Goal: Task Accomplishment & Management: Manage account settings

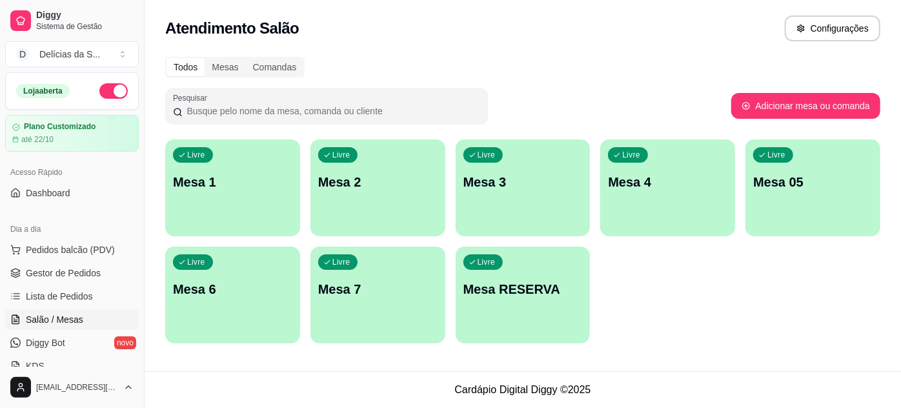
scroll to position [117, 0]
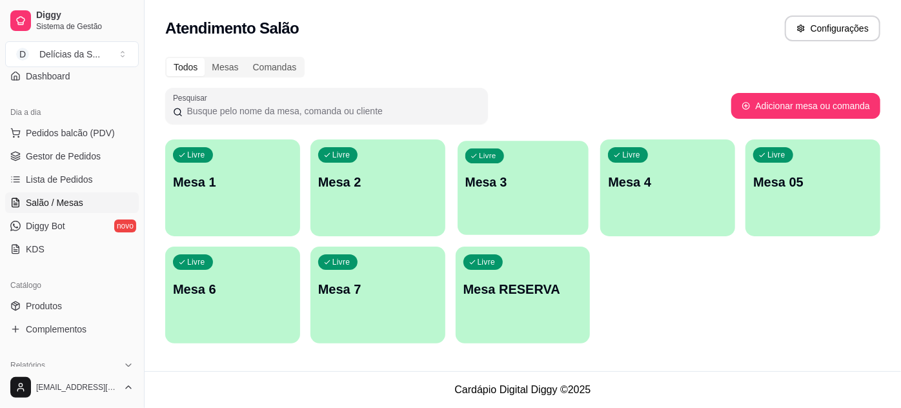
click at [479, 185] on p "Mesa 3" at bounding box center [522, 182] width 115 height 17
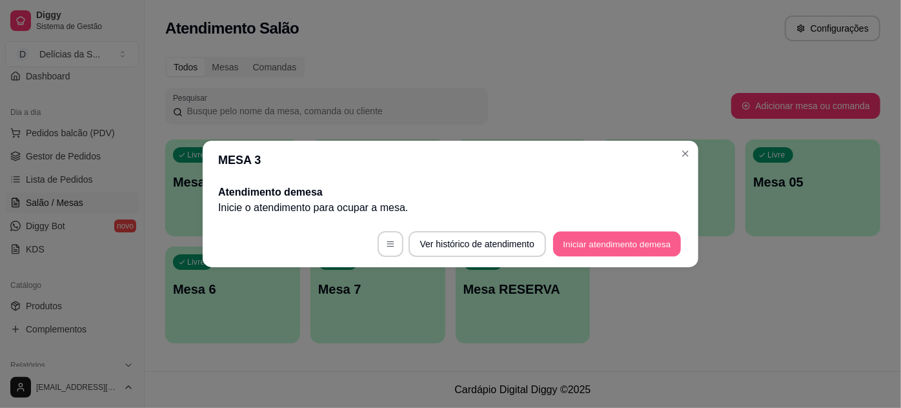
click at [610, 244] on button "Iniciar atendimento de mesa" at bounding box center [617, 244] width 128 height 25
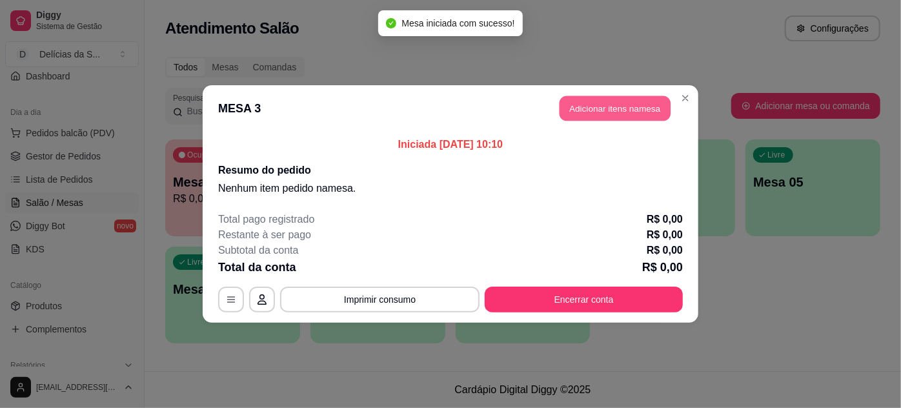
click at [595, 106] on button "Adicionar itens na mesa" at bounding box center [614, 108] width 111 height 25
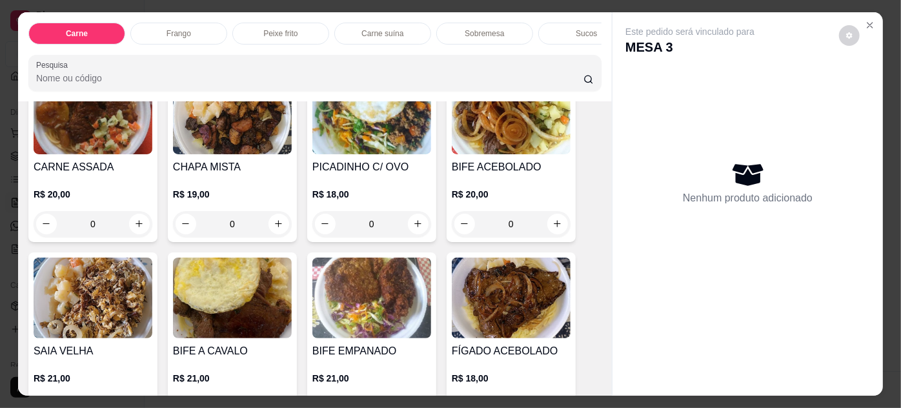
click at [219, 314] on img at bounding box center [232, 297] width 119 height 81
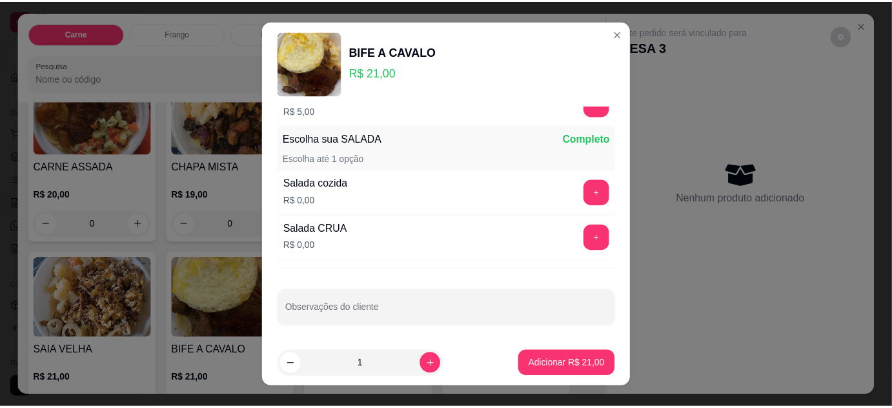
scroll to position [21, 0]
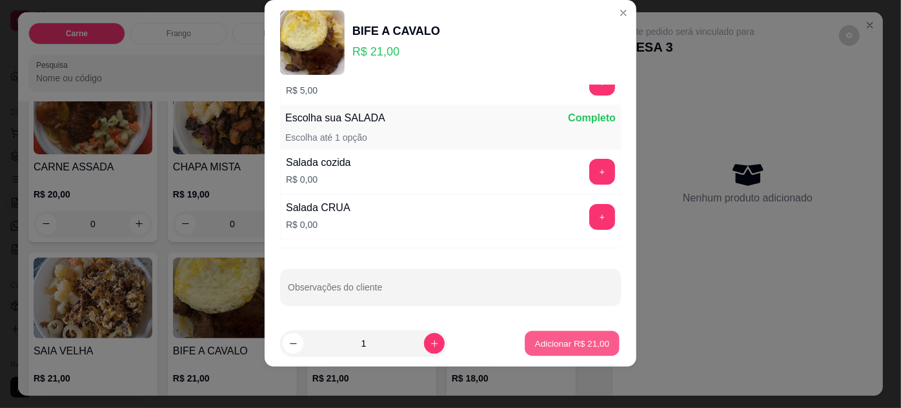
click at [555, 342] on p "Adicionar R$ 21,00" at bounding box center [572, 343] width 75 height 12
type input "1"
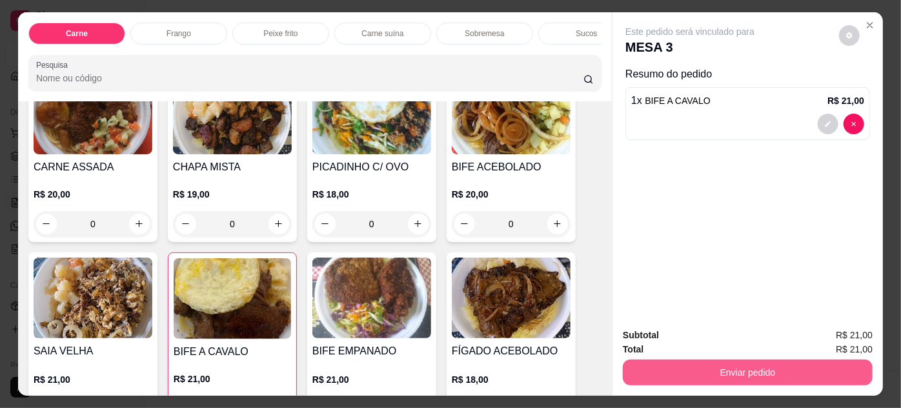
click at [709, 366] on button "Enviar pedido" at bounding box center [748, 372] width 250 height 26
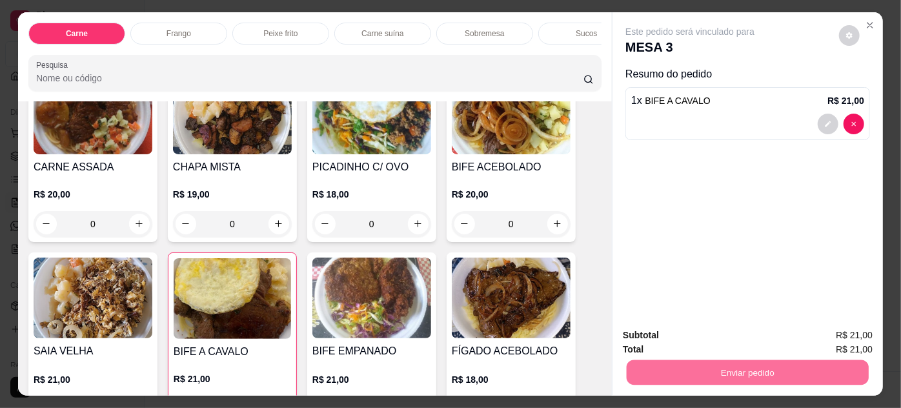
click at [832, 337] on button "Enviar pedido" at bounding box center [839, 336] width 73 height 25
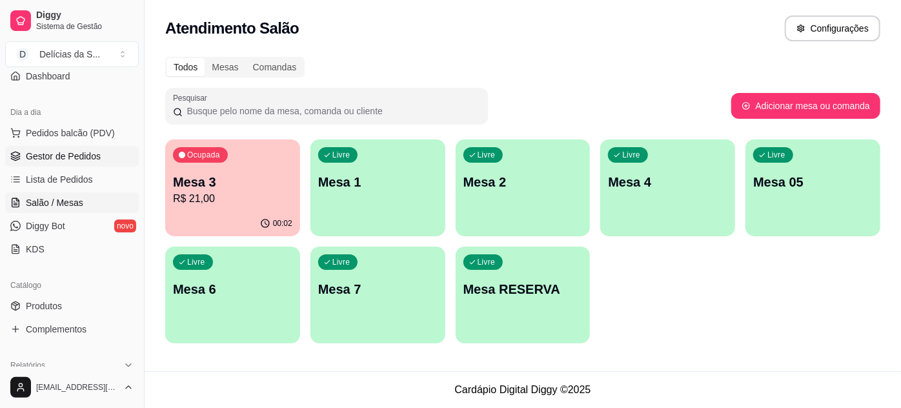
click at [69, 150] on span "Gestor de Pedidos" at bounding box center [63, 156] width 75 height 13
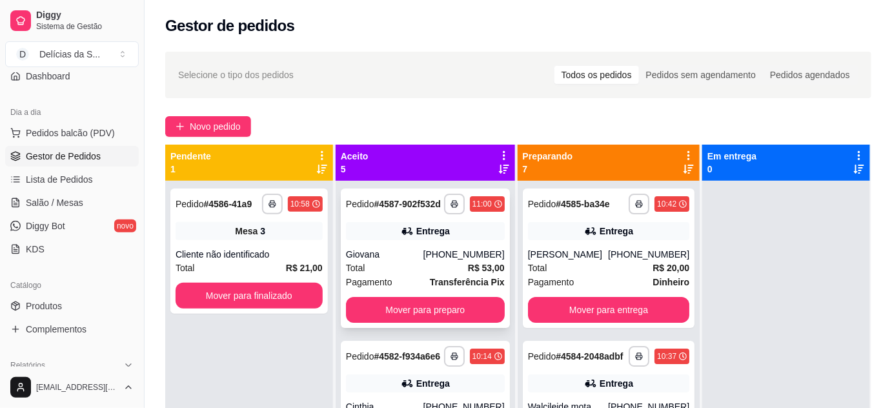
click at [411, 259] on div "Giovana" at bounding box center [384, 254] width 77 height 13
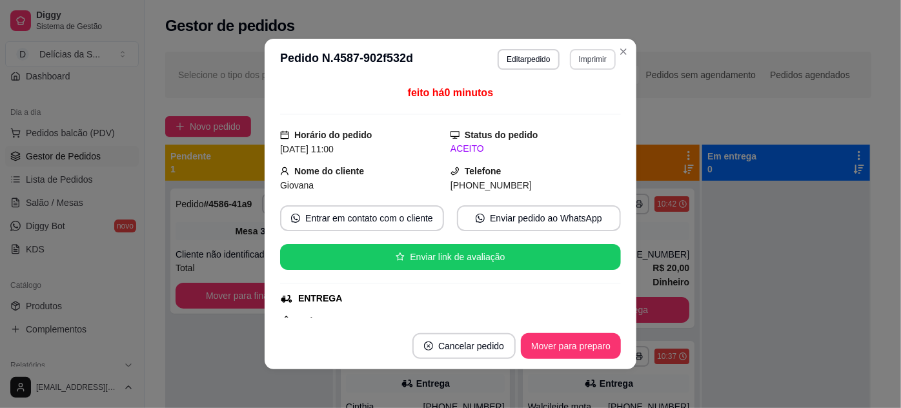
click at [583, 60] on button "Imprimir" at bounding box center [593, 59] width 46 height 21
click at [533, 95] on button "Impressora" at bounding box center [567, 105] width 90 height 20
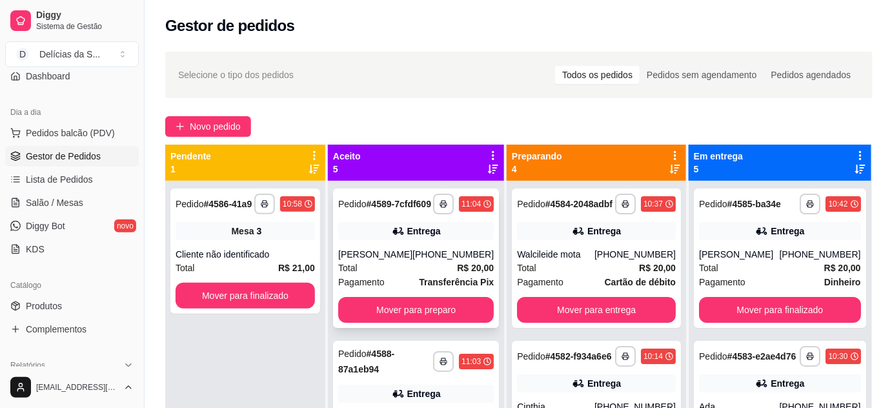
scroll to position [117, 0]
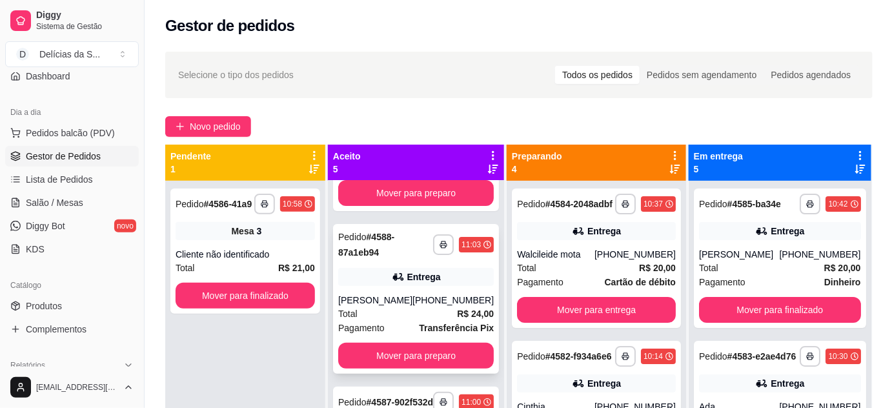
click at [377, 306] on div "[PERSON_NAME]" at bounding box center [375, 300] width 74 height 13
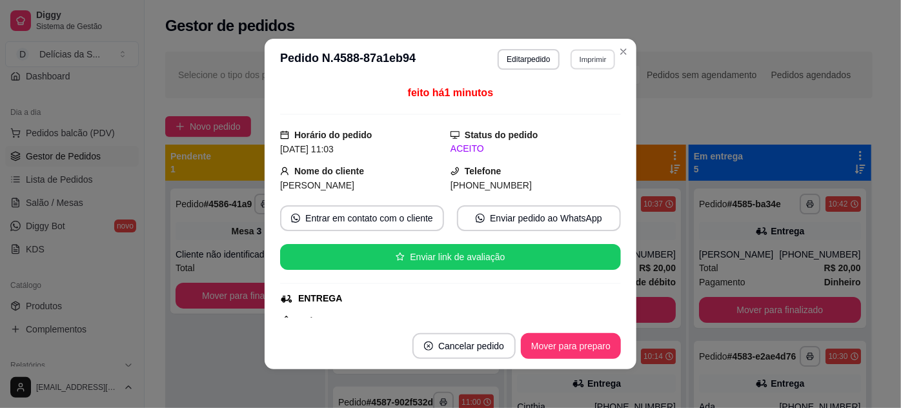
click at [588, 65] on button "Imprimir" at bounding box center [592, 59] width 45 height 20
click at [548, 104] on button "Impressora" at bounding box center [568, 105] width 94 height 21
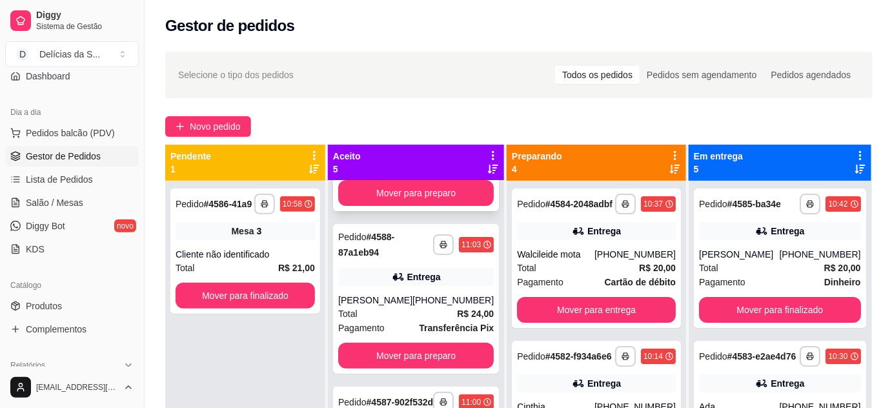
scroll to position [0, 0]
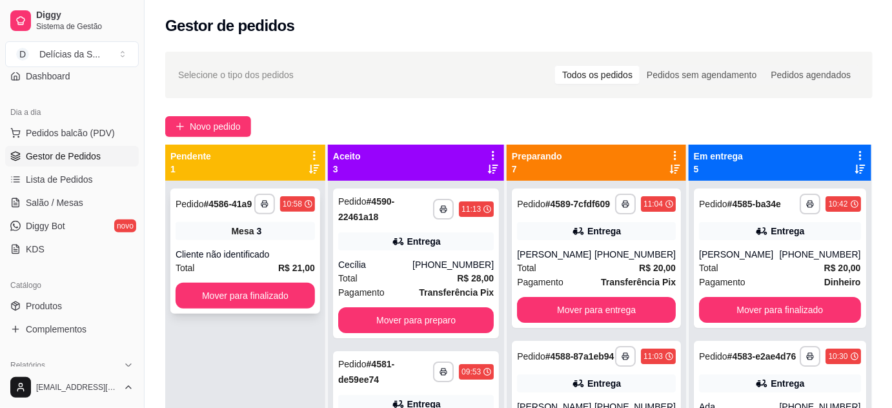
click at [212, 234] on div "Mesa 3" at bounding box center [244, 231] width 139 height 18
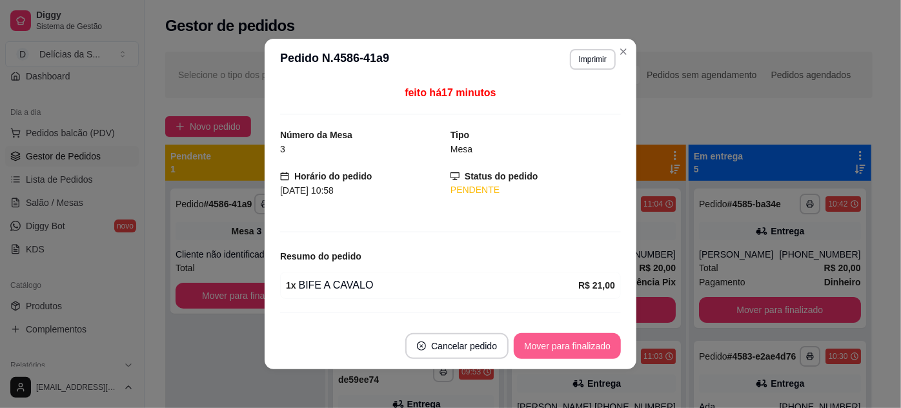
click at [555, 345] on button "Mover para finalizado" at bounding box center [567, 346] width 107 height 26
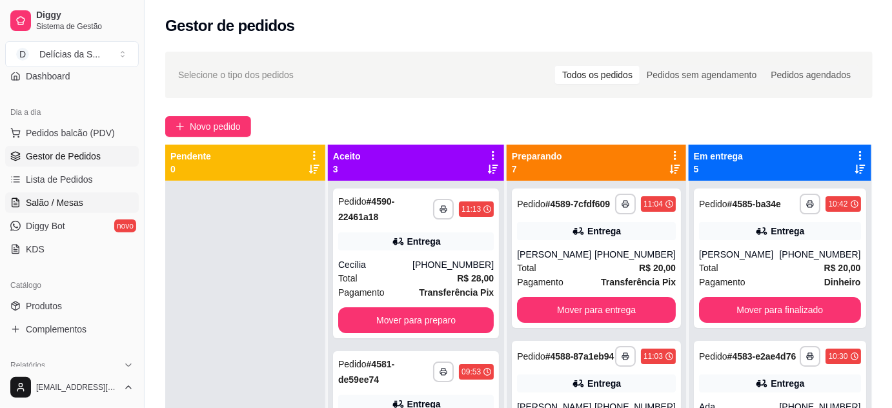
click at [66, 204] on span "Salão / Mesas" at bounding box center [54, 202] width 57 height 13
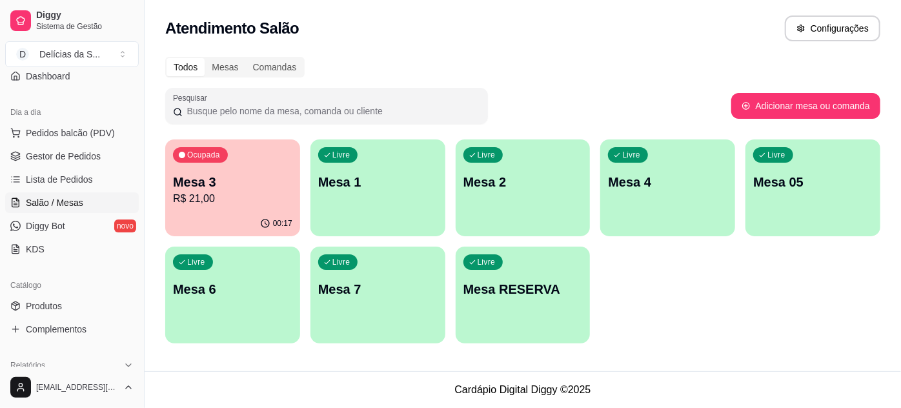
click at [241, 192] on p "R$ 21,00" at bounding box center [232, 198] width 119 height 15
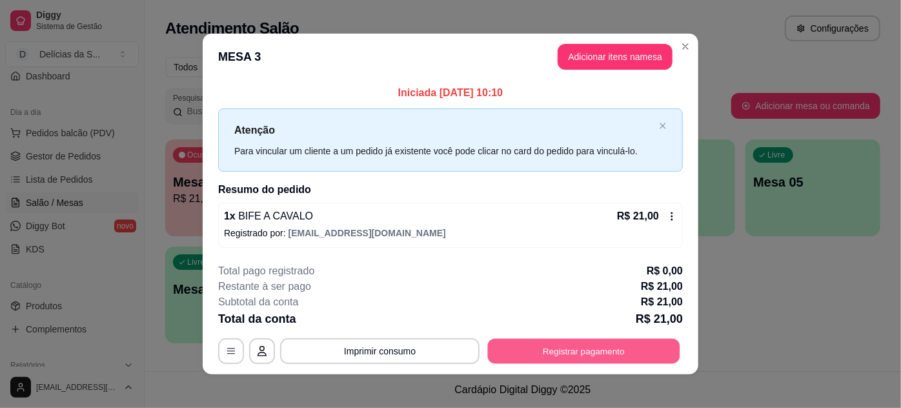
click at [581, 350] on button "Registrar pagamento" at bounding box center [584, 350] width 192 height 25
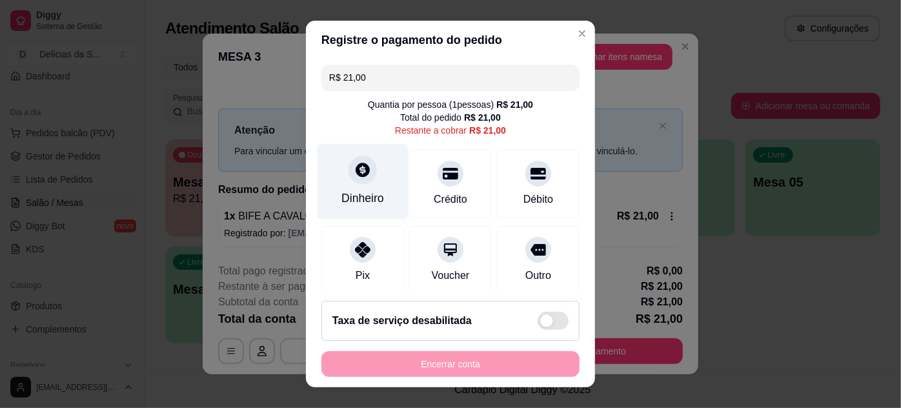
click at [359, 185] on div "Dinheiro" at bounding box center [362, 180] width 91 height 75
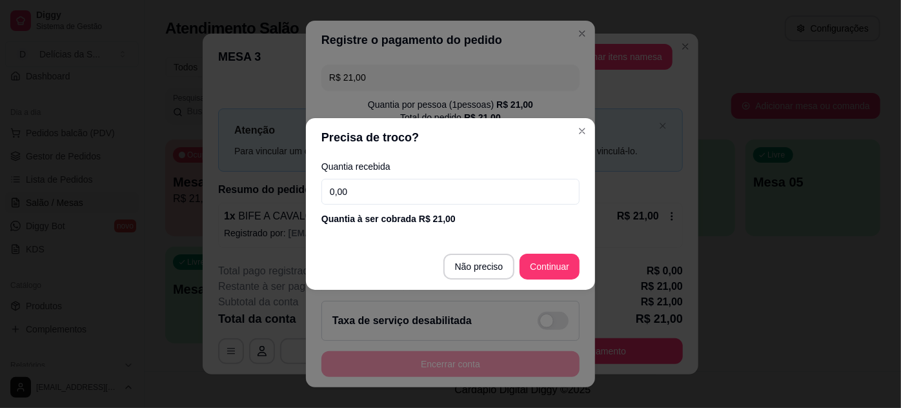
click at [535, 199] on input "0,00" at bounding box center [450, 192] width 258 height 26
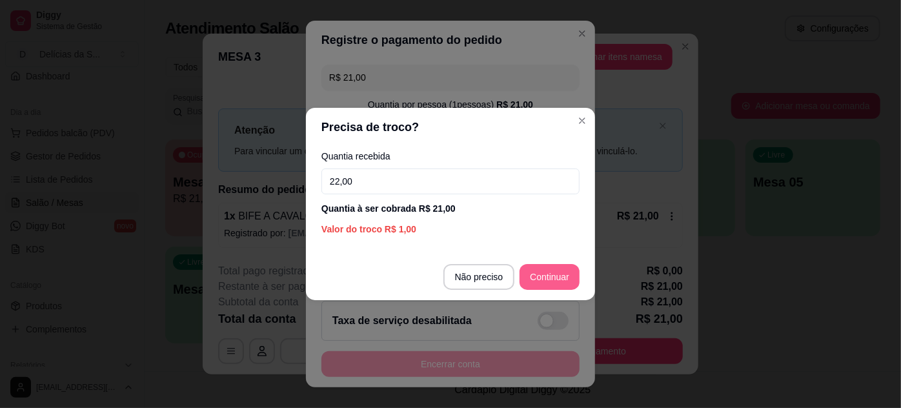
type input "22,00"
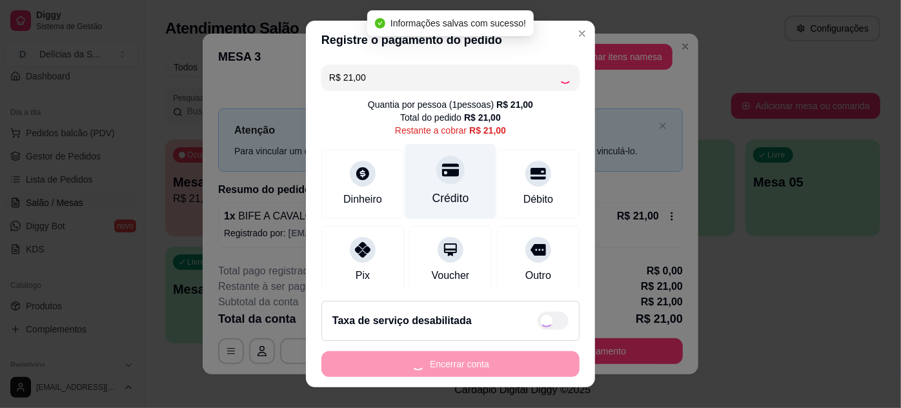
type input "R$ 0,00"
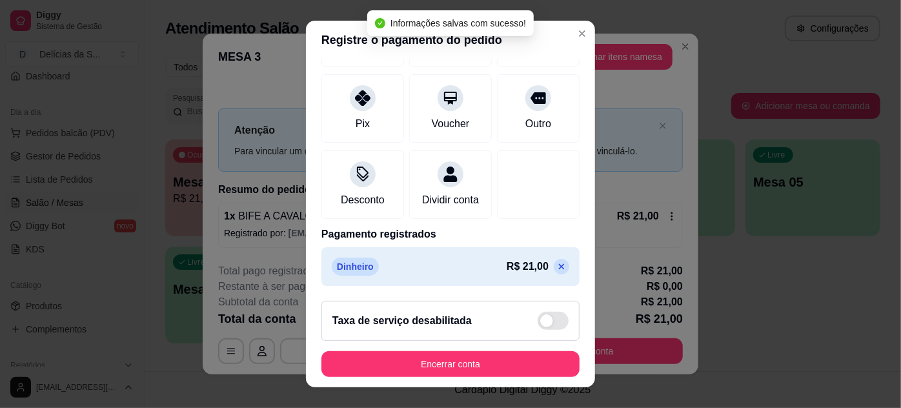
scroll to position [21, 0]
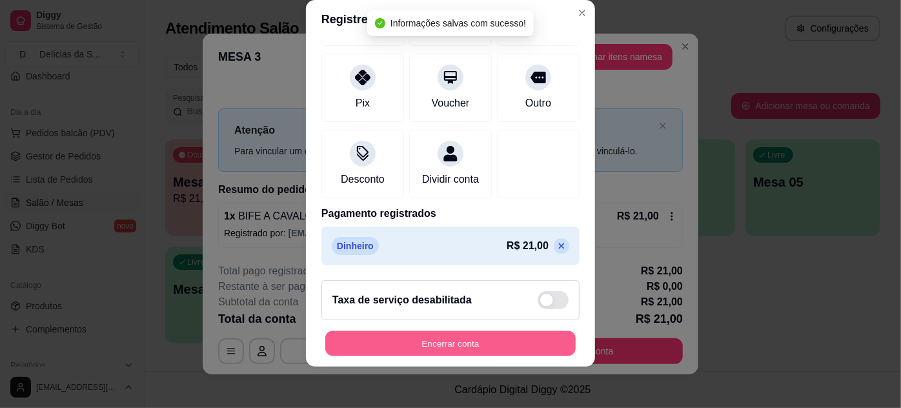
click at [510, 338] on button "Encerrar conta" at bounding box center [450, 343] width 250 height 25
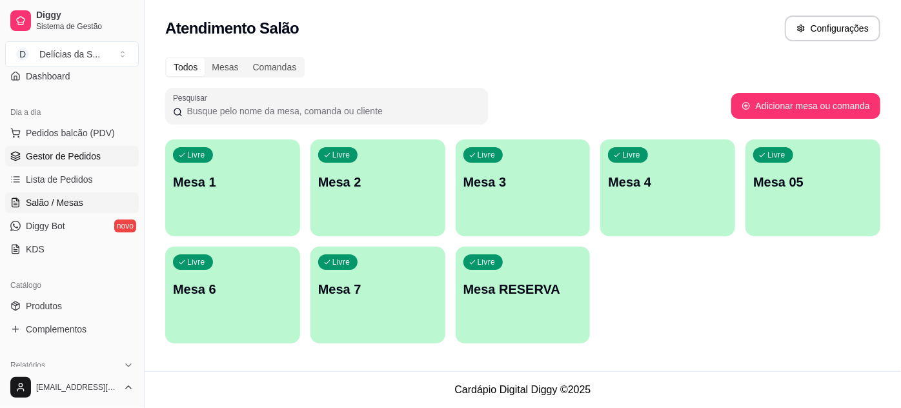
click at [58, 154] on span "Gestor de Pedidos" at bounding box center [63, 156] width 75 height 13
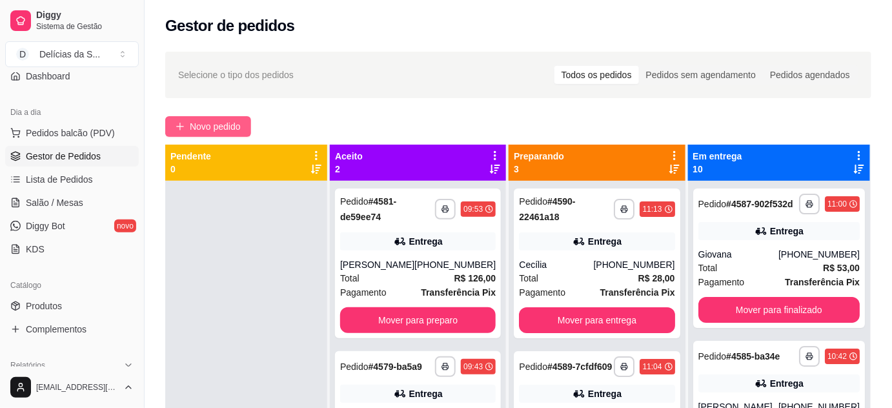
click at [201, 128] on span "Novo pedido" at bounding box center [215, 126] width 51 height 14
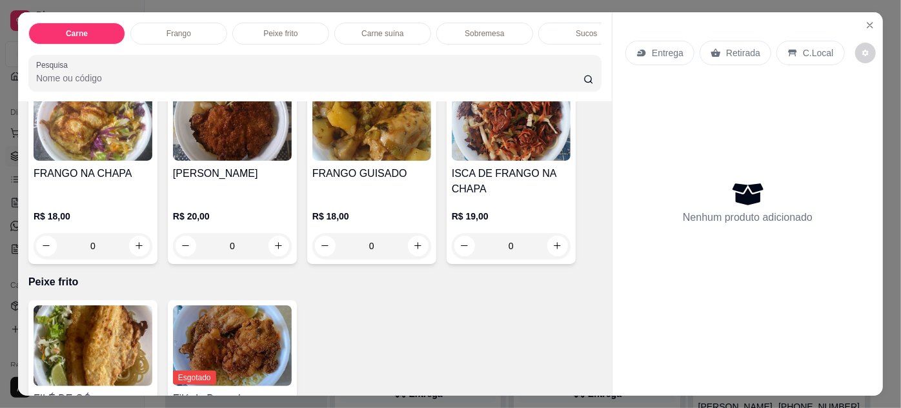
scroll to position [821, 0]
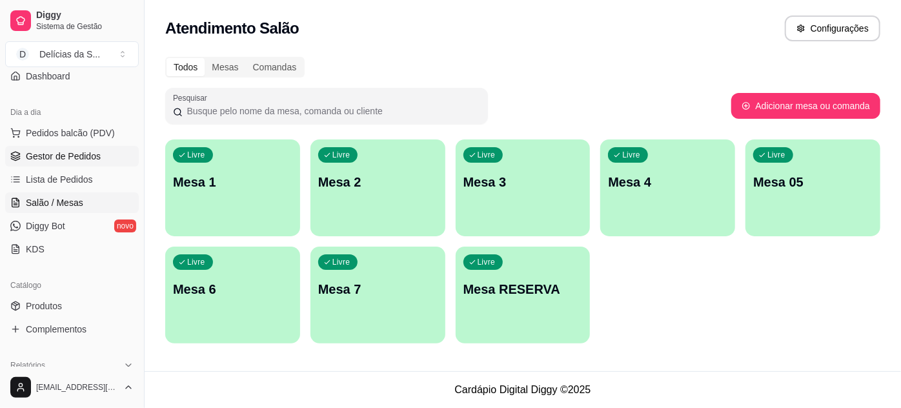
click at [57, 159] on span "Gestor de Pedidos" at bounding box center [63, 156] width 75 height 13
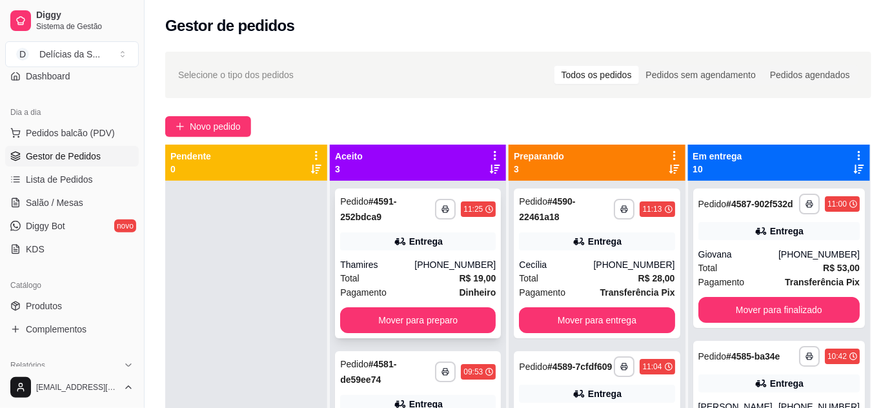
click at [430, 271] on div "Total R$ 19,00" at bounding box center [417, 278] width 155 height 14
drag, startPoint x: 58, startPoint y: 307, endPoint x: 96, endPoint y: 285, distance: 43.9
click at [59, 307] on span "Produtos" at bounding box center [44, 305] width 36 height 13
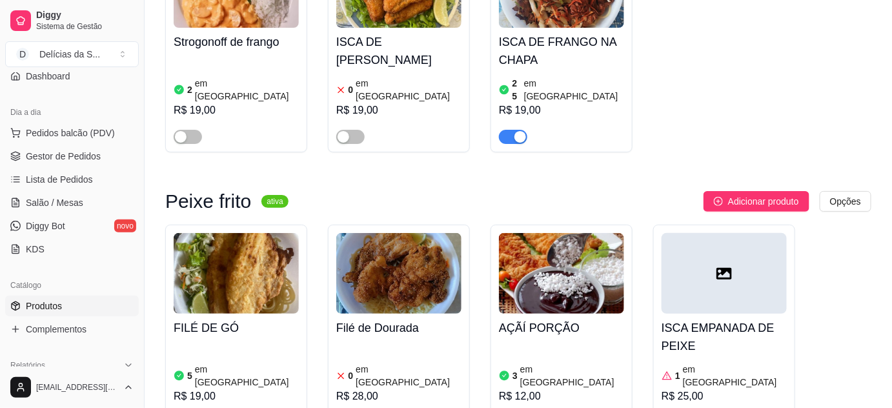
scroll to position [1525, 0]
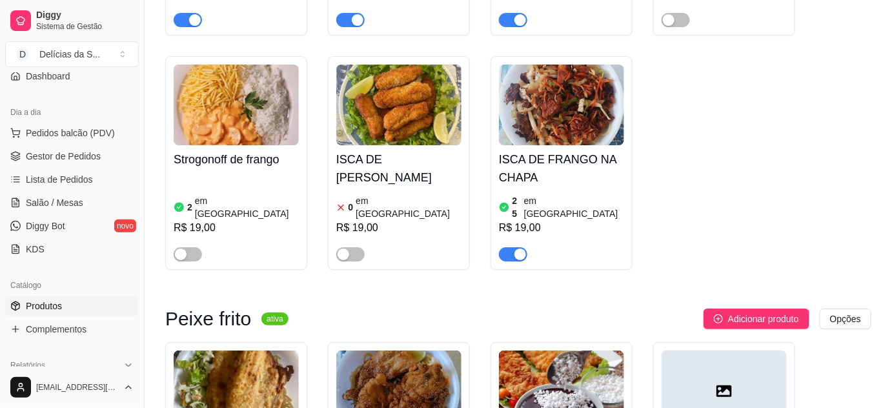
click at [397, 350] on img at bounding box center [398, 390] width 125 height 81
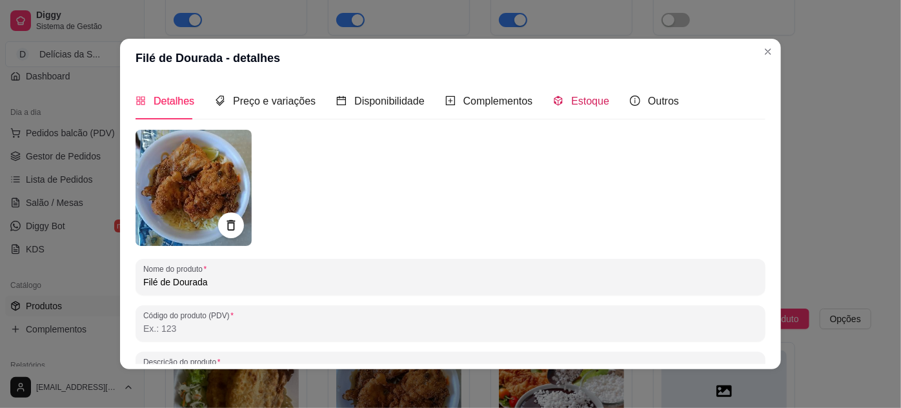
click at [571, 103] on span "Estoque" at bounding box center [590, 100] width 38 height 11
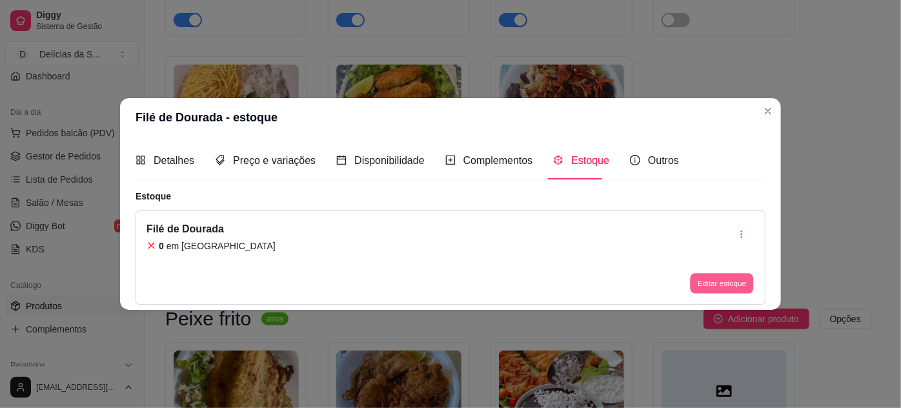
click at [719, 277] on button "Editar estoque" at bounding box center [721, 283] width 63 height 20
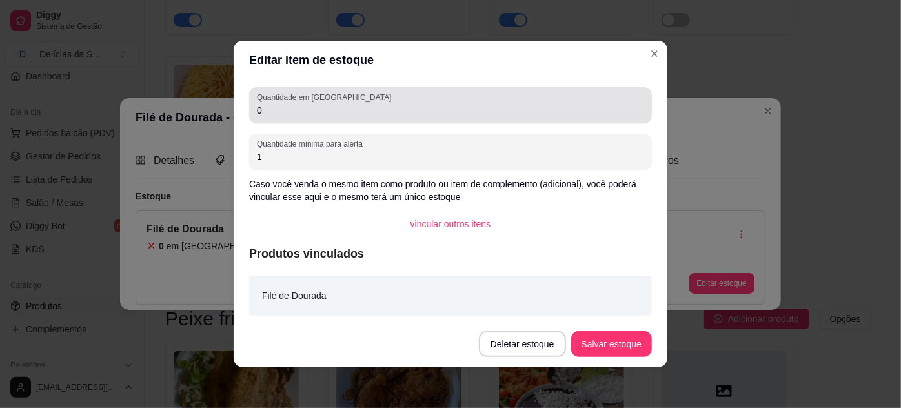
click at [303, 115] on input "0" at bounding box center [450, 110] width 387 height 13
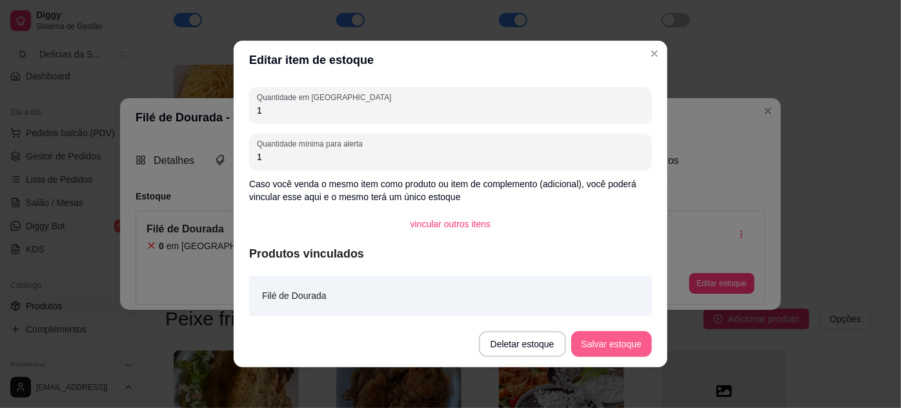
type input "1"
click at [630, 338] on button "Salvar estoque" at bounding box center [611, 344] width 79 height 25
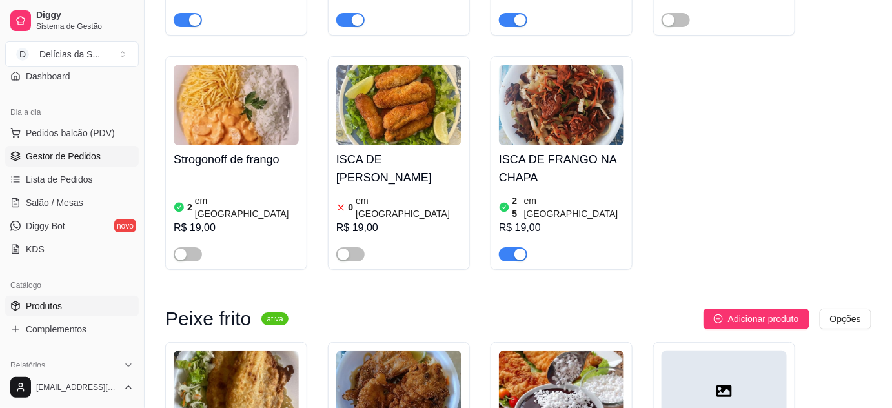
click at [34, 154] on span "Gestor de Pedidos" at bounding box center [63, 156] width 75 height 13
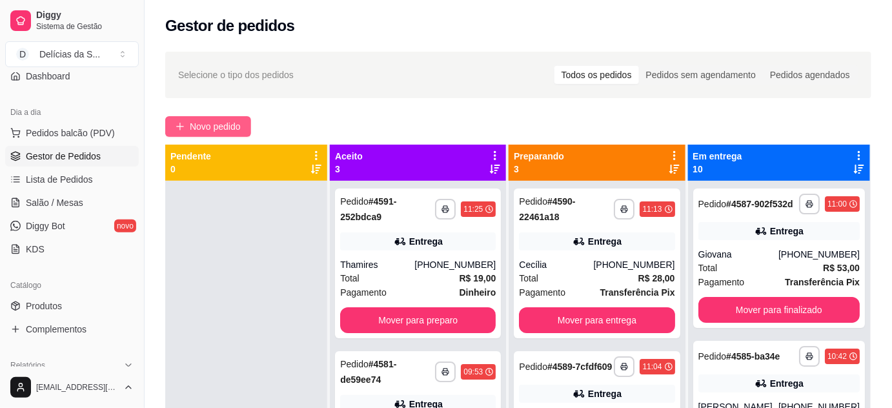
click at [221, 132] on span "Novo pedido" at bounding box center [215, 126] width 51 height 14
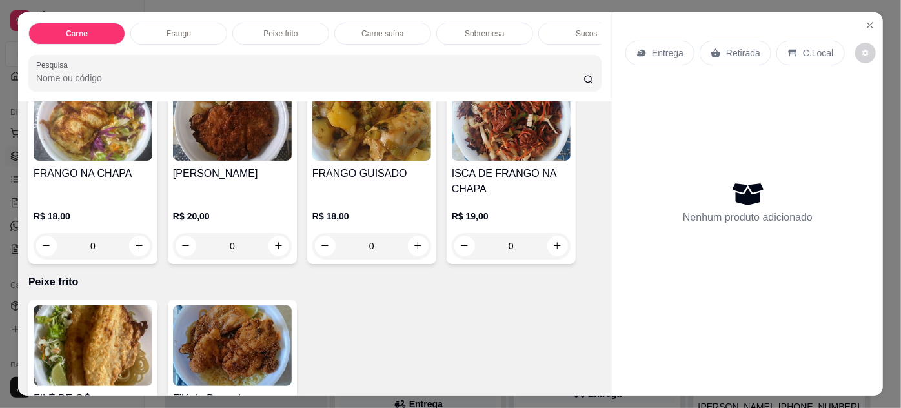
scroll to position [821, 0]
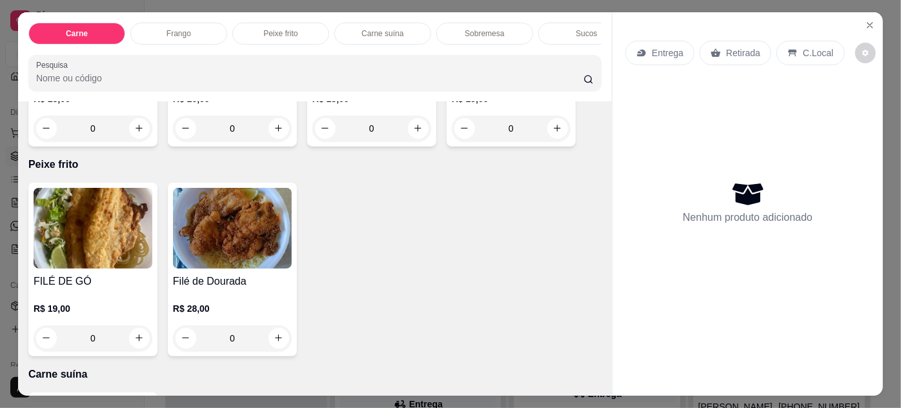
click at [240, 240] on img at bounding box center [232, 228] width 119 height 81
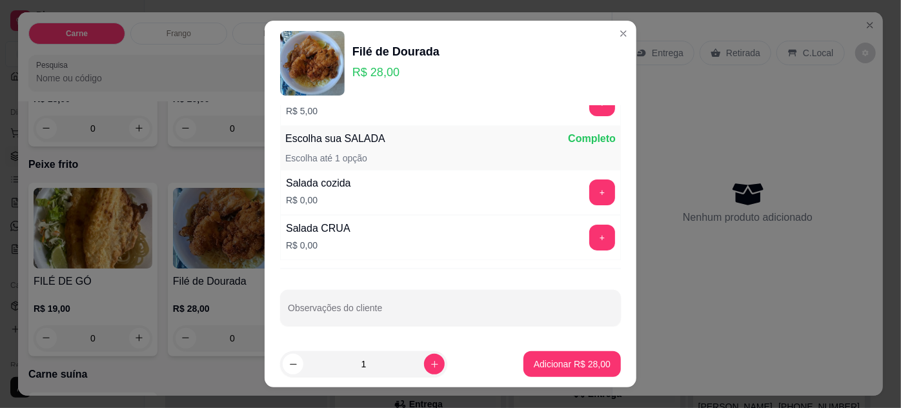
scroll to position [21, 0]
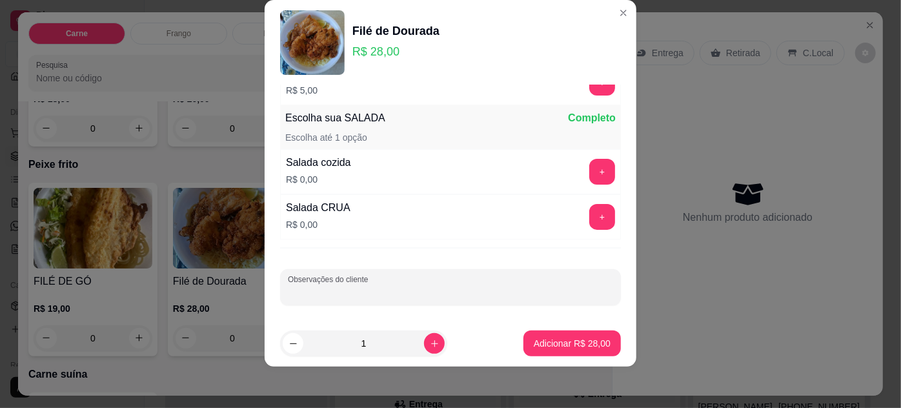
paste input "DIVA [PERSON_NAME], Fiscalização"
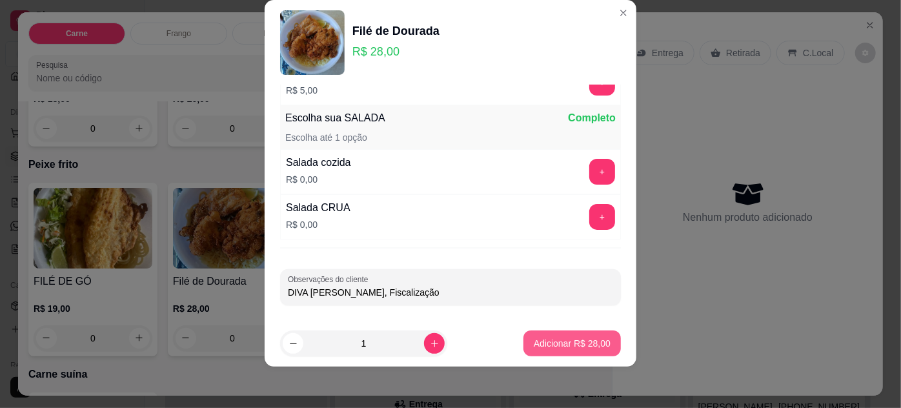
type input "DIVA [PERSON_NAME], Fiscalização"
click at [553, 337] on p "Adicionar R$ 28,00" at bounding box center [572, 343] width 77 height 13
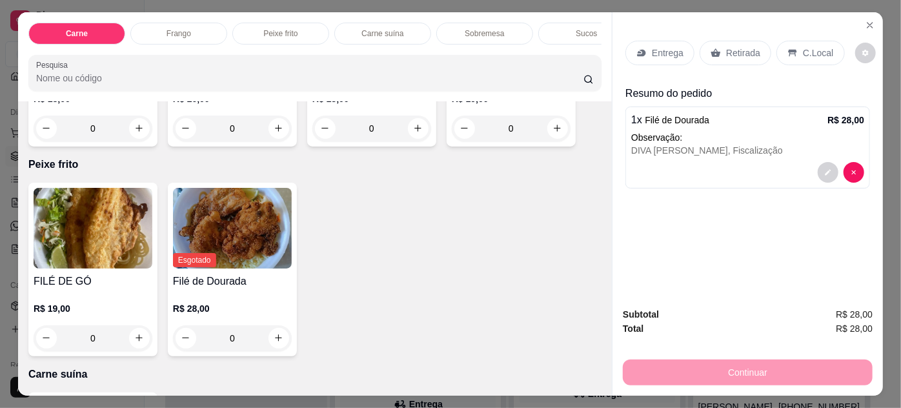
click at [665, 49] on p "Entrega" at bounding box center [668, 52] width 32 height 13
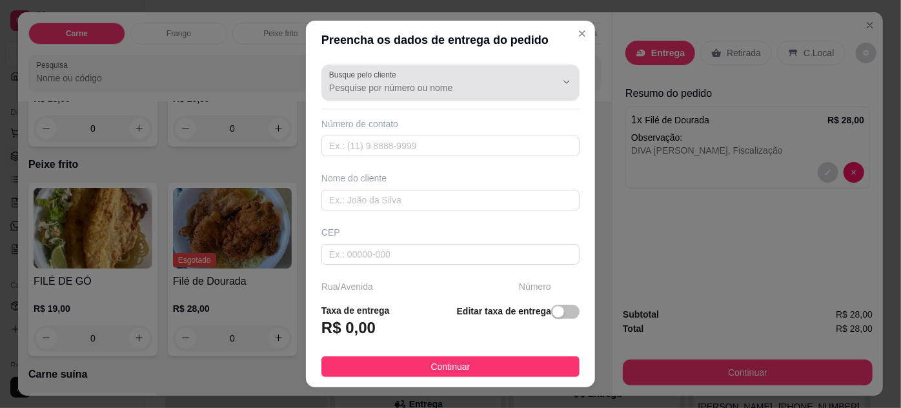
click at [354, 94] on div at bounding box center [450, 83] width 243 height 26
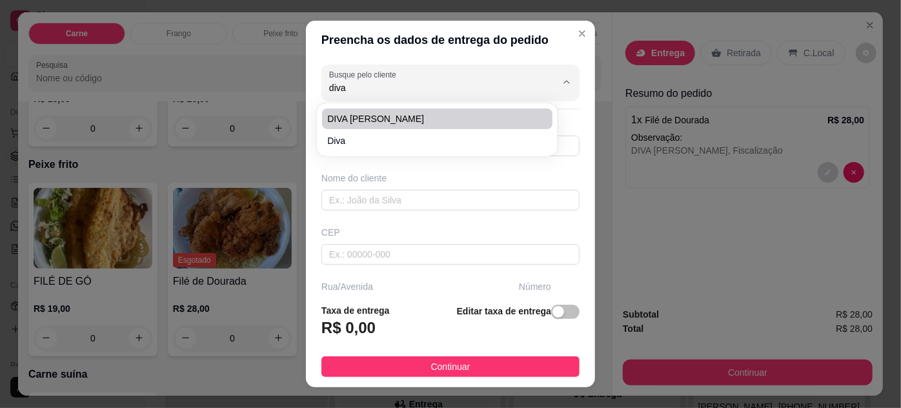
click at [368, 117] on span "DIVA [PERSON_NAME]" at bounding box center [430, 118] width 206 height 13
type input "DIVA [PERSON_NAME]"
type input "91991667816"
type input "DIVA [PERSON_NAME]"
type input "CRECI"
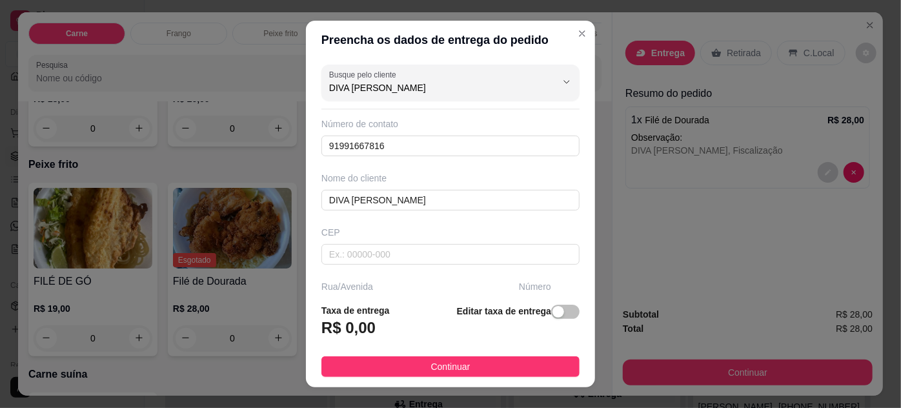
scroll to position [197, 0]
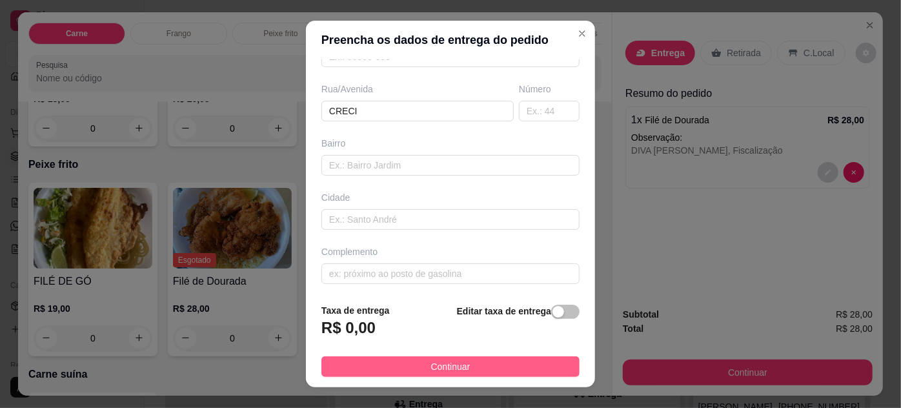
type input "DIVA [PERSON_NAME]"
drag, startPoint x: 432, startPoint y: 366, endPoint x: 441, endPoint y: 355, distance: 13.7
click at [432, 366] on span "Continuar" at bounding box center [450, 366] width 39 height 14
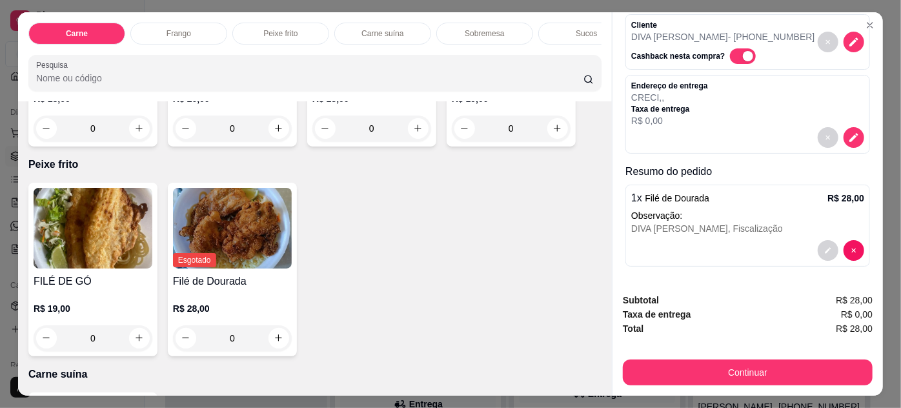
scroll to position [33, 0]
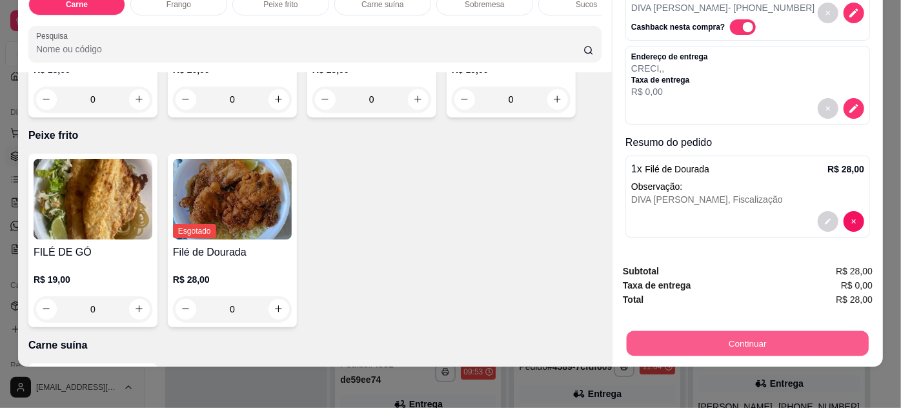
click at [786, 332] on button "Continuar" at bounding box center [747, 343] width 242 height 25
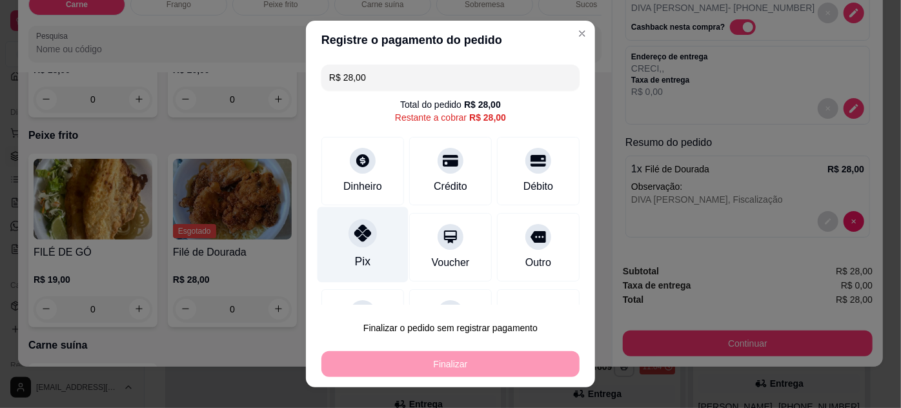
click at [363, 239] on icon at bounding box center [362, 233] width 17 height 17
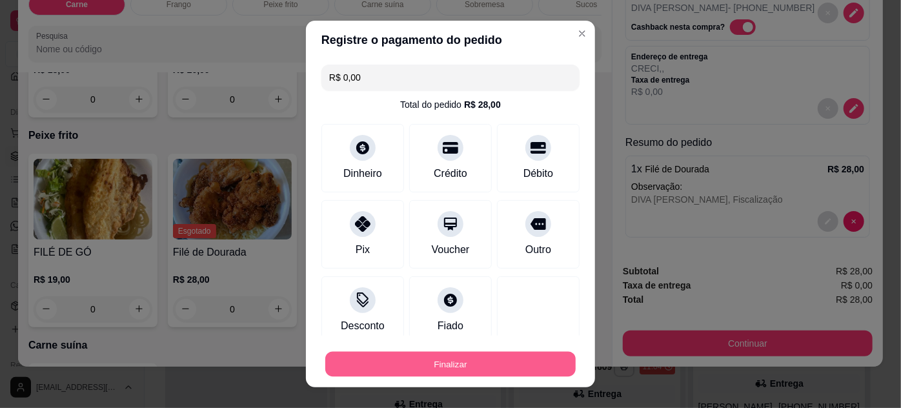
click at [461, 359] on button "Finalizar" at bounding box center [450, 364] width 250 height 25
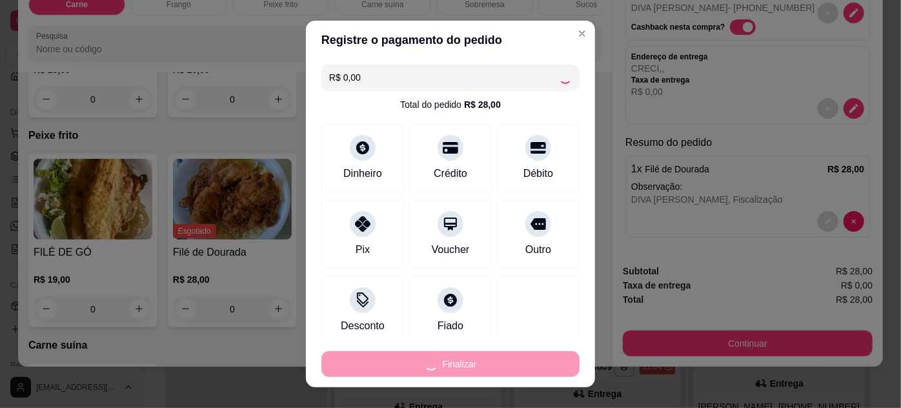
type input "-R$ 28,00"
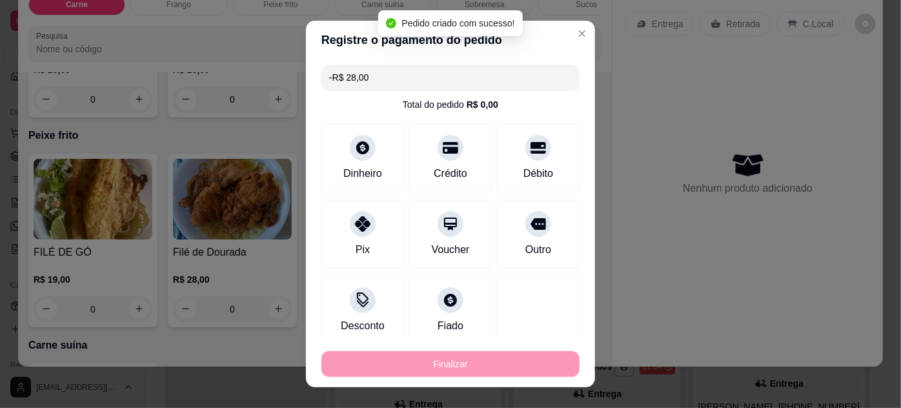
scroll to position [0, 0]
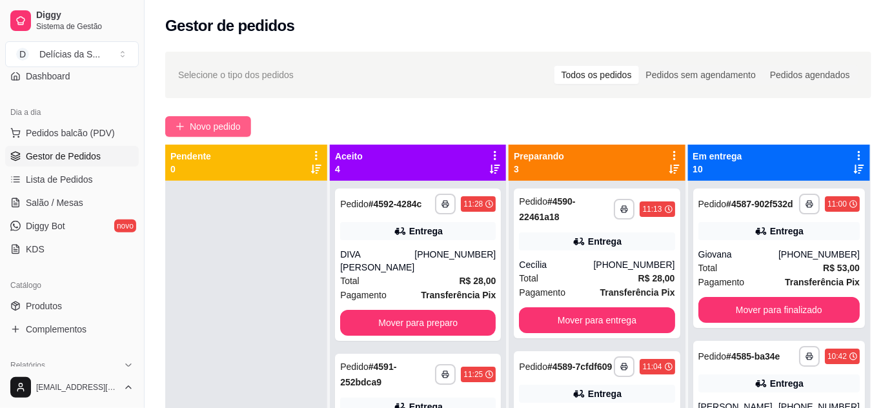
click at [213, 121] on span "Novo pedido" at bounding box center [215, 126] width 51 height 14
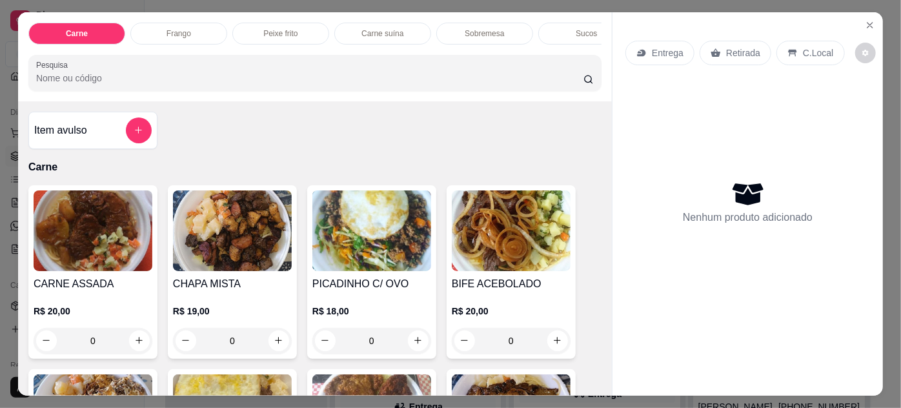
click at [86, 238] on img at bounding box center [93, 230] width 119 height 81
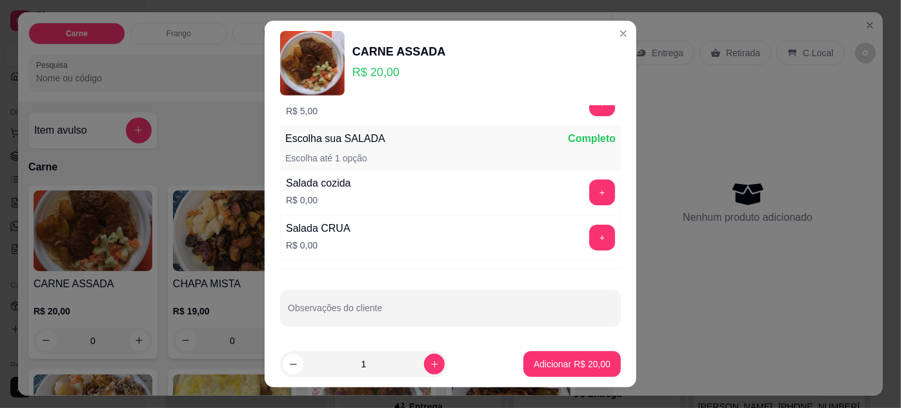
scroll to position [21, 0]
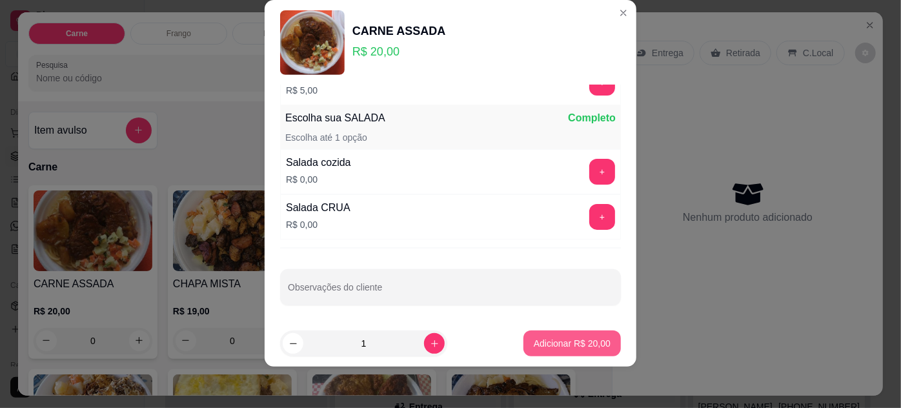
click at [552, 343] on p "Adicionar R$ 20,00" at bounding box center [572, 343] width 77 height 13
type input "1"
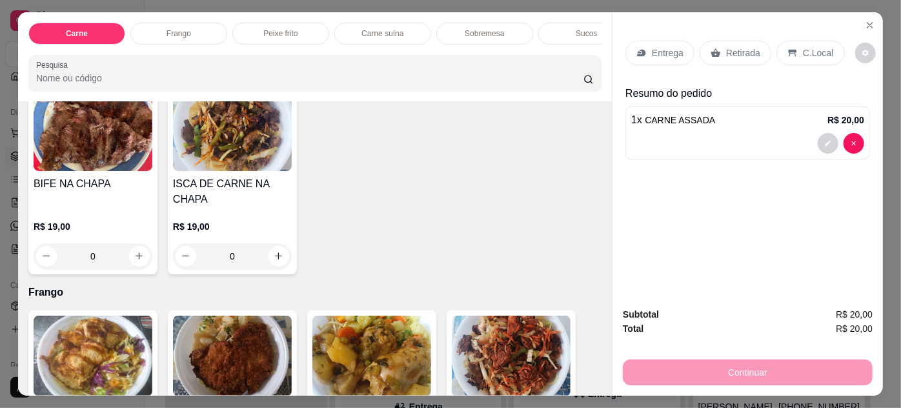
scroll to position [586, 0]
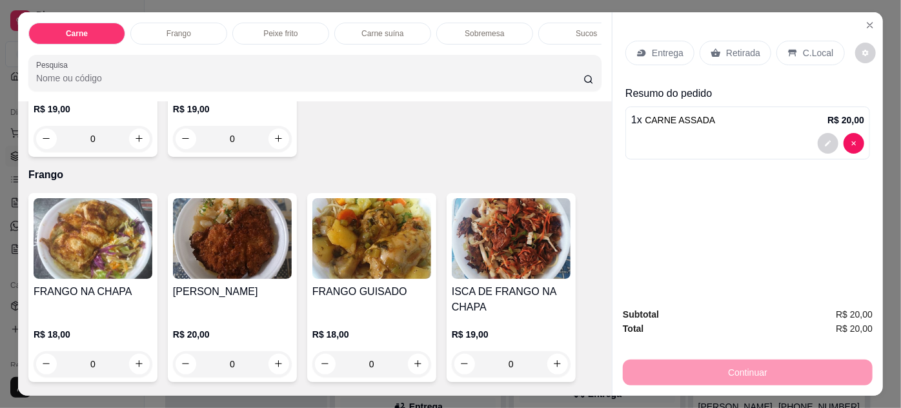
click at [399, 239] on img at bounding box center [371, 238] width 119 height 81
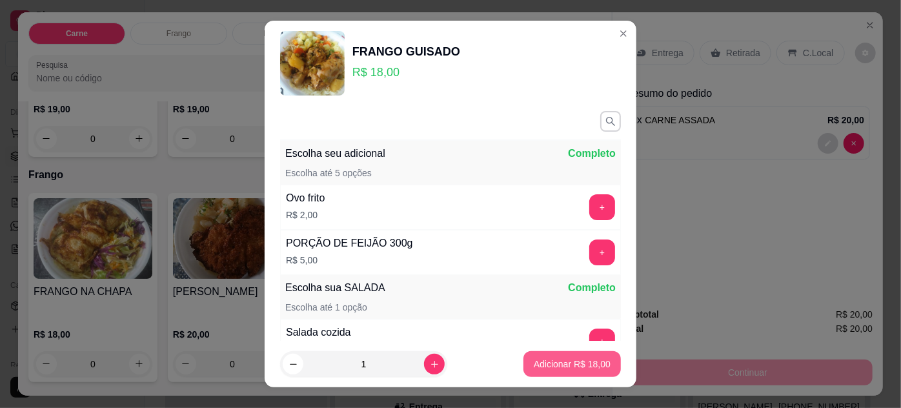
click at [563, 371] on button "Adicionar R$ 18,00" at bounding box center [571, 364] width 97 height 26
type input "1"
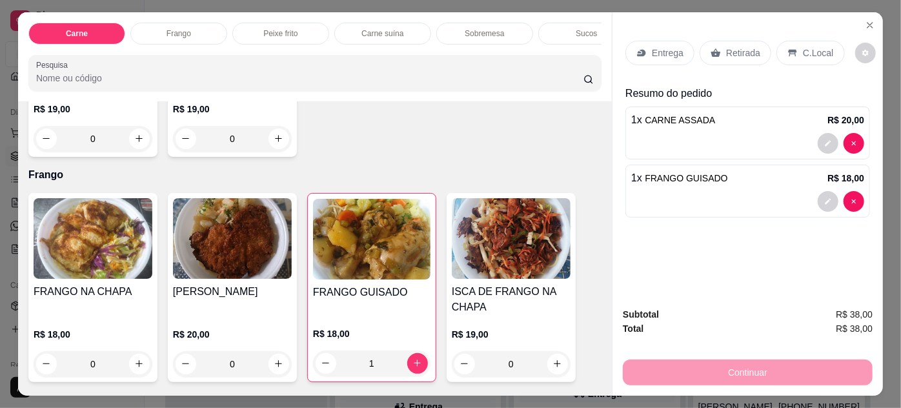
click at [728, 41] on div "Retirada" at bounding box center [735, 53] width 72 height 25
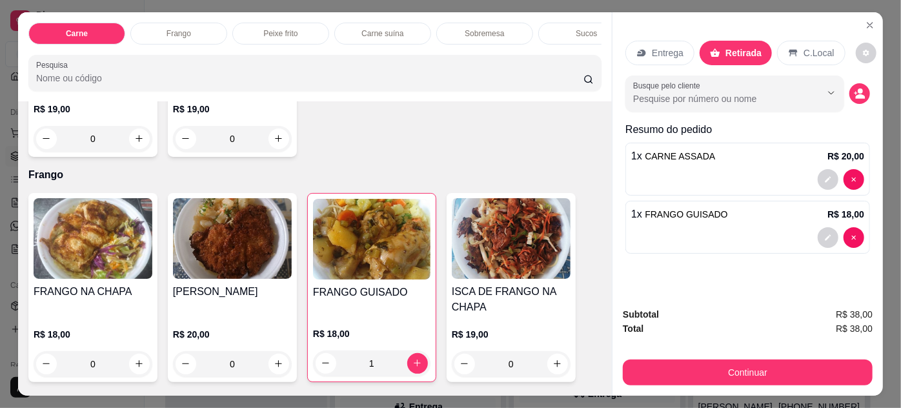
scroll to position [33, 0]
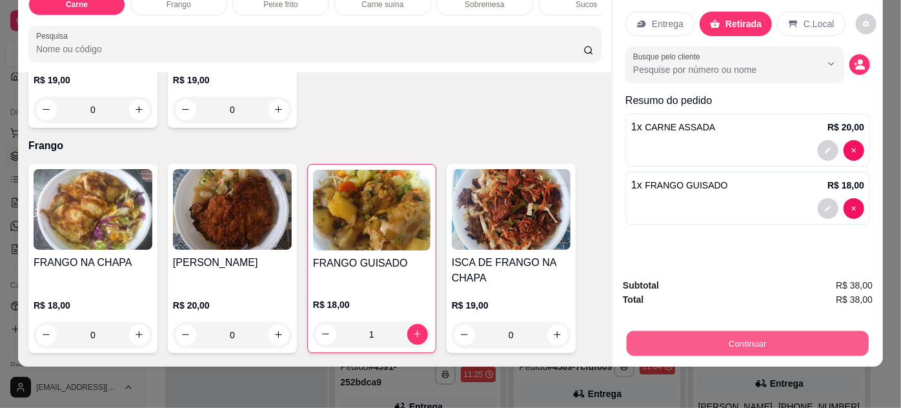
click at [752, 334] on button "Continuar" at bounding box center [747, 343] width 242 height 25
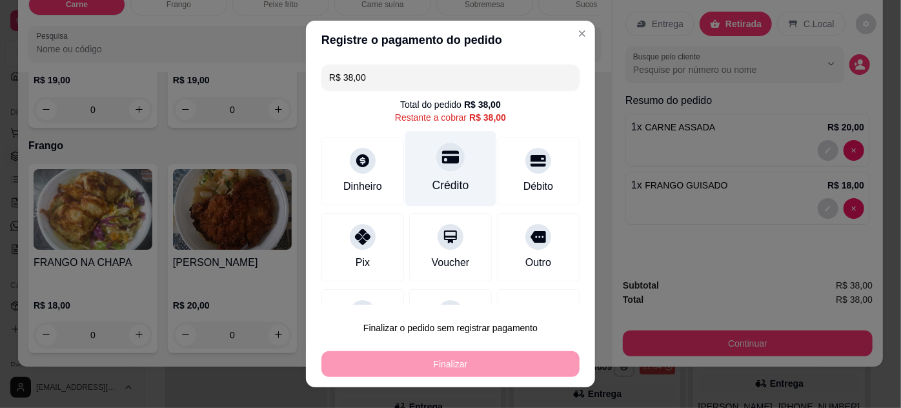
click at [446, 184] on div "Crédito" at bounding box center [450, 185] width 37 height 17
type input "R$ 0,00"
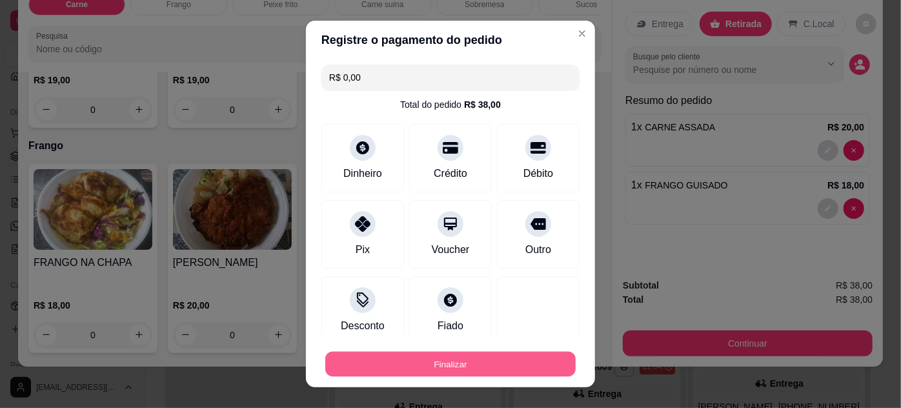
click at [453, 365] on button "Finalizar" at bounding box center [450, 364] width 250 height 25
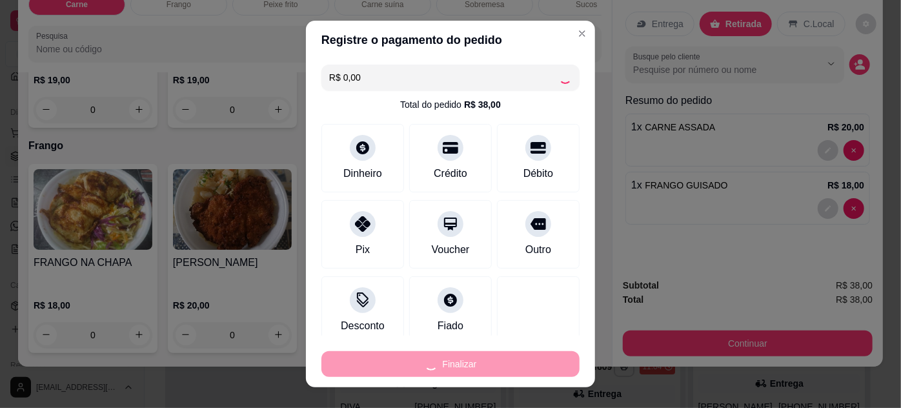
type input "0"
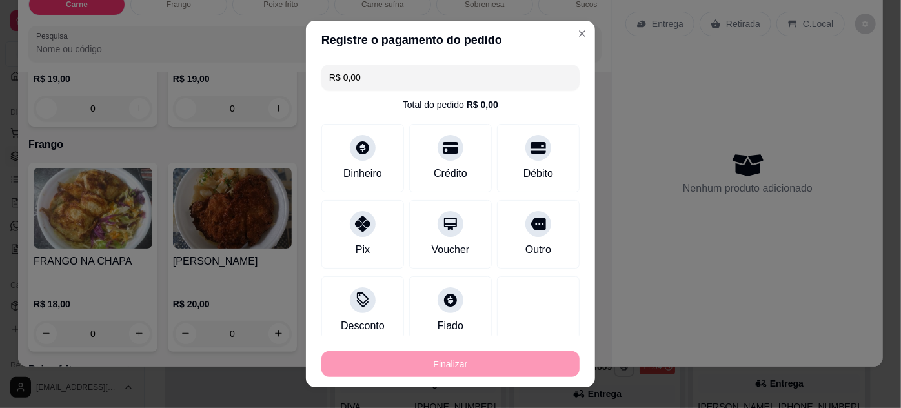
type input "-R$ 38,00"
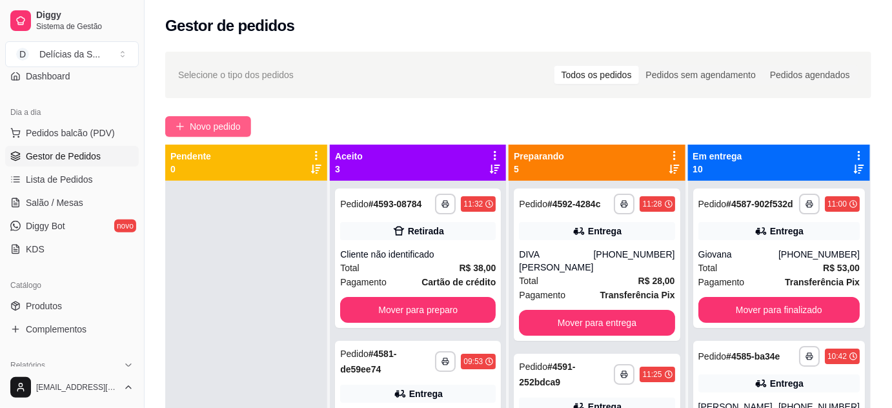
click at [203, 121] on span "Novo pedido" at bounding box center [215, 126] width 51 height 14
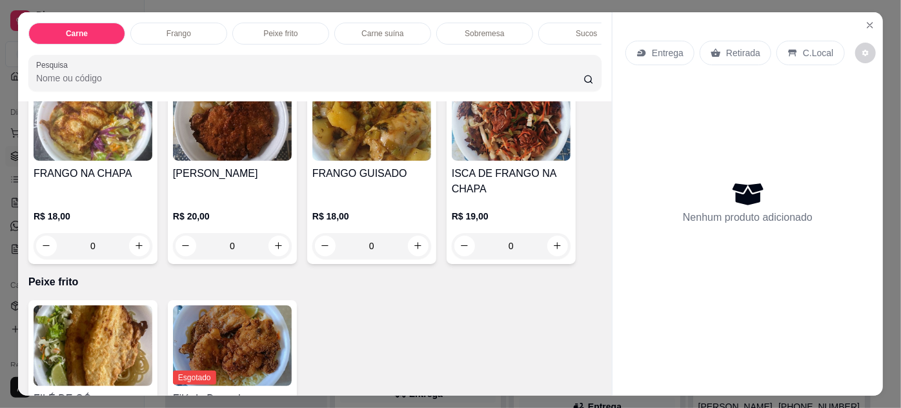
scroll to position [821, 0]
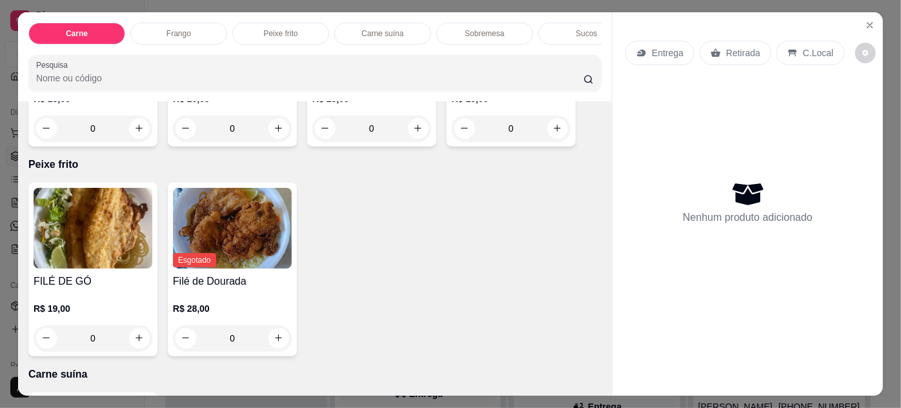
click at [99, 237] on img at bounding box center [93, 228] width 119 height 81
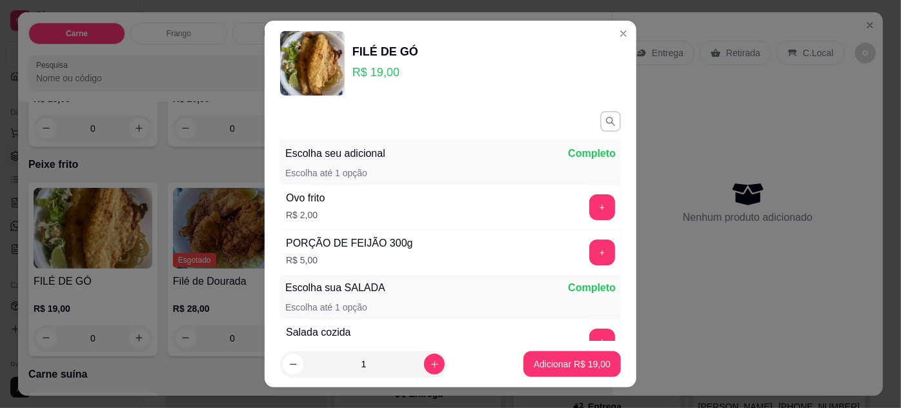
scroll to position [149, 0]
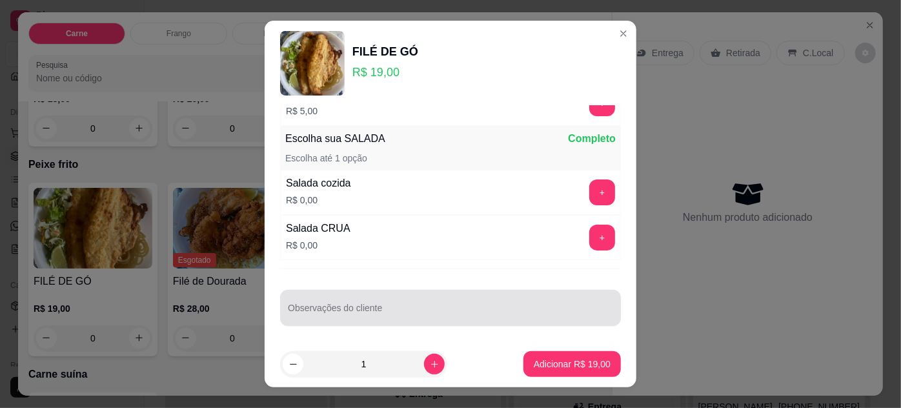
click at [359, 312] on input "Observações do cliente" at bounding box center [450, 312] width 325 height 13
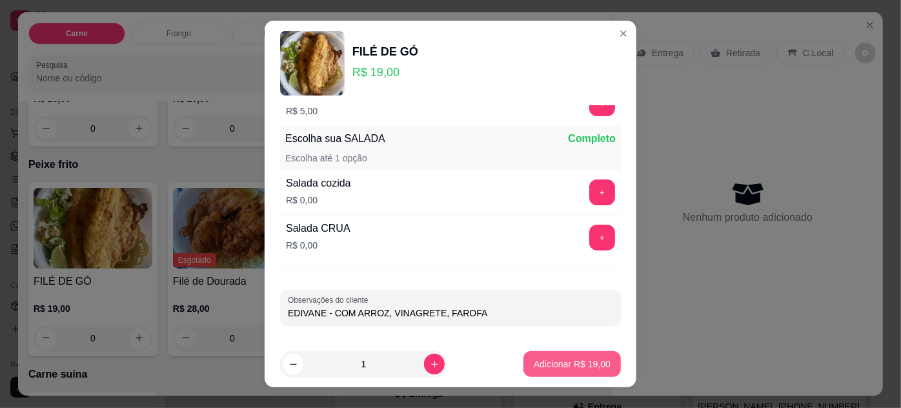
type input "EDIVANE - COM ARROZ, VINAGRETE, FAROFA"
click at [535, 368] on p "Adicionar R$ 19,00" at bounding box center [572, 364] width 75 height 12
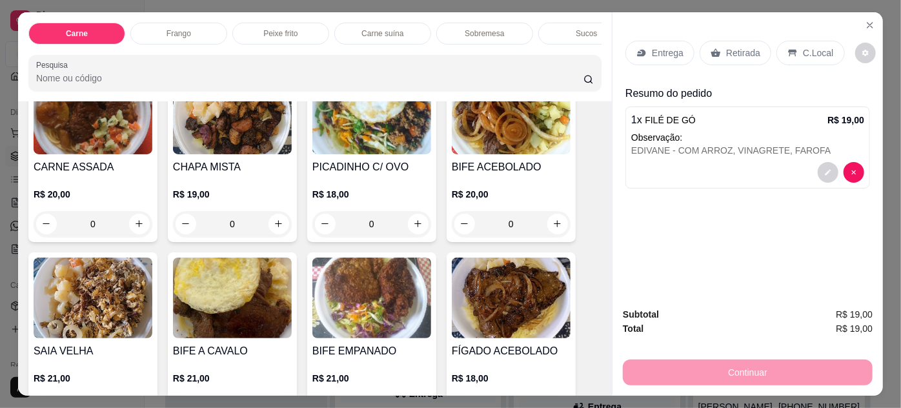
scroll to position [0, 0]
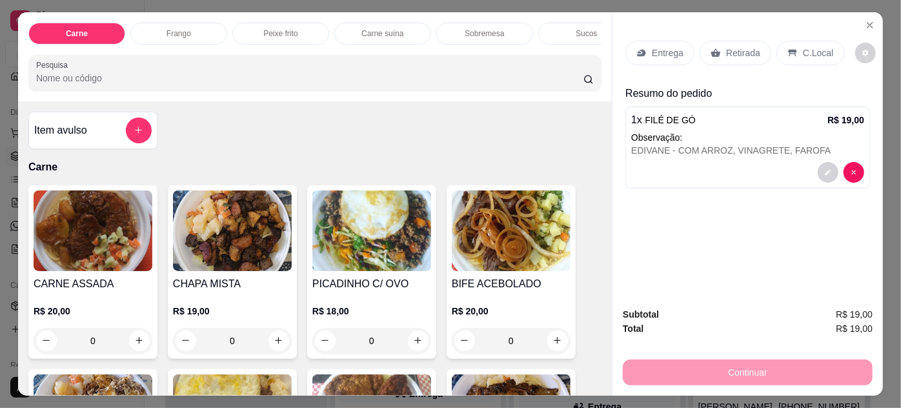
click at [98, 215] on img at bounding box center [93, 230] width 119 height 81
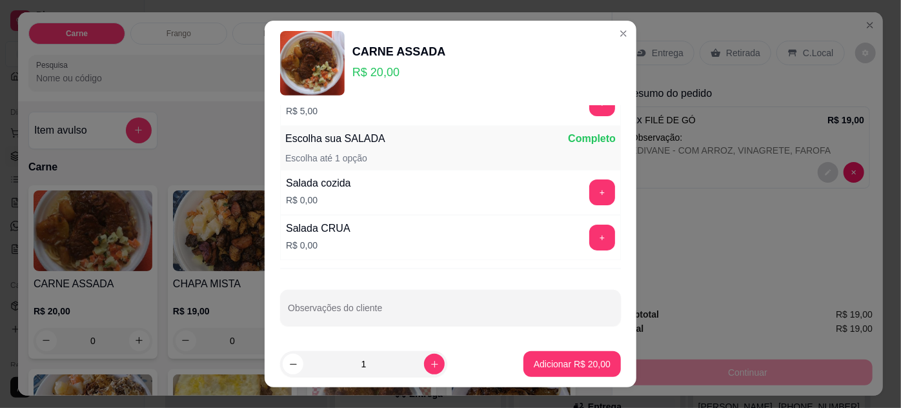
scroll to position [21, 0]
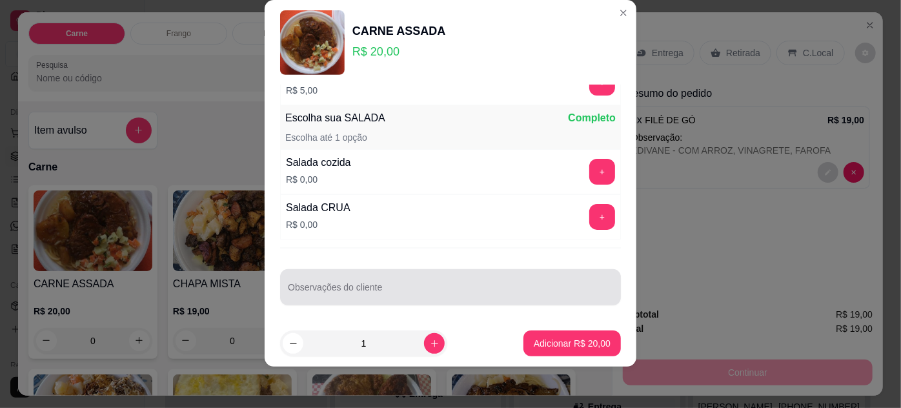
click at [339, 292] on input "Observações do cliente" at bounding box center [450, 292] width 325 height 13
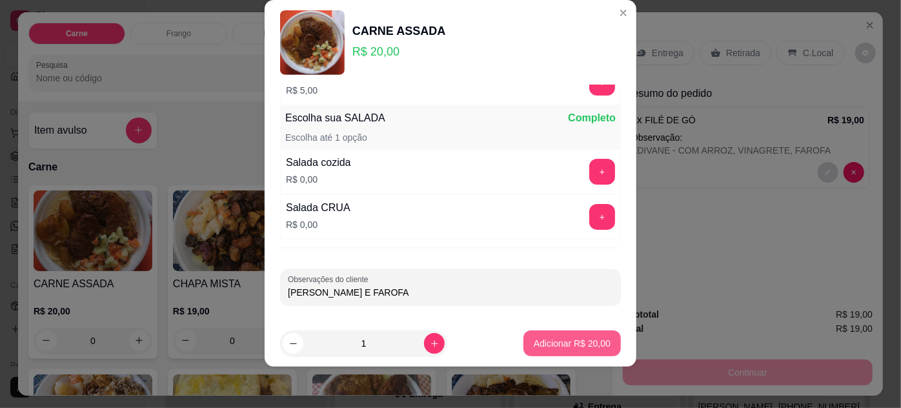
type input "[PERSON_NAME] E FAROFA"
click at [588, 342] on p "Adicionar R$ 20,00" at bounding box center [572, 343] width 77 height 13
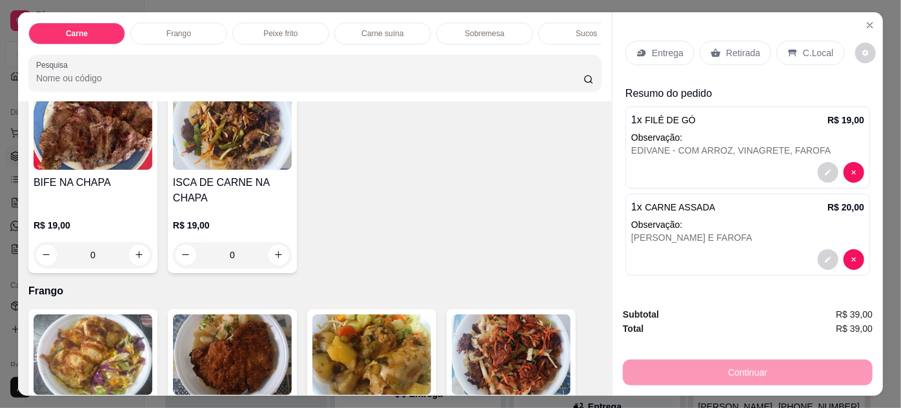
scroll to position [586, 0]
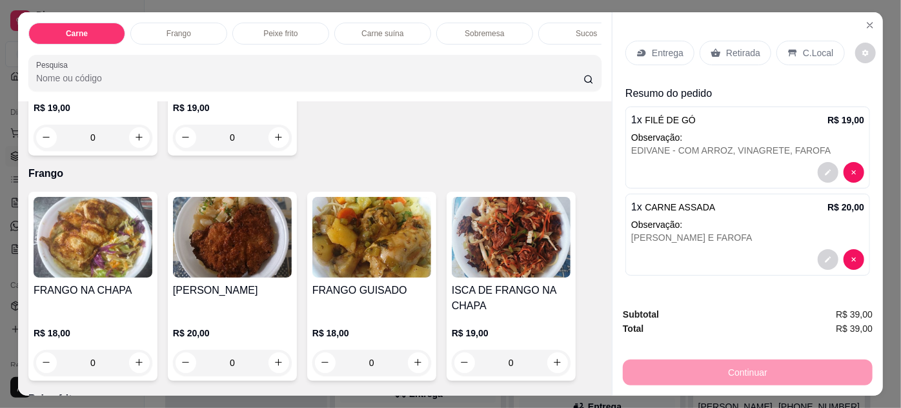
click at [112, 230] on img at bounding box center [93, 237] width 119 height 81
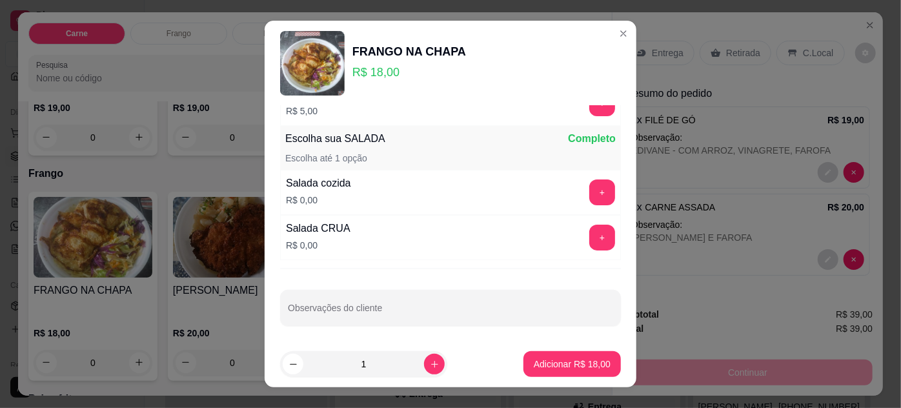
scroll to position [21, 0]
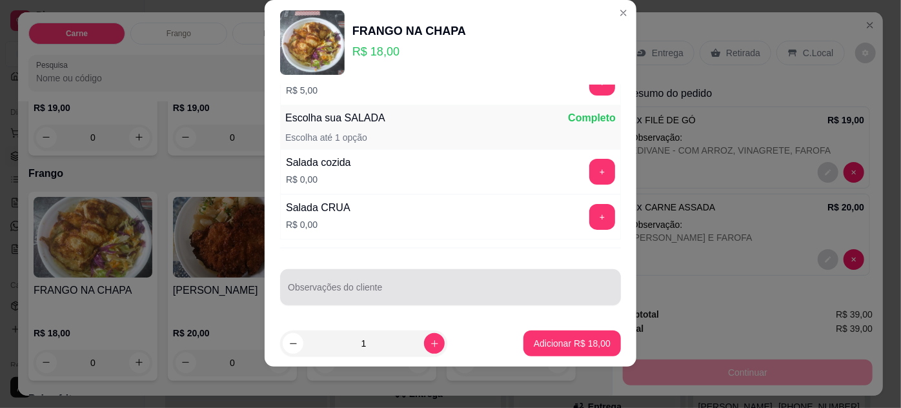
click at [354, 296] on div at bounding box center [450, 287] width 325 height 26
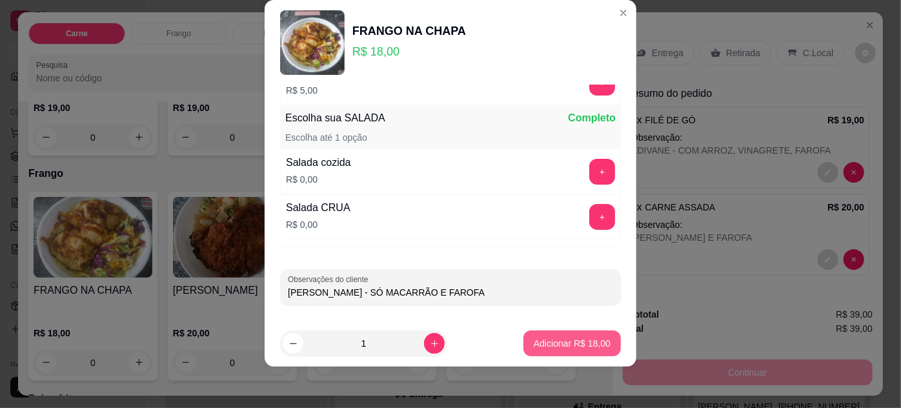
type input "[PERSON_NAME] - SÓ MACARRÃO E FAROFA"
click at [556, 343] on p "Adicionar R$ 18,00" at bounding box center [572, 343] width 75 height 12
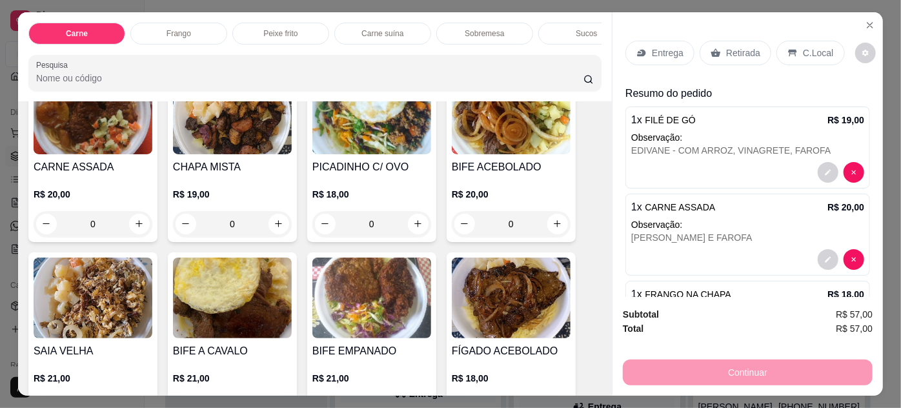
scroll to position [0, 0]
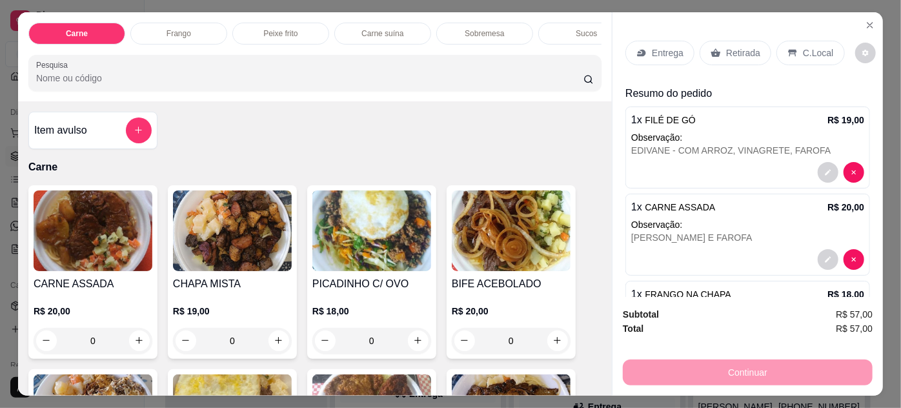
click at [249, 229] on img at bounding box center [232, 230] width 119 height 81
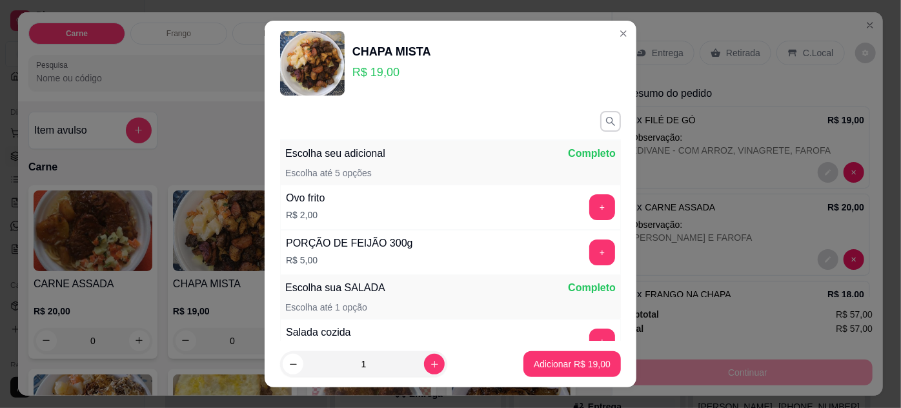
scroll to position [149, 0]
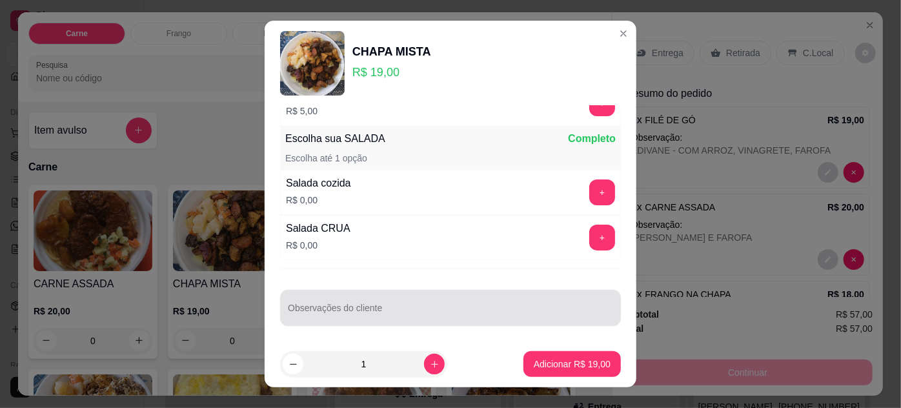
click at [393, 317] on div "Observações do cliente" at bounding box center [450, 308] width 341 height 36
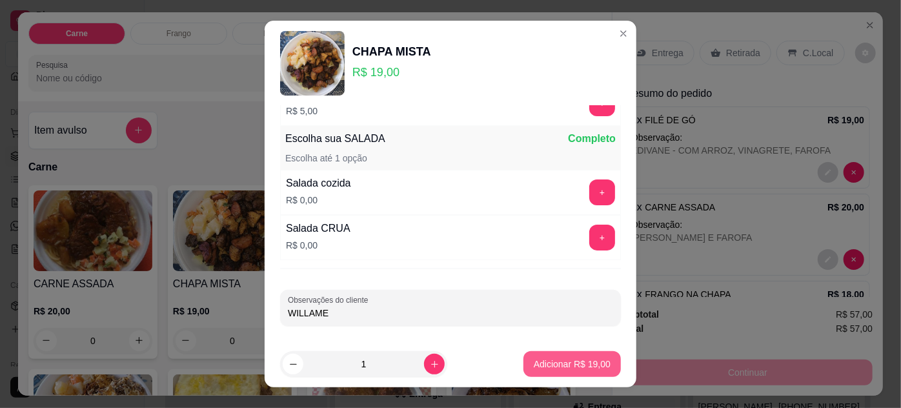
type input "WILLAME"
click at [561, 367] on p "Adicionar R$ 19,00" at bounding box center [572, 363] width 77 height 13
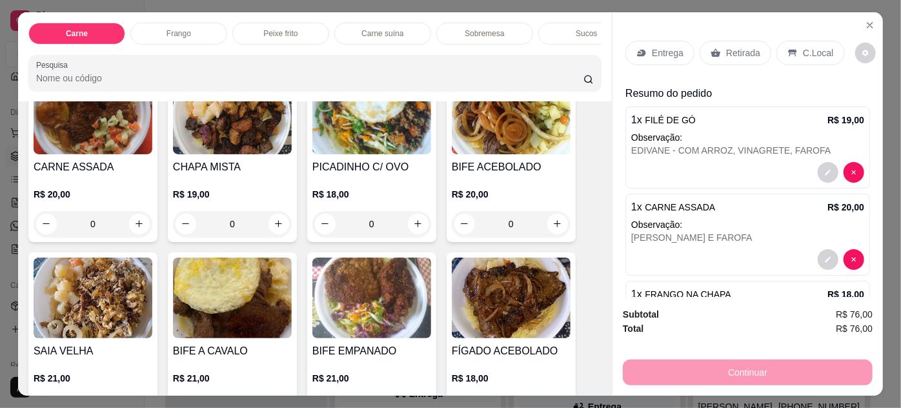
scroll to position [234, 0]
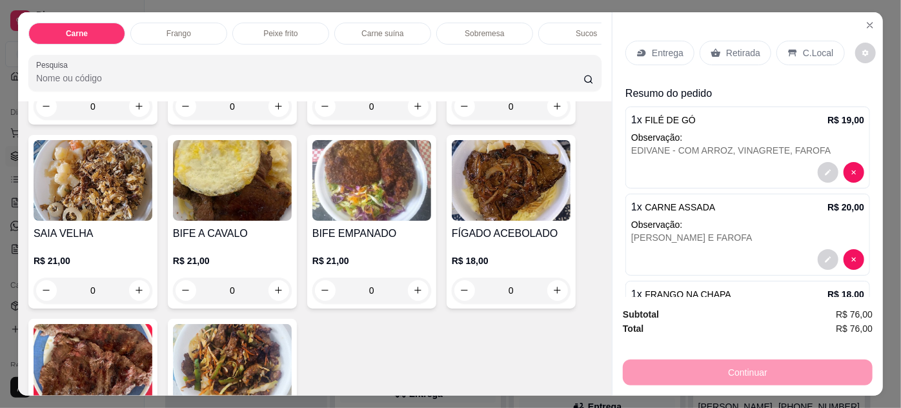
click at [106, 200] on img at bounding box center [93, 180] width 119 height 81
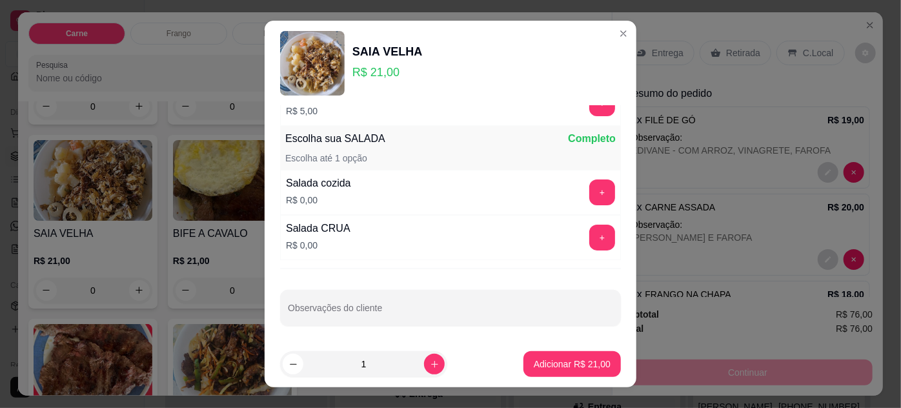
scroll to position [21, 0]
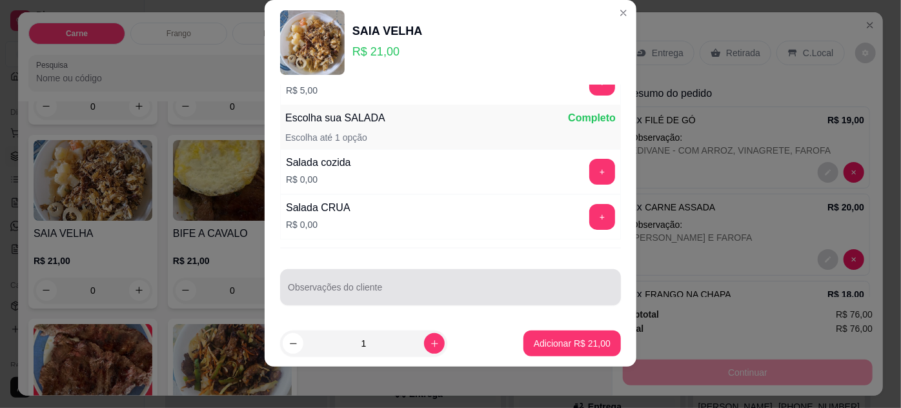
click at [315, 275] on div at bounding box center [450, 287] width 325 height 26
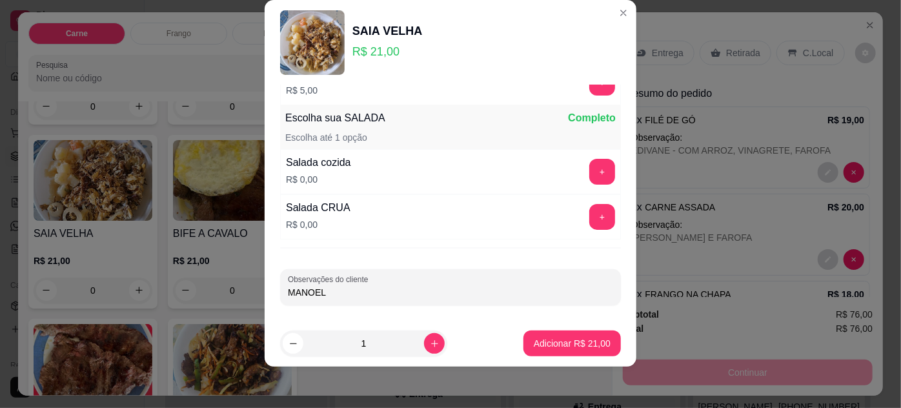
type input "MANOEL"
click at [548, 332] on button "Adicionar R$ 21,00" at bounding box center [572, 343] width 95 height 25
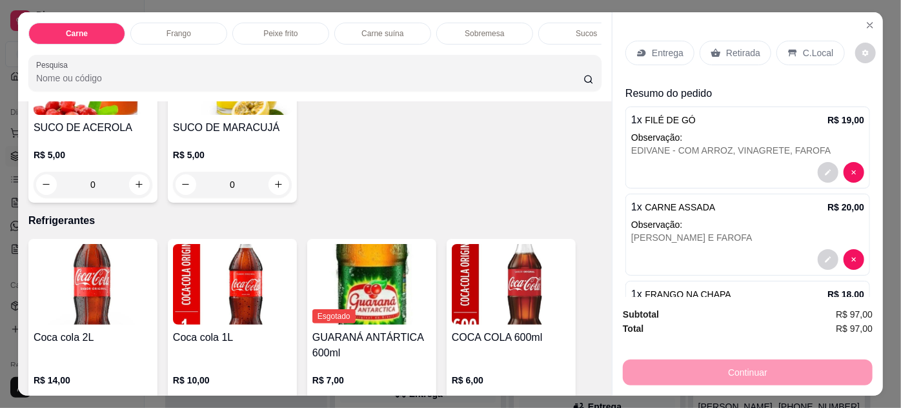
scroll to position [1735, 0]
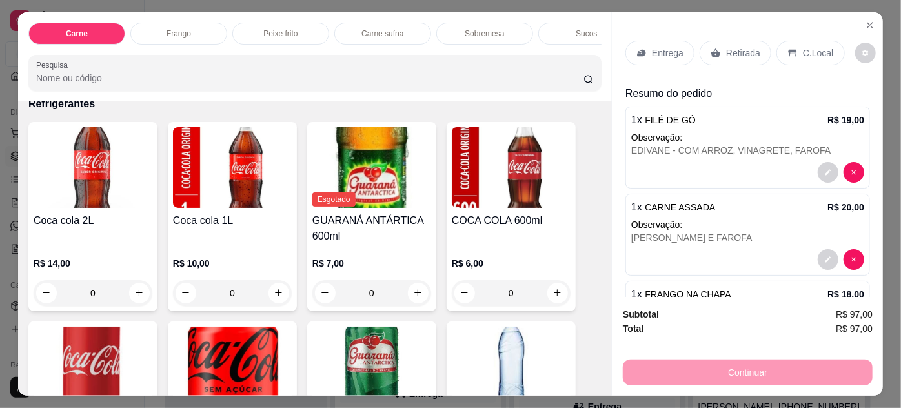
click at [86, 156] on img at bounding box center [93, 167] width 119 height 81
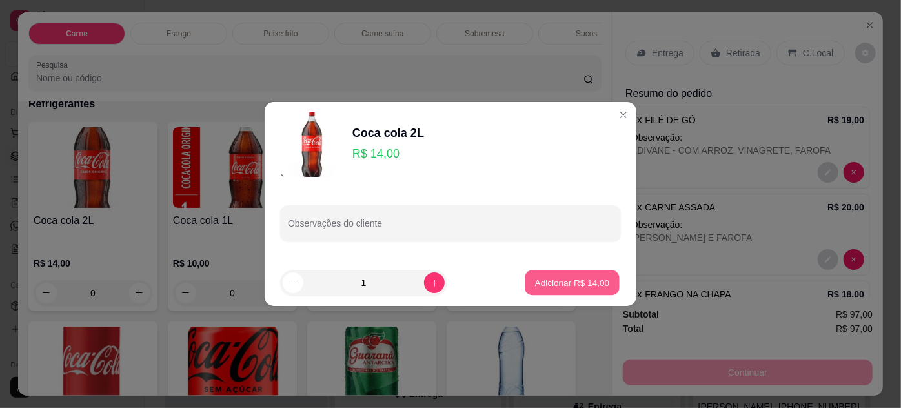
click at [542, 275] on button "Adicionar R$ 14,00" at bounding box center [572, 282] width 95 height 25
type input "1"
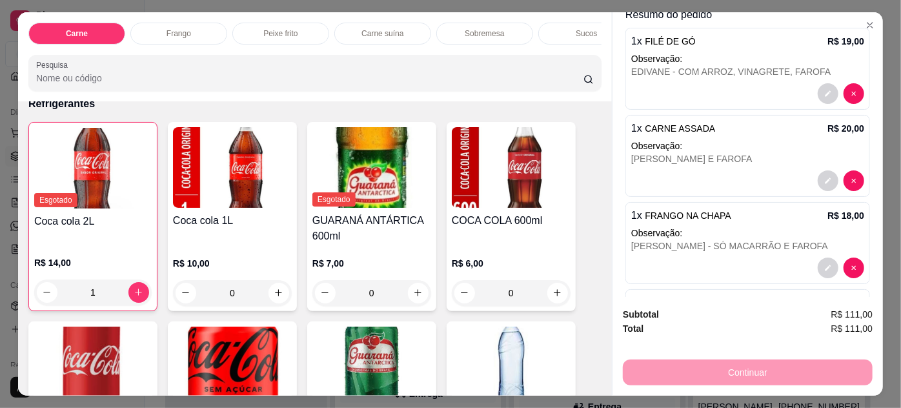
scroll to position [0, 0]
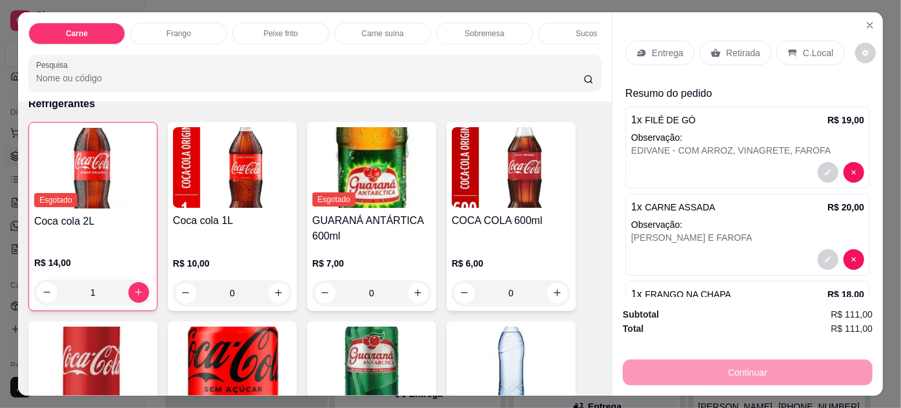
click at [670, 46] on p "Entrega" at bounding box center [668, 52] width 32 height 13
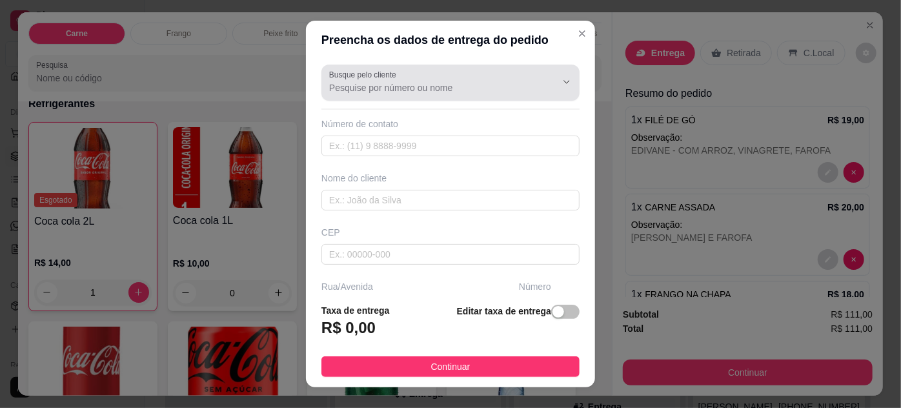
click at [464, 85] on input "Busque pelo cliente" at bounding box center [432, 87] width 206 height 13
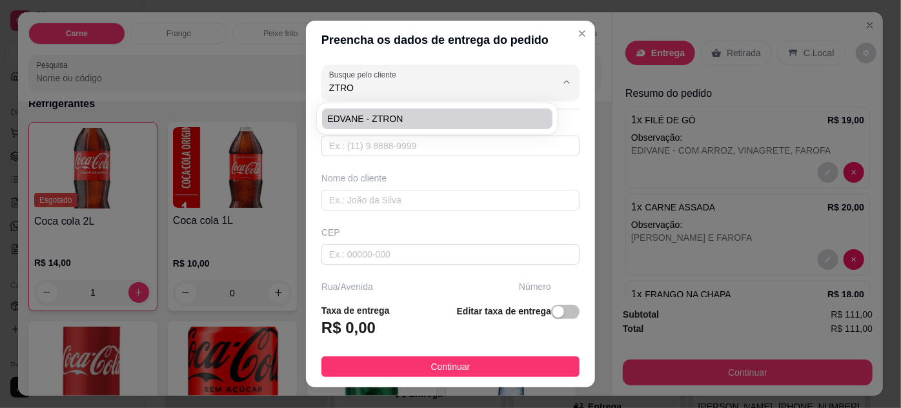
click at [425, 118] on span "EDVANE - ZTRON" at bounding box center [430, 118] width 206 height 13
type input "EDVANE - ZTRON"
type input "91989772480"
type input "EDVANE - ZTRON"
type input "ENTREGAR NA ZTRON, ESCRITORIO"
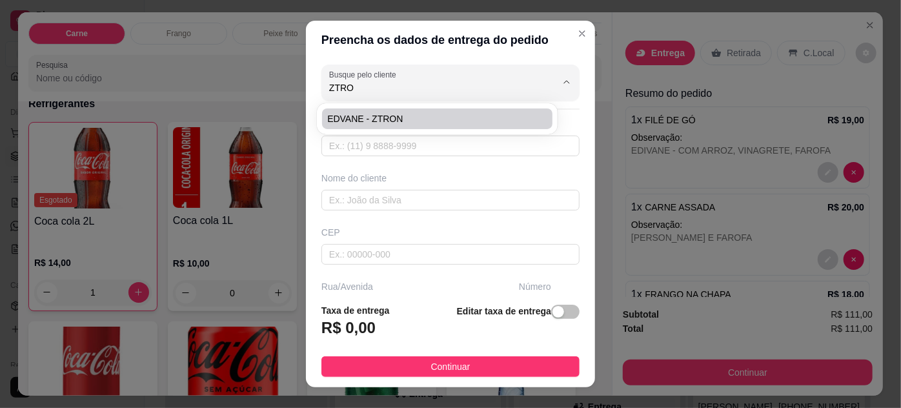
type input "1716"
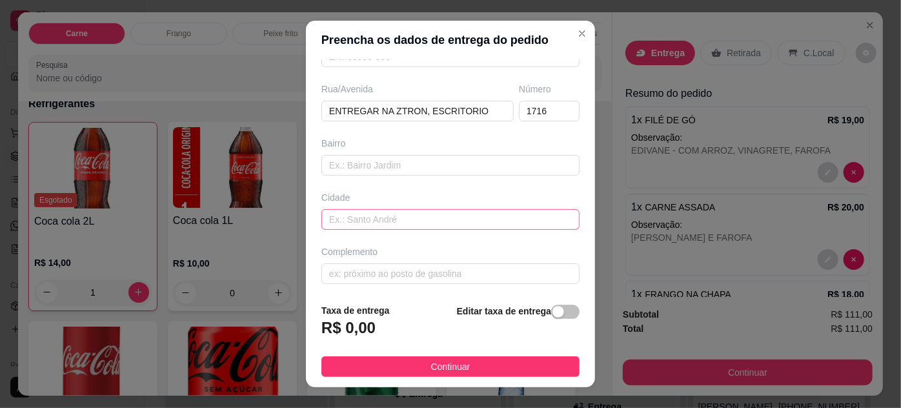
scroll to position [21, 0]
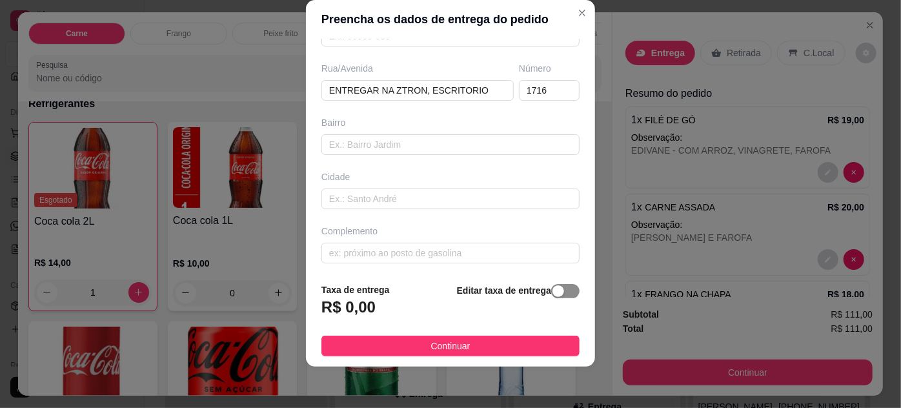
type input "EDVANE - ZTRON"
click at [557, 294] on span "button" at bounding box center [565, 291] width 28 height 14
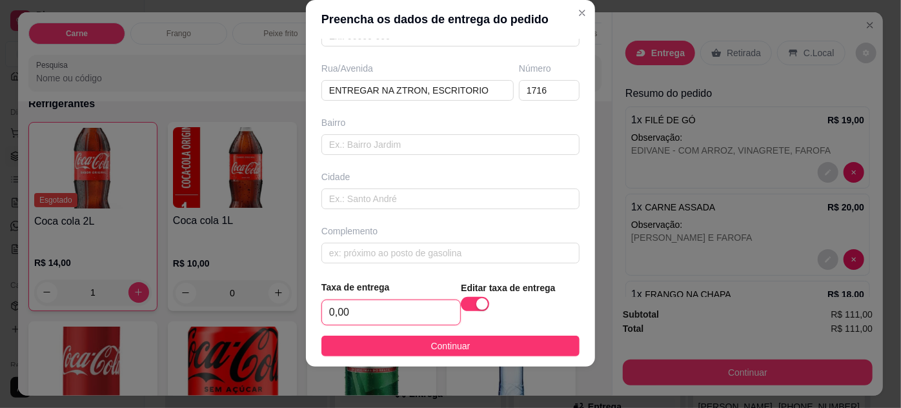
click at [394, 319] on input "0,00" at bounding box center [391, 312] width 138 height 25
type input "5,00"
click at [494, 348] on button "Continuar" at bounding box center [450, 345] width 258 height 21
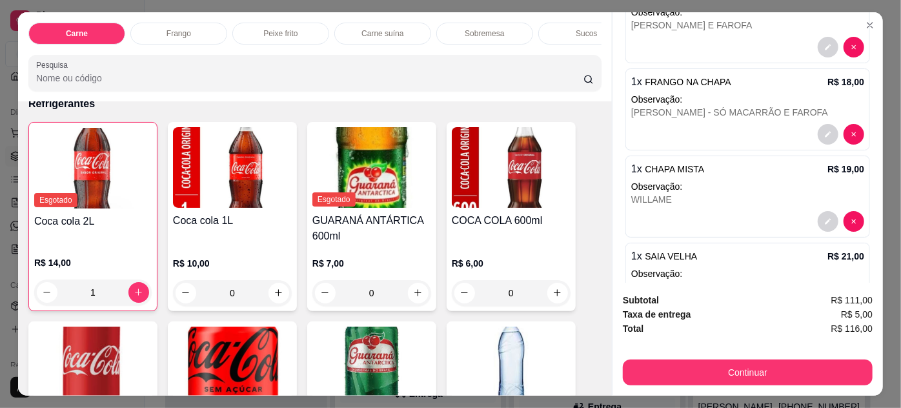
scroll to position [466, 0]
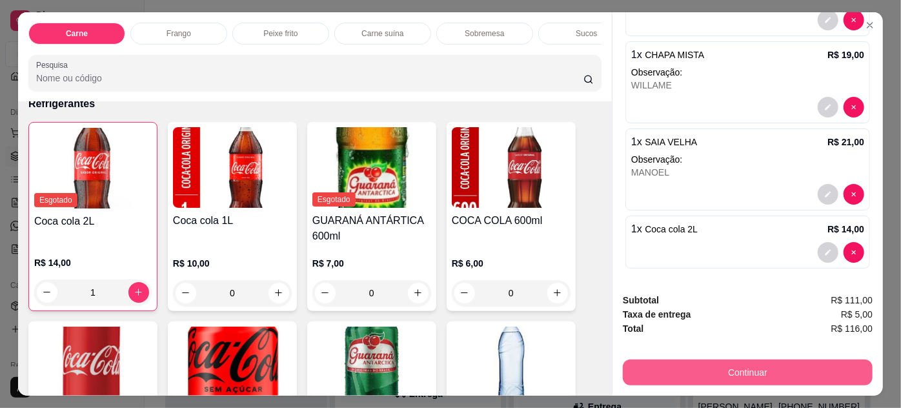
click at [768, 364] on button "Continuar" at bounding box center [748, 372] width 250 height 26
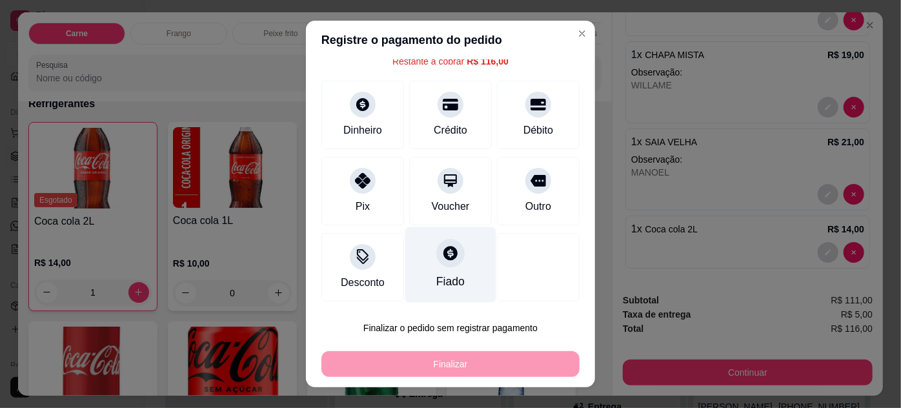
scroll to position [21, 0]
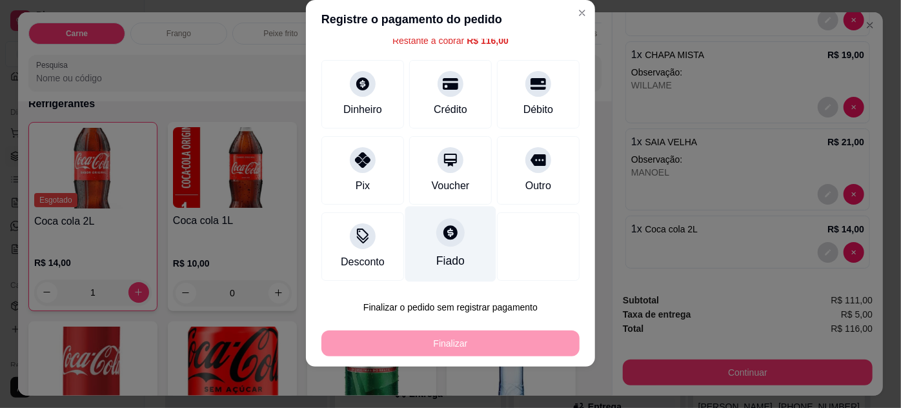
click at [443, 237] on icon at bounding box center [450, 232] width 14 height 14
type input "R$ 0,00"
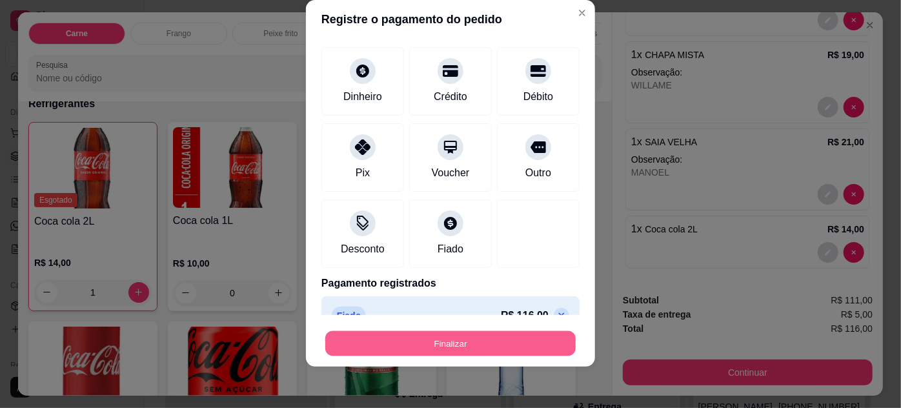
click at [465, 337] on button "Finalizar" at bounding box center [450, 343] width 250 height 25
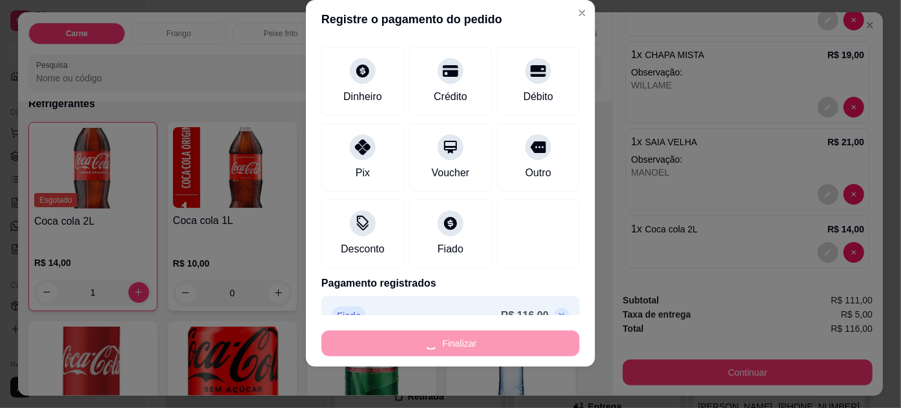
type input "0"
type input "-R$ 116,00"
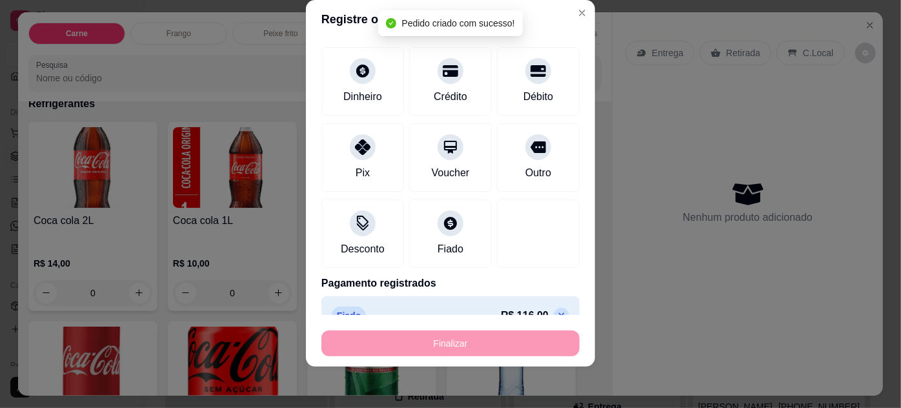
scroll to position [0, 0]
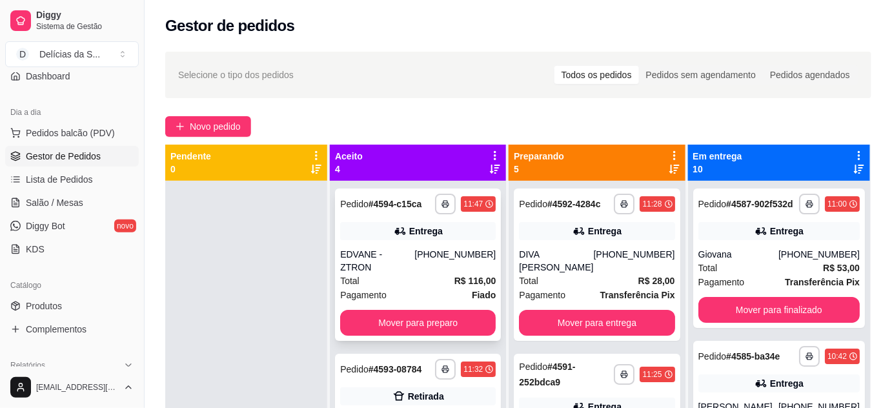
click at [434, 274] on div "Total R$ 116,00" at bounding box center [417, 281] width 155 height 14
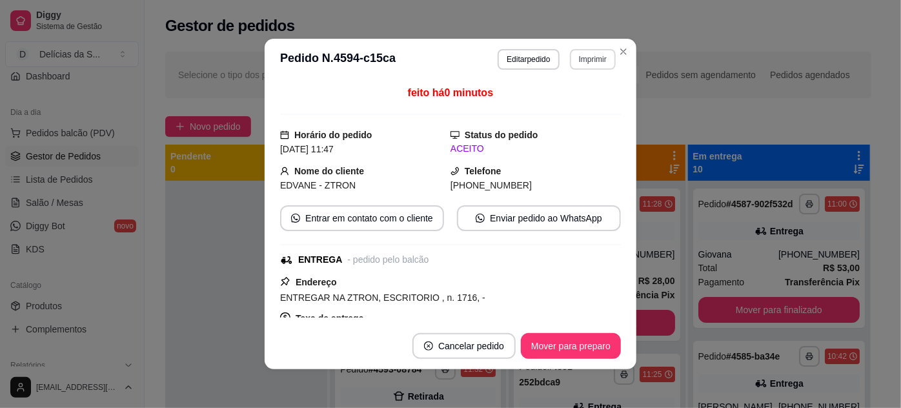
click at [588, 64] on button "Imprimir" at bounding box center [593, 59] width 46 height 21
click at [555, 104] on button "Impressora" at bounding box center [568, 105] width 94 height 21
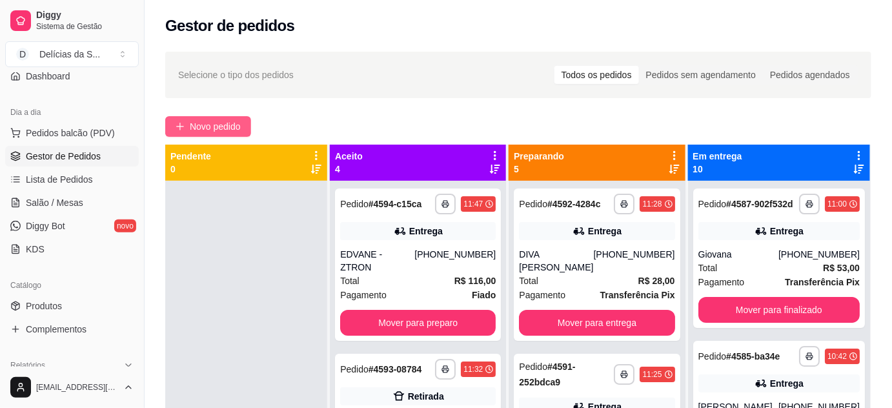
click at [204, 125] on span "Novo pedido" at bounding box center [215, 126] width 51 height 14
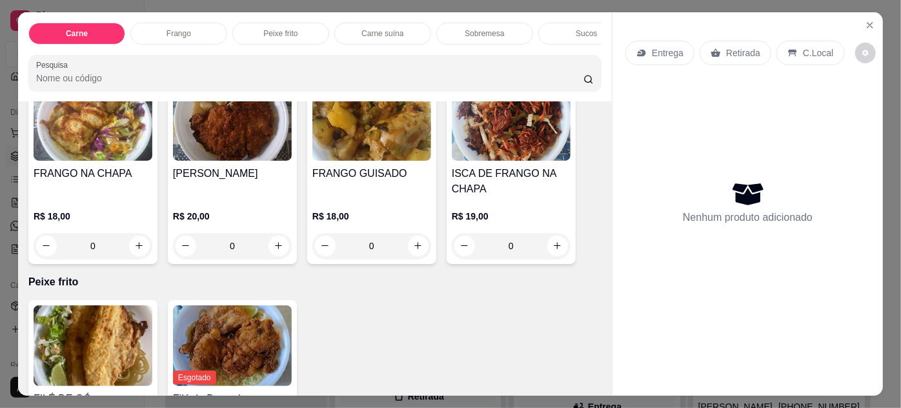
scroll to position [821, 0]
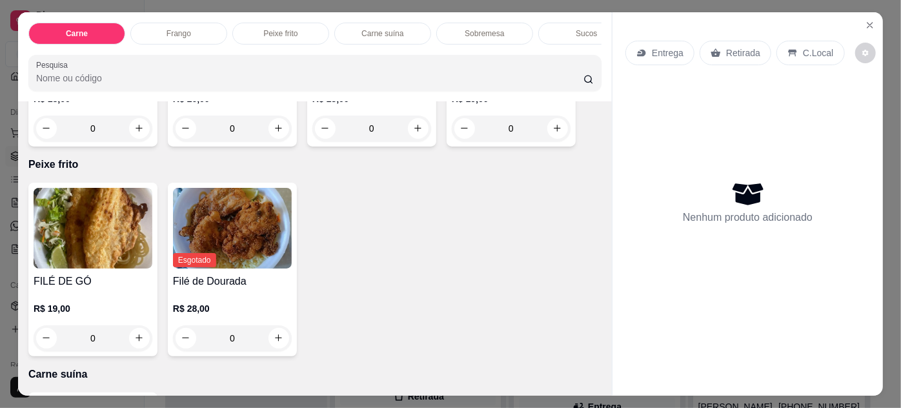
click at [108, 233] on img at bounding box center [93, 228] width 119 height 81
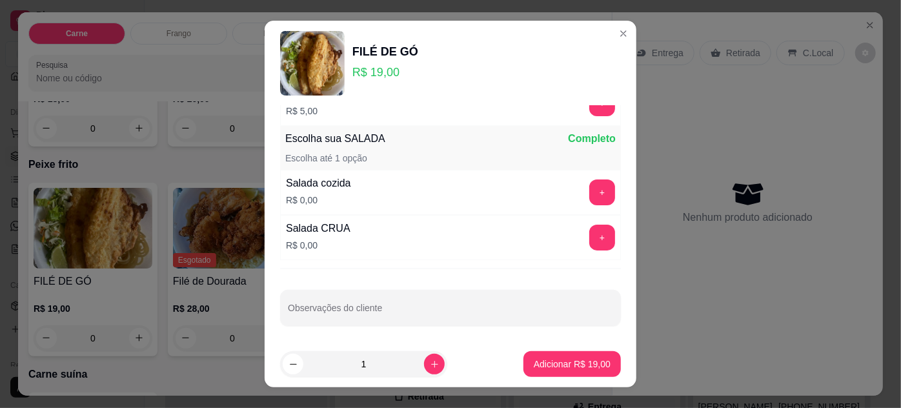
scroll to position [21, 0]
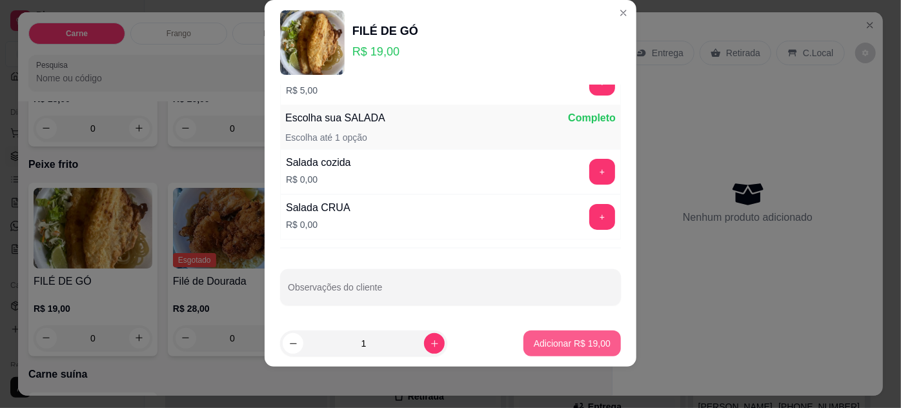
click at [535, 332] on button "Adicionar R$ 19,00" at bounding box center [571, 343] width 97 height 26
type input "1"
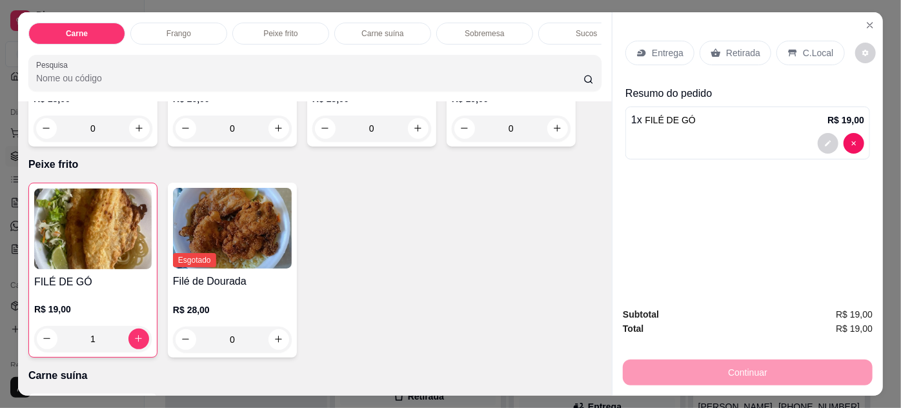
click at [731, 49] on p "Retirada" at bounding box center [743, 52] width 34 height 13
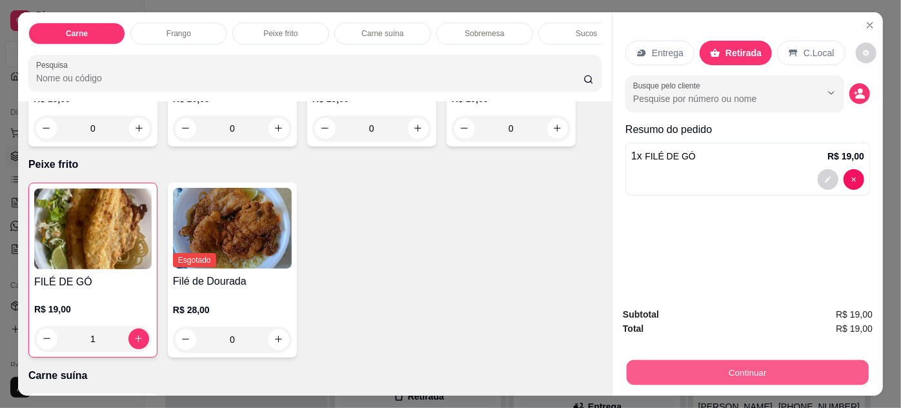
click at [830, 364] on button "Continuar" at bounding box center [747, 372] width 242 height 25
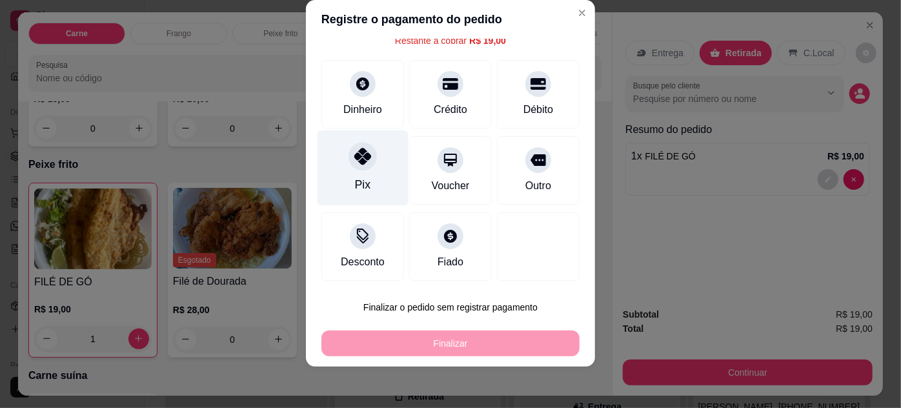
drag, startPoint x: 366, startPoint y: 175, endPoint x: 387, endPoint y: 187, distance: 24.0
click at [368, 177] on div "Pix" at bounding box center [362, 167] width 91 height 75
type input "R$ 0,00"
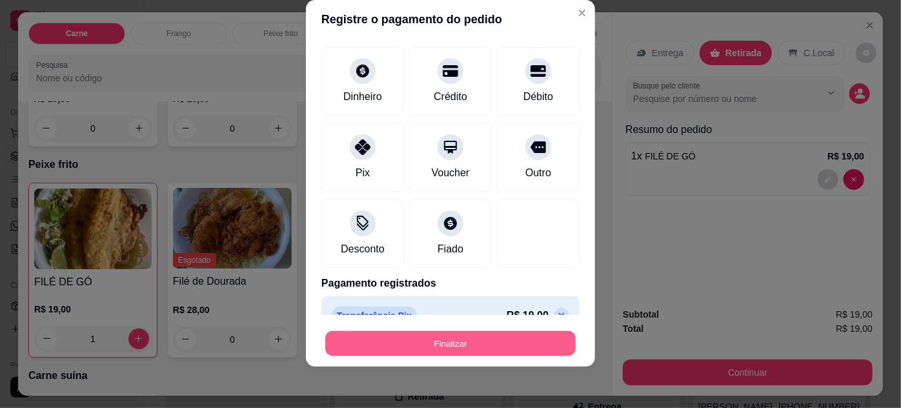
click at [467, 337] on button "Finalizar" at bounding box center [450, 343] width 250 height 25
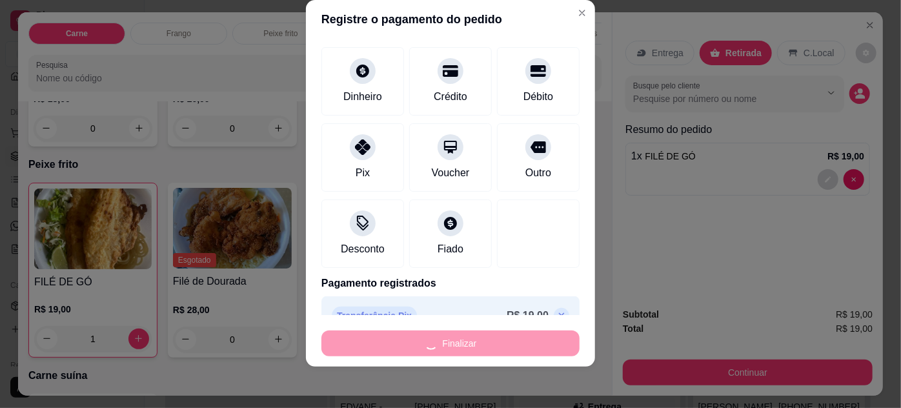
type input "0"
type input "-R$ 19,00"
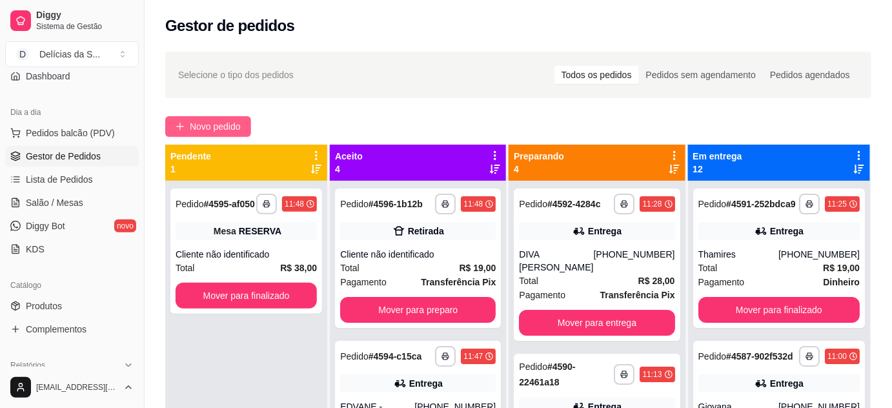
click at [201, 125] on span "Novo pedido" at bounding box center [215, 126] width 51 height 14
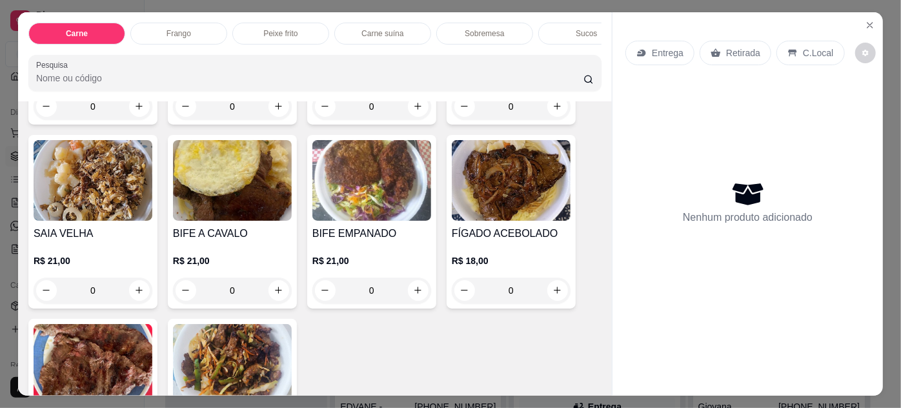
scroll to position [352, 0]
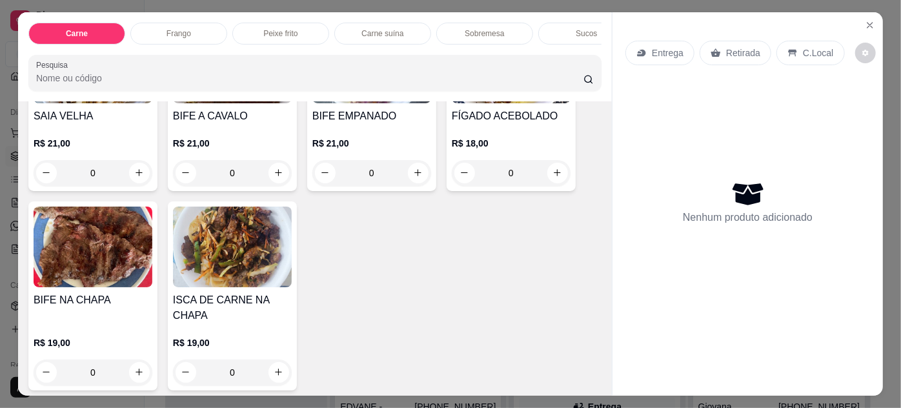
click at [215, 256] on img at bounding box center [232, 246] width 119 height 81
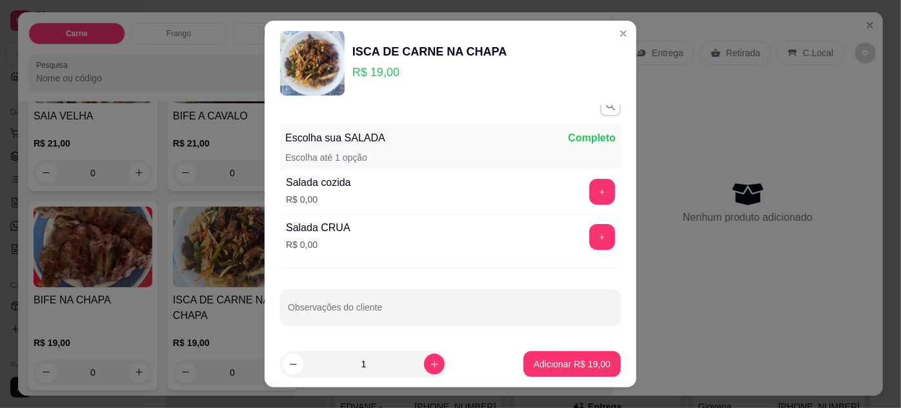
scroll to position [21, 0]
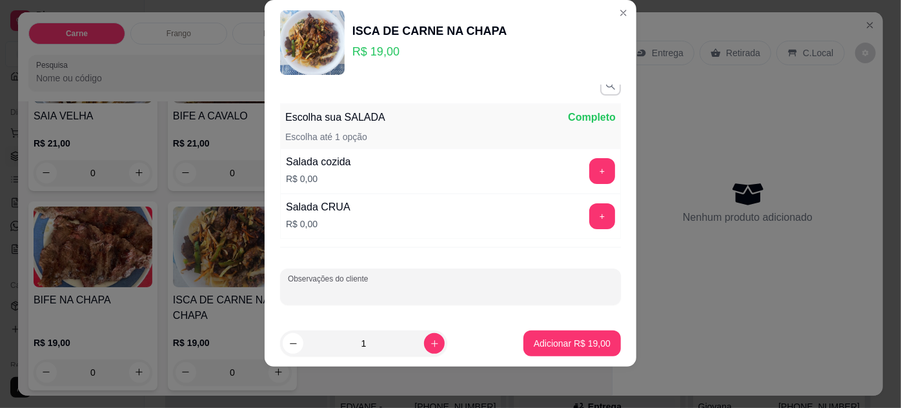
click at [401, 290] on input "Observações do cliente" at bounding box center [450, 291] width 325 height 13
type input "[PERSON_NAME]"
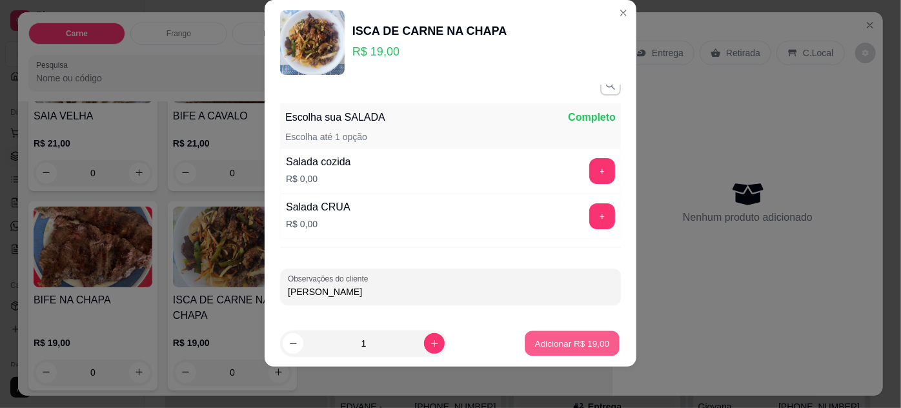
click at [552, 336] on button "Adicionar R$ 19,00" at bounding box center [572, 343] width 95 height 25
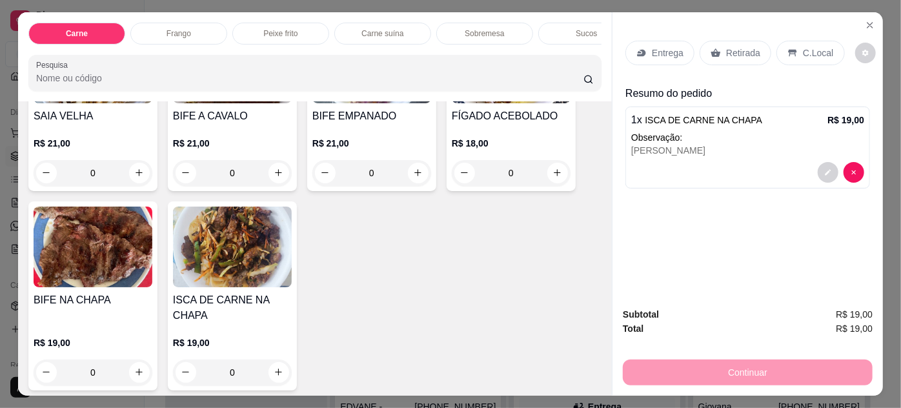
click at [726, 48] on p "Retirada" at bounding box center [743, 52] width 34 height 13
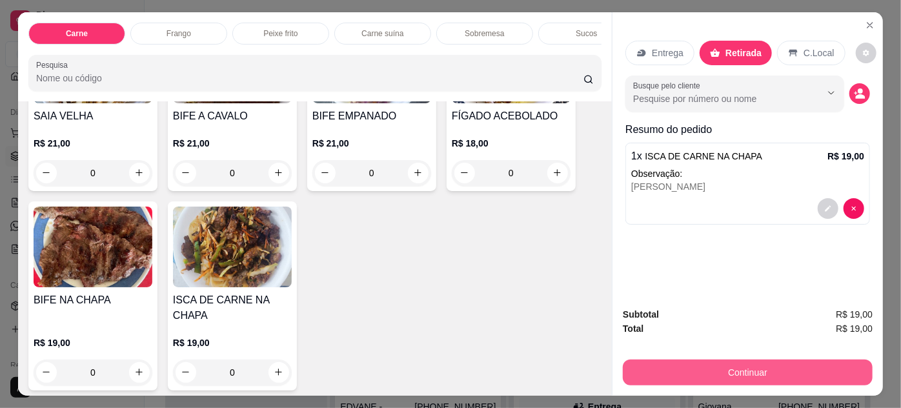
click at [749, 369] on button "Continuar" at bounding box center [748, 372] width 250 height 26
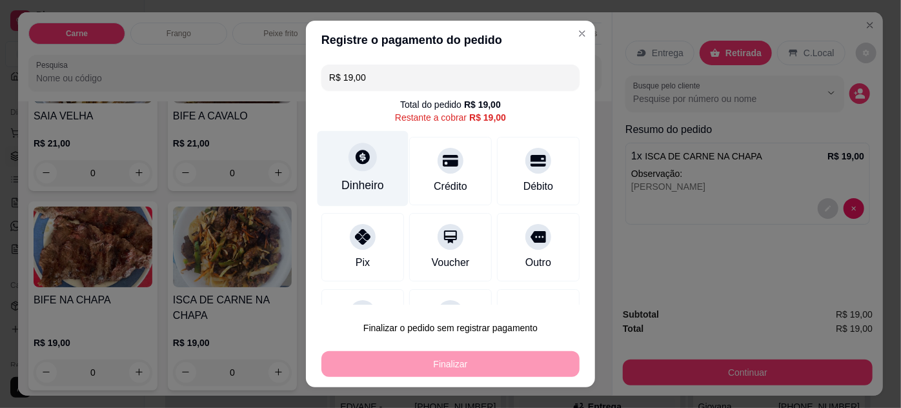
click at [360, 177] on div "Dinheiro" at bounding box center [362, 185] width 43 height 17
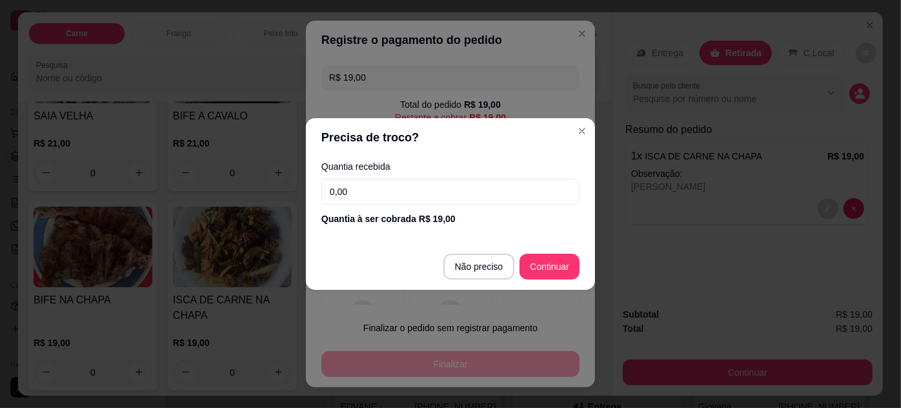
click at [394, 196] on input "0,00" at bounding box center [450, 192] width 258 height 26
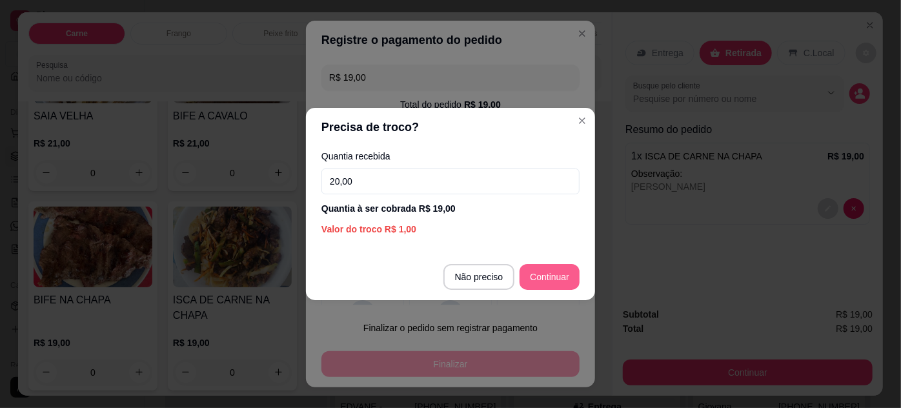
type input "20,00"
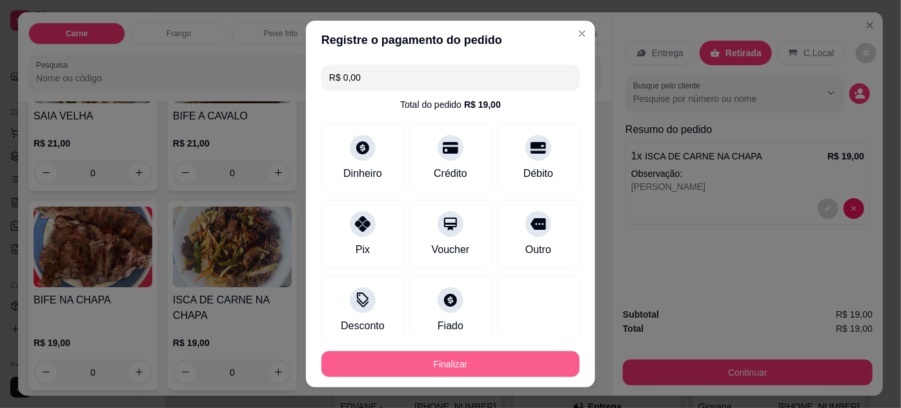
click at [481, 363] on button "Finalizar" at bounding box center [450, 364] width 258 height 26
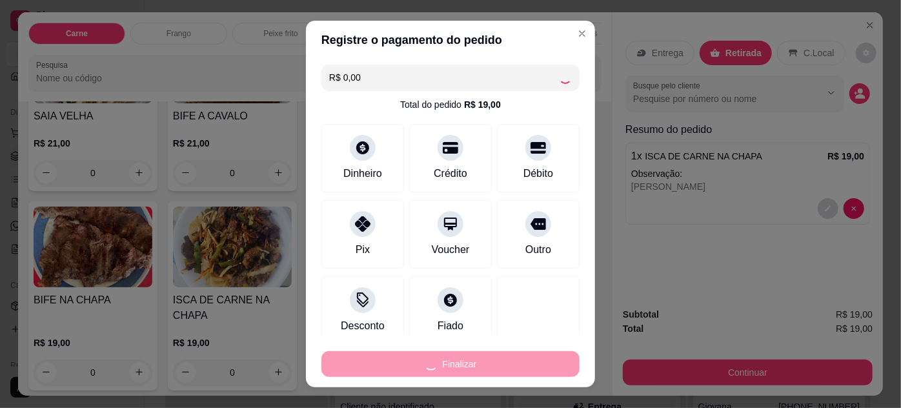
type input "-R$ 19,00"
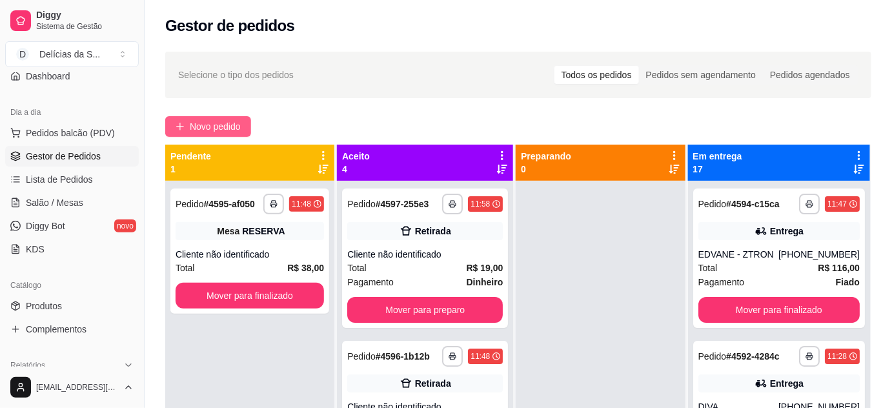
click at [203, 120] on span "Novo pedido" at bounding box center [215, 126] width 51 height 14
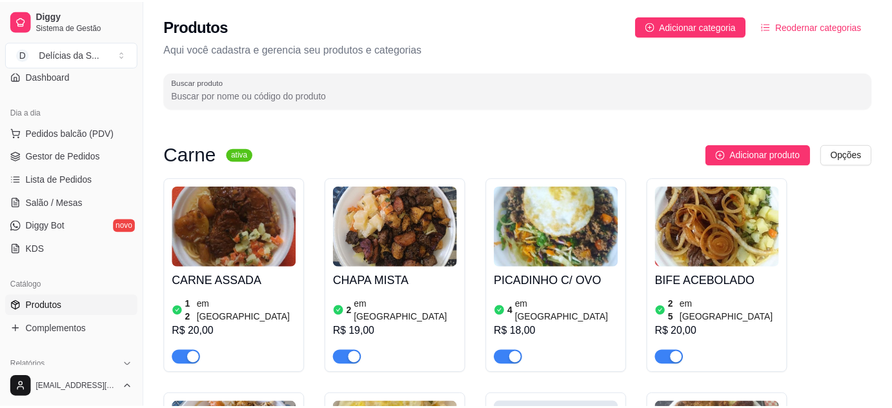
scroll to position [1525, 0]
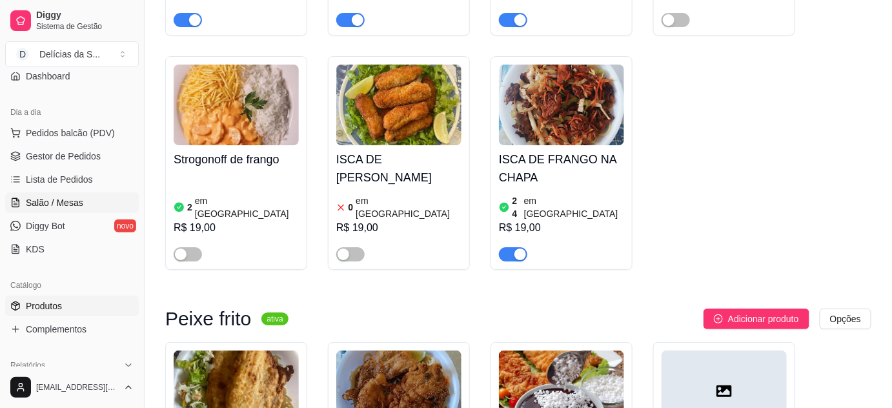
drag, startPoint x: 42, startPoint y: 203, endPoint x: 65, endPoint y: 197, distance: 23.9
click at [43, 203] on span "Salão / Mesas" at bounding box center [54, 202] width 57 height 13
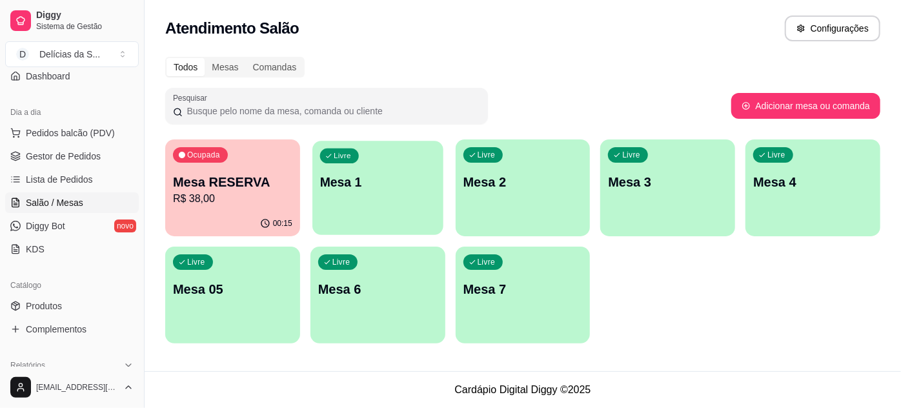
click at [361, 187] on p "Mesa 1" at bounding box center [377, 182] width 115 height 17
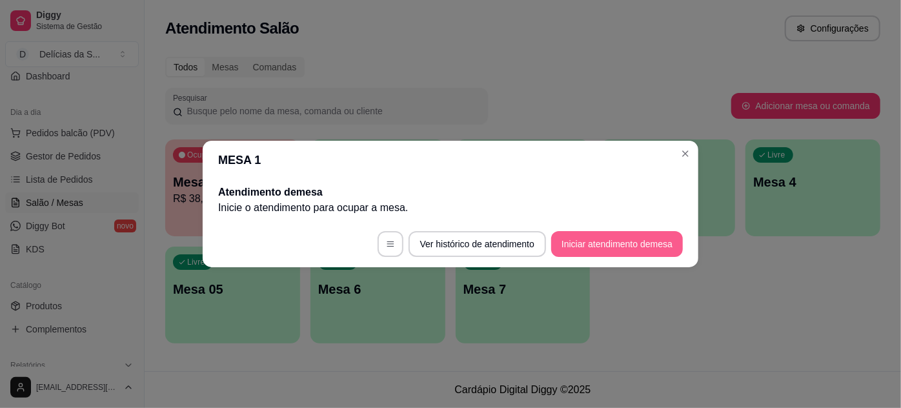
click at [603, 248] on button "Iniciar atendimento de mesa" at bounding box center [617, 244] width 132 height 26
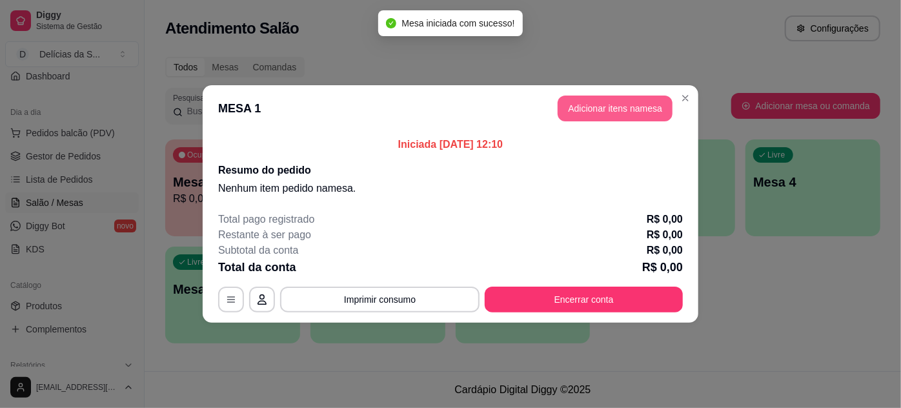
click at [605, 112] on button "Adicionar itens na mesa" at bounding box center [614, 108] width 115 height 26
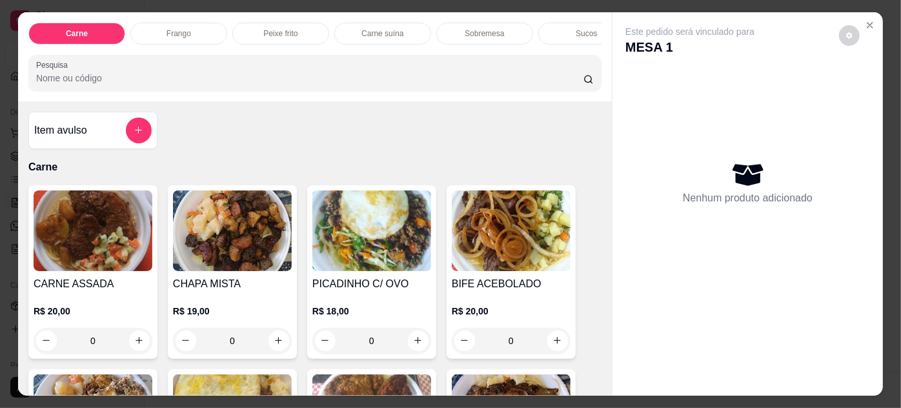
click at [229, 234] on img at bounding box center [232, 230] width 119 height 81
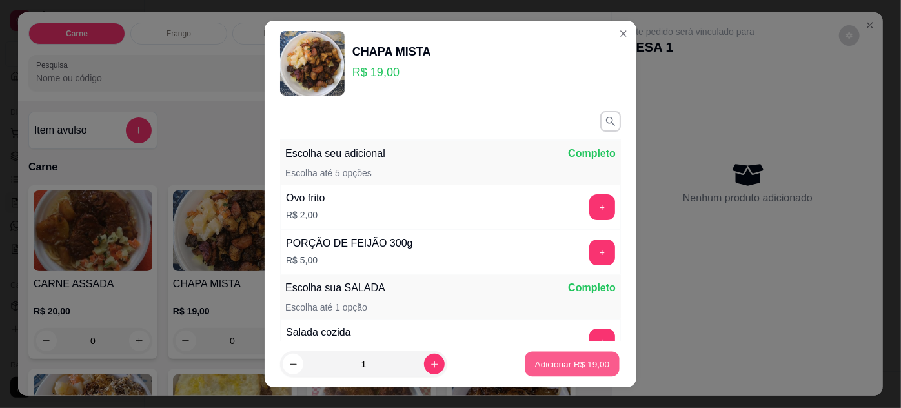
click at [553, 363] on p "Adicionar R$ 19,00" at bounding box center [572, 364] width 75 height 12
type input "1"
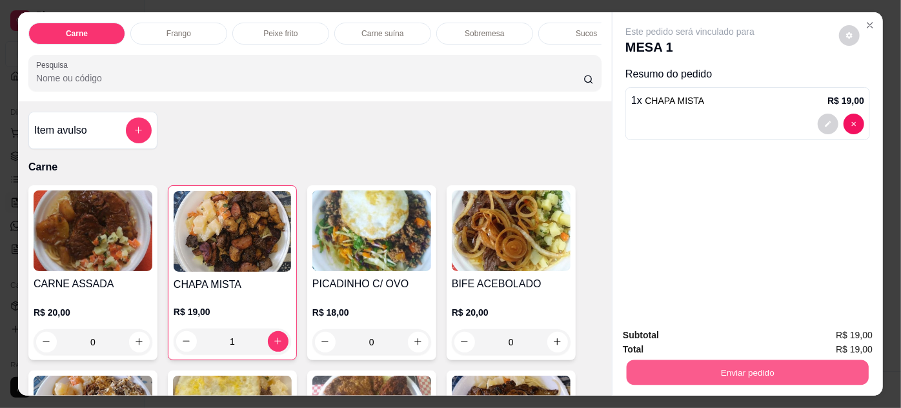
click at [682, 370] on button "Enviar pedido" at bounding box center [747, 372] width 242 height 25
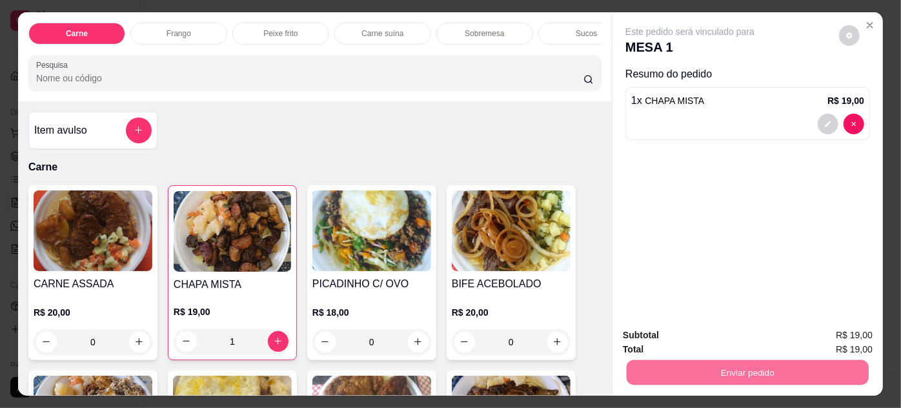
click at [823, 340] on button "Enviar pedido" at bounding box center [839, 336] width 71 height 24
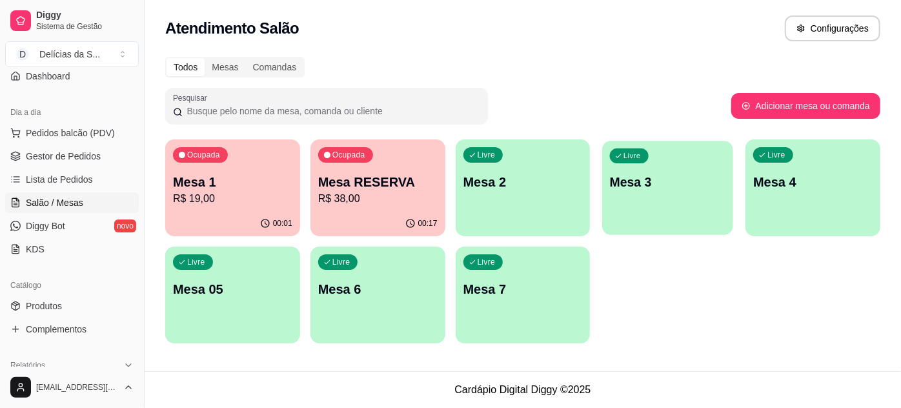
click at [683, 186] on p "Mesa 3" at bounding box center [667, 182] width 115 height 17
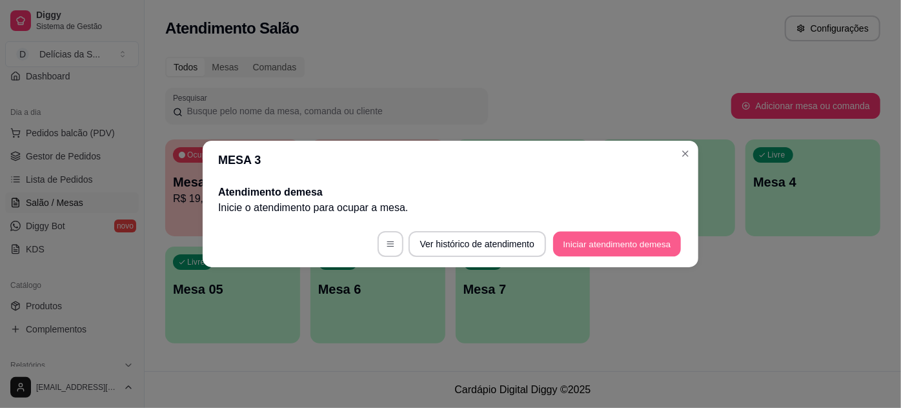
click at [612, 242] on button "Iniciar atendimento de mesa" at bounding box center [617, 244] width 128 height 25
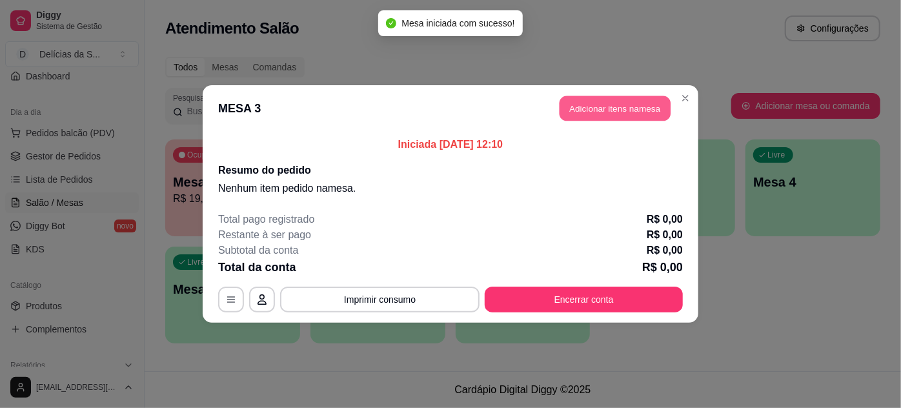
click at [586, 108] on button "Adicionar itens na mesa" at bounding box center [614, 108] width 111 height 25
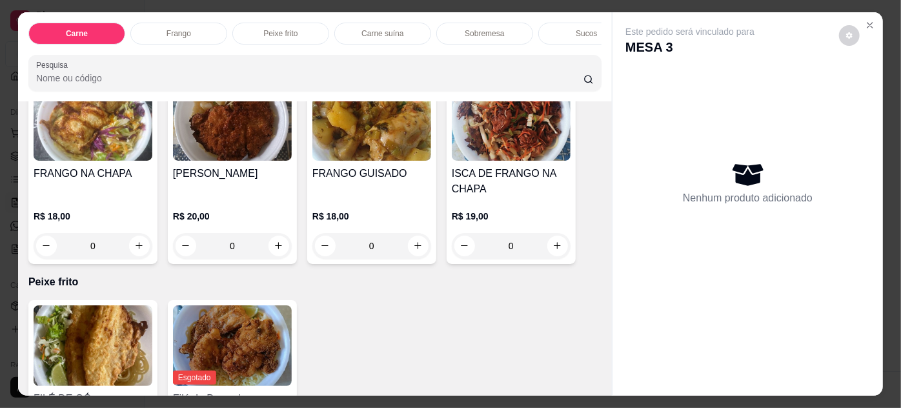
scroll to position [821, 0]
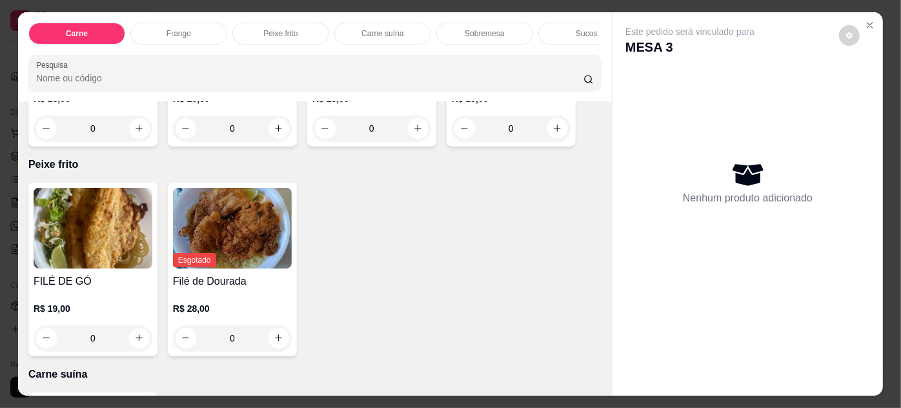
click at [117, 248] on img at bounding box center [93, 228] width 119 height 81
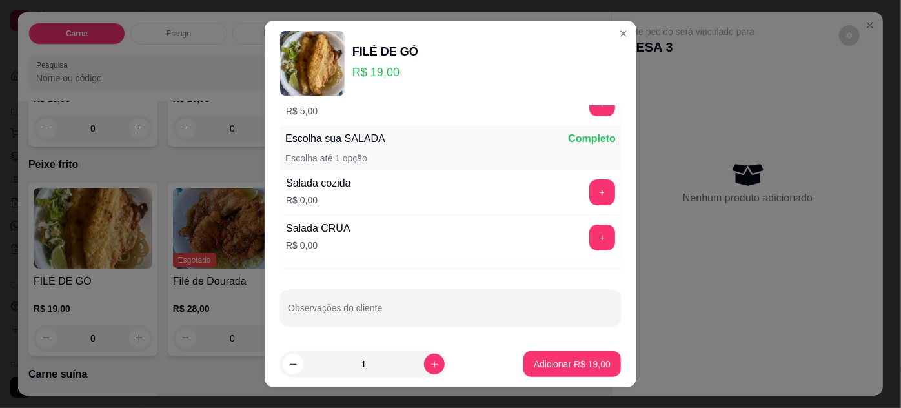
scroll to position [21, 0]
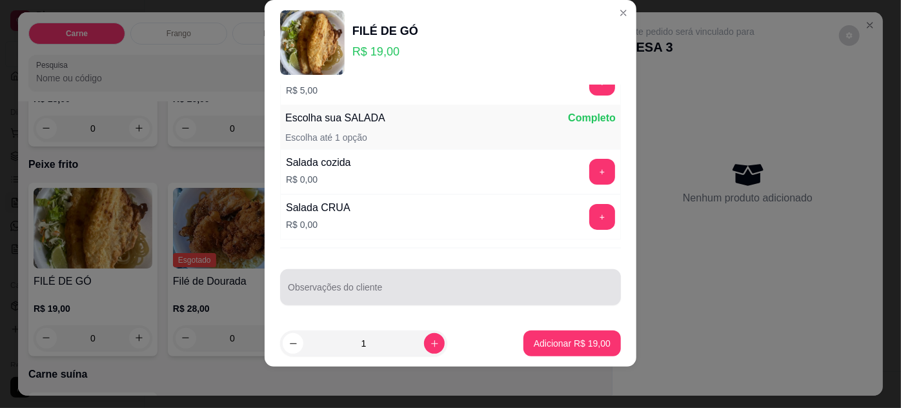
click at [409, 269] on div "Observações do cliente" at bounding box center [450, 287] width 341 height 36
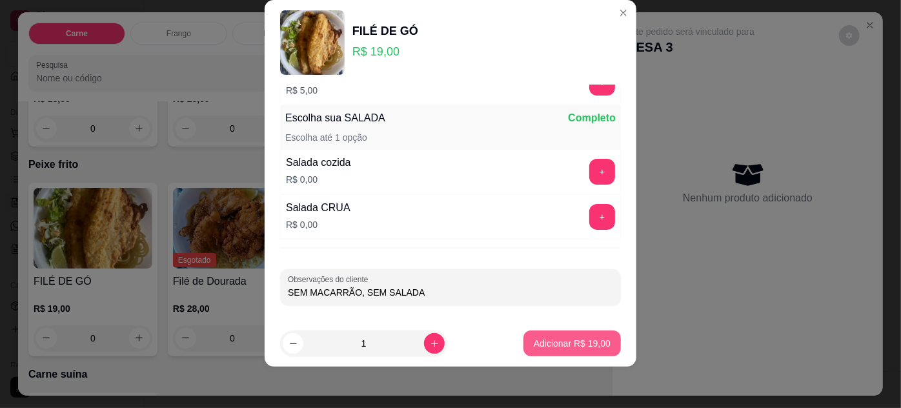
type input "SEM MACARRÃO, SEM SALADA"
click at [574, 335] on button "Adicionar R$ 19,00" at bounding box center [572, 343] width 95 height 25
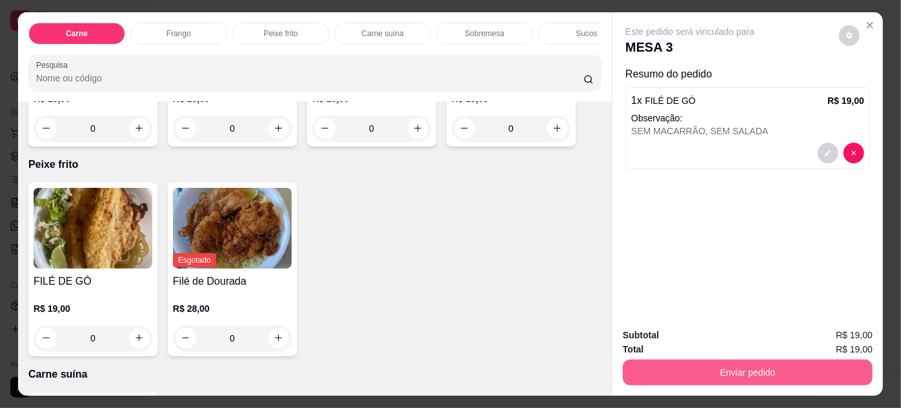
click at [721, 372] on button "Enviar pedido" at bounding box center [748, 372] width 250 height 26
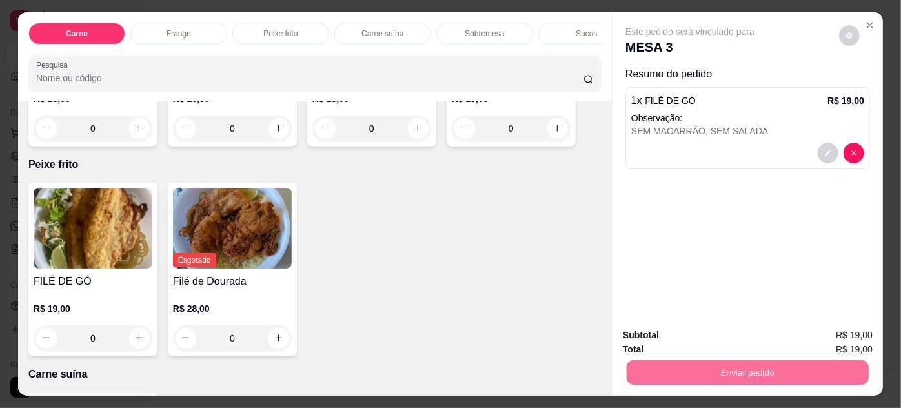
click at [821, 325] on button "Enviar pedido" at bounding box center [839, 336] width 73 height 25
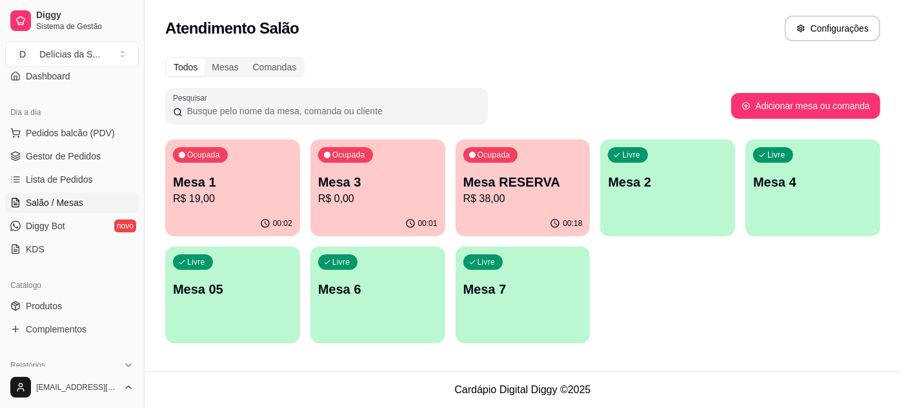
click at [808, 186] on p "Mesa 4" at bounding box center [812, 182] width 119 height 18
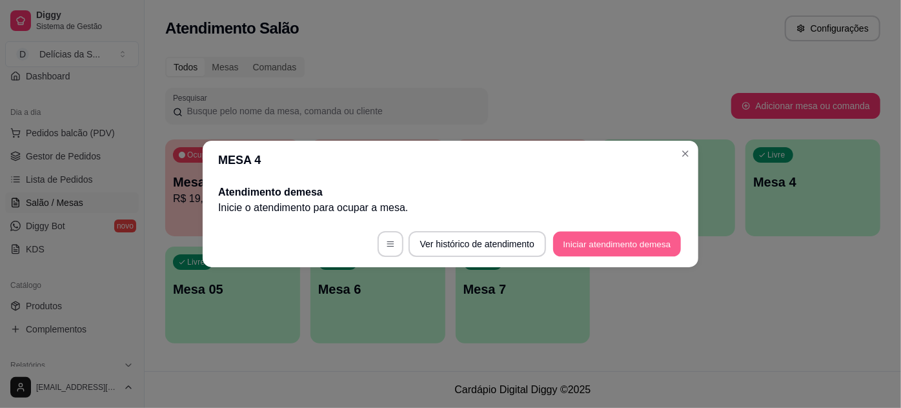
click at [635, 250] on button "Iniciar atendimento de mesa" at bounding box center [617, 244] width 128 height 25
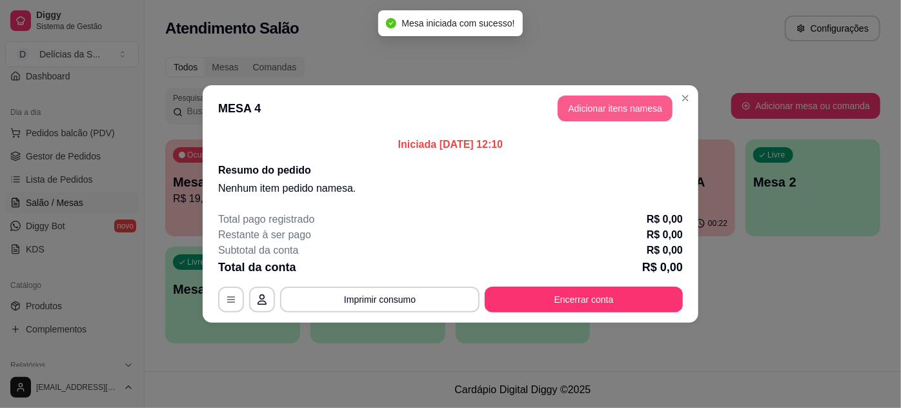
click at [592, 113] on button "Adicionar itens na mesa" at bounding box center [614, 108] width 115 height 26
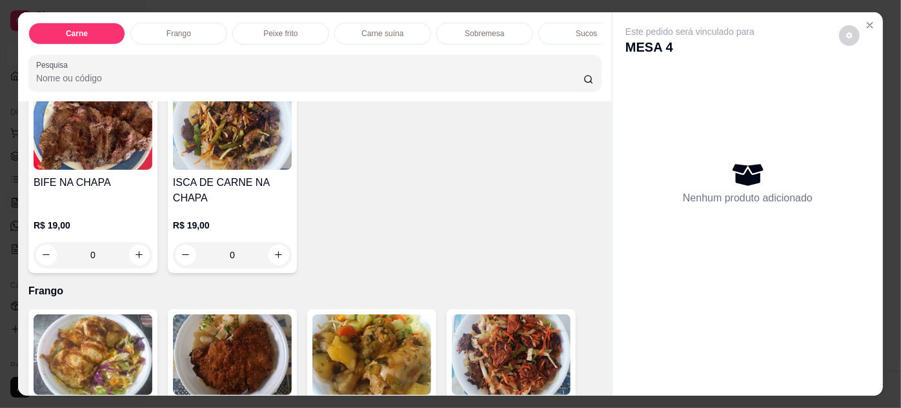
scroll to position [586, 0]
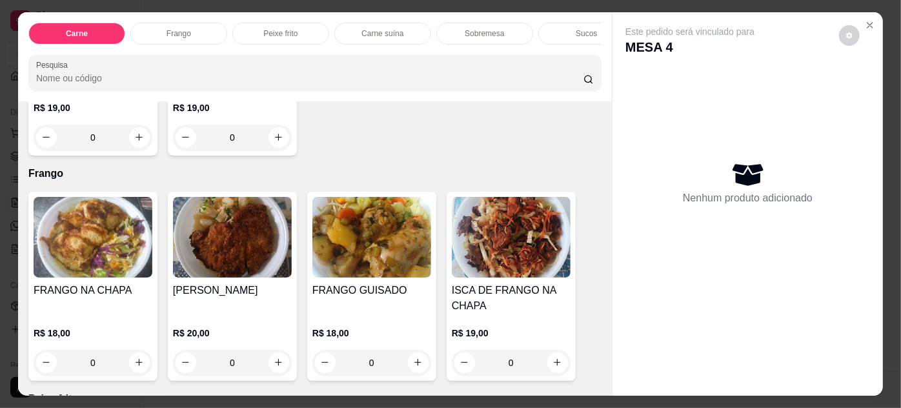
click at [240, 246] on img at bounding box center [232, 237] width 119 height 81
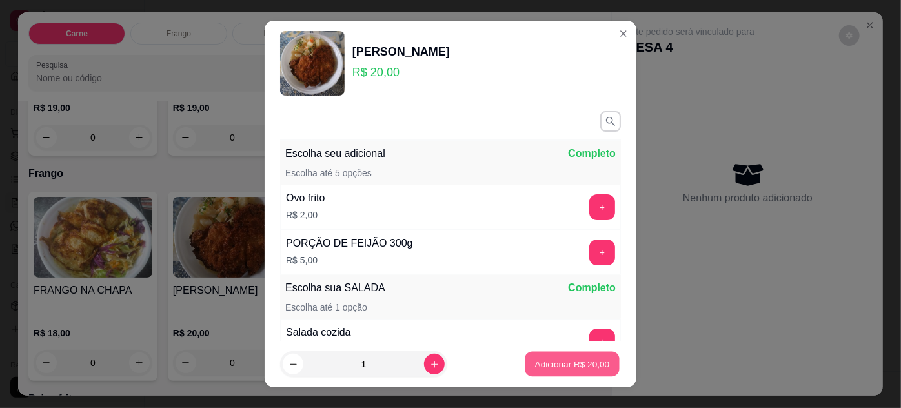
click at [545, 361] on p "Adicionar R$ 20,00" at bounding box center [572, 364] width 75 height 12
type input "1"
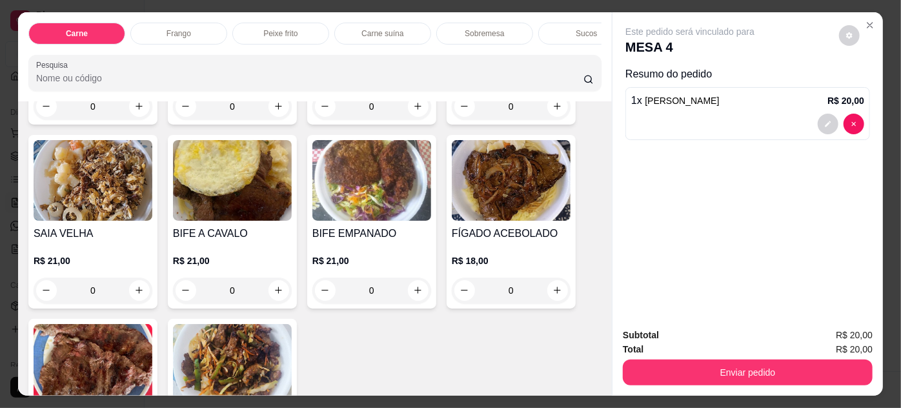
scroll to position [0, 0]
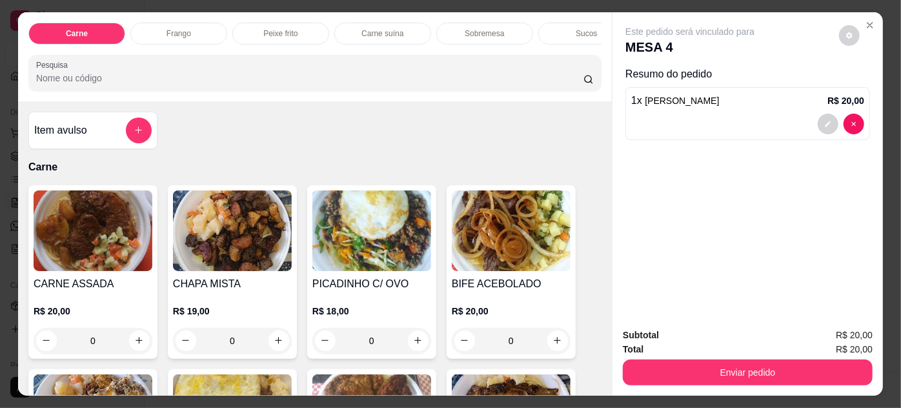
click at [87, 214] on img at bounding box center [93, 230] width 119 height 81
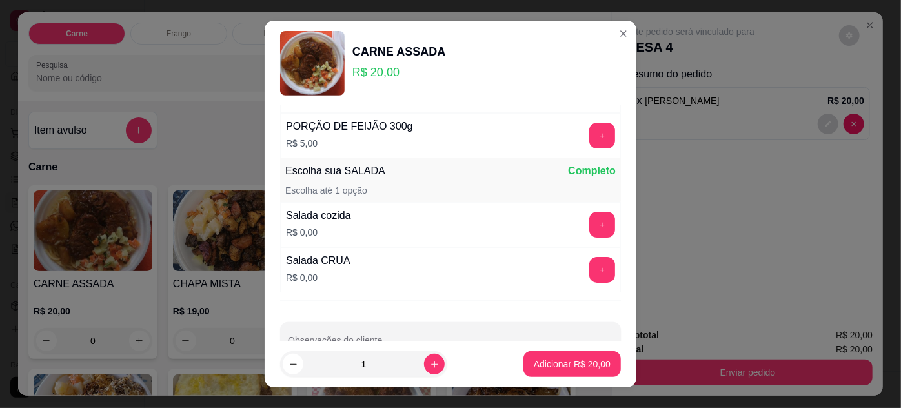
scroll to position [149, 0]
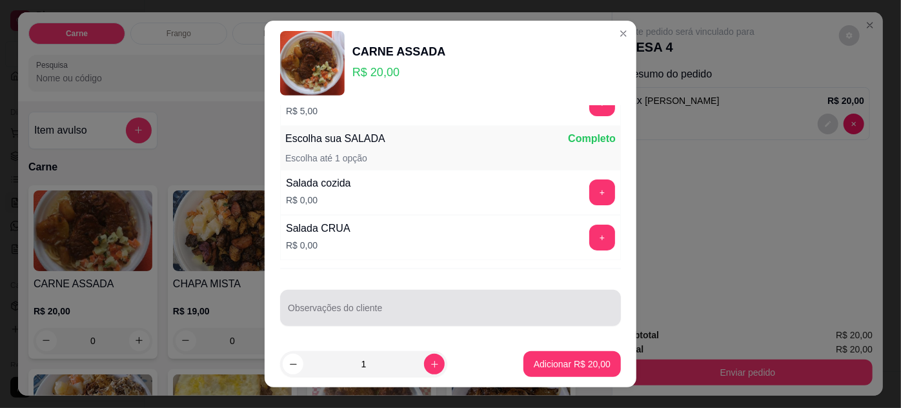
click at [378, 310] on input "Observações do cliente" at bounding box center [450, 312] width 325 height 13
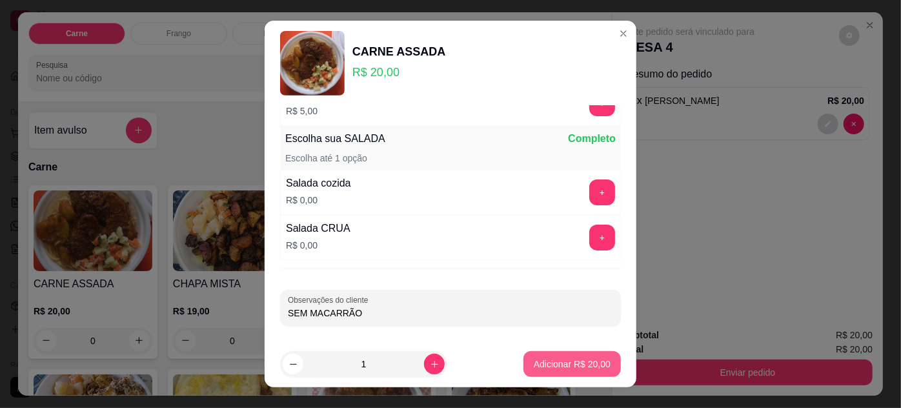
type input "SEM MACARRÃO"
click at [579, 361] on button "Adicionar R$ 20,00" at bounding box center [571, 364] width 97 height 26
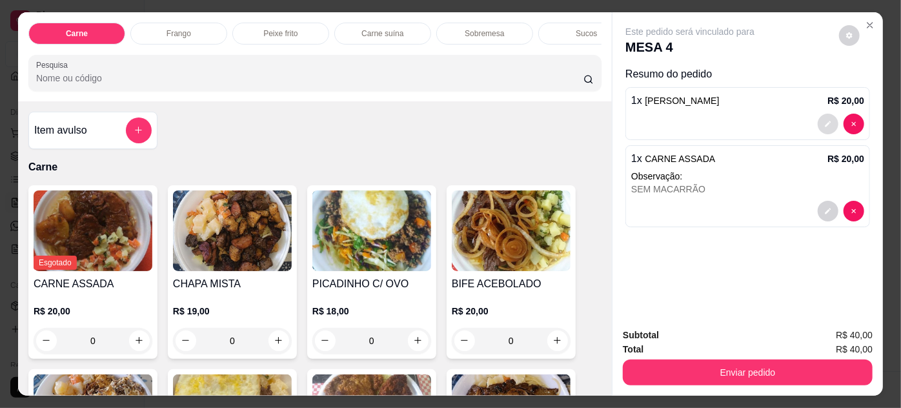
click at [817, 121] on button "decrease-product-quantity" at bounding box center [827, 124] width 21 height 21
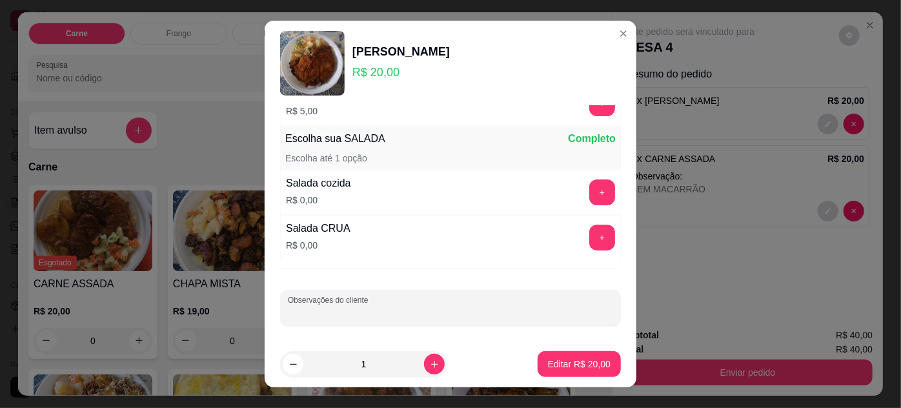
click at [372, 316] on div at bounding box center [450, 308] width 325 height 26
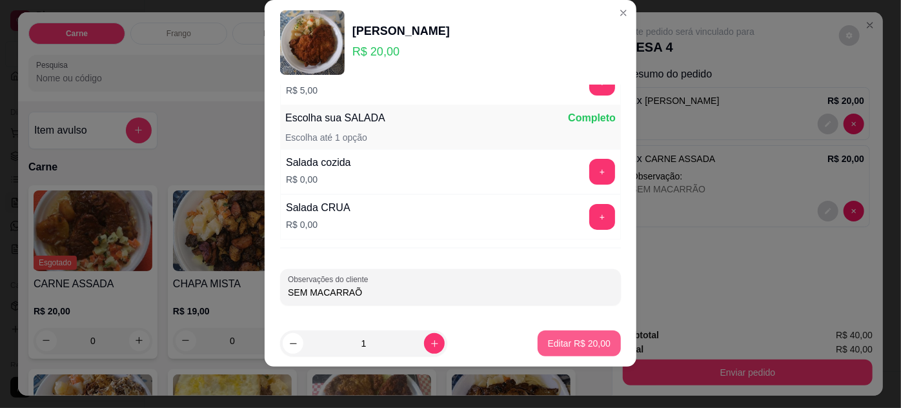
type input "SEM MACARRAÕ"
click at [575, 346] on p "Editar R$ 20,00" at bounding box center [579, 343] width 63 height 13
type input "0"
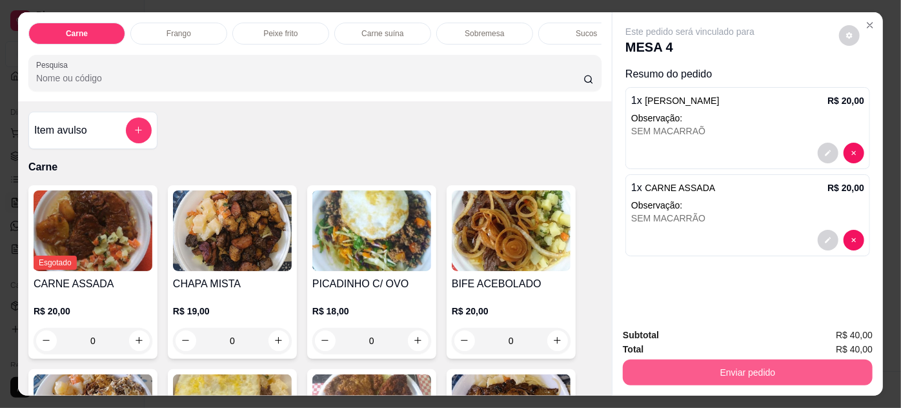
click at [708, 361] on button "Enviar pedido" at bounding box center [748, 372] width 250 height 26
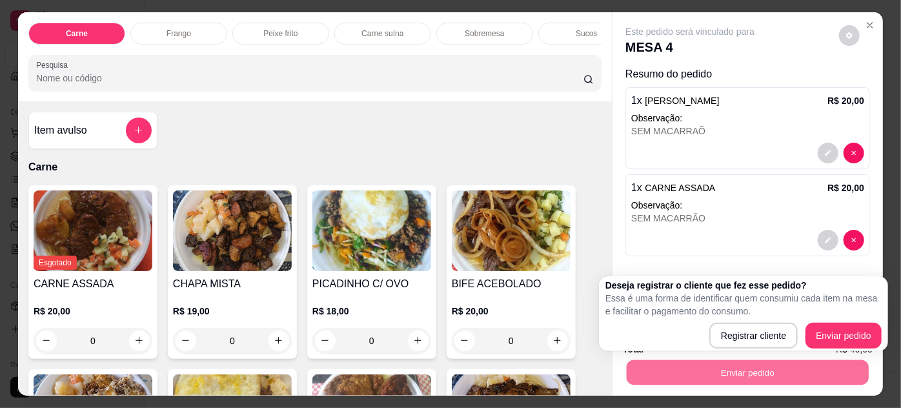
click at [768, 255] on div "Este pedido será vinculado para MESA 4 Resumo do pedido 1 x FRANGO EMPANADO R$ …" at bounding box center [747, 164] width 270 height 305
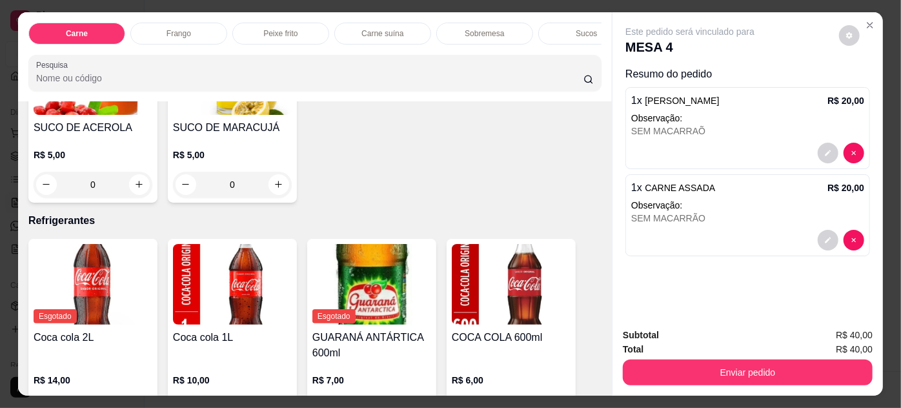
scroll to position [1735, 0]
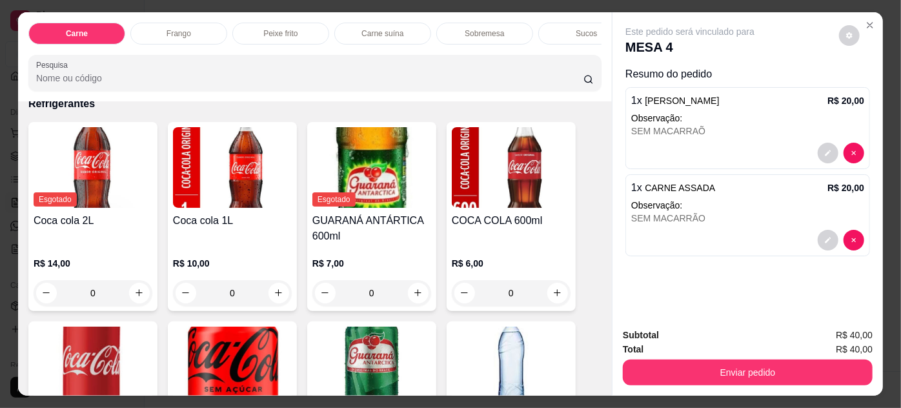
click at [475, 144] on img at bounding box center [511, 167] width 119 height 81
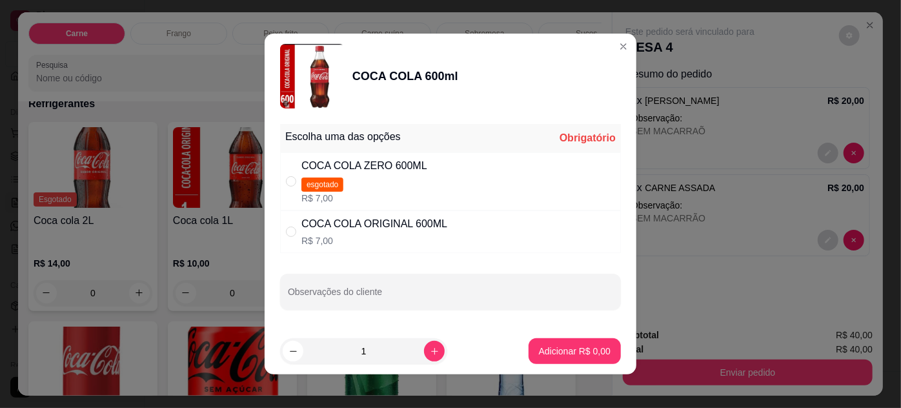
drag, startPoint x: 294, startPoint y: 227, endPoint x: 325, endPoint y: 234, distance: 31.0
click at [294, 227] on div "" at bounding box center [293, 232] width 15 height 14
radio input "true"
click at [555, 345] on button "Adicionar R$ 7,00" at bounding box center [574, 351] width 92 height 26
type input "1"
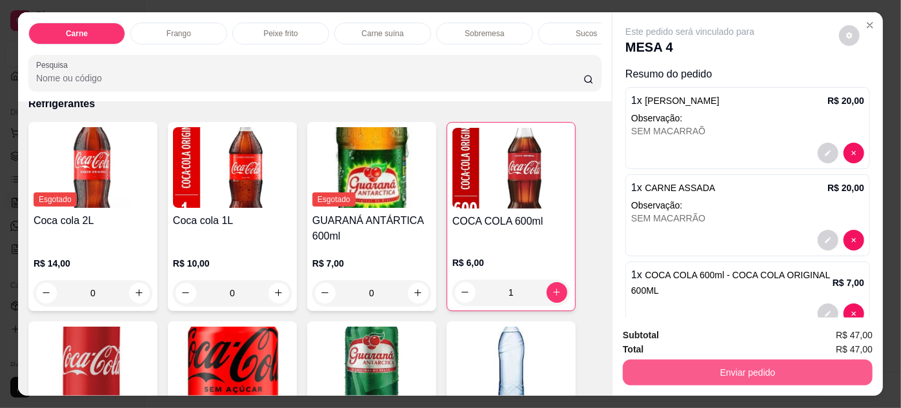
click at [732, 365] on button "Enviar pedido" at bounding box center [748, 372] width 250 height 26
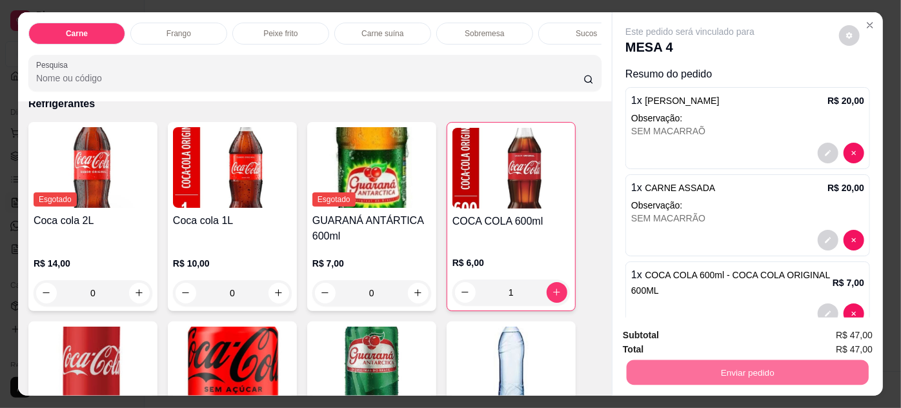
click at [836, 337] on button "Enviar pedido" at bounding box center [839, 336] width 71 height 24
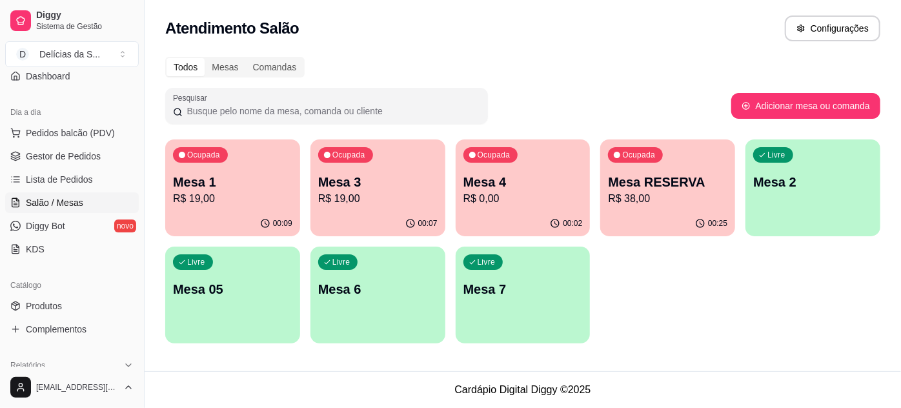
click at [495, 288] on p "Mesa 7" at bounding box center [522, 289] width 119 height 18
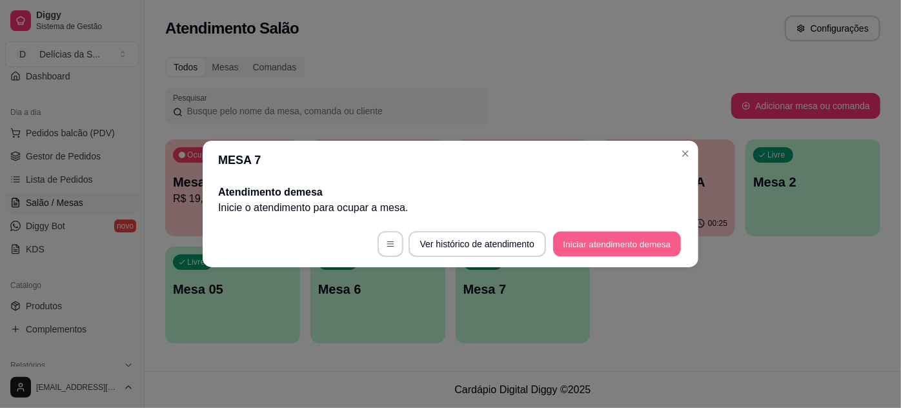
click at [602, 242] on button "Iniciar atendimento de mesa" at bounding box center [617, 244] width 128 height 25
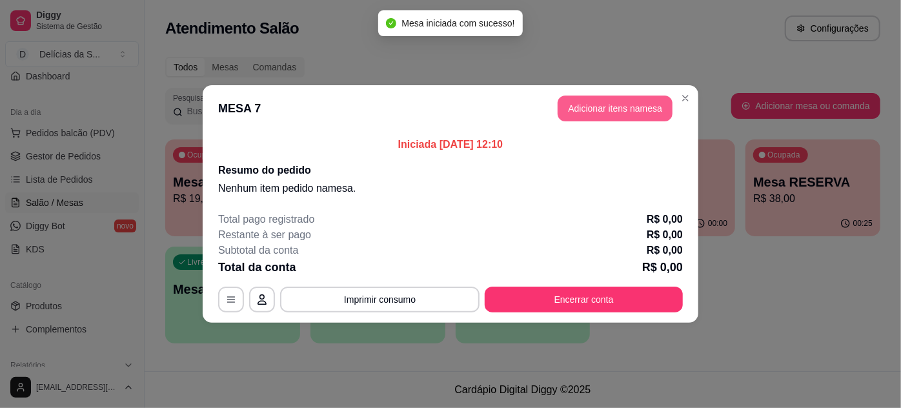
click at [596, 98] on button "Adicionar itens na mesa" at bounding box center [614, 108] width 115 height 26
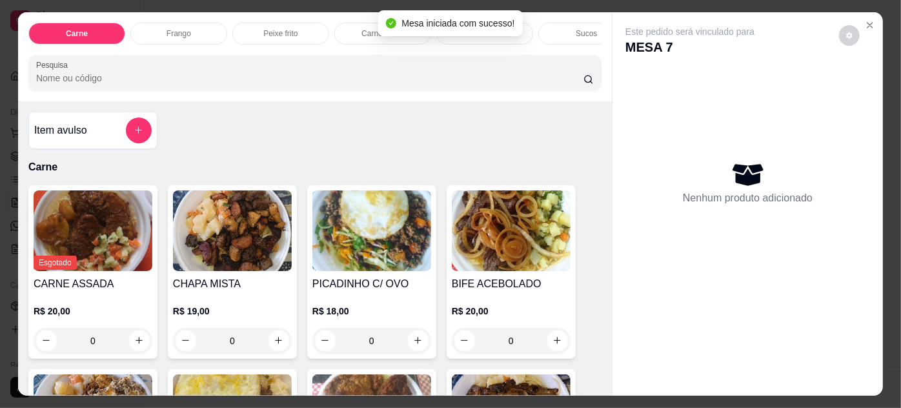
click at [483, 263] on img at bounding box center [511, 230] width 119 height 81
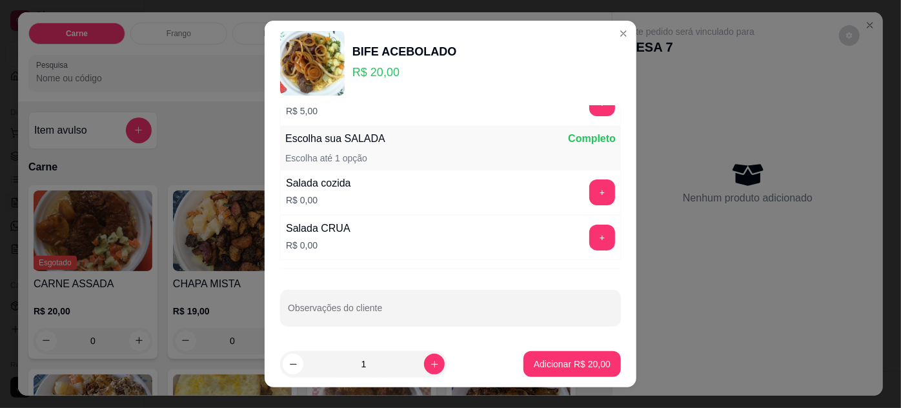
scroll to position [21, 0]
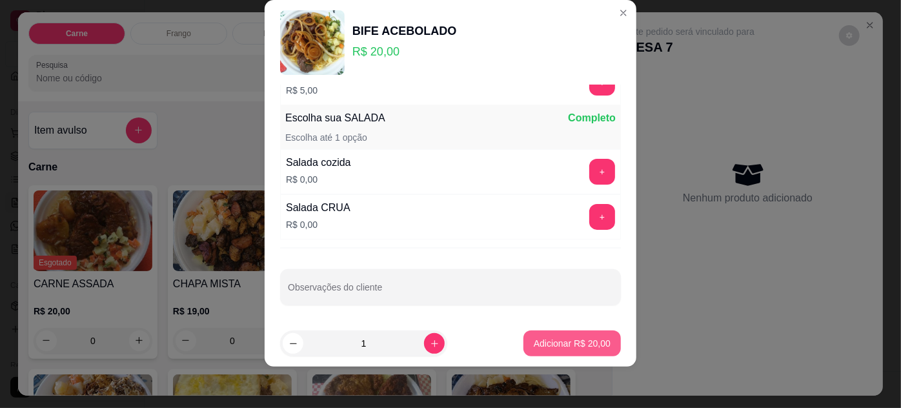
click at [550, 337] on p "Adicionar R$ 20,00" at bounding box center [572, 343] width 77 height 13
type input "1"
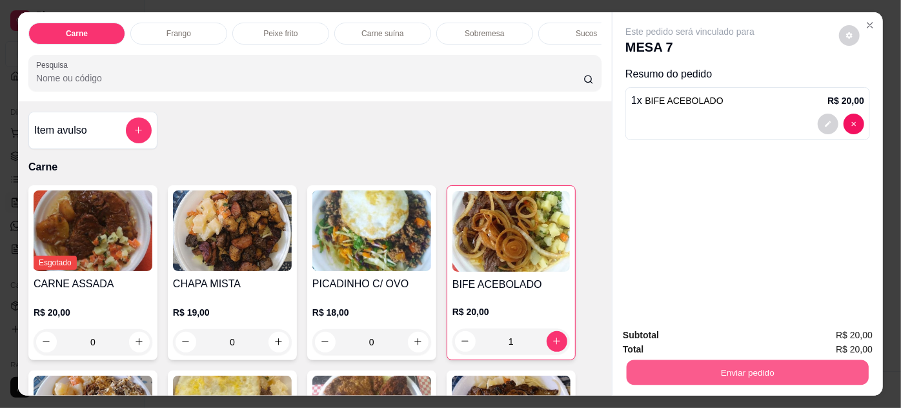
click at [728, 368] on button "Enviar pedido" at bounding box center [747, 372] width 242 height 25
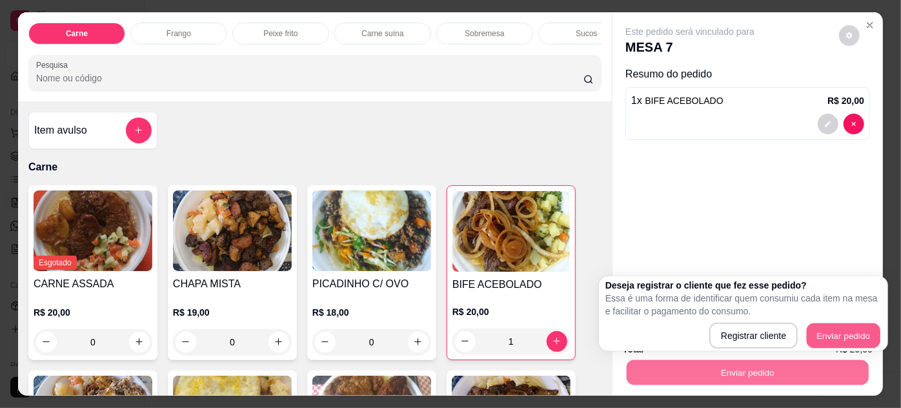
click at [833, 344] on button "Enviar pedido" at bounding box center [843, 335] width 74 height 25
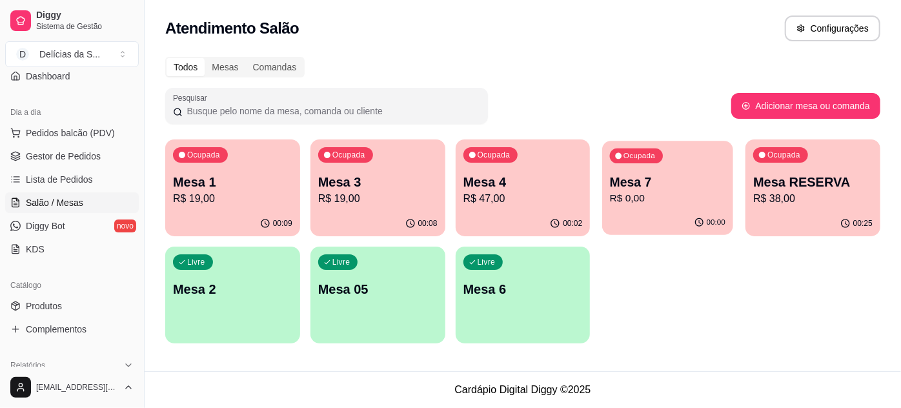
click at [655, 208] on div "Ocupada Mesa 7 R$ 0,00" at bounding box center [668, 176] width 131 height 70
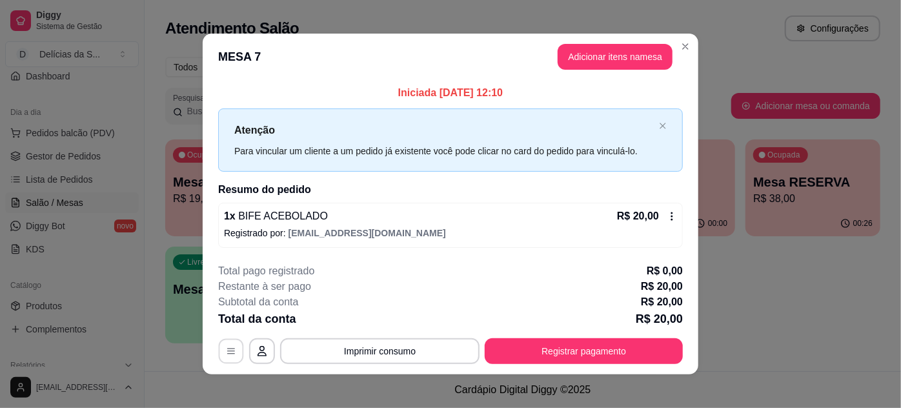
click at [221, 350] on button "button" at bounding box center [231, 350] width 25 height 25
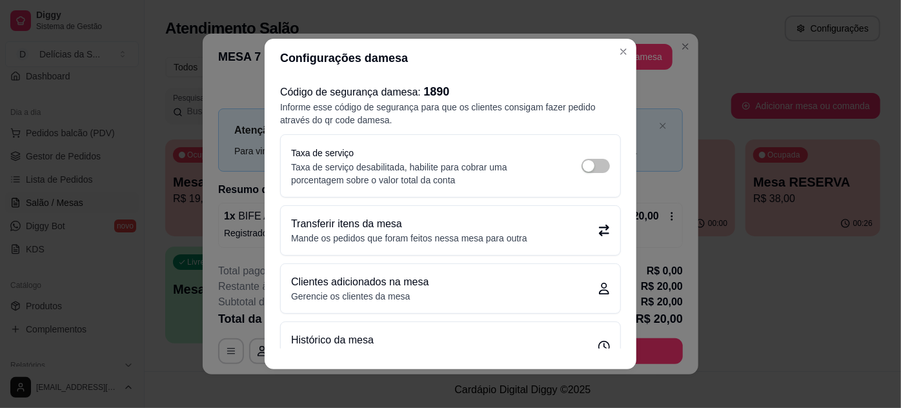
click at [373, 234] on p "Mande os pedidos que foram feitos nessa mesa para outra" at bounding box center [409, 238] width 236 height 13
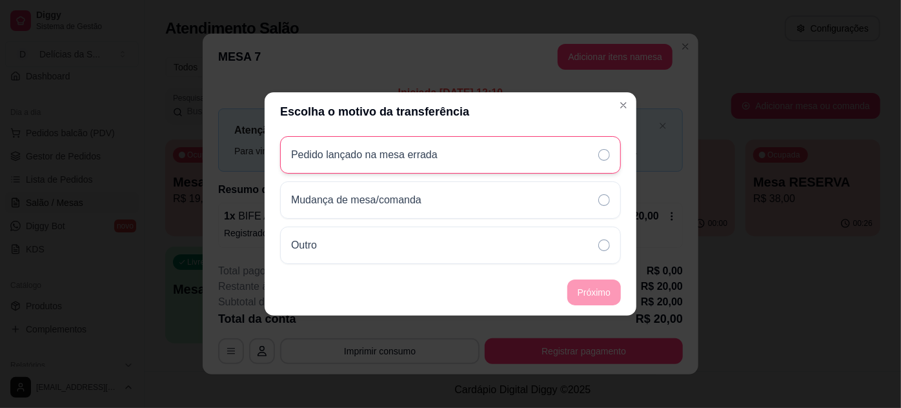
click at [392, 161] on p "Pedido lançado na mesa errada" at bounding box center [364, 154] width 146 height 15
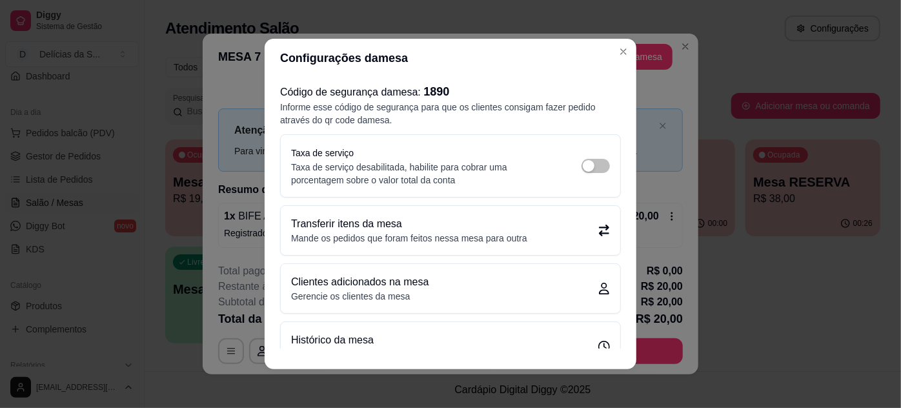
click at [438, 223] on p "Transferir itens da mesa" at bounding box center [409, 223] width 236 height 15
drag, startPoint x: 572, startPoint y: 234, endPoint x: 577, endPoint y: 296, distance: 62.2
click at [554, 292] on div "Código de segurança da mesa : 1890 Informe esse código de segurança para que os…" at bounding box center [451, 212] width 372 height 271
click at [480, 228] on p "Transferir itens da mesa" at bounding box center [409, 223] width 236 height 15
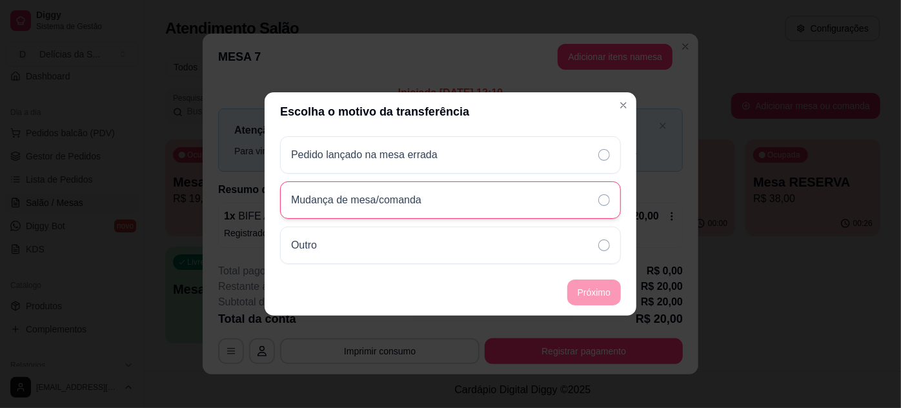
click at [338, 199] on p "Mudança de mesa/comanda" at bounding box center [356, 199] width 130 height 15
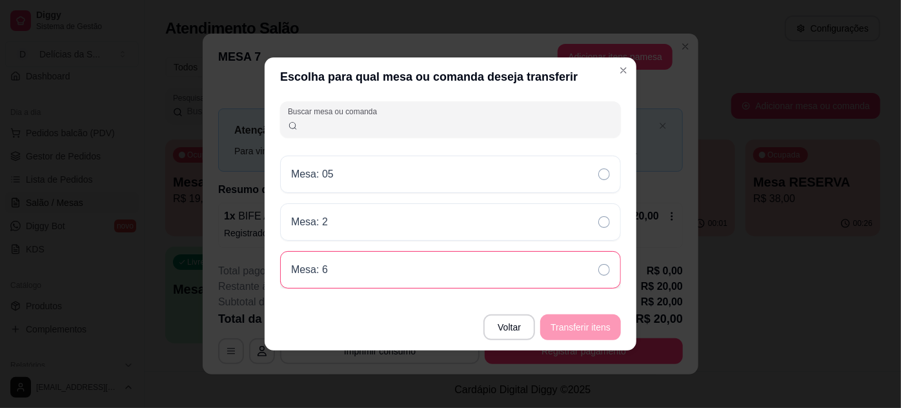
click at [585, 258] on div "Mesa: 6" at bounding box center [450, 269] width 341 height 37
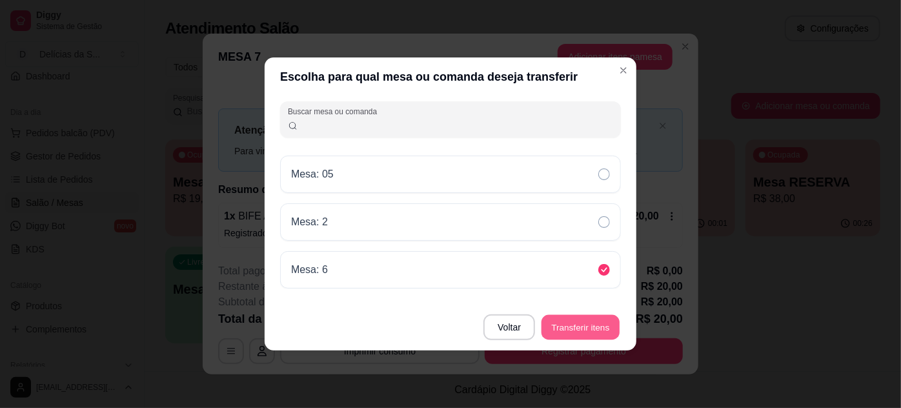
click at [583, 325] on button "Transferir itens" at bounding box center [580, 327] width 78 height 25
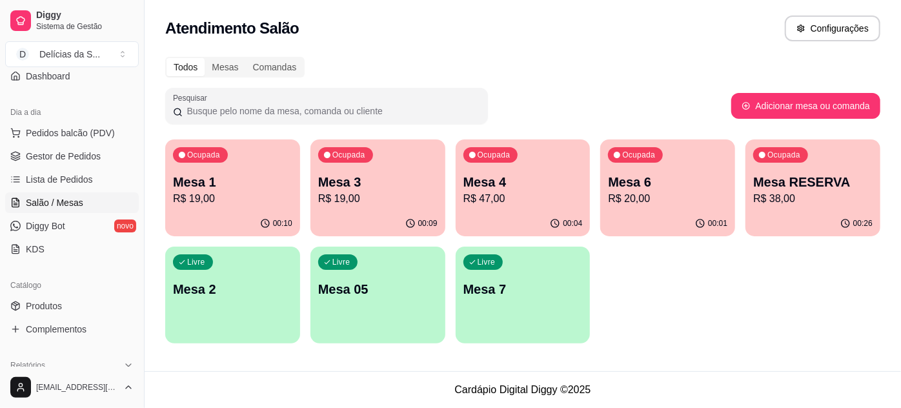
click at [356, 286] on p "Mesa 05" at bounding box center [377, 289] width 119 height 18
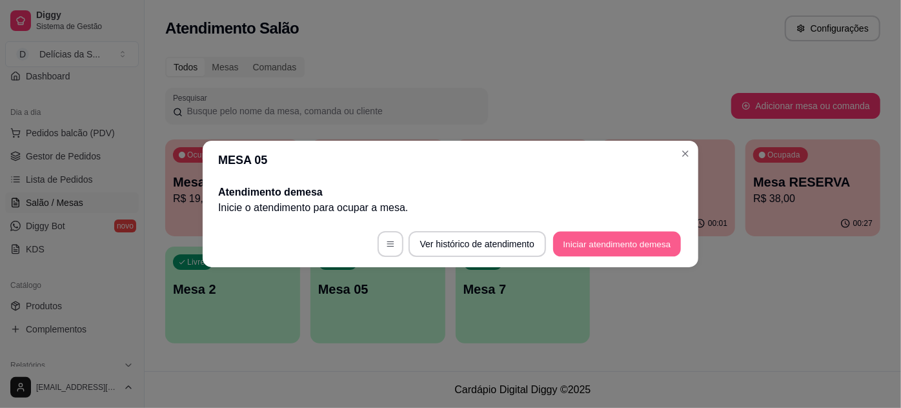
click at [599, 244] on button "Iniciar atendimento de mesa" at bounding box center [617, 244] width 128 height 25
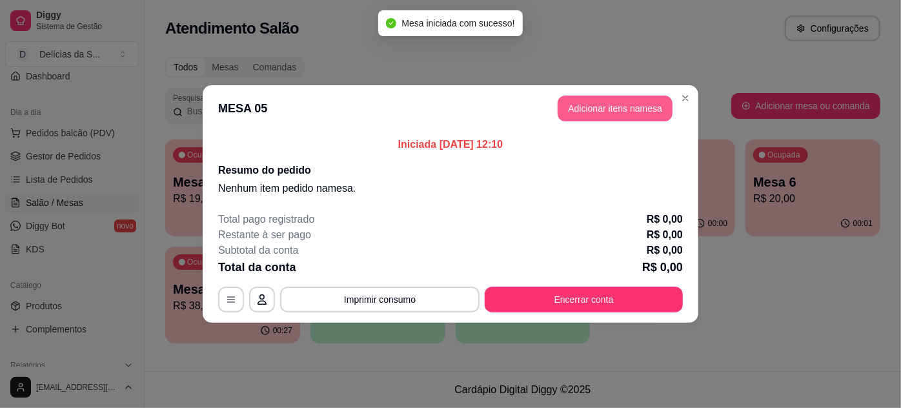
click at [615, 113] on button "Adicionar itens na mesa" at bounding box center [614, 108] width 115 height 26
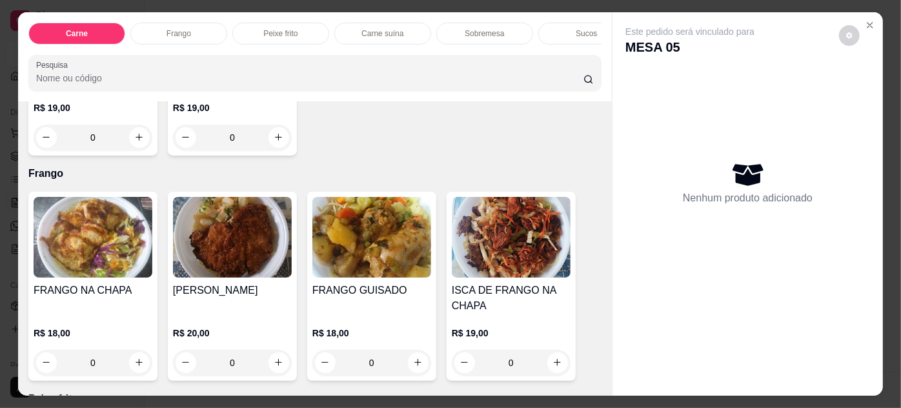
scroll to position [703, 0]
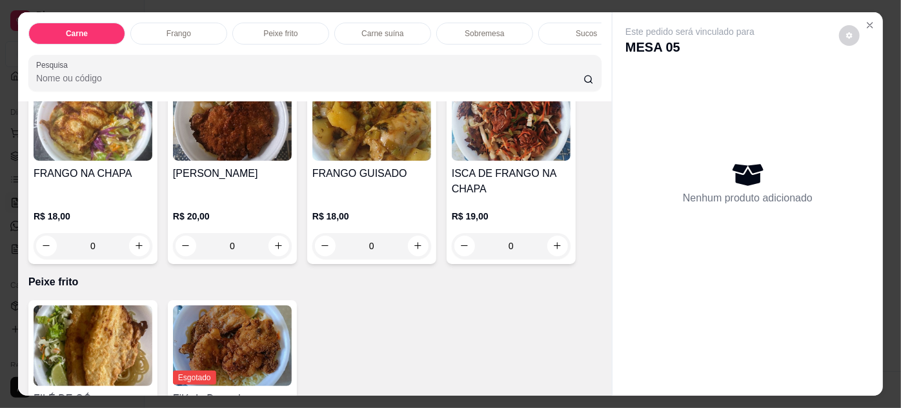
click at [97, 154] on img at bounding box center [93, 120] width 119 height 81
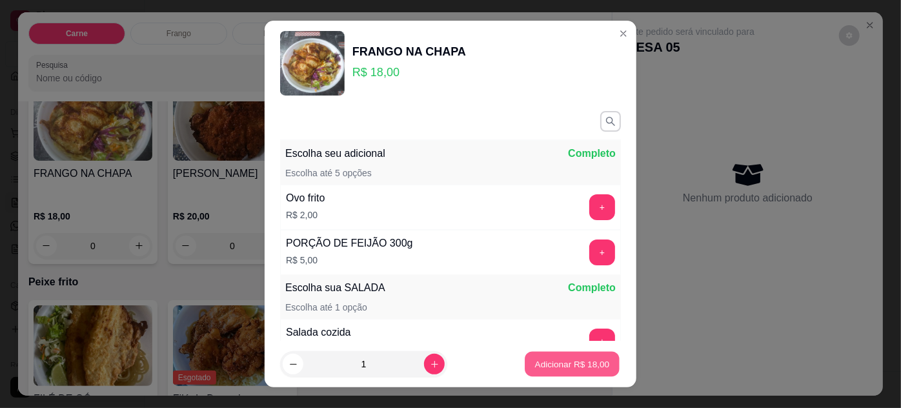
click at [554, 365] on p "Adicionar R$ 18,00" at bounding box center [572, 364] width 75 height 12
type input "1"
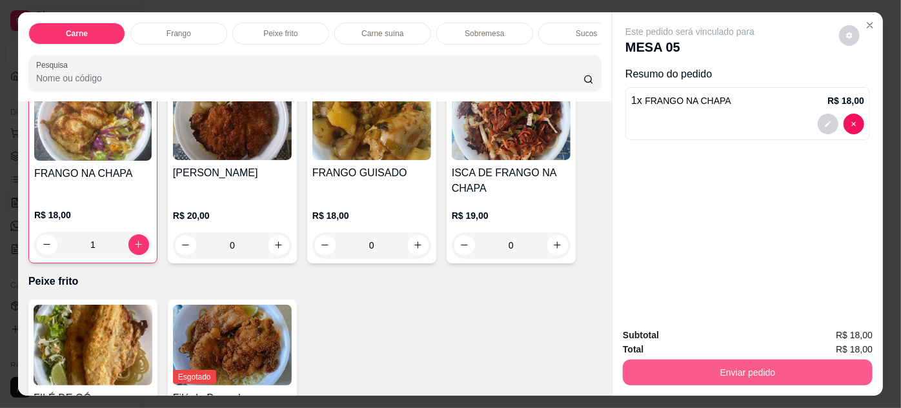
click at [719, 368] on button "Enviar pedido" at bounding box center [748, 372] width 250 height 26
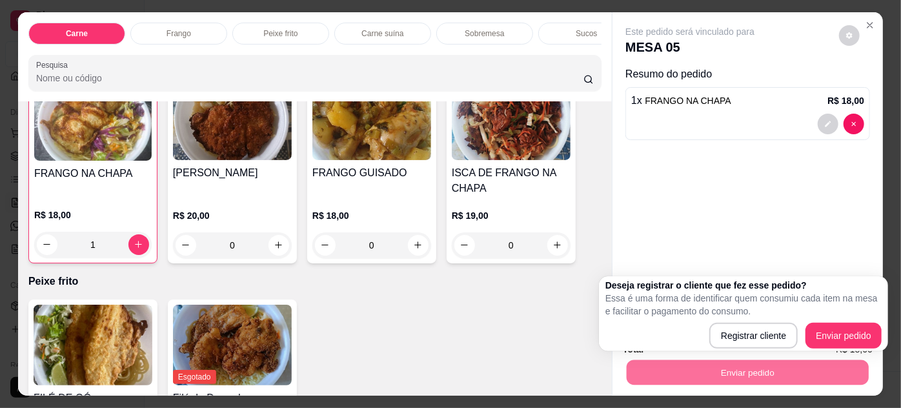
click at [875, 320] on div "Deseja registrar o cliente que fez esse pedido? Essa é uma forma de identificar…" at bounding box center [743, 314] width 276 height 70
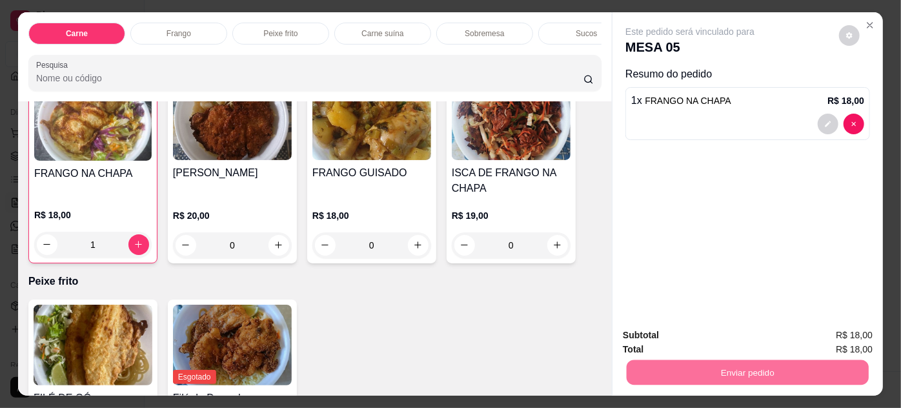
click at [871, 334] on button "Enviar pedido" at bounding box center [839, 336] width 71 height 24
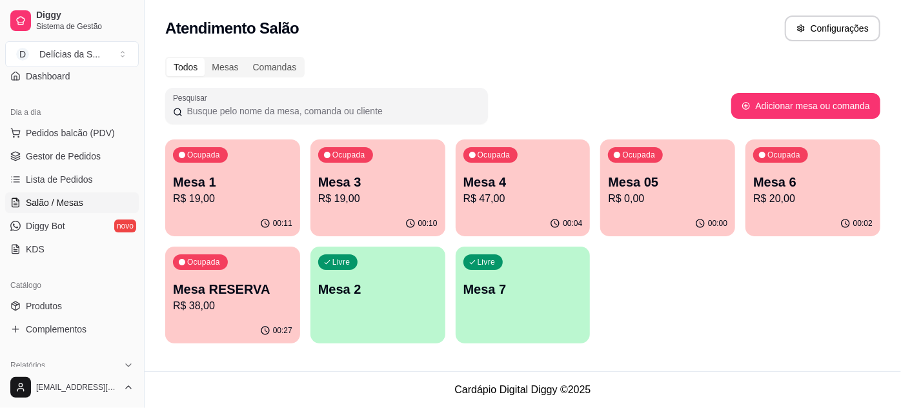
click at [332, 288] on p "Mesa 2" at bounding box center [377, 289] width 119 height 18
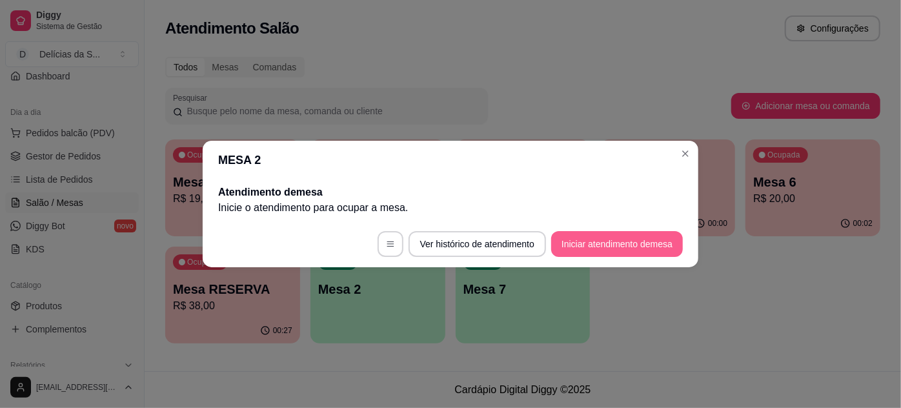
click at [663, 243] on button "Iniciar atendimento de mesa" at bounding box center [617, 244] width 132 height 26
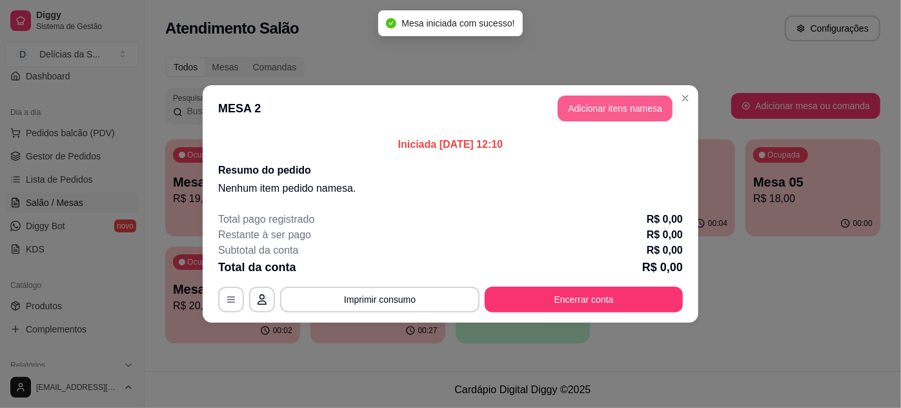
click at [614, 113] on button "Adicionar itens na mesa" at bounding box center [614, 108] width 115 height 26
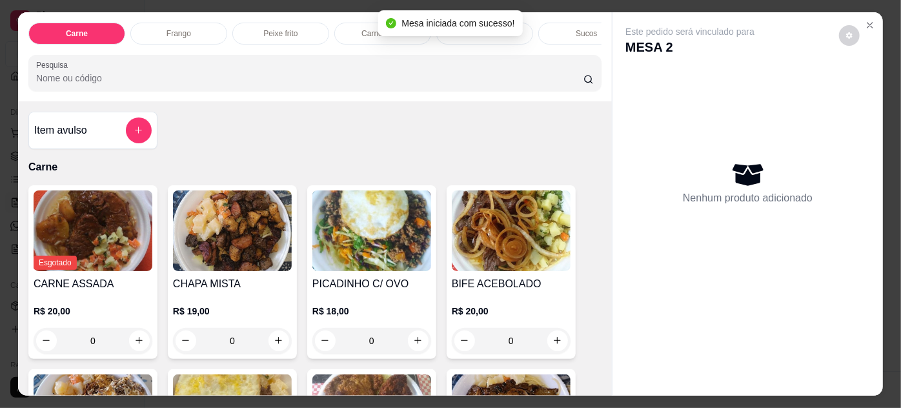
scroll to position [117, 0]
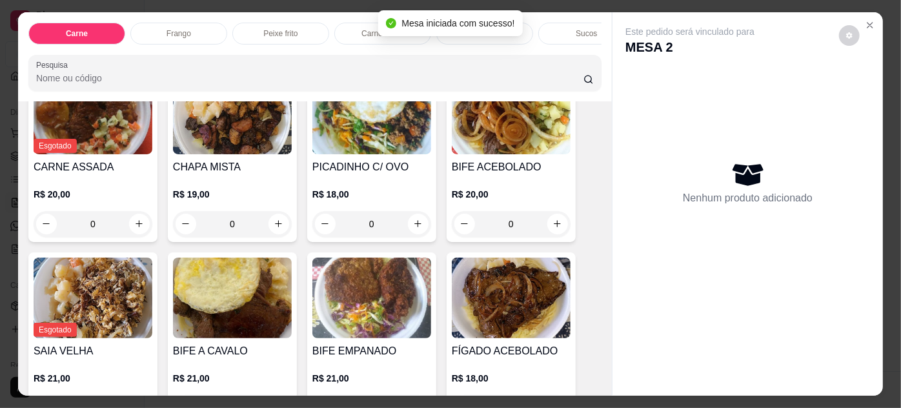
click at [484, 144] on img at bounding box center [511, 114] width 119 height 81
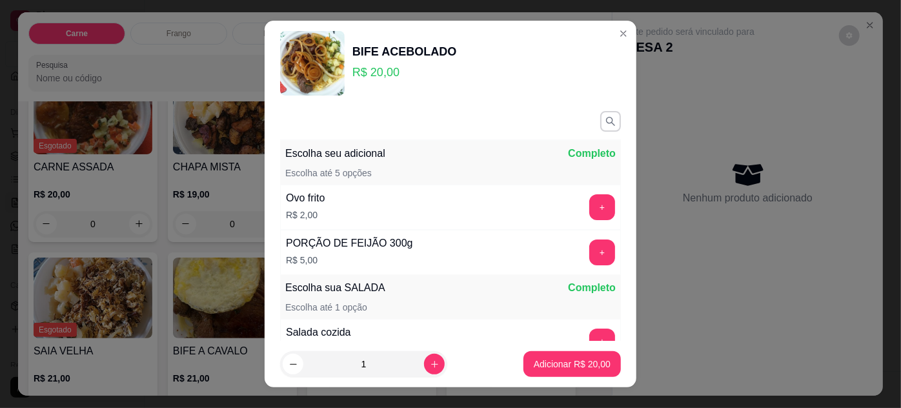
scroll to position [149, 0]
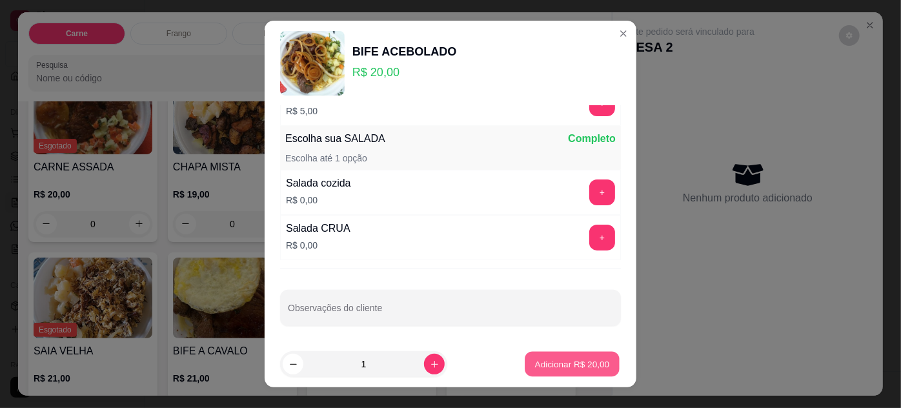
click at [588, 354] on button "Adicionar R$ 20,00" at bounding box center [572, 364] width 95 height 25
type input "1"
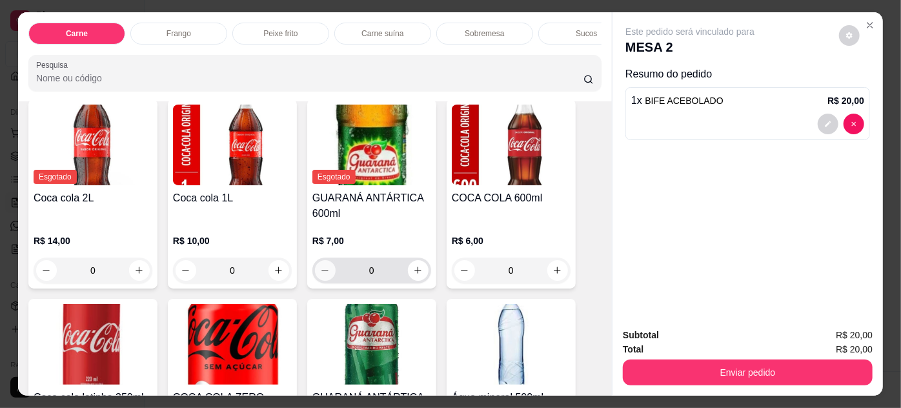
scroll to position [1854, 0]
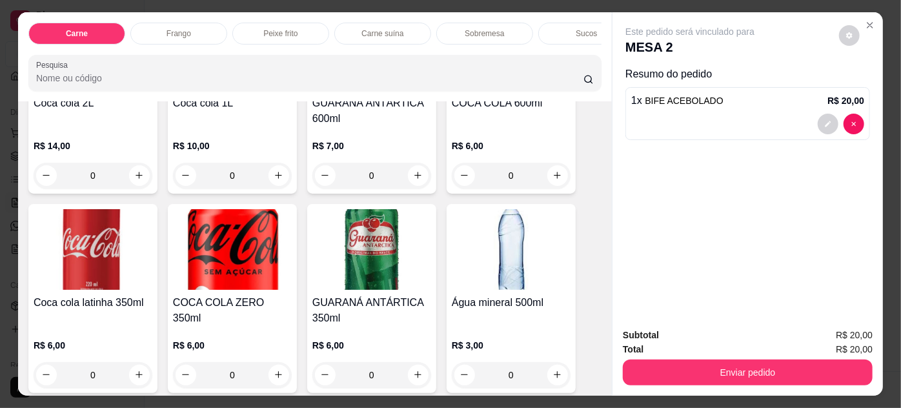
click at [88, 251] on img at bounding box center [93, 249] width 119 height 81
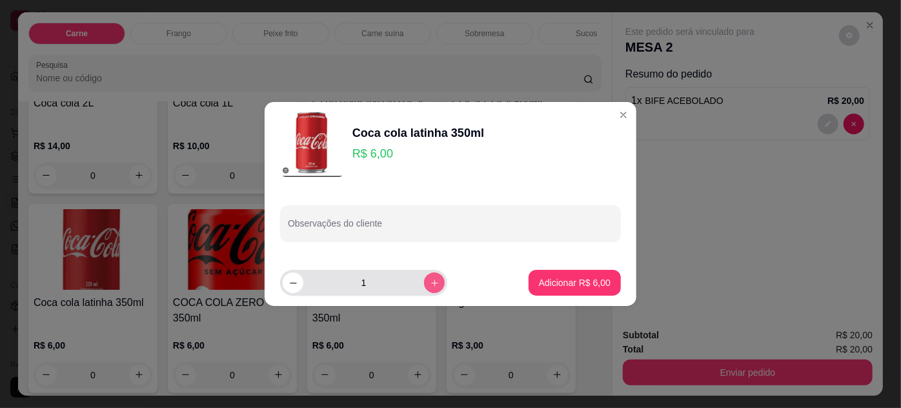
click at [430, 279] on icon "increase-product-quantity" at bounding box center [435, 283] width 10 height 10
type input "2"
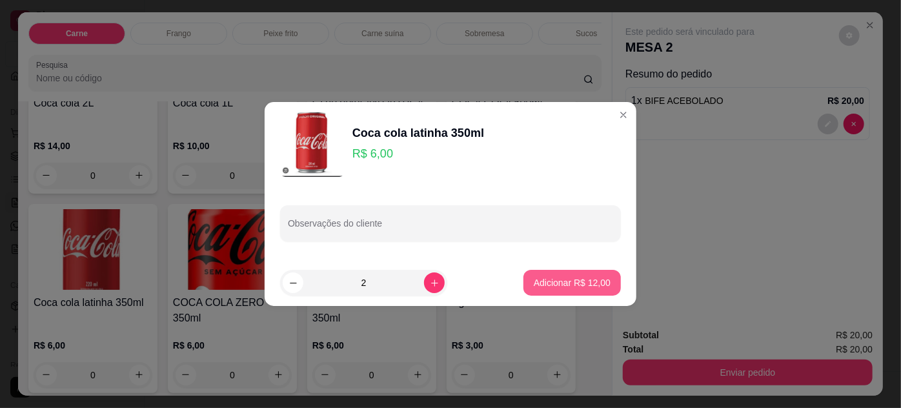
click at [545, 274] on button "Adicionar R$ 12,00" at bounding box center [571, 283] width 97 height 26
type input "2"
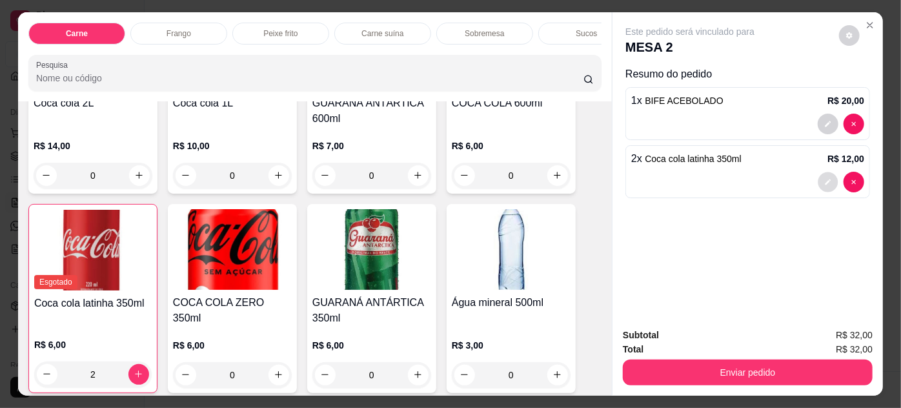
click at [818, 177] on button "decrease-product-quantity" at bounding box center [828, 182] width 20 height 20
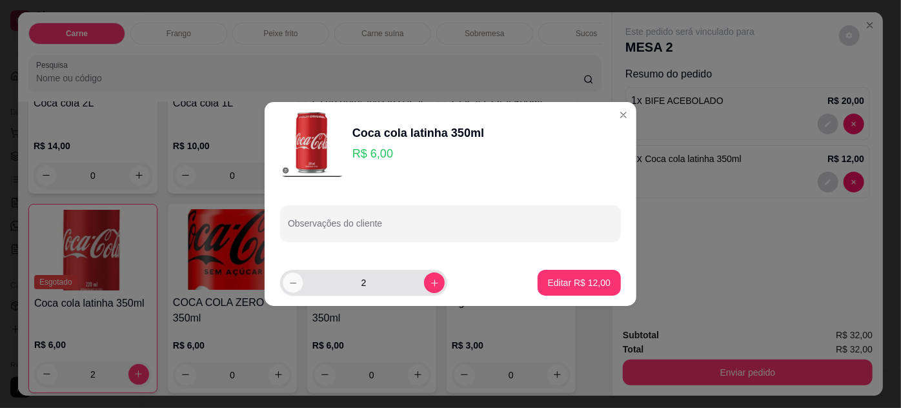
click at [285, 288] on button "decrease-product-quantity" at bounding box center [293, 282] width 20 height 20
type input "1"
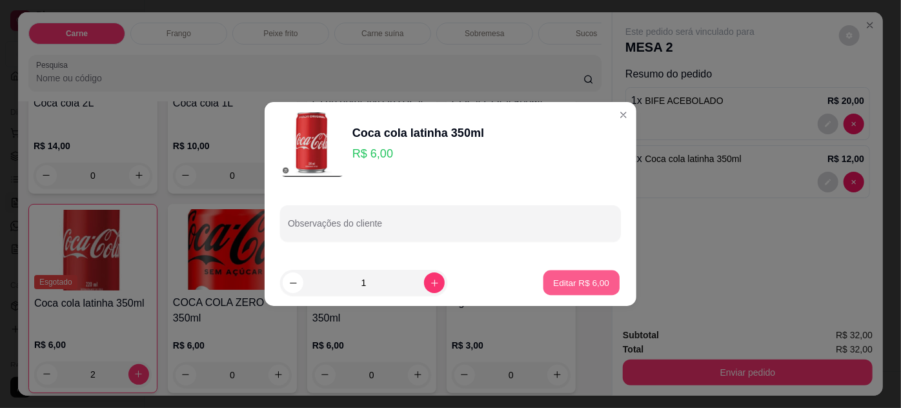
click at [558, 276] on p "Editar R$ 6,00" at bounding box center [582, 282] width 56 height 12
type input "1"
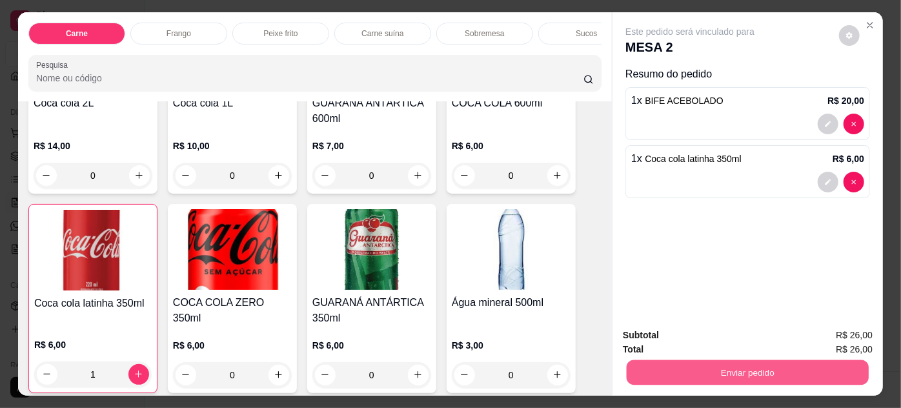
click at [781, 360] on button "Enviar pedido" at bounding box center [747, 372] width 242 height 25
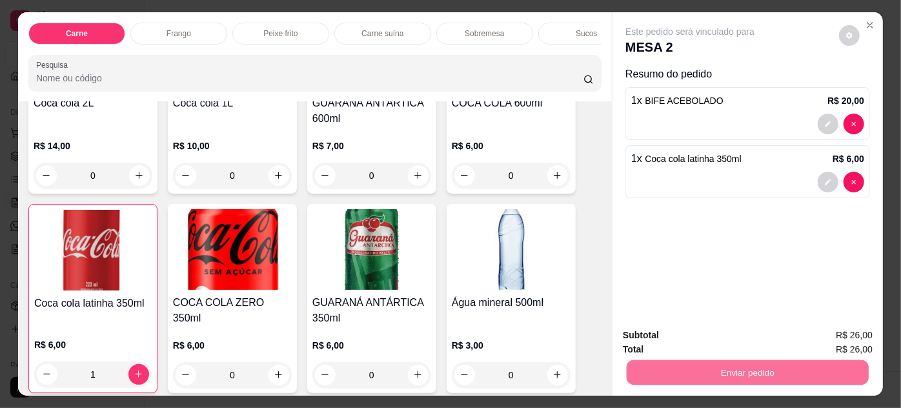
click at [829, 335] on button "Enviar pedido" at bounding box center [839, 336] width 73 height 25
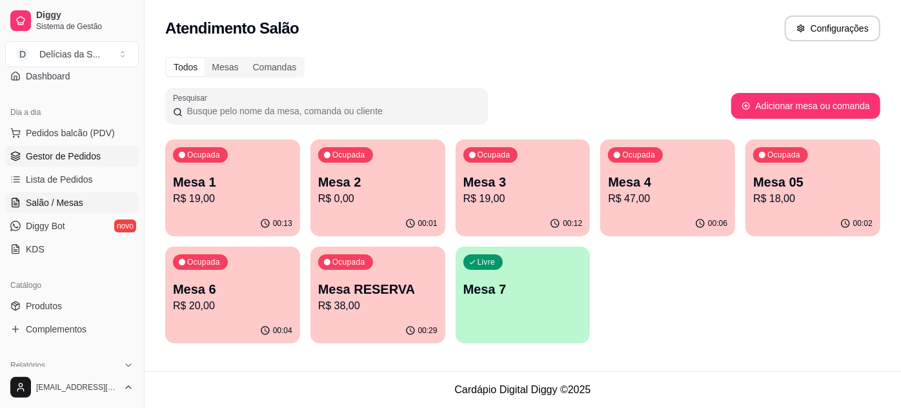
click at [48, 157] on span "Gestor de Pedidos" at bounding box center [63, 156] width 75 height 13
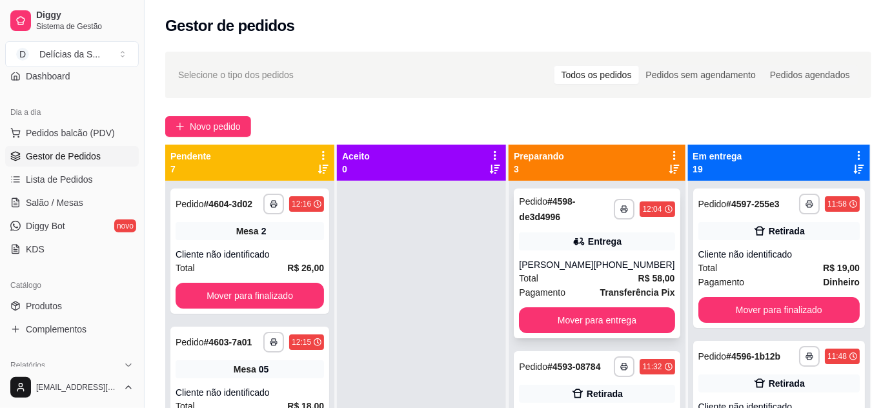
click at [592, 254] on div "**********" at bounding box center [597, 263] width 166 height 150
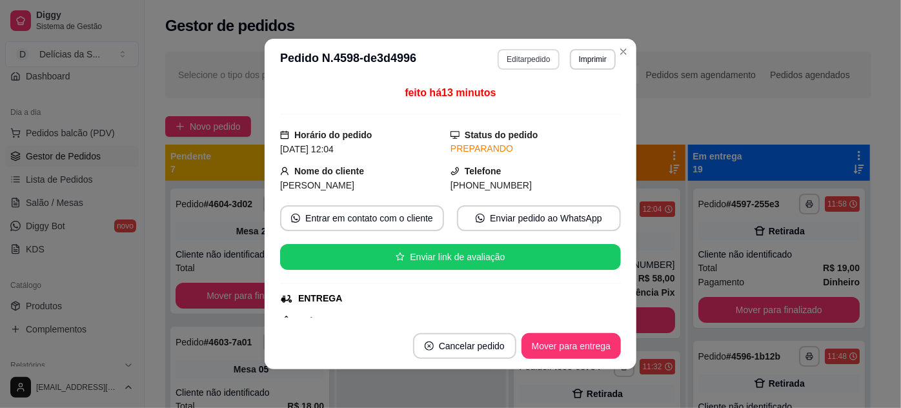
click at [527, 60] on button "Editar pedido" at bounding box center [527, 59] width 61 height 21
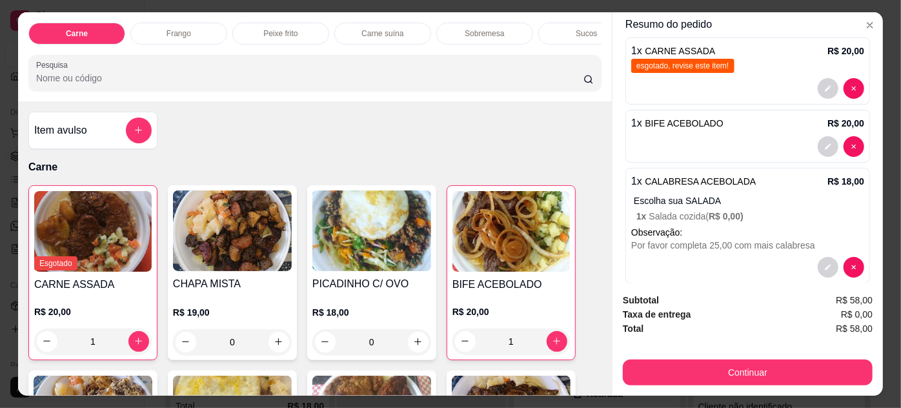
scroll to position [250, 0]
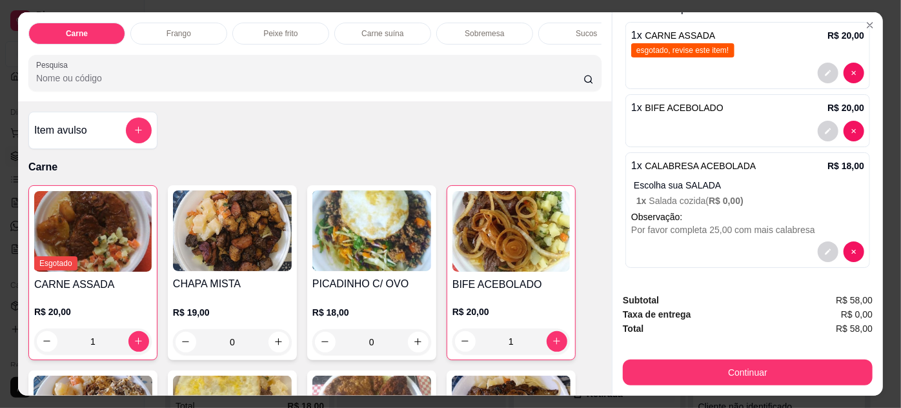
click at [829, 194] on p "1 x Salada cozida ( R$ 0,00 )" at bounding box center [750, 200] width 228 height 13
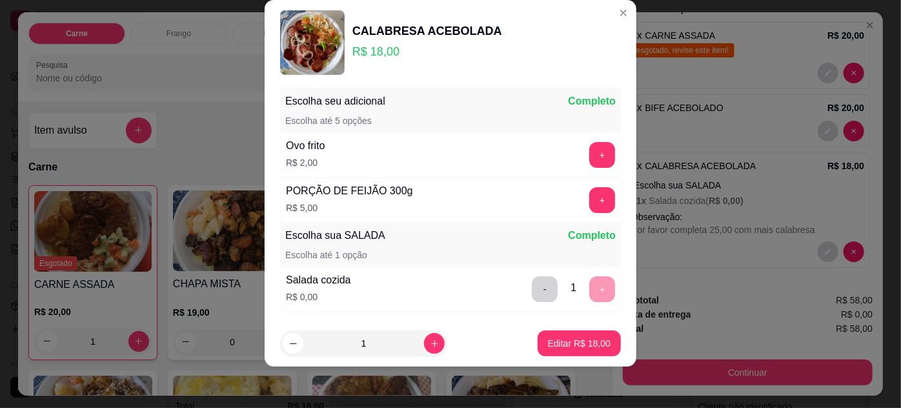
scroll to position [0, 0]
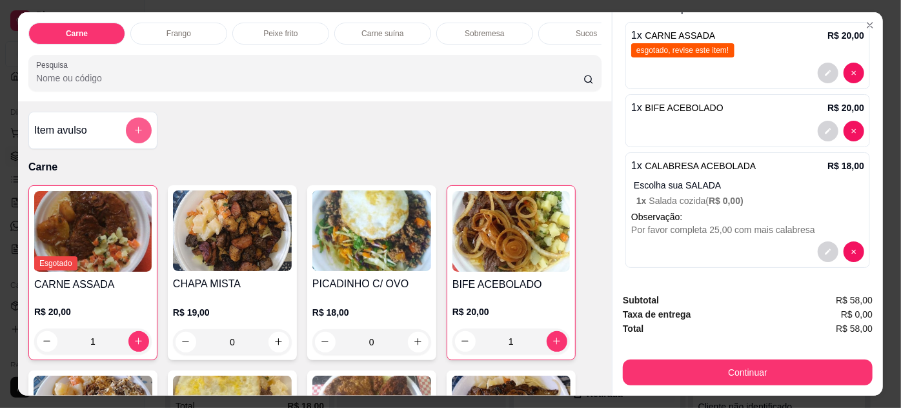
click at [137, 128] on button "add-separate-item" at bounding box center [139, 130] width 26 height 26
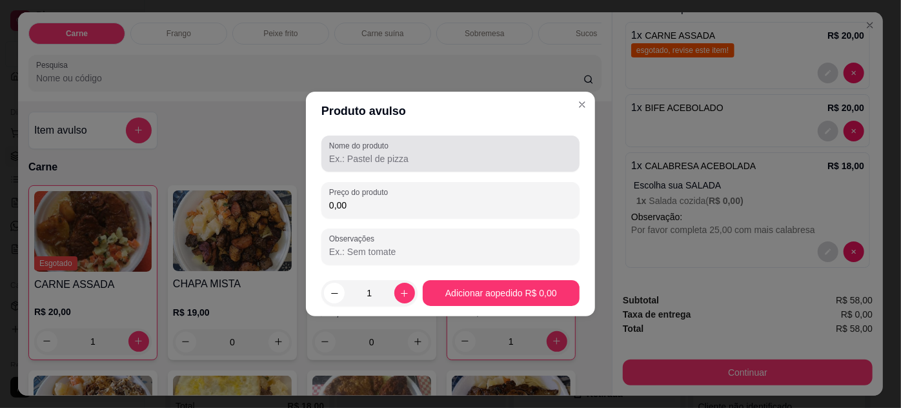
click at [399, 161] on input "Nome do produto" at bounding box center [450, 158] width 243 height 13
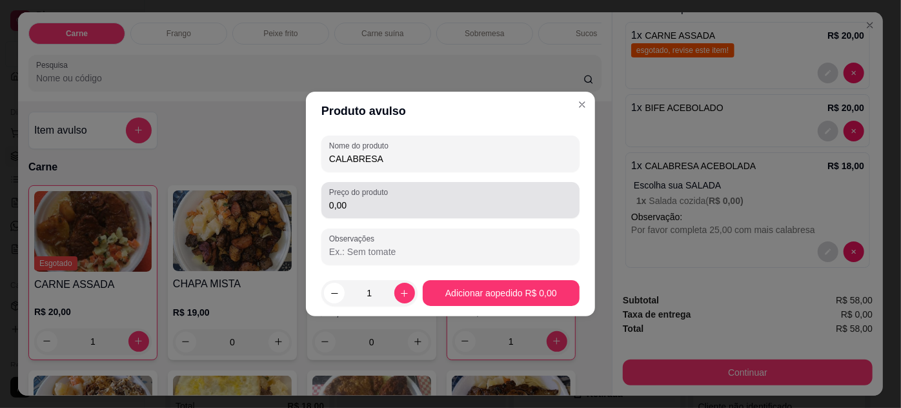
type input "CALABRESA"
click at [378, 206] on input "0,00" at bounding box center [450, 205] width 243 height 13
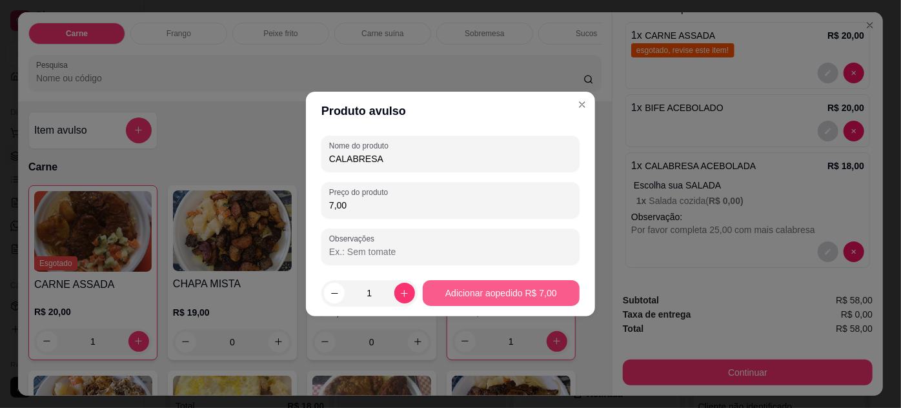
type input "7,00"
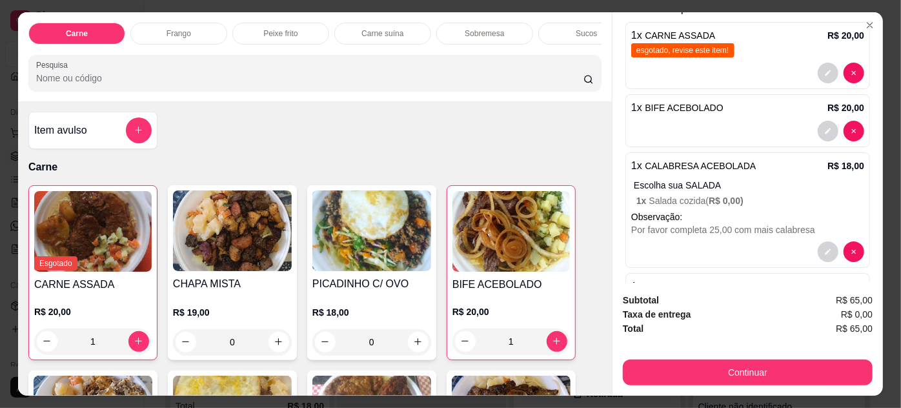
scroll to position [308, 0]
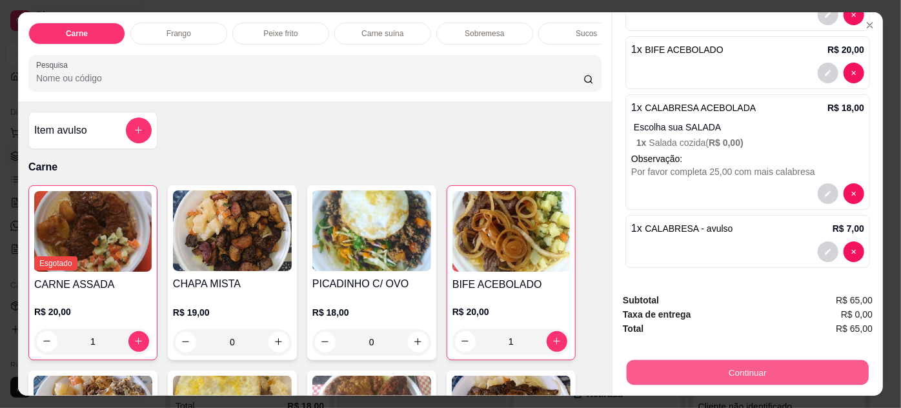
click at [710, 363] on button "Continuar" at bounding box center [747, 372] width 242 height 25
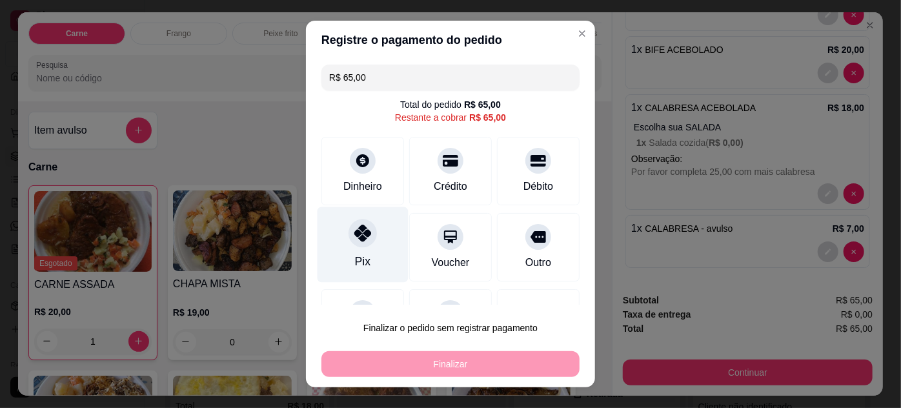
click at [363, 239] on icon at bounding box center [362, 233] width 17 height 17
type input "R$ 0,00"
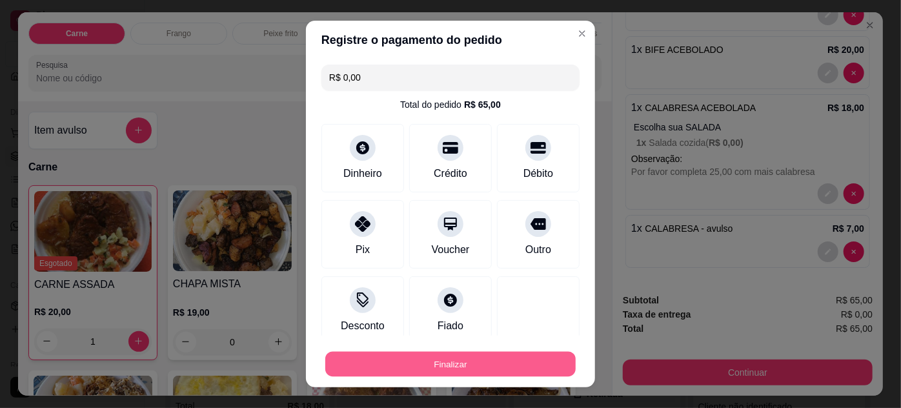
click at [443, 359] on button "Finalizar" at bounding box center [450, 364] width 250 height 25
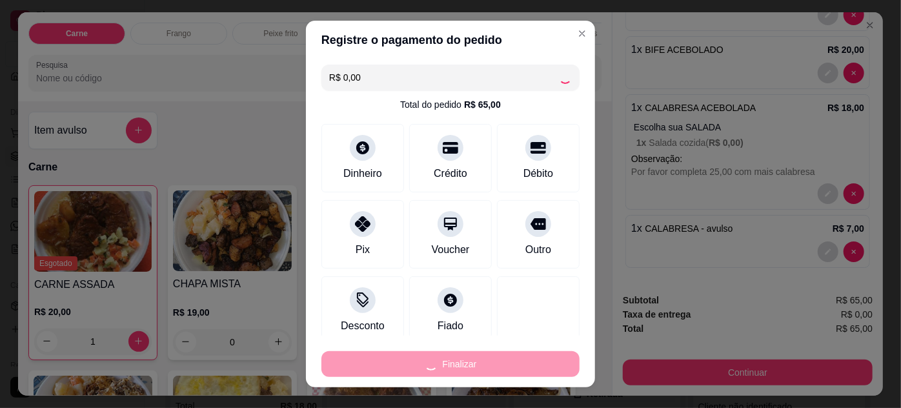
type input "0"
type input "-R$ 65,00"
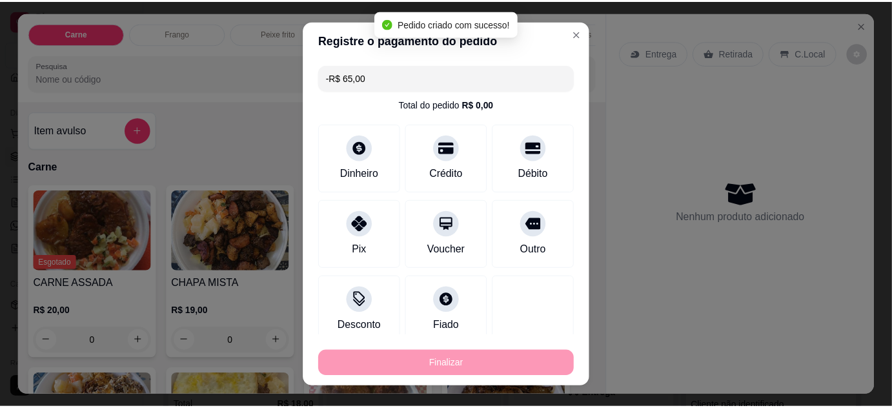
scroll to position [0, 0]
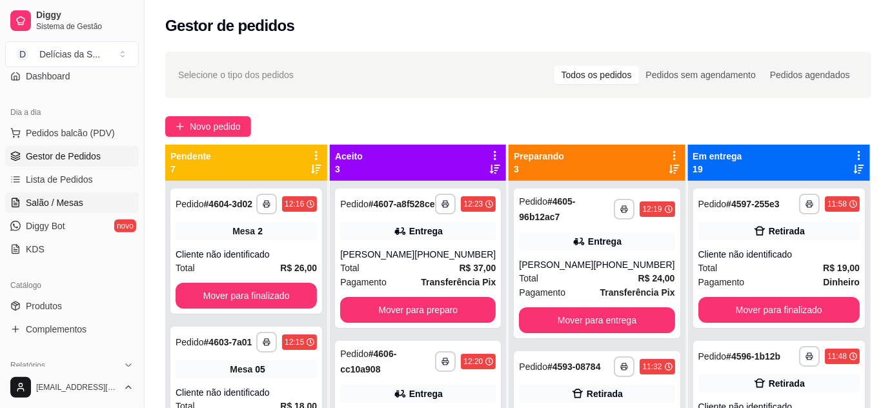
click at [68, 203] on span "Salão / Mesas" at bounding box center [54, 202] width 57 height 13
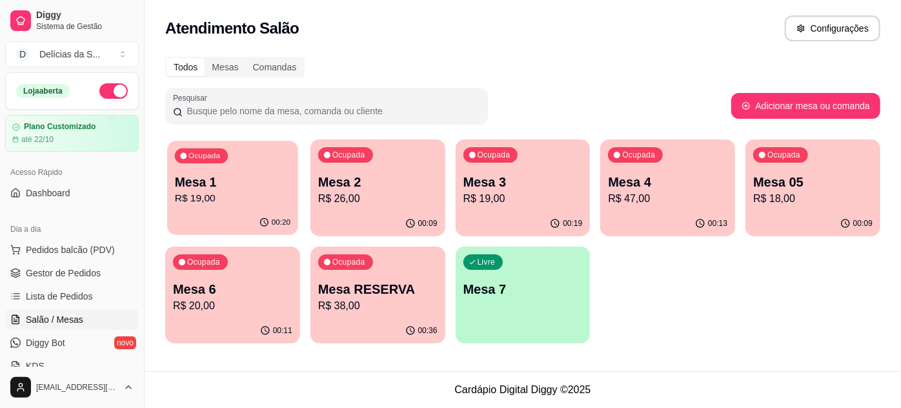
click at [249, 185] on p "Mesa 1" at bounding box center [232, 182] width 115 height 17
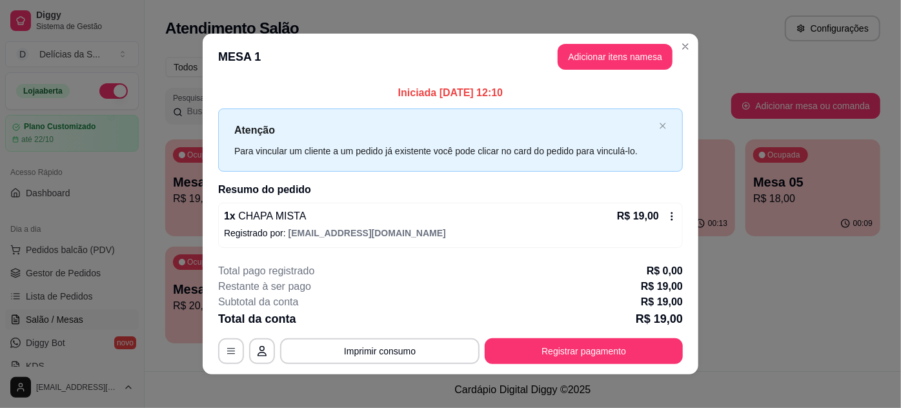
scroll to position [6, 0]
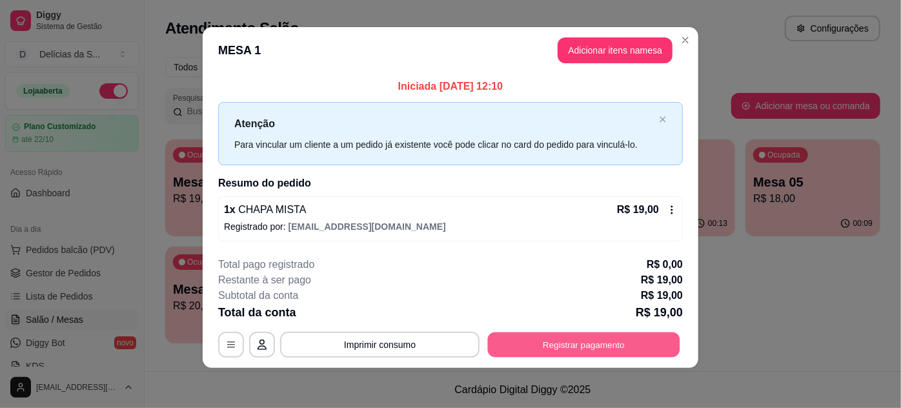
click at [595, 343] on button "Registrar pagamento" at bounding box center [584, 344] width 192 height 25
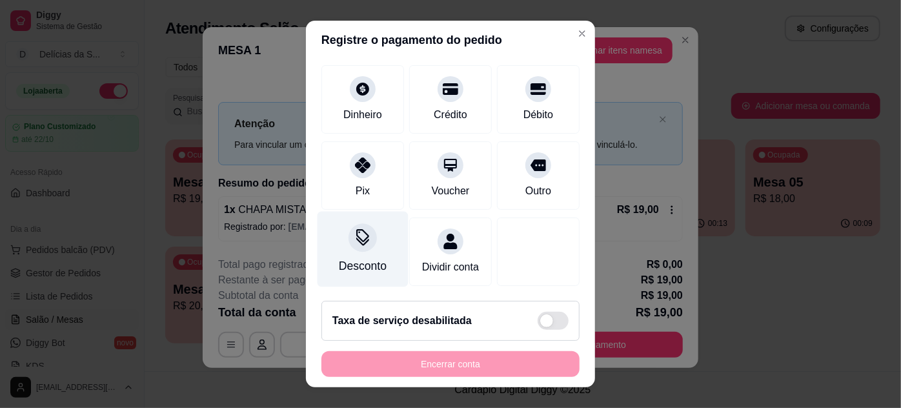
scroll to position [21, 0]
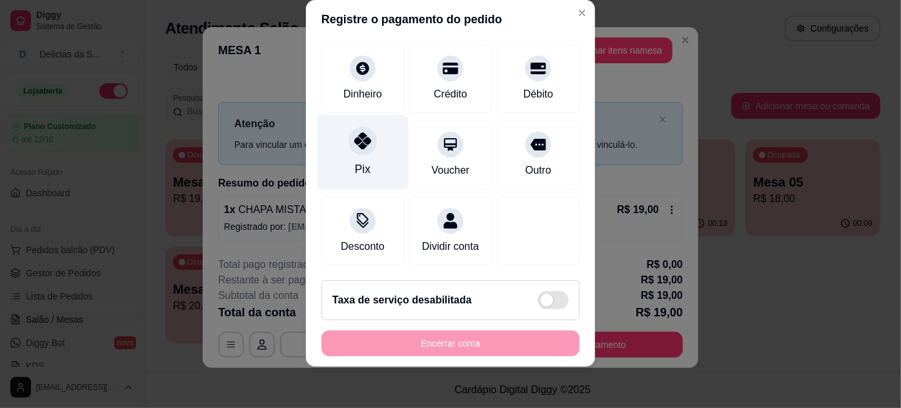
click at [355, 132] on icon at bounding box center [362, 140] width 17 height 17
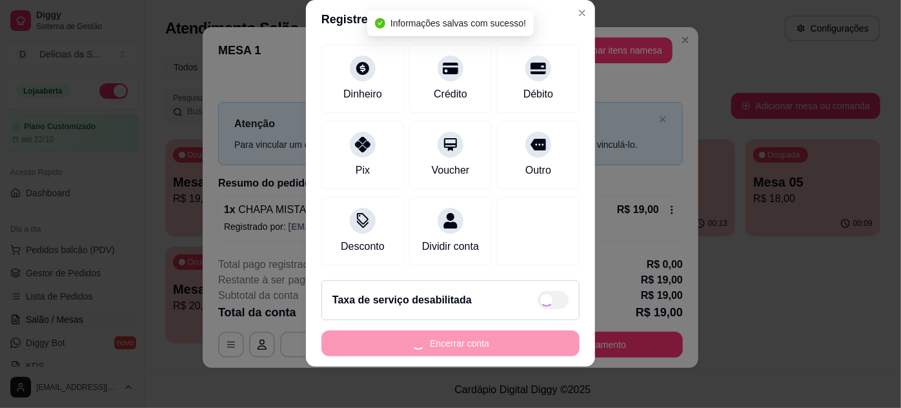
type input "R$ 0,00"
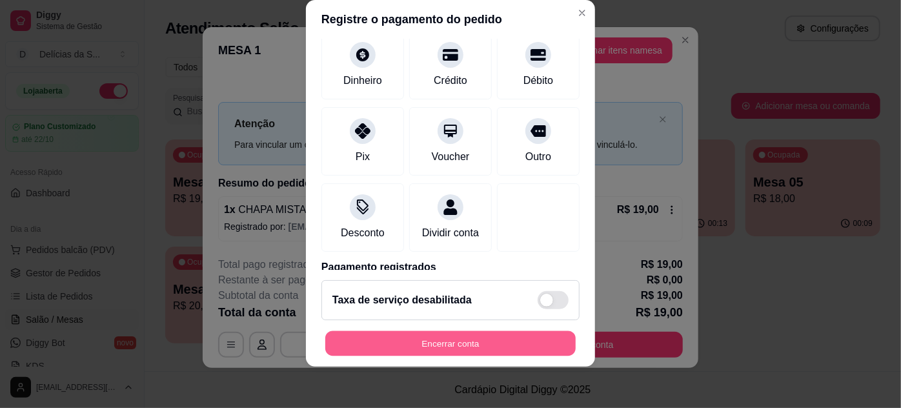
click at [410, 342] on button "Encerrar conta" at bounding box center [450, 343] width 250 height 25
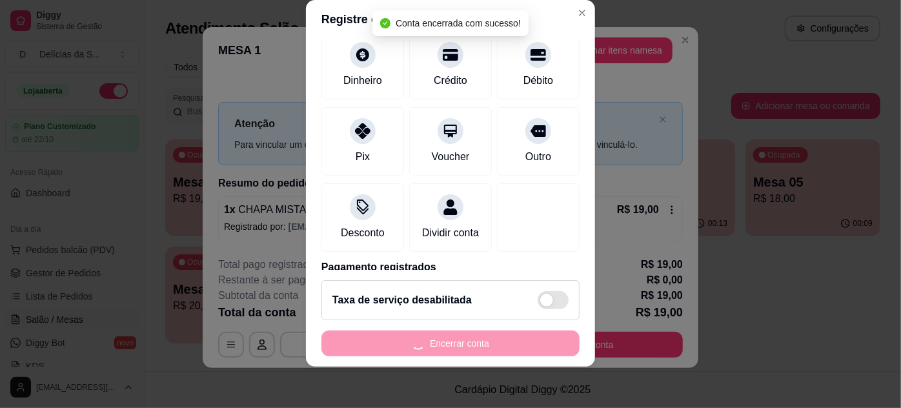
scroll to position [0, 0]
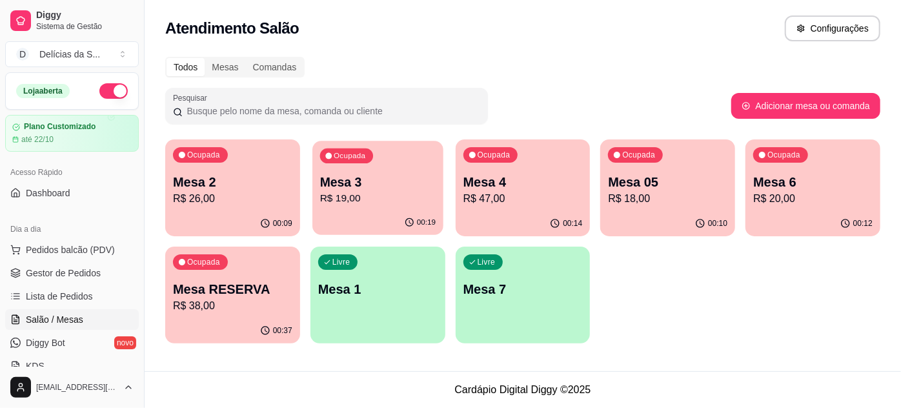
click at [382, 185] on p "Mesa 3" at bounding box center [377, 182] width 115 height 17
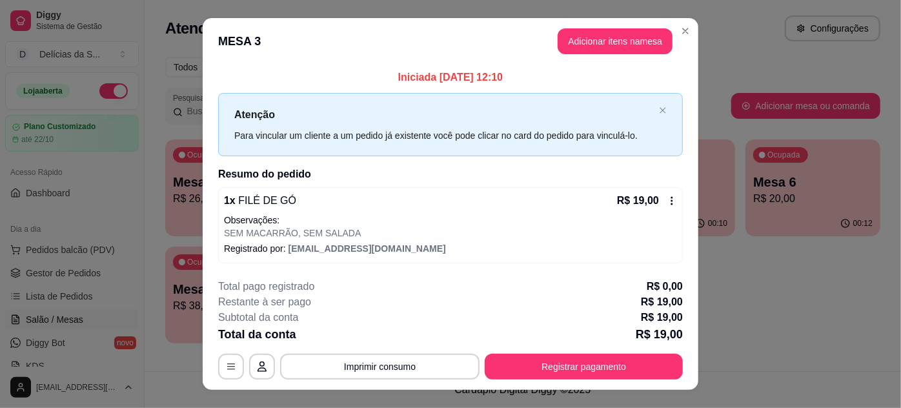
scroll to position [22, 0]
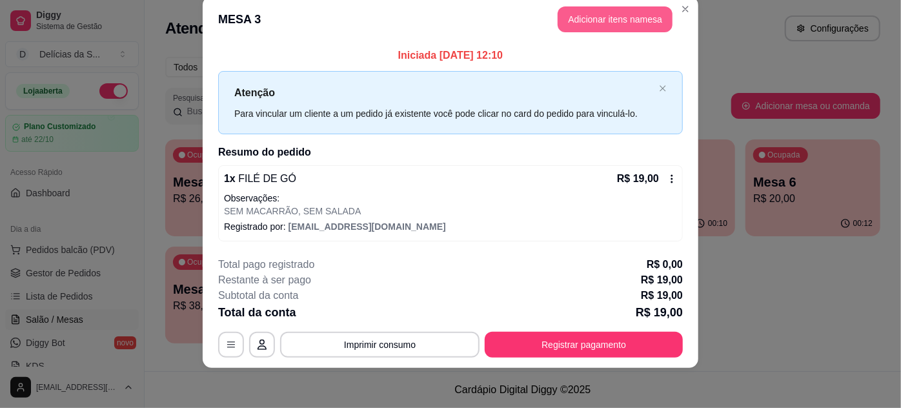
click at [594, 23] on button "Adicionar itens na mesa" at bounding box center [614, 19] width 115 height 26
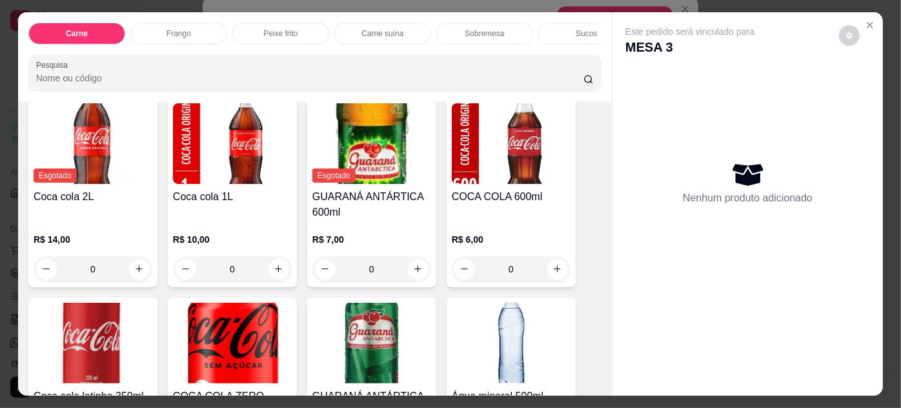
scroll to position [1853, 0]
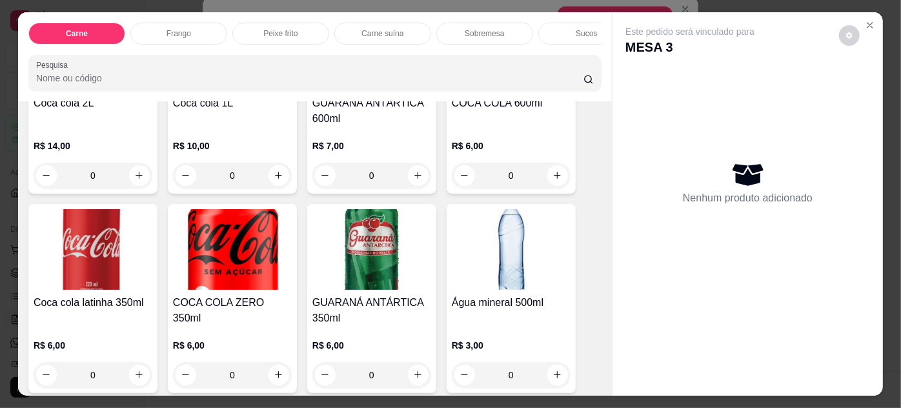
click at [100, 237] on img at bounding box center [93, 249] width 119 height 81
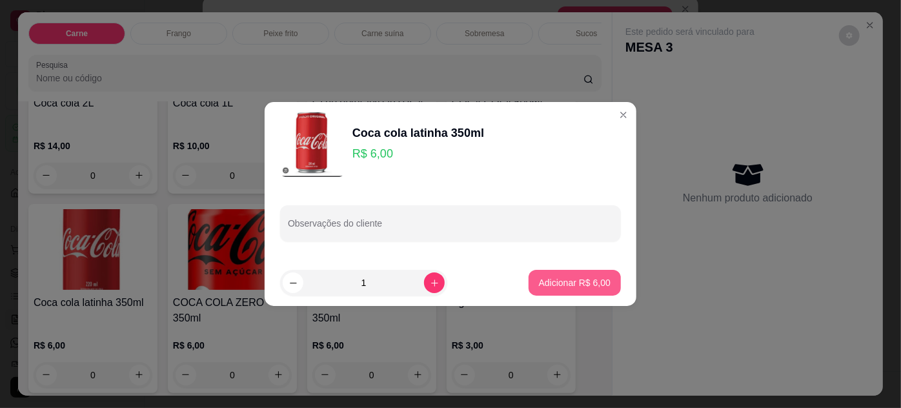
click at [552, 278] on p "Adicionar R$ 6,00" at bounding box center [575, 282] width 72 height 13
type input "1"
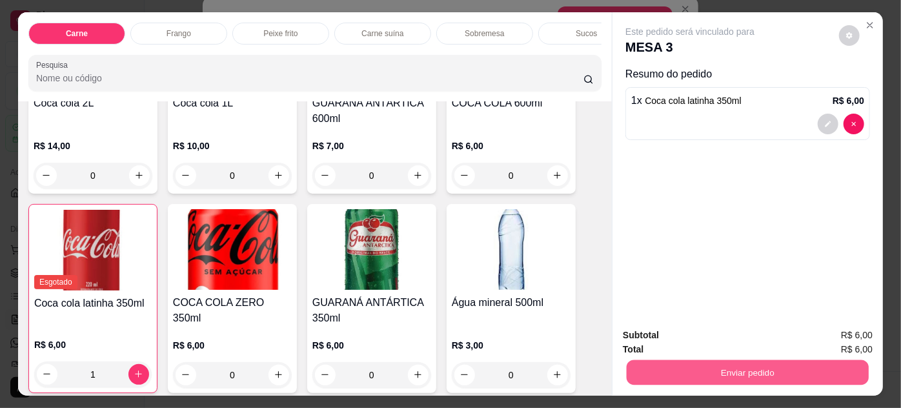
click at [728, 367] on button "Enviar pedido" at bounding box center [747, 372] width 242 height 25
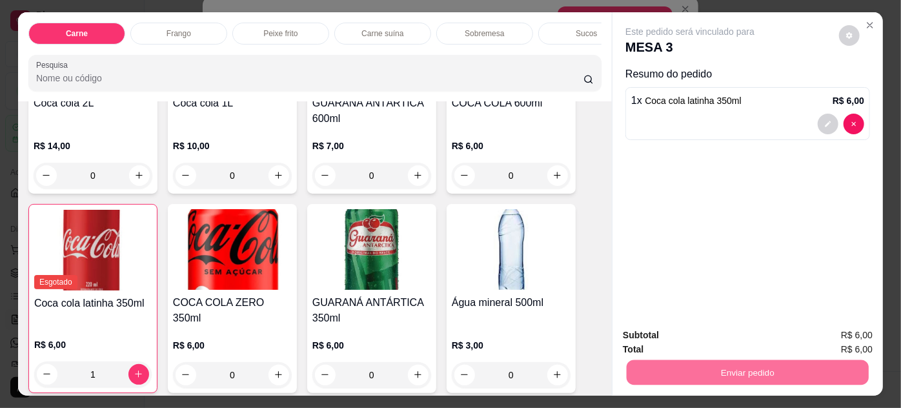
click at [824, 328] on button "Enviar pedido" at bounding box center [839, 336] width 73 height 25
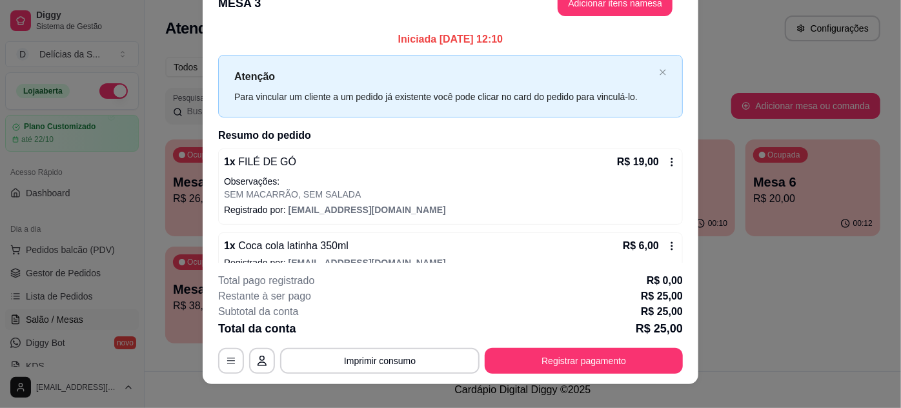
scroll to position [6, 0]
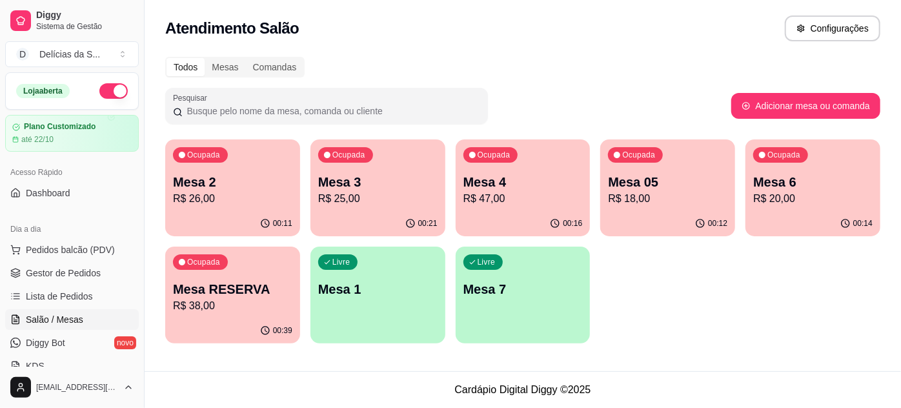
click at [230, 307] on p "R$ 38,00" at bounding box center [232, 305] width 119 height 15
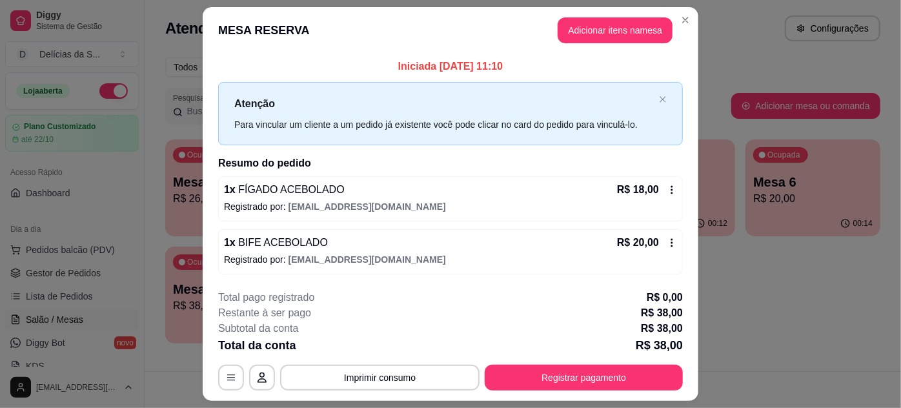
click at [532, 255] on p "Registrado por: [EMAIL_ADDRESS][DOMAIN_NAME]" at bounding box center [450, 259] width 453 height 13
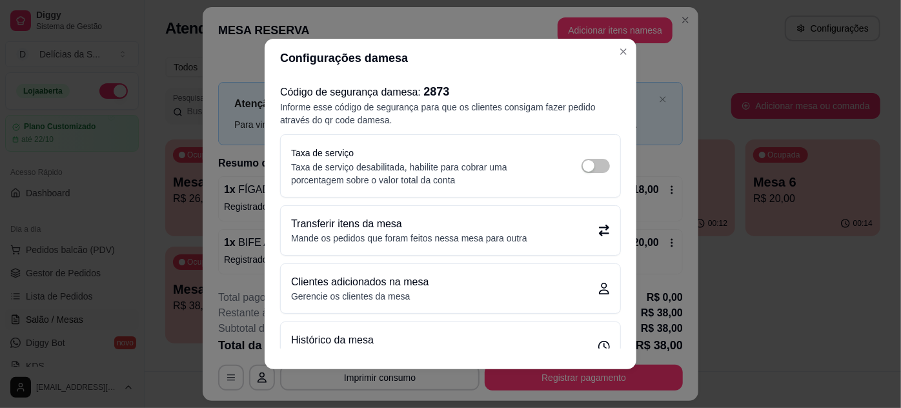
click at [444, 237] on p "Mande os pedidos que foram feitos nessa mesa para outra" at bounding box center [409, 238] width 236 height 13
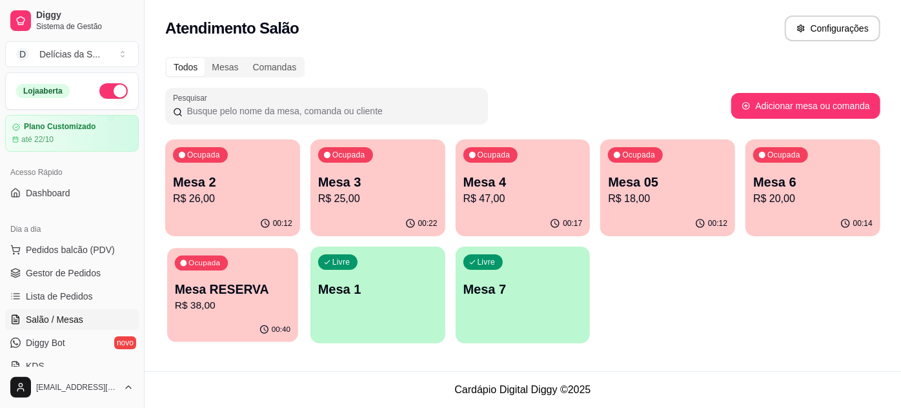
click at [199, 286] on p "Mesa RESERVA" at bounding box center [232, 289] width 115 height 17
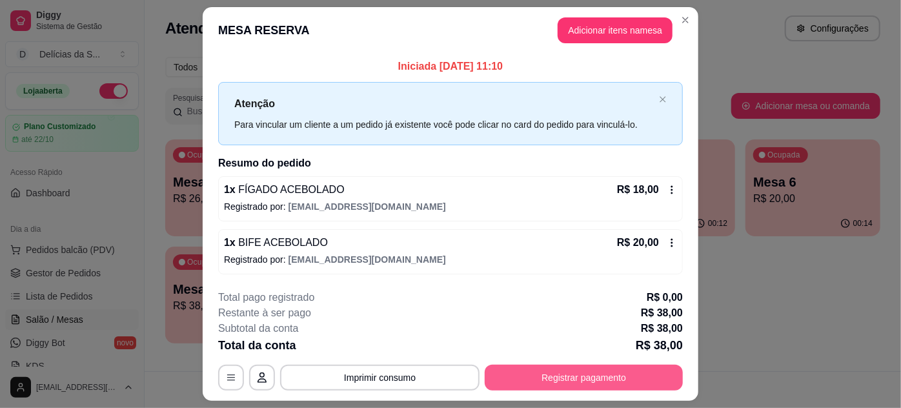
scroll to position [33, 0]
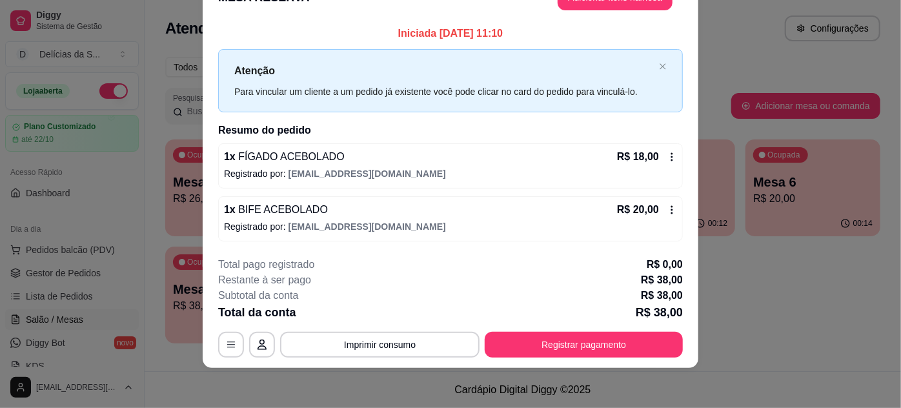
click at [334, 215] on div "1 x BIFE ACEBOLADO R$ 20,00" at bounding box center [450, 209] width 453 height 15
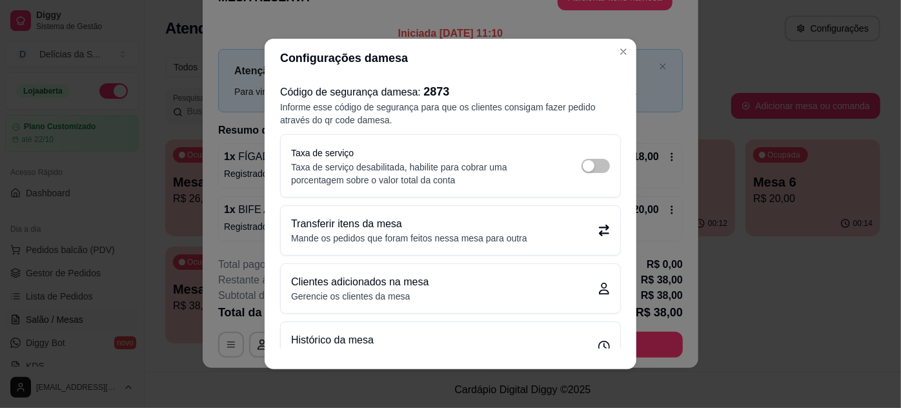
click at [477, 248] on div "Transferir itens da mesa Mande os pedidos que foram feitos nessa mesa para outra" at bounding box center [450, 230] width 339 height 49
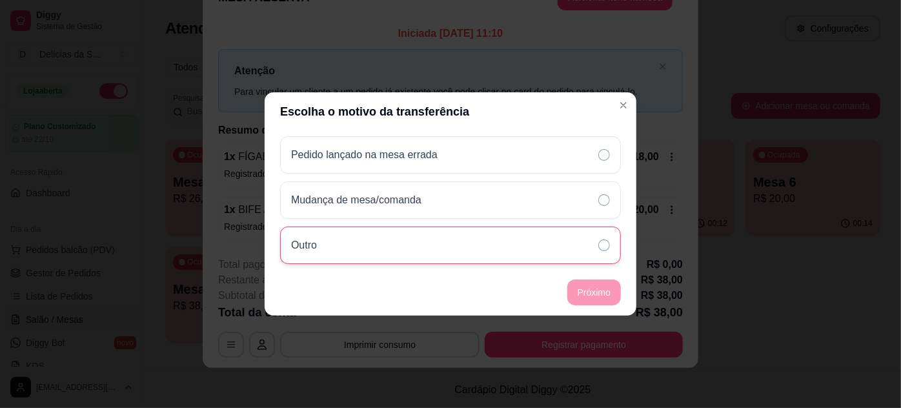
click at [365, 245] on div "Outro" at bounding box center [450, 244] width 341 height 37
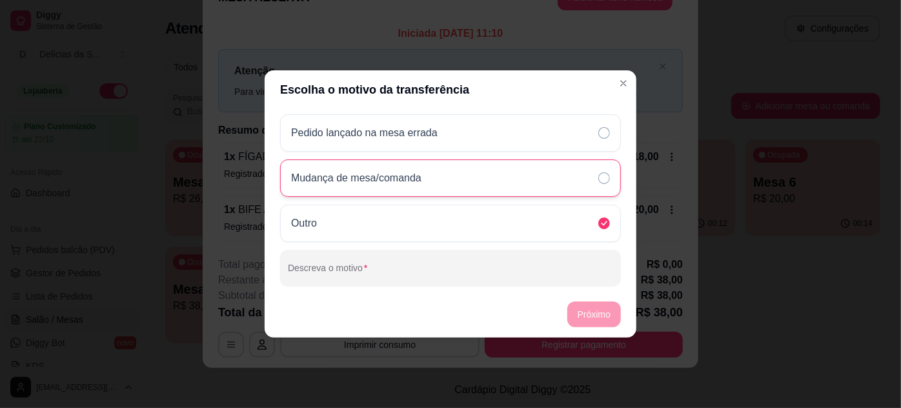
click at [392, 178] on p "Mudança de mesa/comanda" at bounding box center [356, 177] width 130 height 15
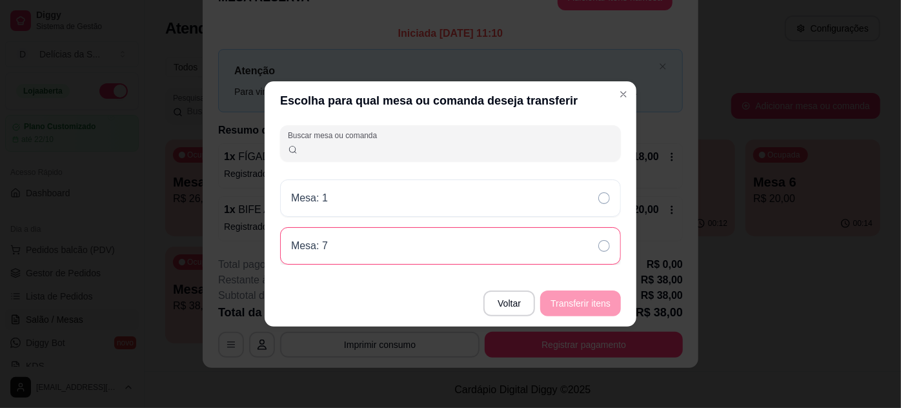
click at [563, 249] on div "Mesa: 7" at bounding box center [450, 245] width 341 height 37
click at [592, 299] on button "Transferir itens" at bounding box center [580, 303] width 81 height 26
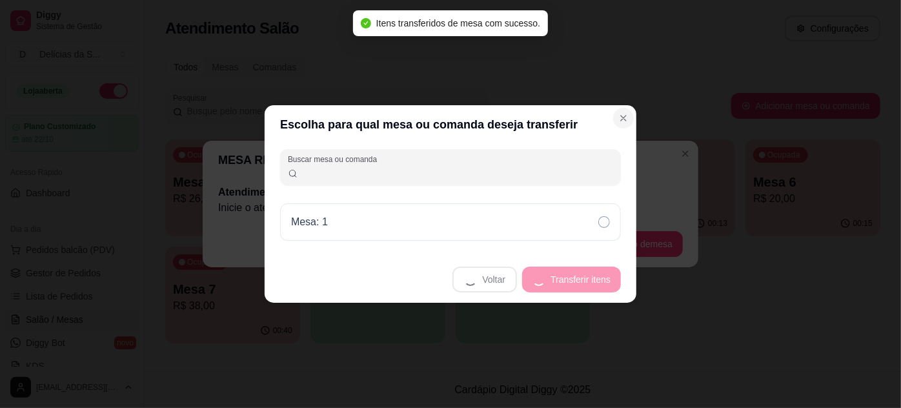
scroll to position [0, 0]
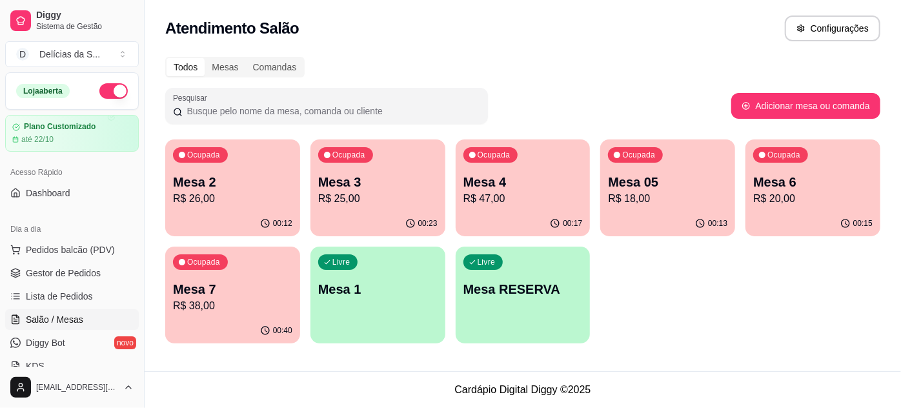
click at [205, 291] on p "Mesa 7" at bounding box center [232, 289] width 119 height 18
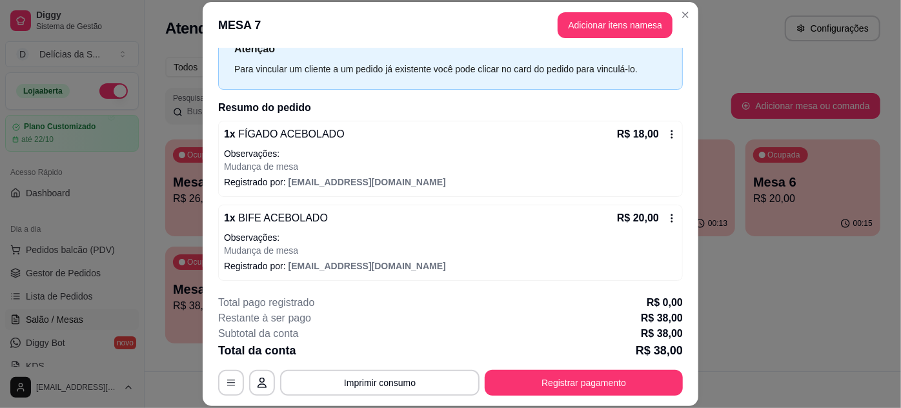
scroll to position [39, 0]
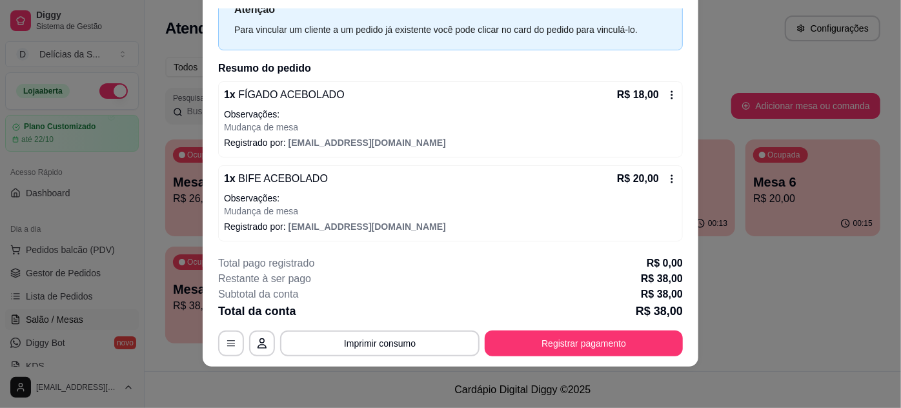
click at [404, 212] on p "Mudança de mesa" at bounding box center [450, 211] width 453 height 13
click at [664, 178] on div "1 x BIFE ACEBOLADO R$ 20,00 Observações: Mudança de mesa Registrado por: [EMAIL…" at bounding box center [450, 203] width 465 height 76
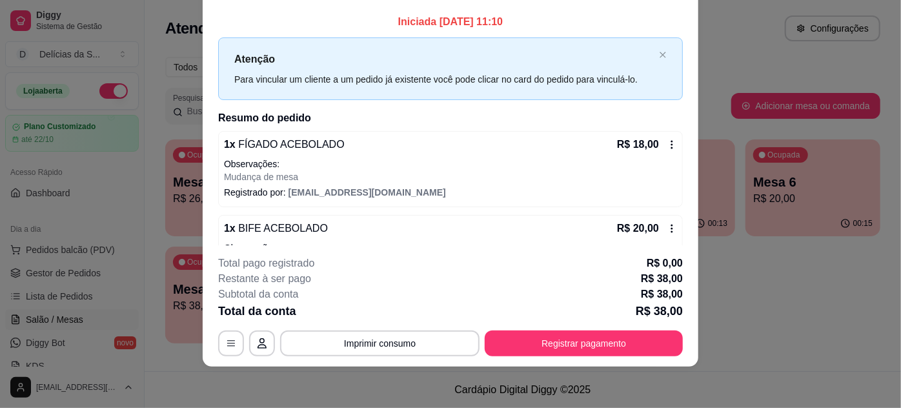
scroll to position [0, 0]
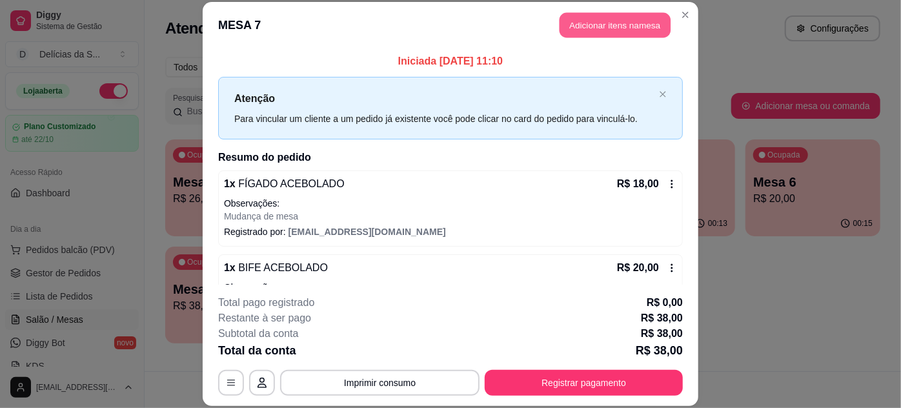
click at [607, 32] on button "Adicionar itens na mesa" at bounding box center [614, 25] width 111 height 25
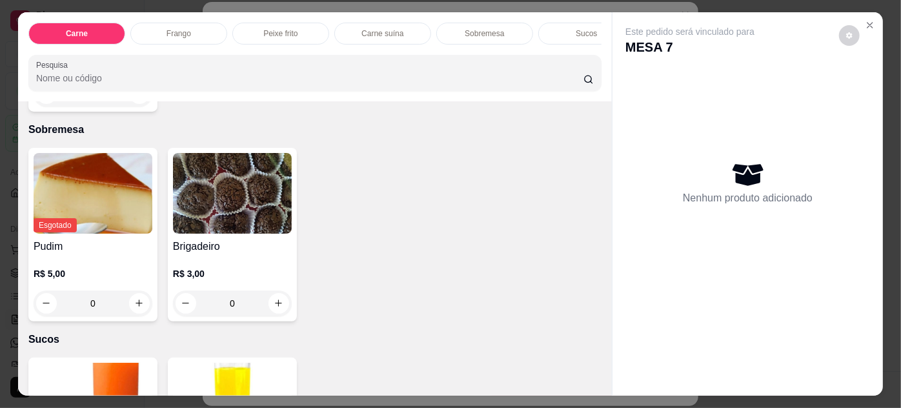
scroll to position [1525, 0]
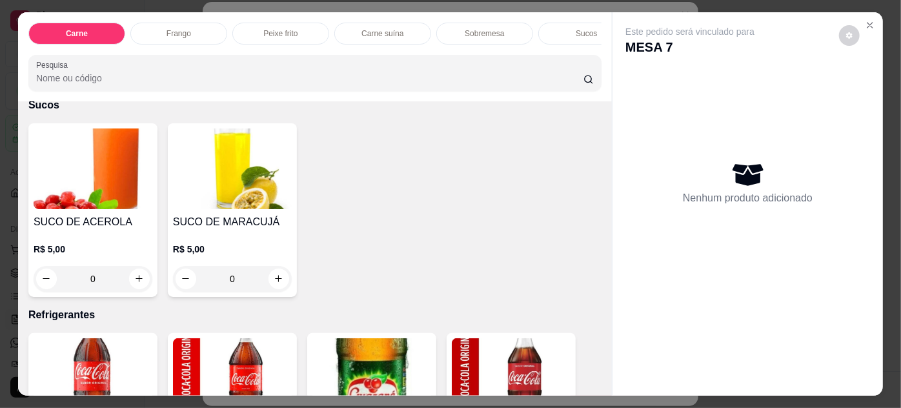
click at [72, 169] on img at bounding box center [93, 168] width 119 height 81
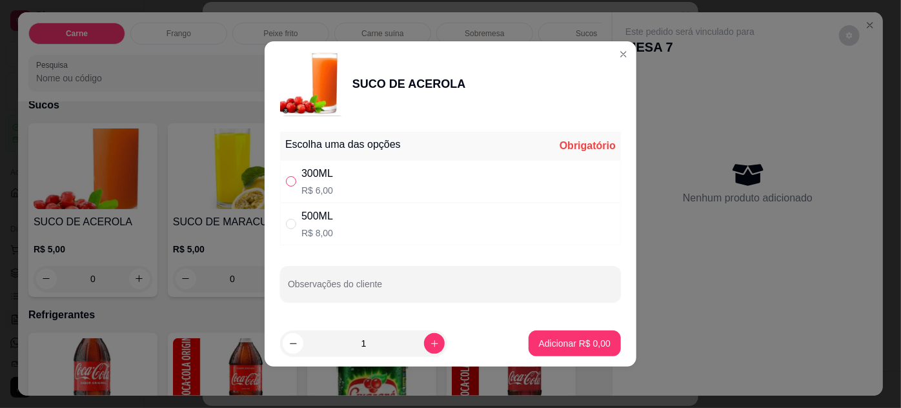
click at [286, 177] on div "300ML R$ 6,00" at bounding box center [450, 181] width 341 height 43
radio input "true"
click at [437, 341] on div "1" at bounding box center [363, 343] width 167 height 26
click at [586, 345] on p "Adicionar R$ 6,00" at bounding box center [575, 343] width 72 height 13
type input "1"
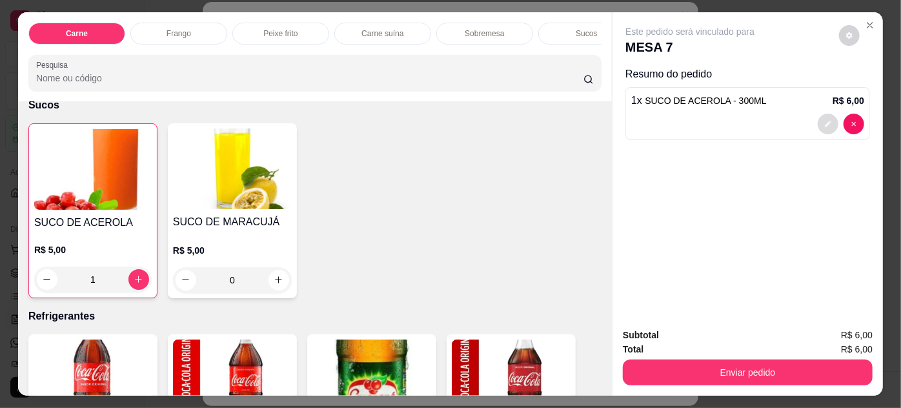
click at [827, 120] on button "decrease-product-quantity" at bounding box center [827, 124] width 21 height 21
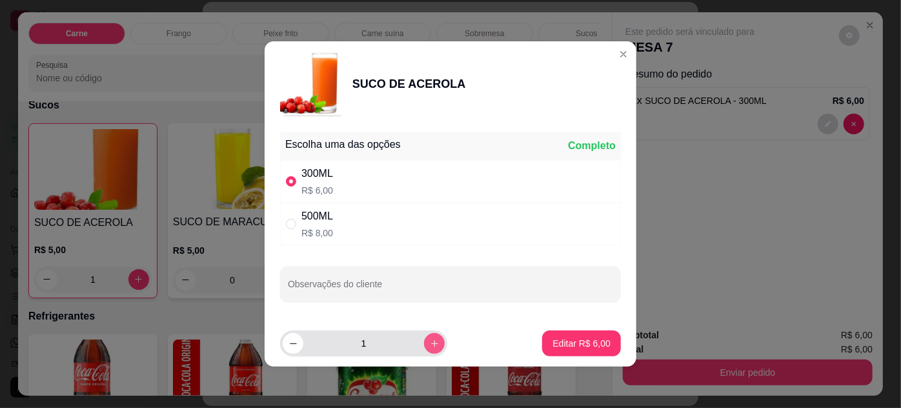
click at [432, 338] on button "increase-product-quantity" at bounding box center [434, 343] width 21 height 21
type input "2"
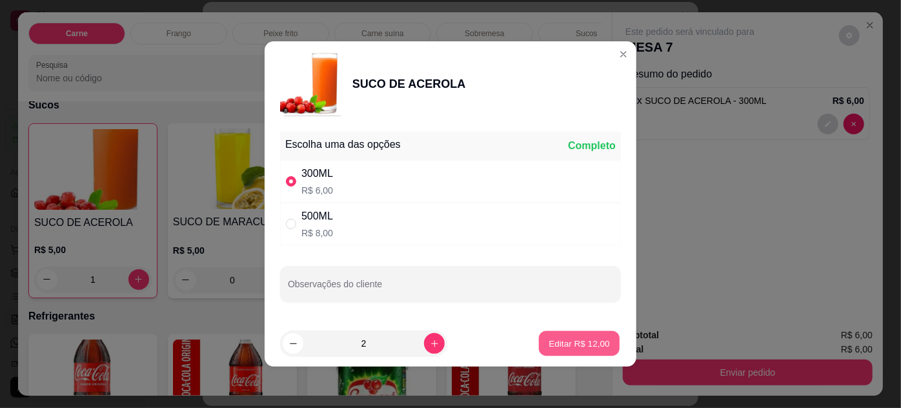
click at [588, 334] on button "Editar R$ 12,00" at bounding box center [579, 343] width 81 height 25
type input "2"
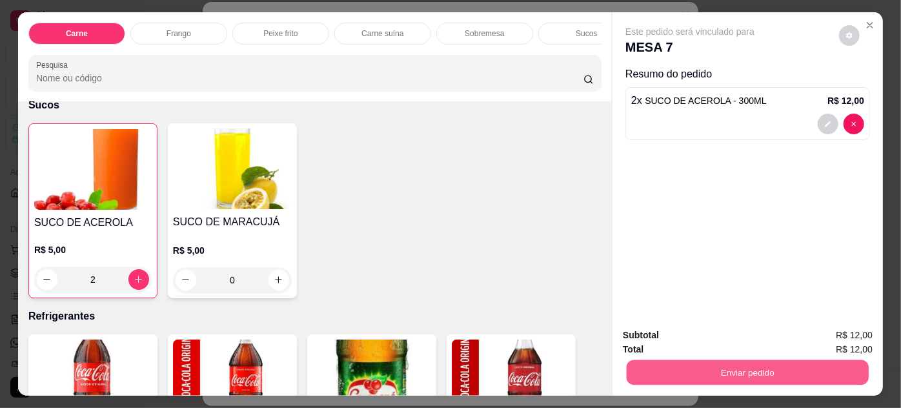
click at [725, 368] on button "Enviar pedido" at bounding box center [747, 372] width 242 height 25
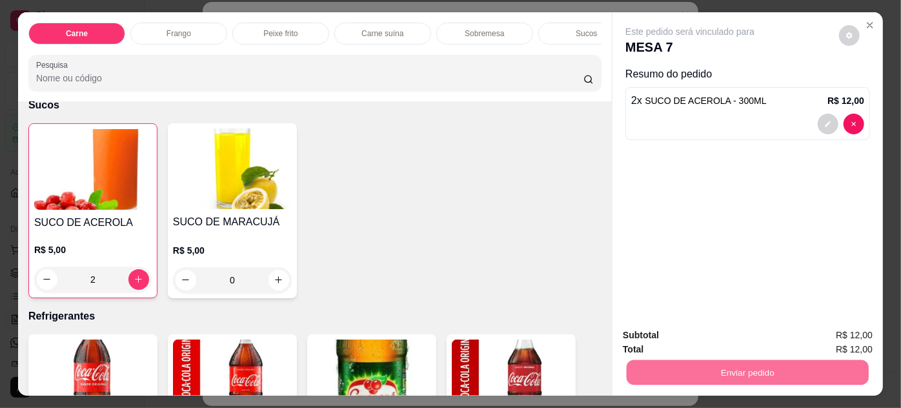
click at [823, 336] on button "Enviar pedido" at bounding box center [839, 336] width 73 height 25
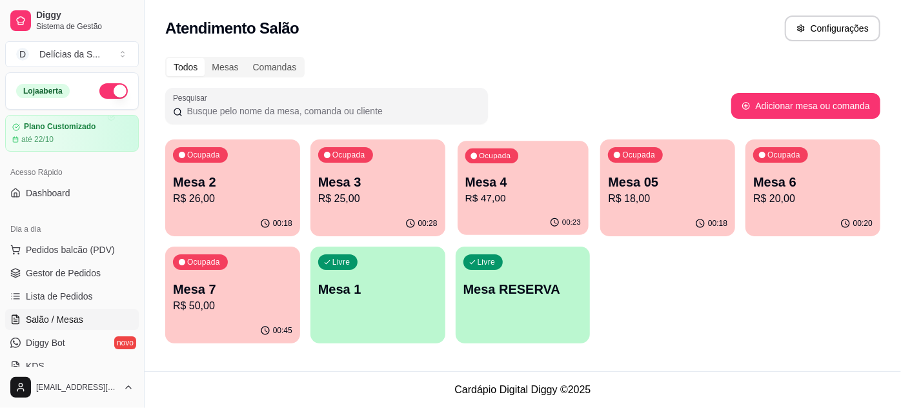
click at [512, 188] on p "Mesa 4" at bounding box center [522, 182] width 115 height 17
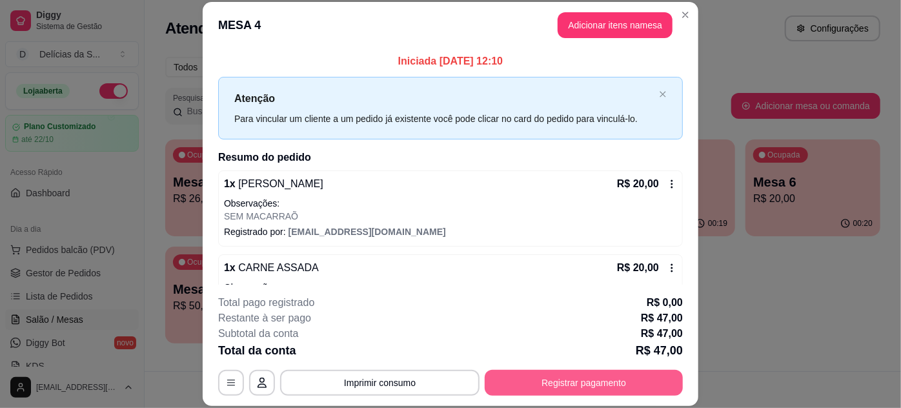
click at [586, 374] on button "Registrar pagamento" at bounding box center [584, 383] width 198 height 26
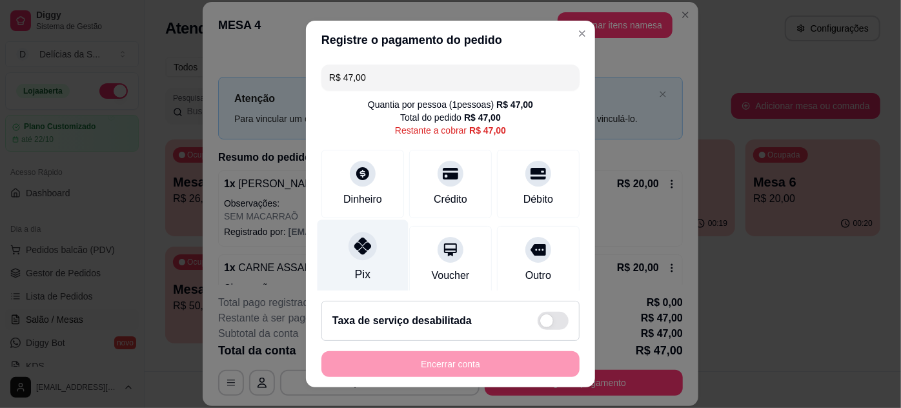
click at [354, 250] on icon at bounding box center [362, 245] width 17 height 17
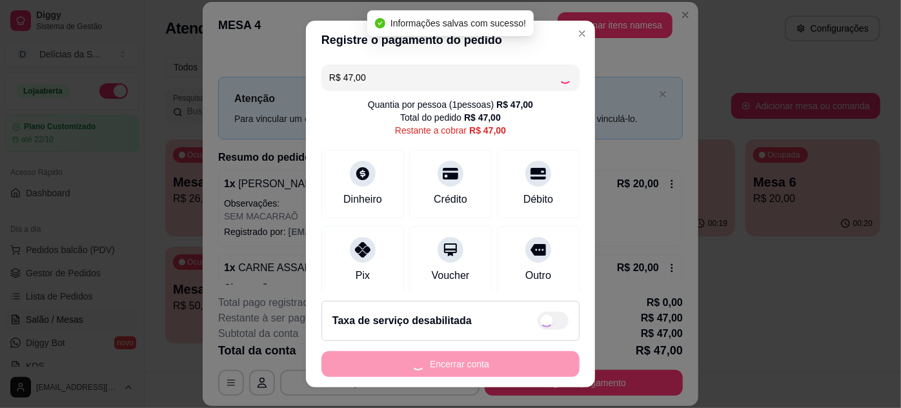
type input "R$ 0,00"
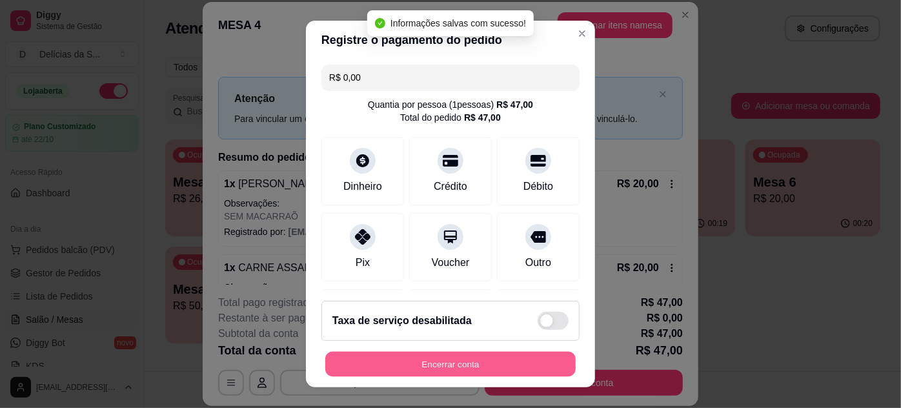
click at [483, 368] on button "Encerrar conta" at bounding box center [450, 364] width 250 height 25
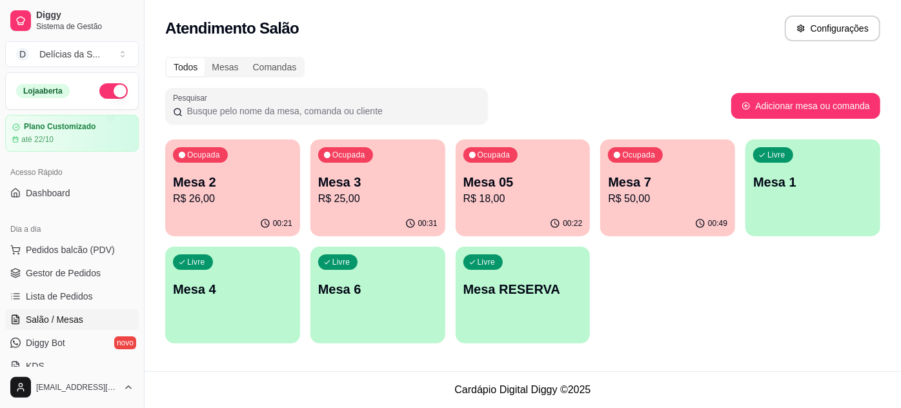
click at [352, 211] on div "00:31" at bounding box center [377, 223] width 135 height 25
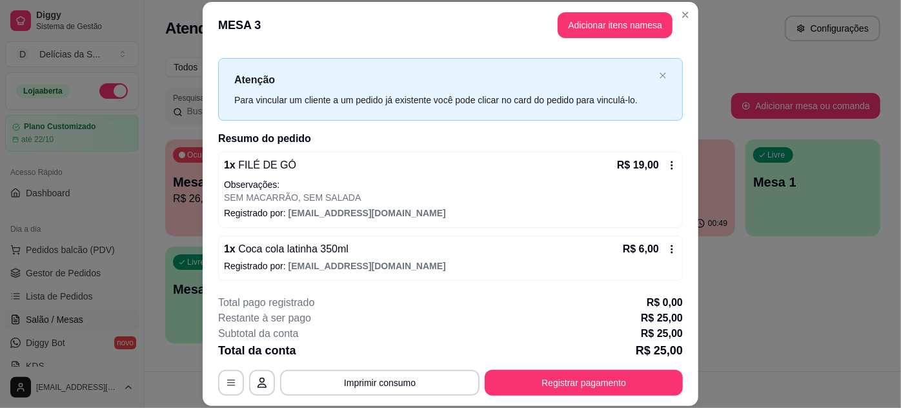
scroll to position [39, 0]
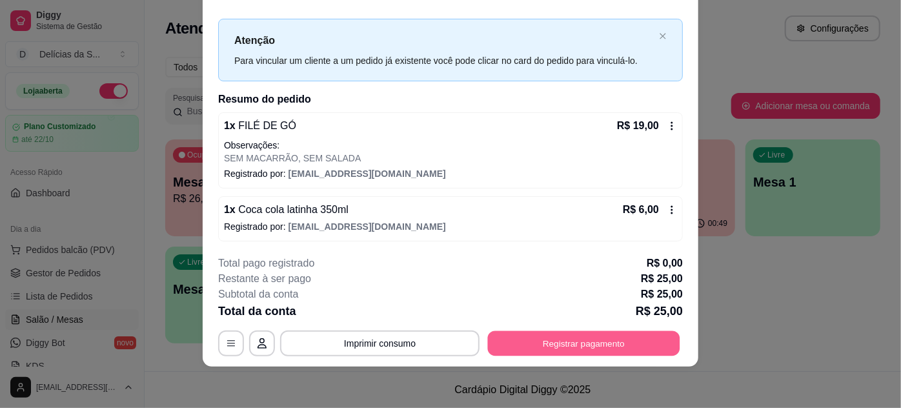
click at [576, 347] on button "Registrar pagamento" at bounding box center [584, 342] width 192 height 25
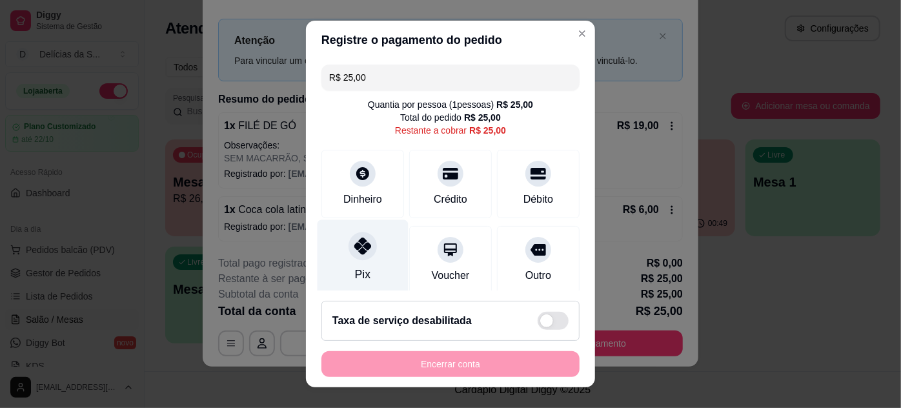
click at [350, 261] on div "Pix" at bounding box center [362, 256] width 91 height 75
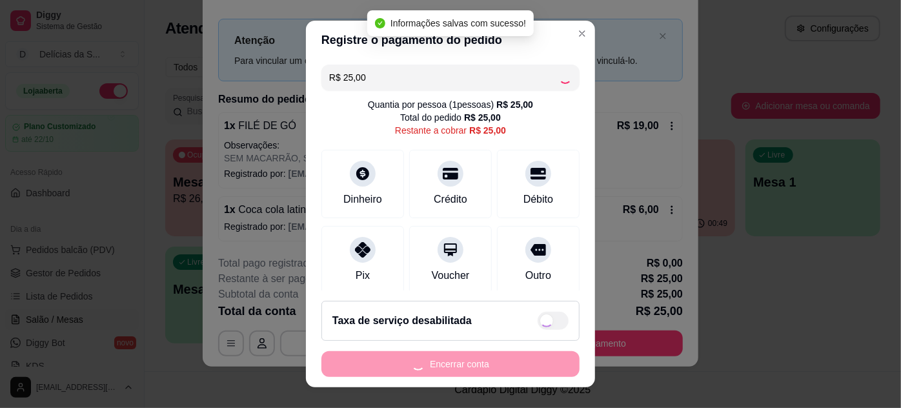
type input "R$ 0,00"
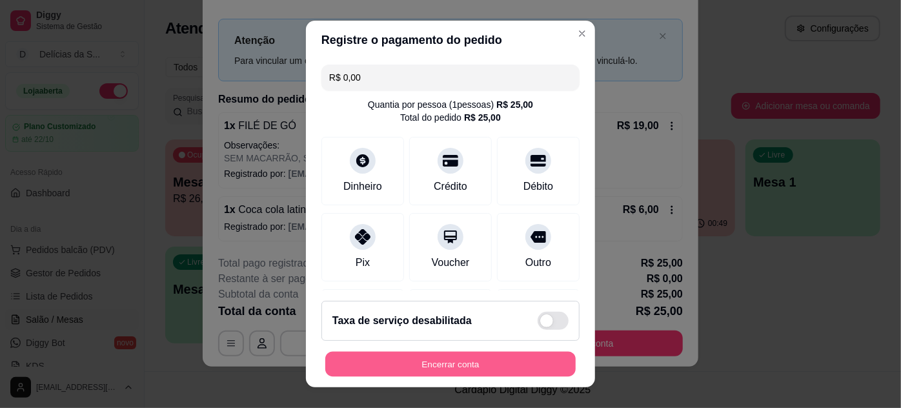
click at [490, 355] on button "Encerrar conta" at bounding box center [450, 364] width 250 height 25
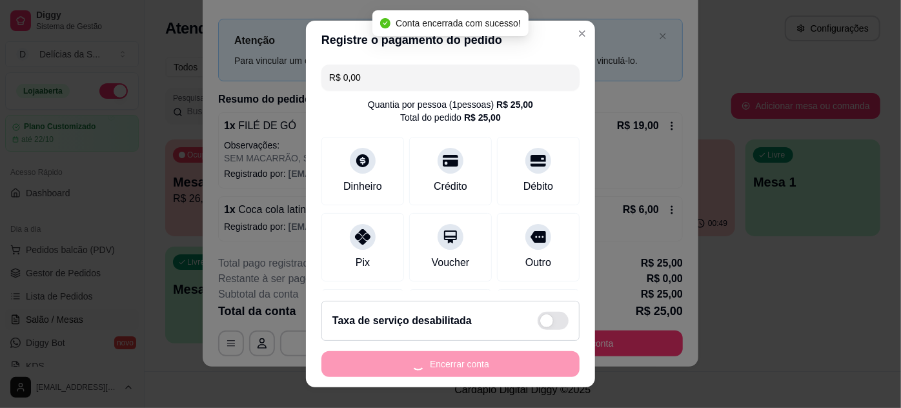
scroll to position [0, 0]
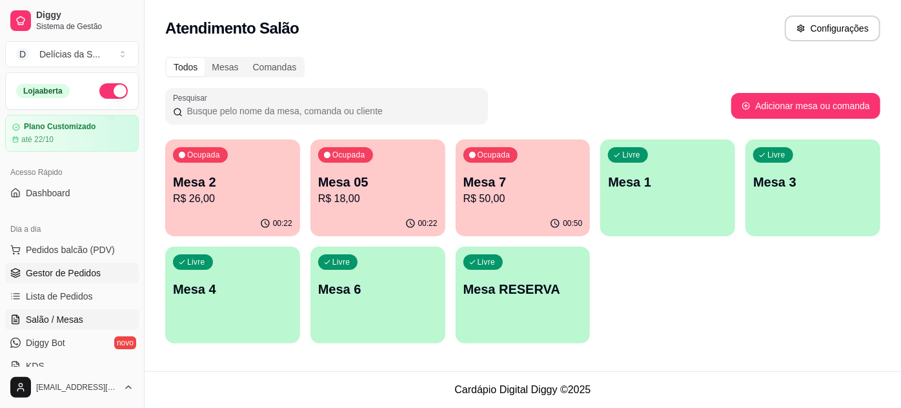
click at [66, 273] on span "Gestor de Pedidos" at bounding box center [63, 272] width 75 height 13
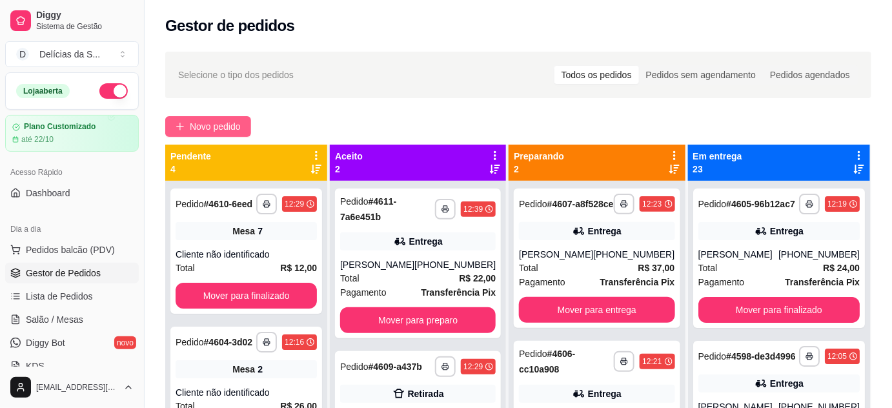
click at [194, 132] on span "Novo pedido" at bounding box center [215, 126] width 51 height 14
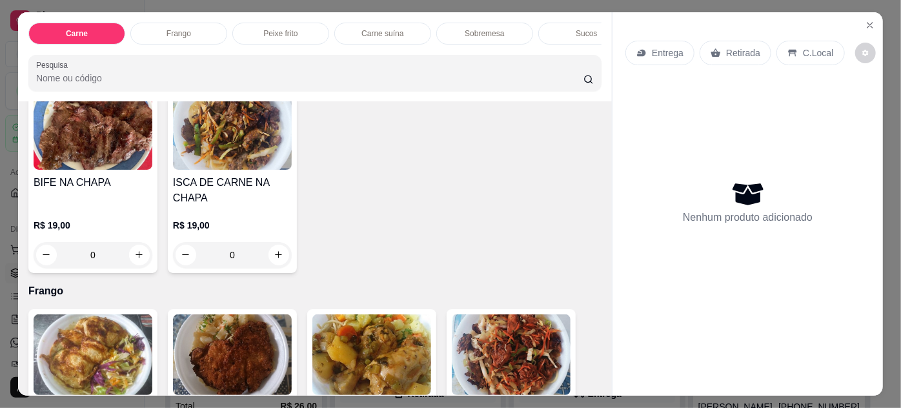
scroll to position [703, 0]
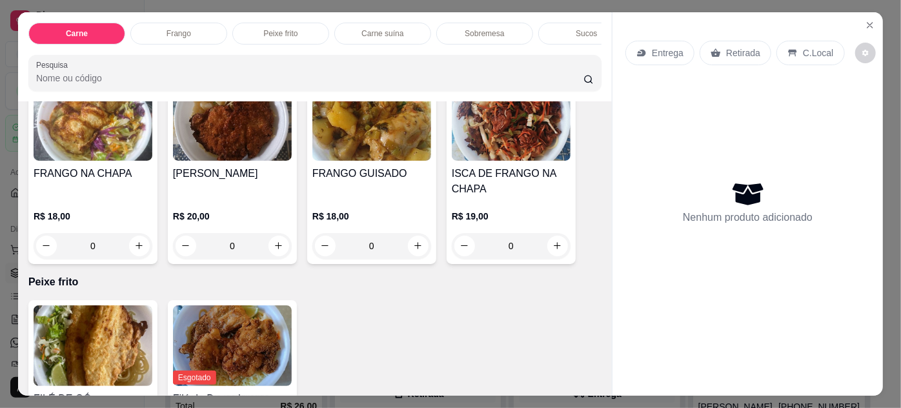
click at [401, 135] on img at bounding box center [371, 120] width 119 height 81
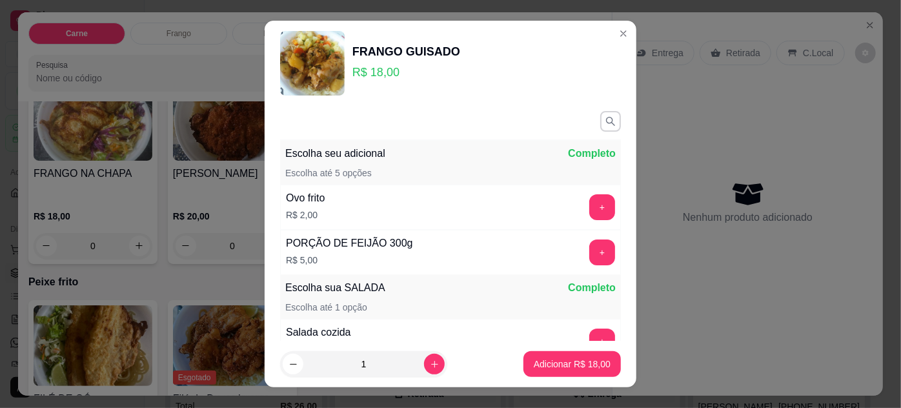
scroll to position [149, 0]
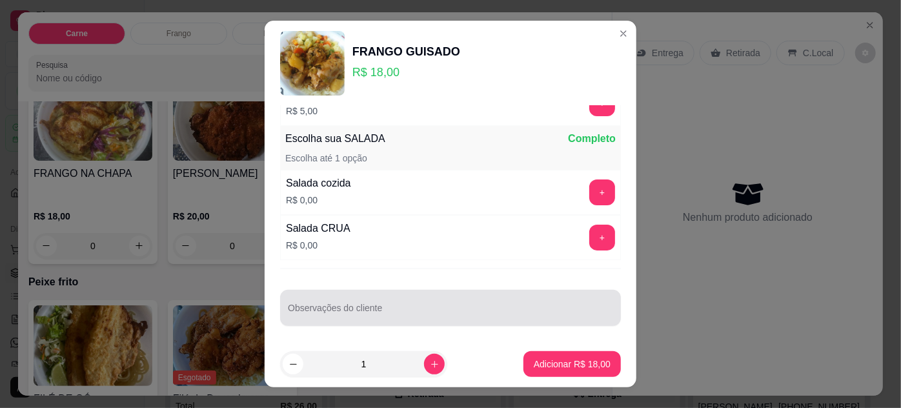
click at [418, 311] on input "Observações do cliente" at bounding box center [450, 312] width 325 height 13
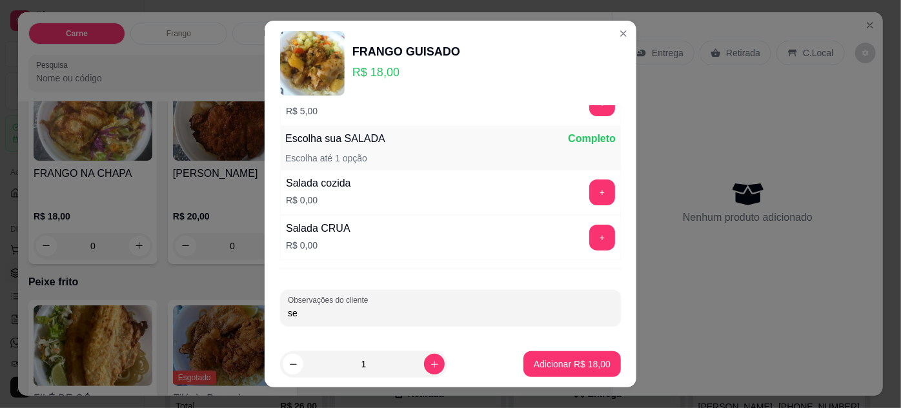
type input "s"
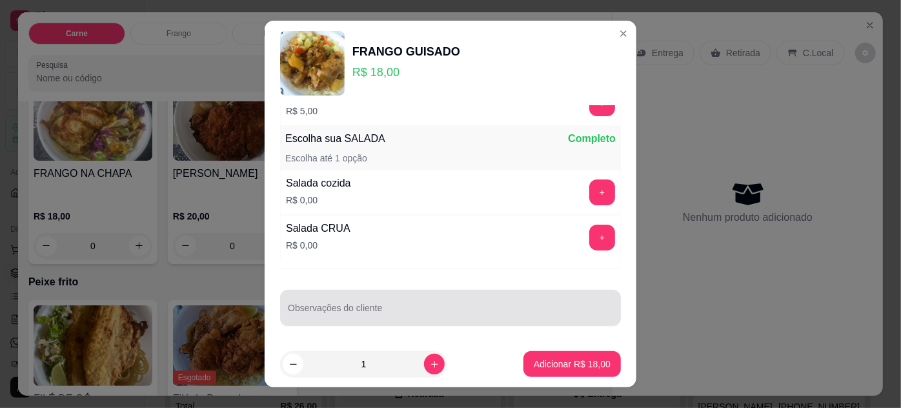
click at [375, 301] on div at bounding box center [450, 308] width 325 height 26
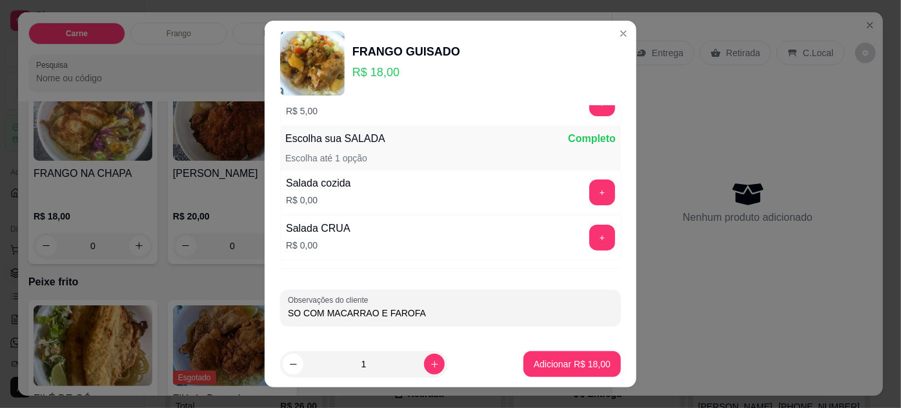
type input "SO COM MACARRAO E FAROFA"
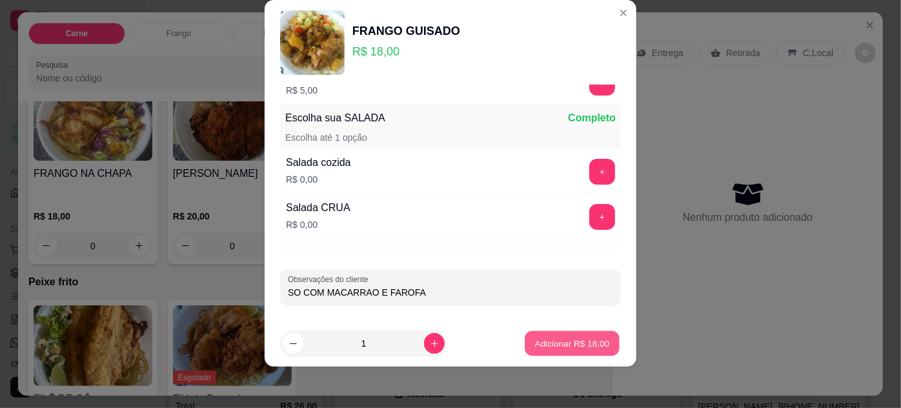
click at [552, 339] on p "Adicionar R$ 18,00" at bounding box center [572, 343] width 75 height 12
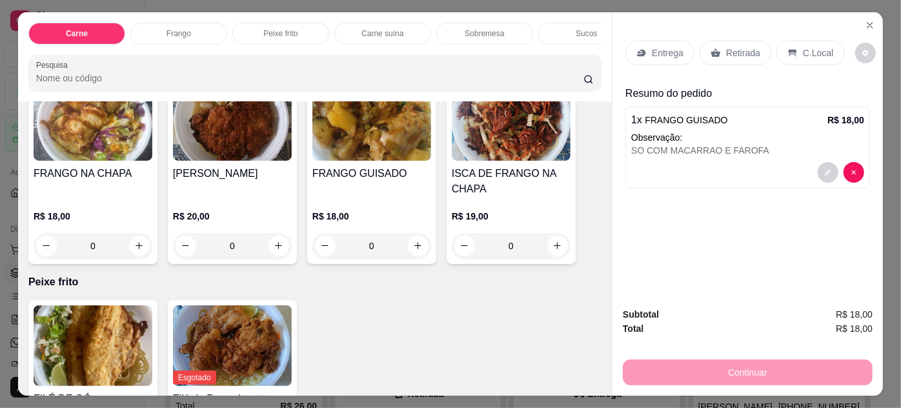
click at [659, 52] on p "Entrega" at bounding box center [668, 52] width 32 height 13
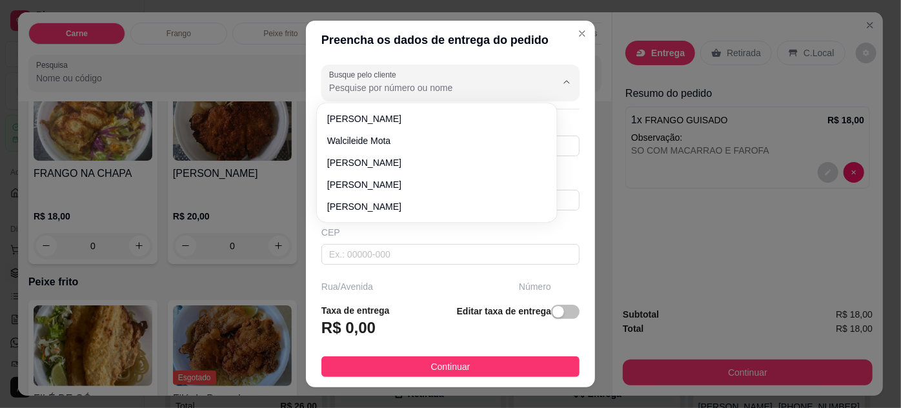
click at [346, 94] on input "Busque pelo cliente" at bounding box center [432, 87] width 206 height 13
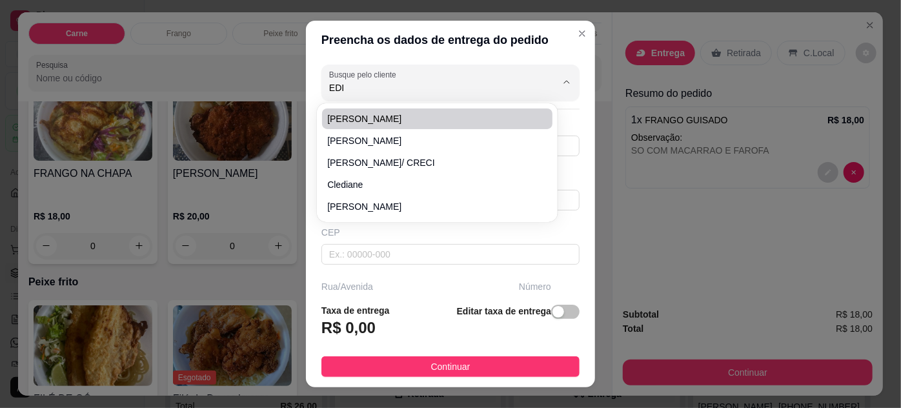
type input "EDI"
click at [344, 89] on input "Busque pelo cliente" at bounding box center [432, 87] width 206 height 13
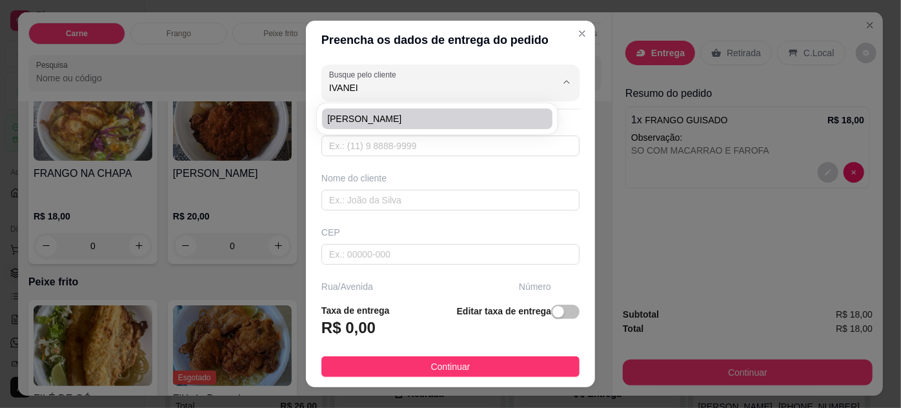
click at [365, 112] on span "[PERSON_NAME]" at bounding box center [430, 118] width 206 height 13
type input "[PERSON_NAME]"
type input "91984855912"
type input "[PERSON_NAME]"
type input "CRESCI-[GEOGRAPHIC_DATA]"
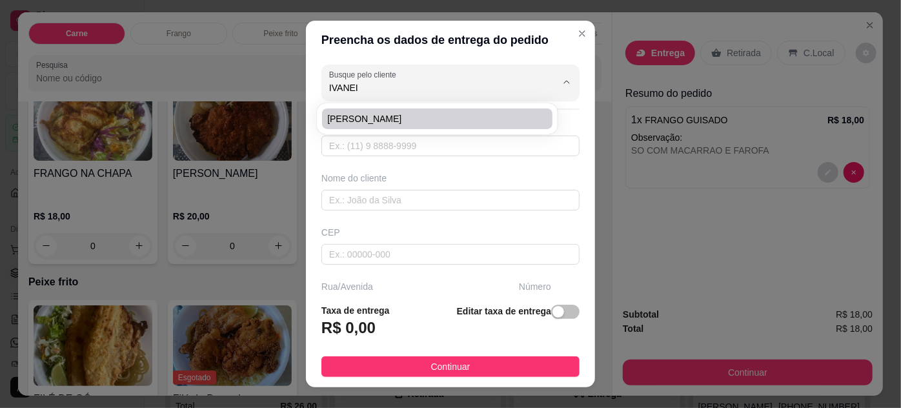
type input "12H"
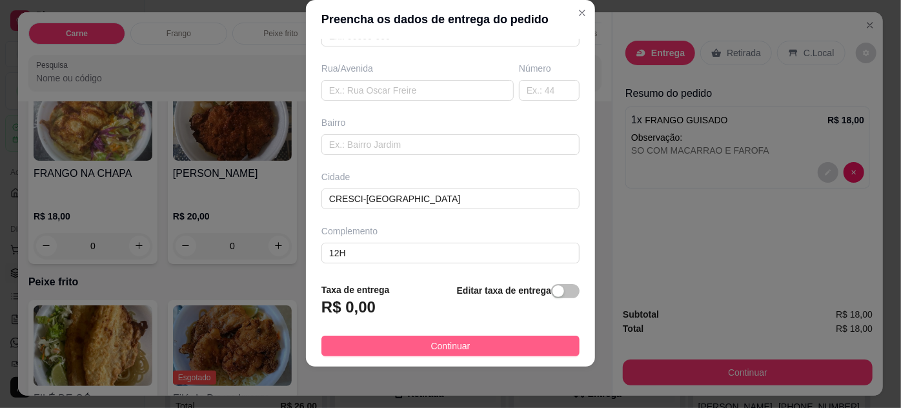
type input "[PERSON_NAME]"
drag, startPoint x: 450, startPoint y: 345, endPoint x: 650, endPoint y: 232, distance: 229.4
click at [453, 343] on span "Continuar" at bounding box center [450, 346] width 39 height 14
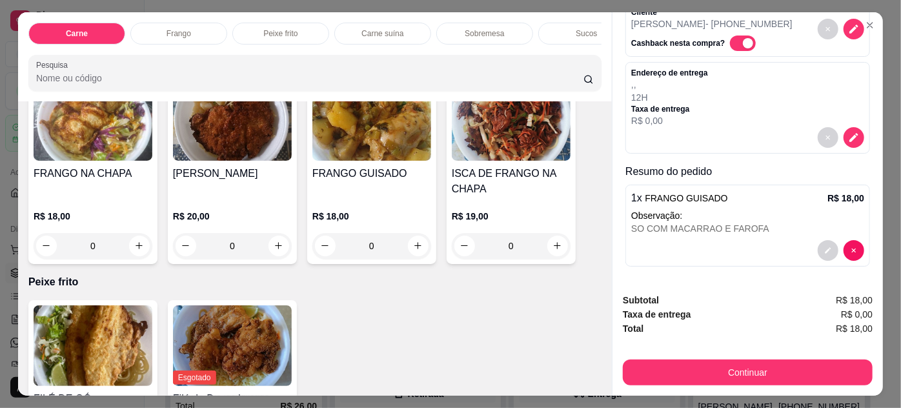
scroll to position [33, 0]
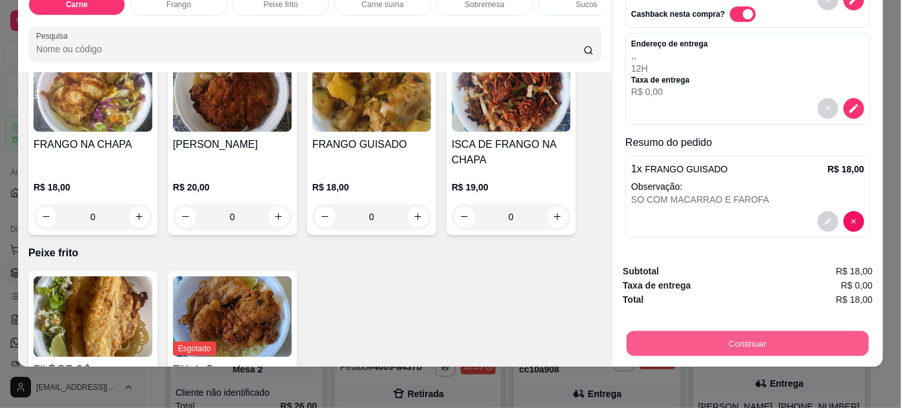
click at [741, 331] on button "Continuar" at bounding box center [747, 343] width 242 height 25
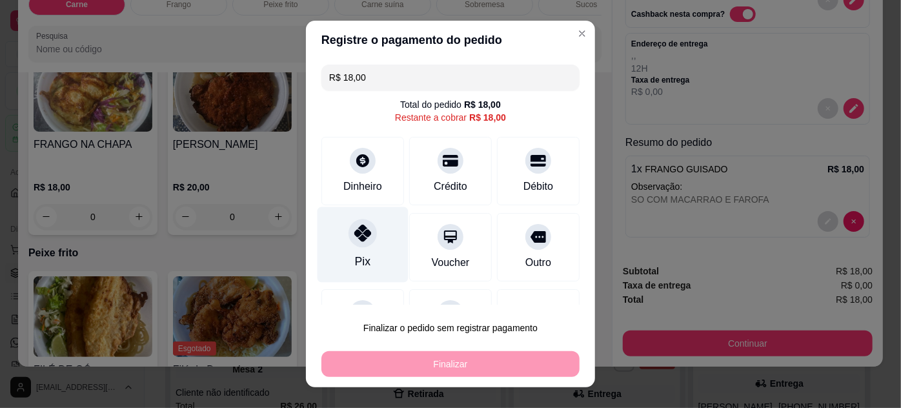
click at [339, 228] on div "Pix" at bounding box center [362, 243] width 91 height 75
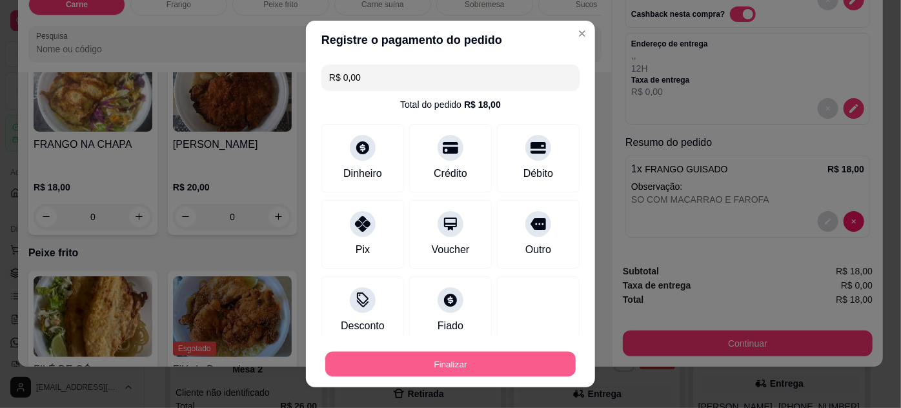
click at [449, 363] on button "Finalizar" at bounding box center [450, 364] width 250 height 25
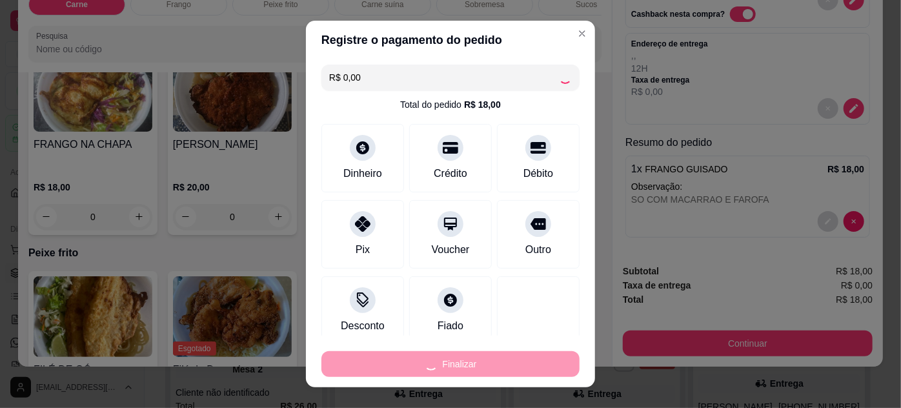
type input "-R$ 18,00"
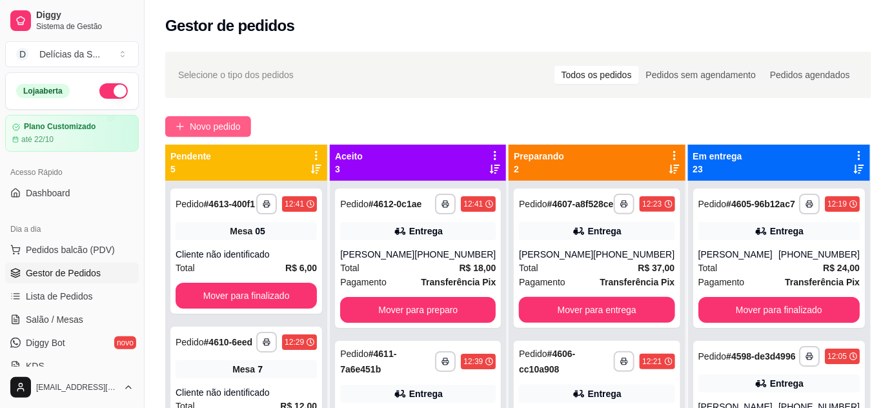
click at [186, 127] on button "Novo pedido" at bounding box center [208, 126] width 86 height 21
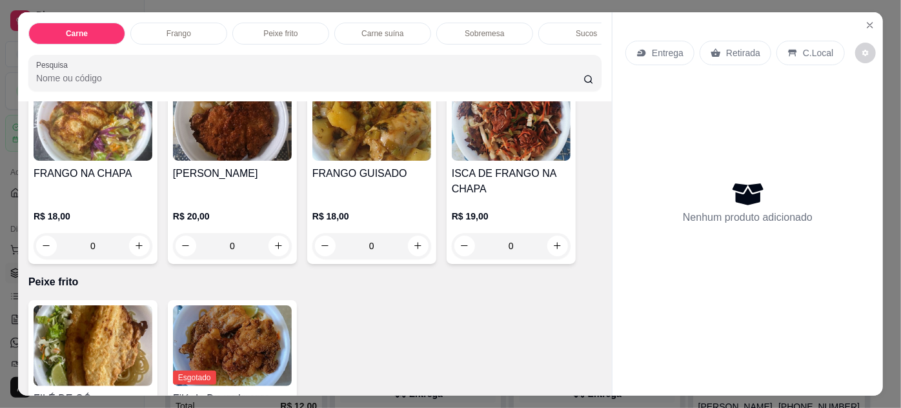
scroll to position [821, 0]
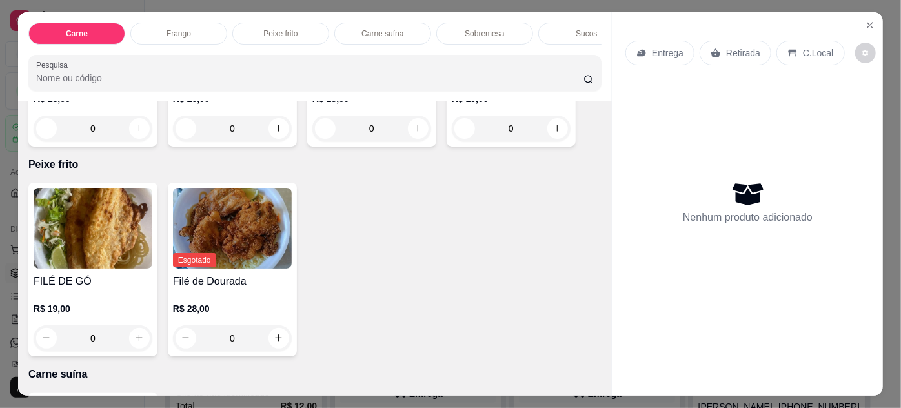
click at [102, 226] on img at bounding box center [93, 228] width 119 height 81
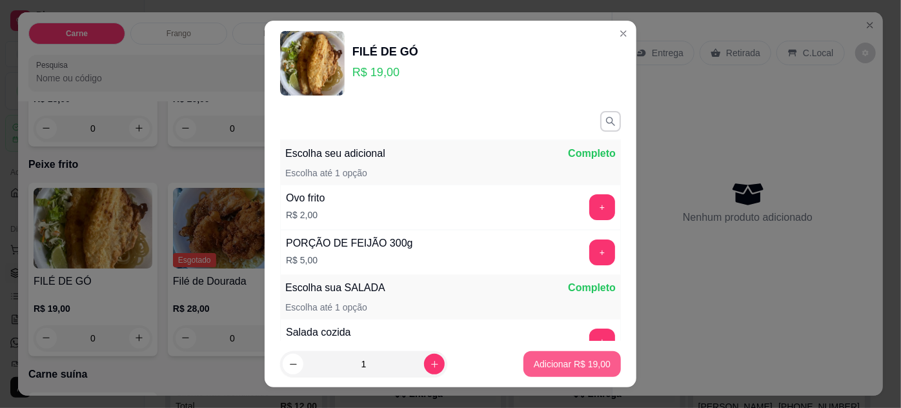
click at [561, 365] on p "Adicionar R$ 19,00" at bounding box center [572, 363] width 77 height 13
type input "1"
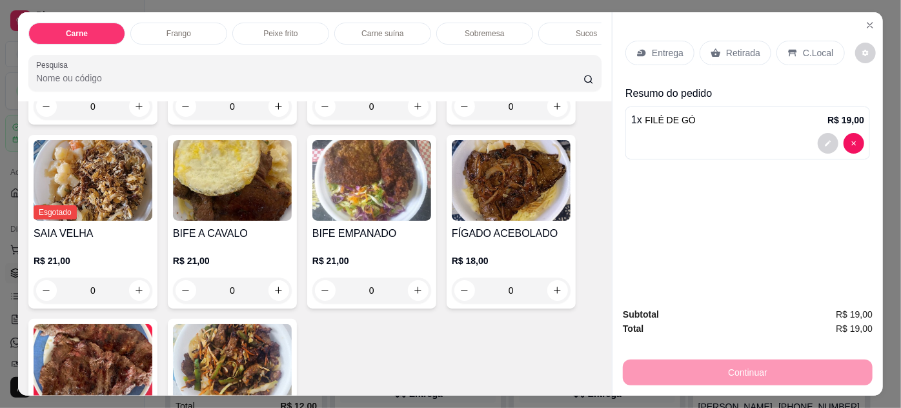
scroll to position [117, 0]
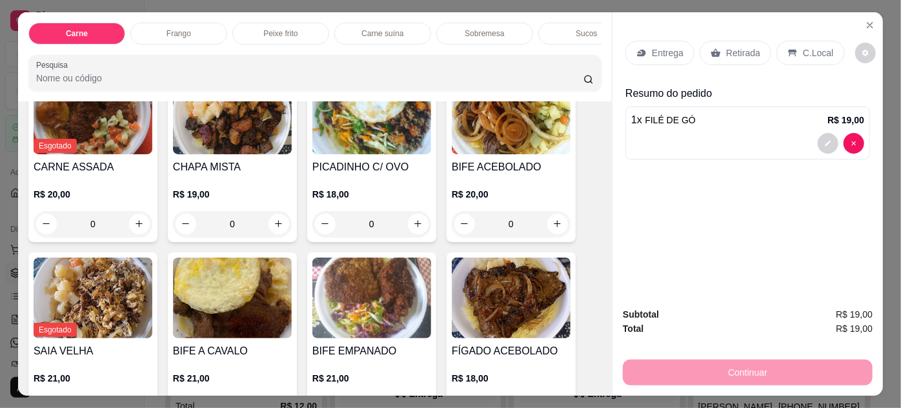
click at [511, 142] on img at bounding box center [511, 114] width 119 height 81
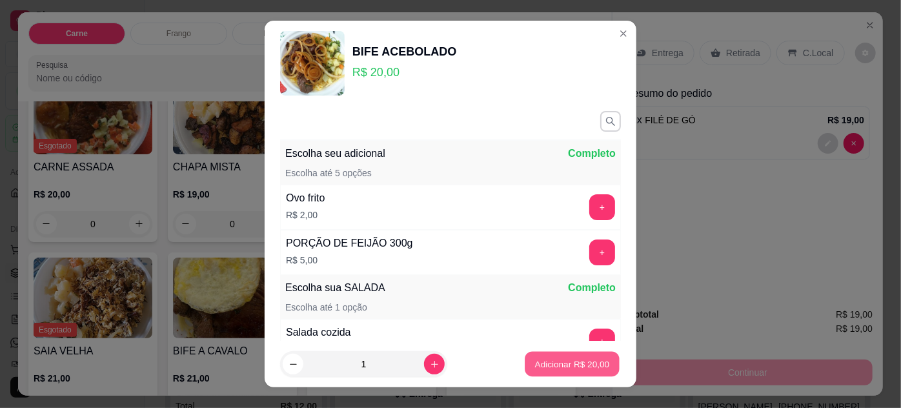
click at [535, 359] on p "Adicionar R$ 20,00" at bounding box center [572, 364] width 75 height 12
type input "1"
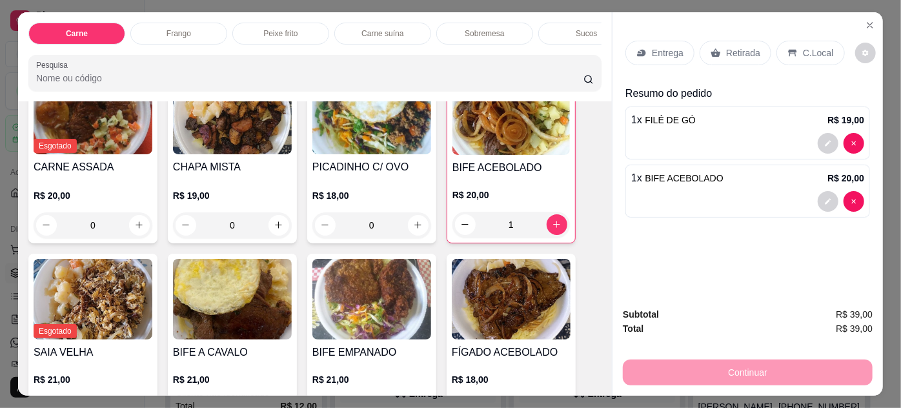
click at [380, 302] on img at bounding box center [371, 299] width 119 height 81
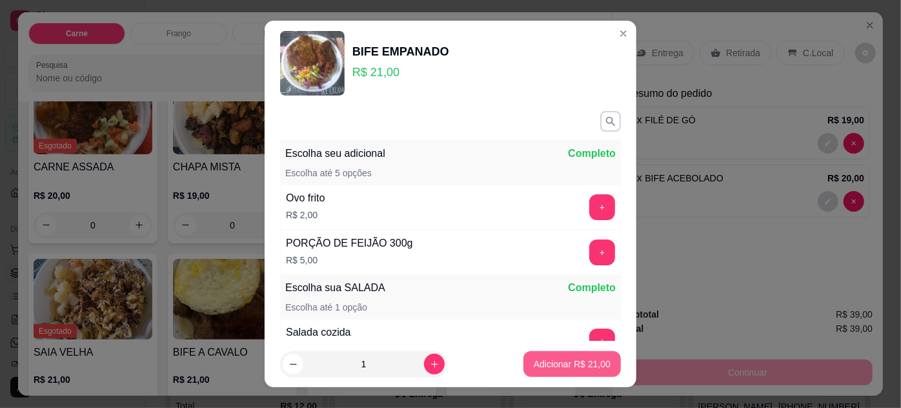
click at [557, 360] on p "Adicionar R$ 21,00" at bounding box center [572, 363] width 77 height 13
type input "1"
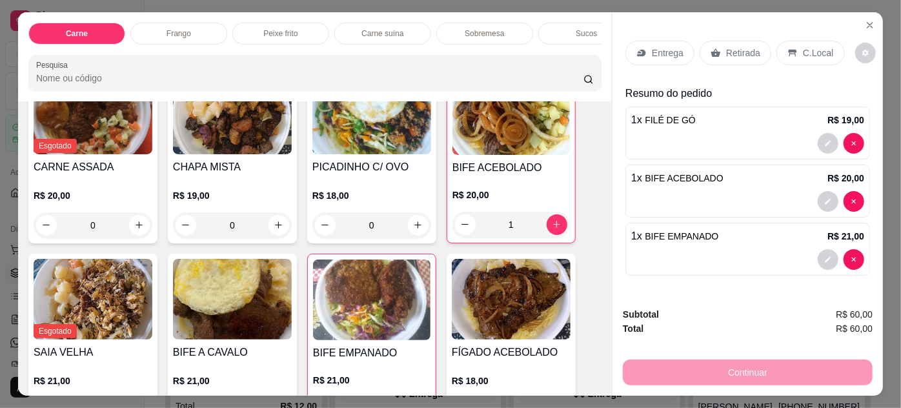
click at [735, 49] on p "Retirada" at bounding box center [743, 52] width 34 height 13
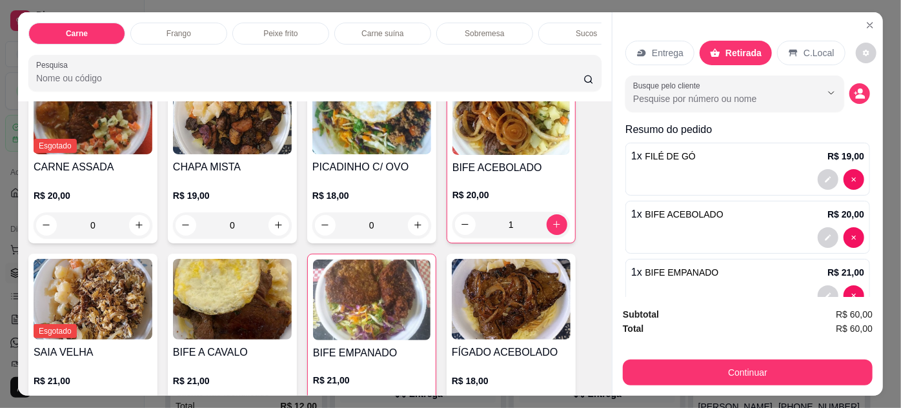
scroll to position [31, 0]
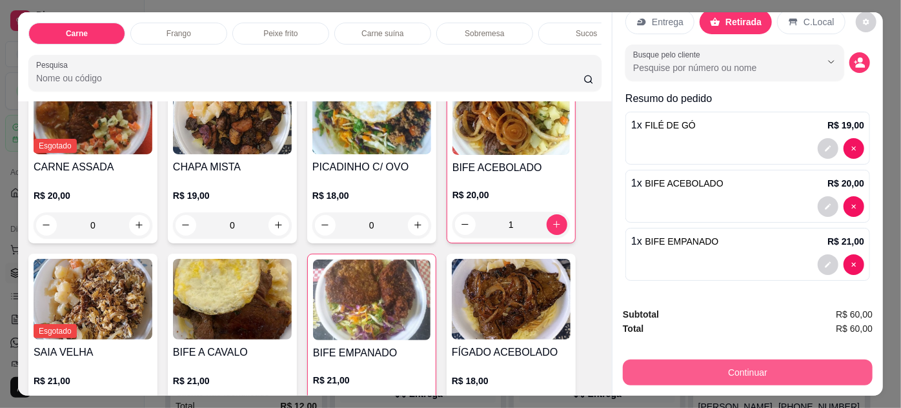
click at [763, 369] on button "Continuar" at bounding box center [748, 372] width 250 height 26
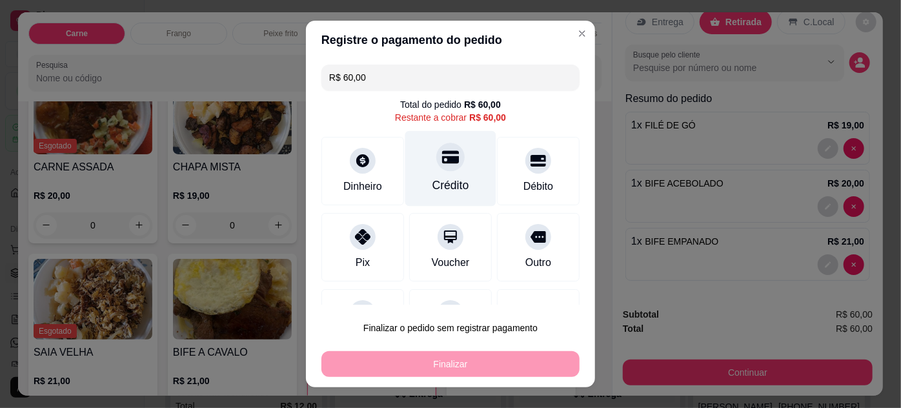
click at [439, 166] on div at bounding box center [450, 157] width 28 height 28
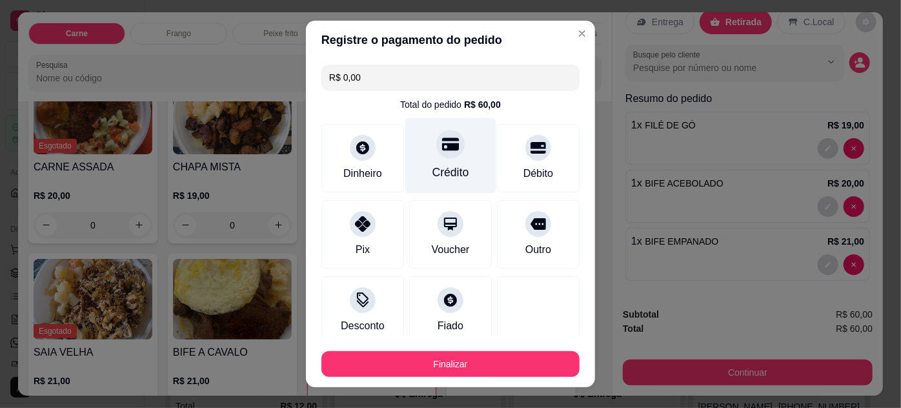
type input "R$ 0,00"
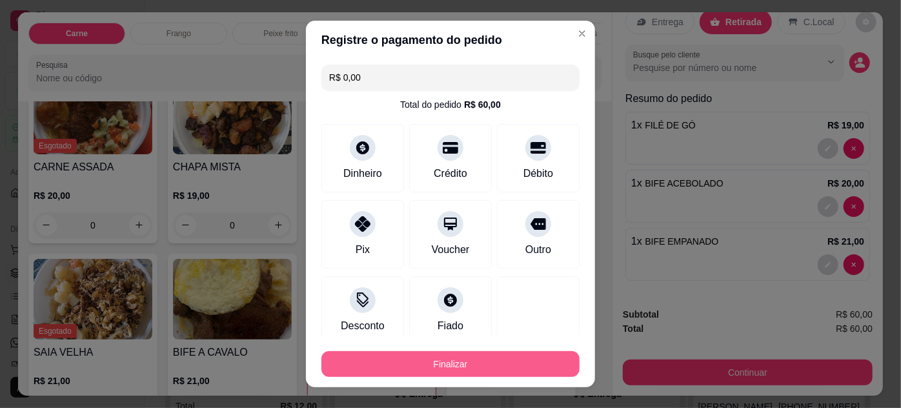
click at [466, 361] on button "Finalizar" at bounding box center [450, 364] width 258 height 26
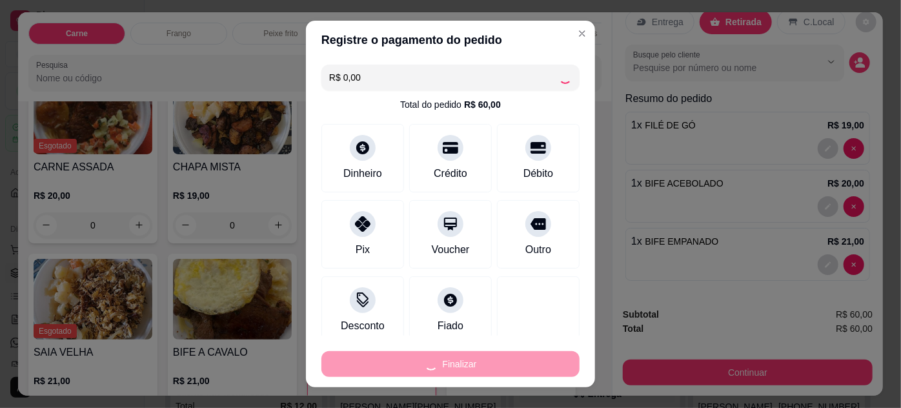
type input "0"
type input "-R$ 60,00"
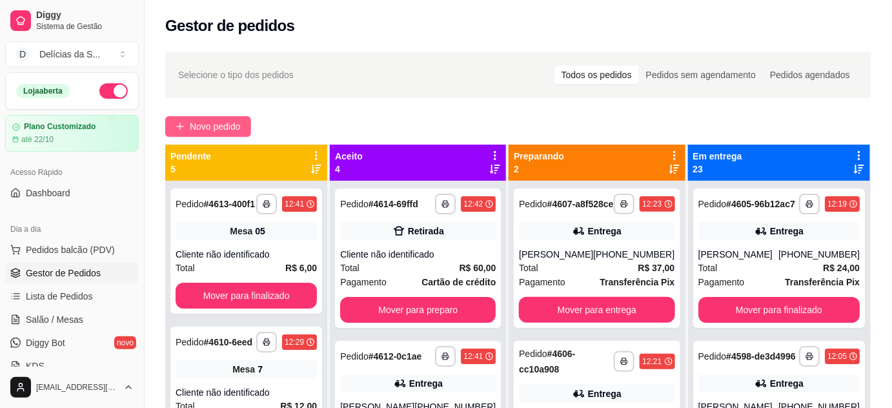
click at [221, 126] on span "Novo pedido" at bounding box center [215, 126] width 51 height 14
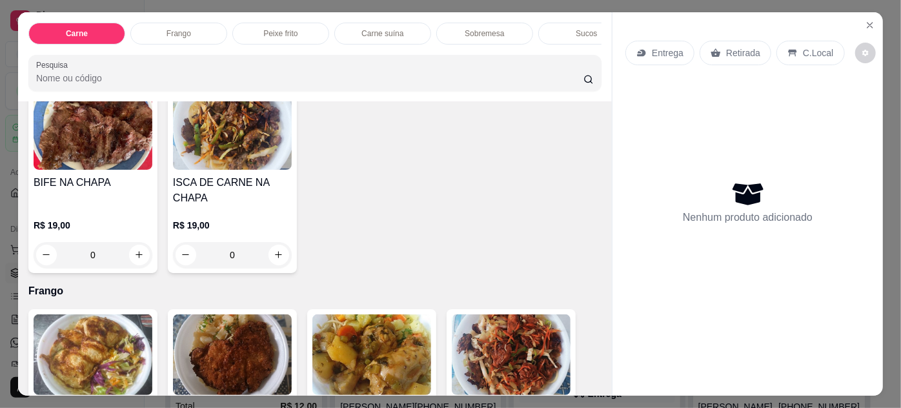
scroll to position [586, 0]
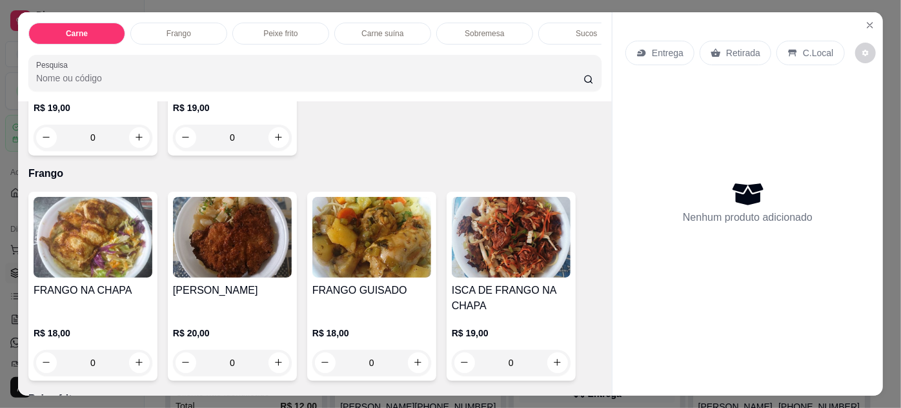
click at [235, 247] on img at bounding box center [232, 237] width 119 height 81
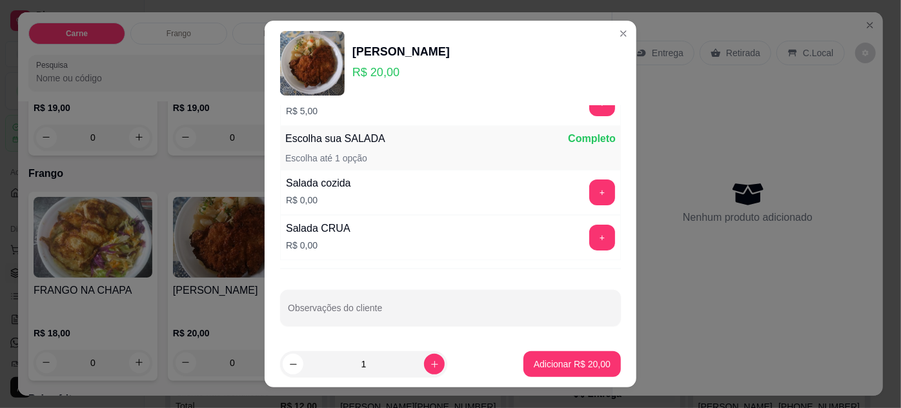
scroll to position [21, 0]
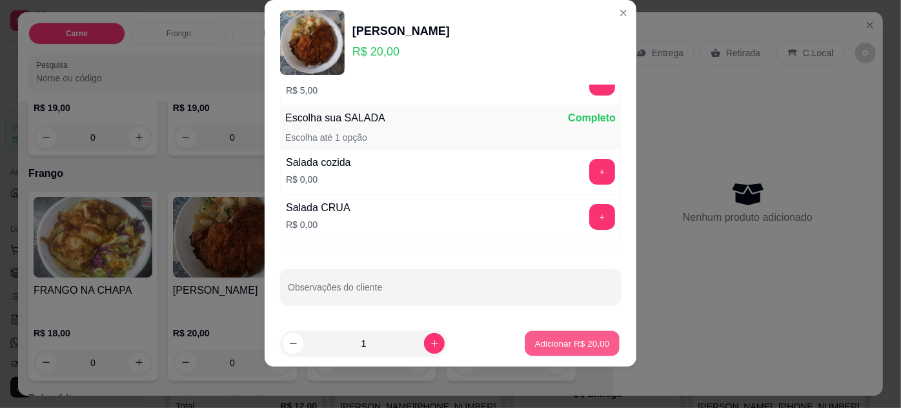
click at [577, 338] on p "Adicionar R$ 20,00" at bounding box center [572, 343] width 75 height 12
type input "1"
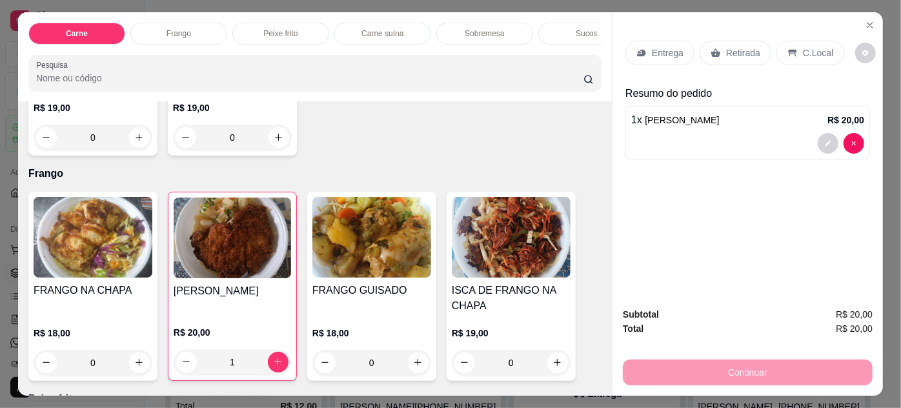
click at [726, 50] on p "Retirada" at bounding box center [743, 52] width 34 height 13
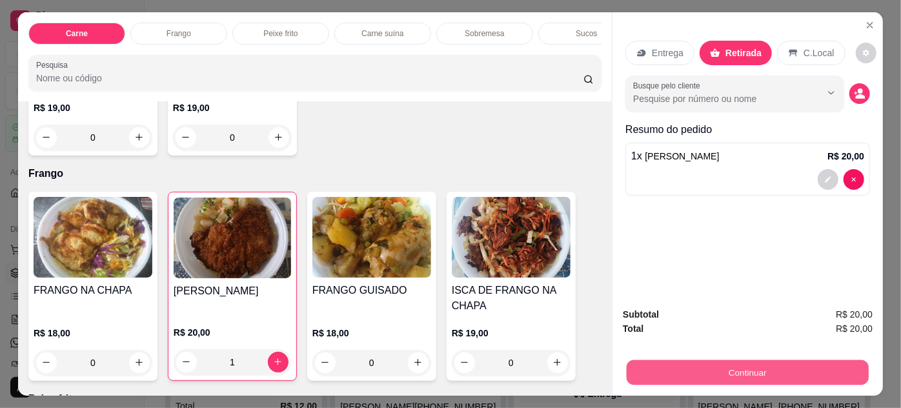
click at [750, 364] on button "Continuar" at bounding box center [747, 372] width 242 height 25
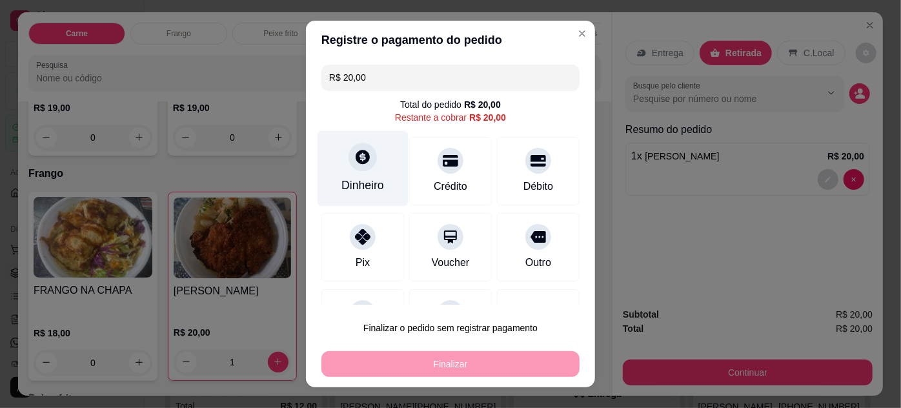
click at [364, 187] on div "Dinheiro" at bounding box center [362, 185] width 43 height 17
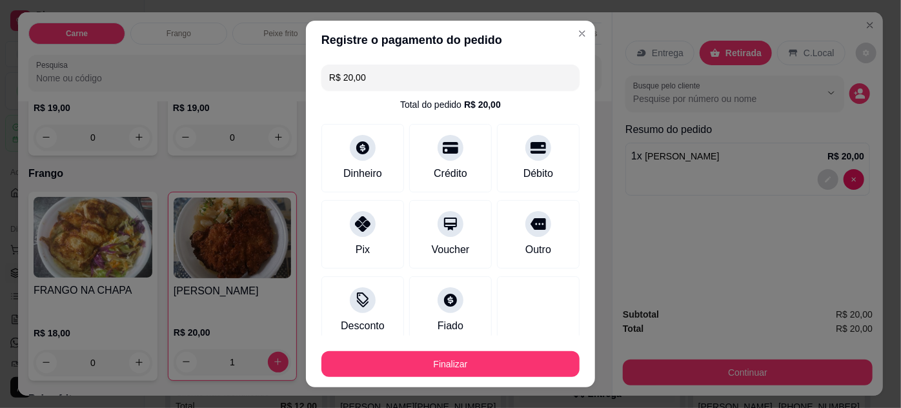
type input "R$ 0,00"
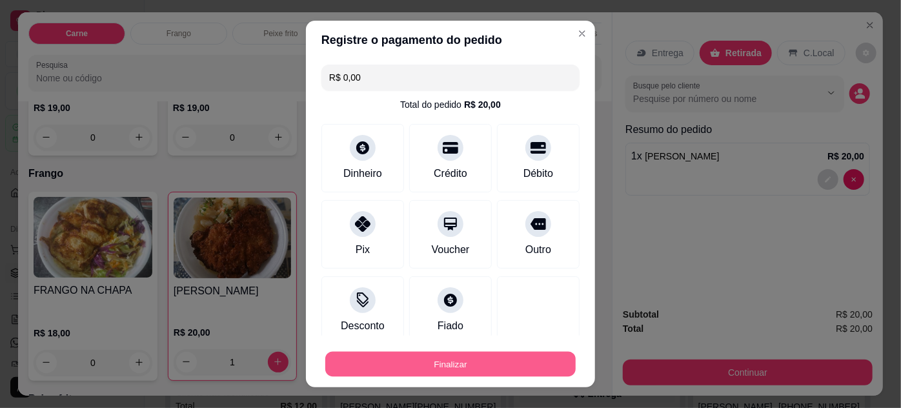
click at [488, 355] on button "Finalizar" at bounding box center [450, 364] width 250 height 25
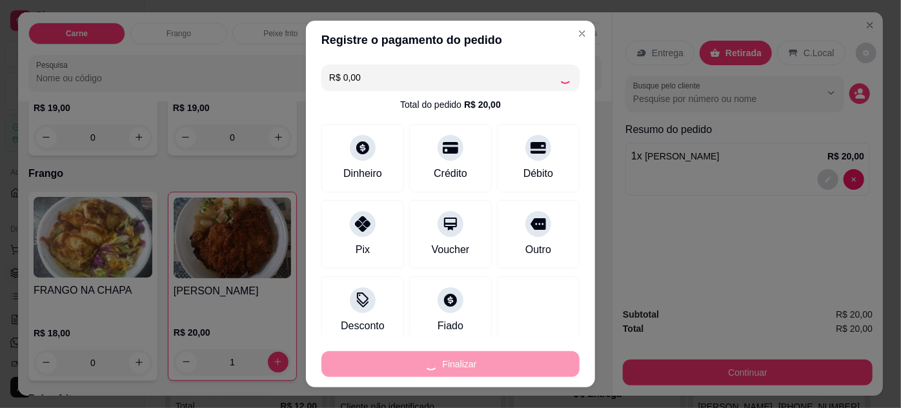
type input "0"
type input "-R$ 20,00"
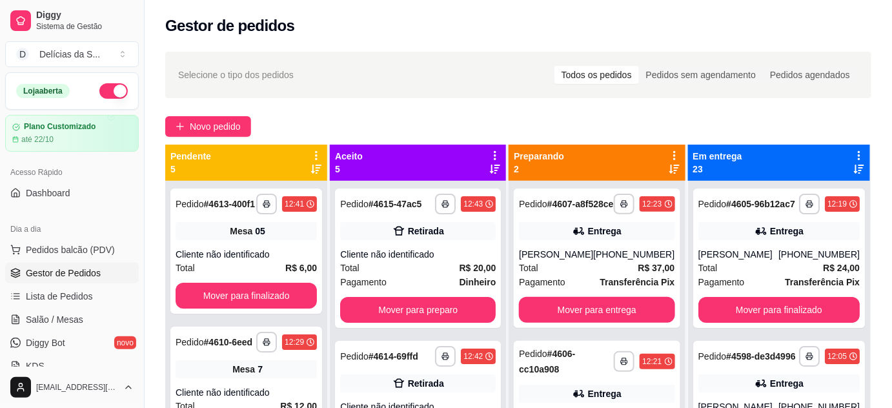
drag, startPoint x: 60, startPoint y: 317, endPoint x: 73, endPoint y: 306, distance: 16.9
click at [60, 317] on span "Salão / Mesas" at bounding box center [54, 319] width 57 height 13
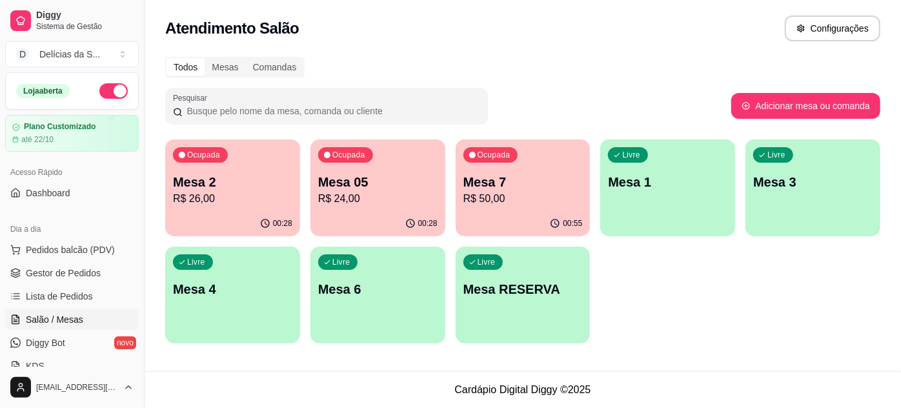
click at [216, 205] on p "R$ 26,00" at bounding box center [232, 198] width 119 height 15
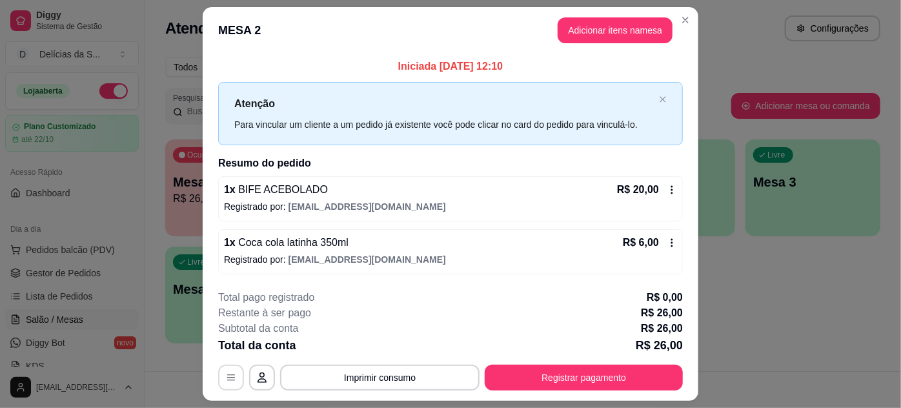
click at [223, 381] on button "button" at bounding box center [231, 378] width 26 height 26
click at [666, 243] on icon at bounding box center [671, 242] width 10 height 10
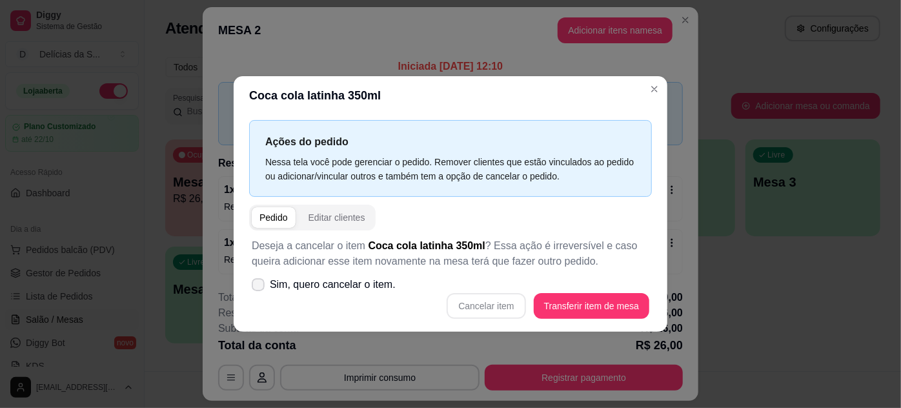
click at [266, 286] on label "Sim, quero cancelar o item." at bounding box center [323, 285] width 154 height 26
click at [259, 287] on input "Sim, quero cancelar o item." at bounding box center [255, 291] width 8 height 8
checkbox input "true"
click at [513, 303] on button "Cancelar item" at bounding box center [486, 306] width 77 height 25
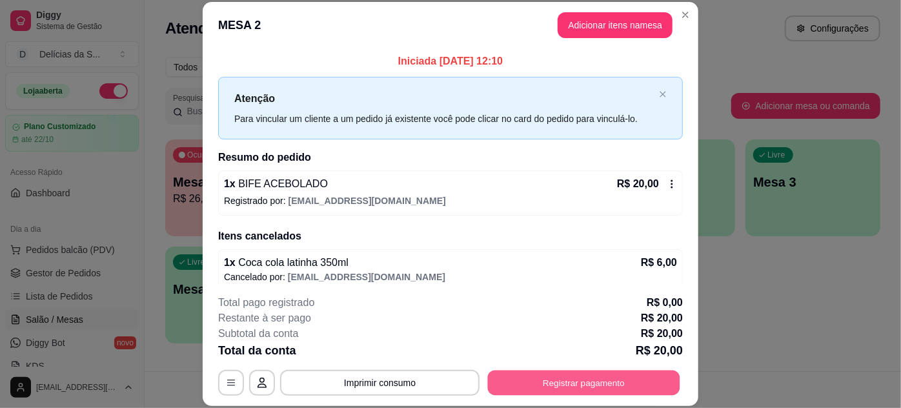
click at [559, 383] on button "Registrar pagamento" at bounding box center [584, 382] width 192 height 25
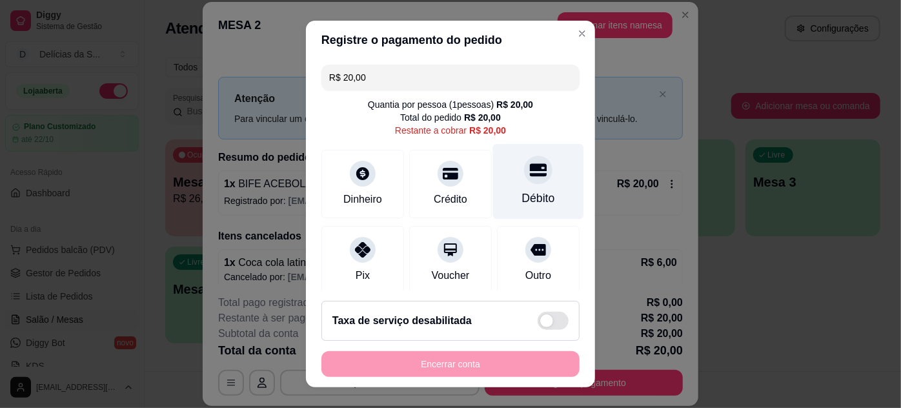
click at [533, 179] on div "Débito" at bounding box center [538, 180] width 91 height 75
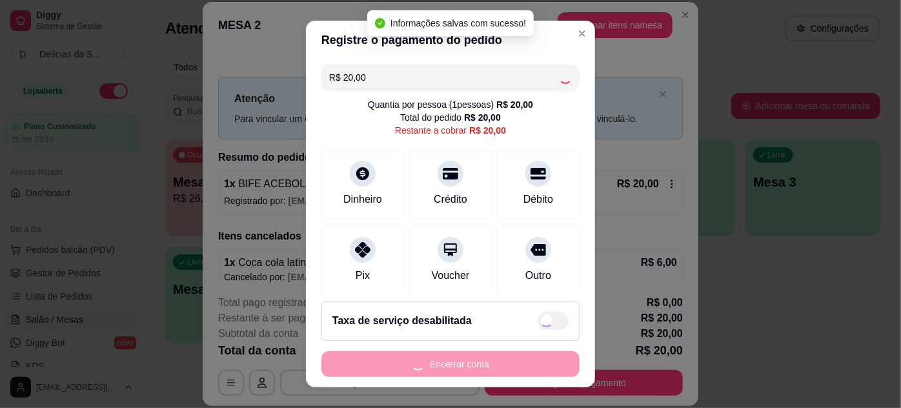
type input "R$ 0,00"
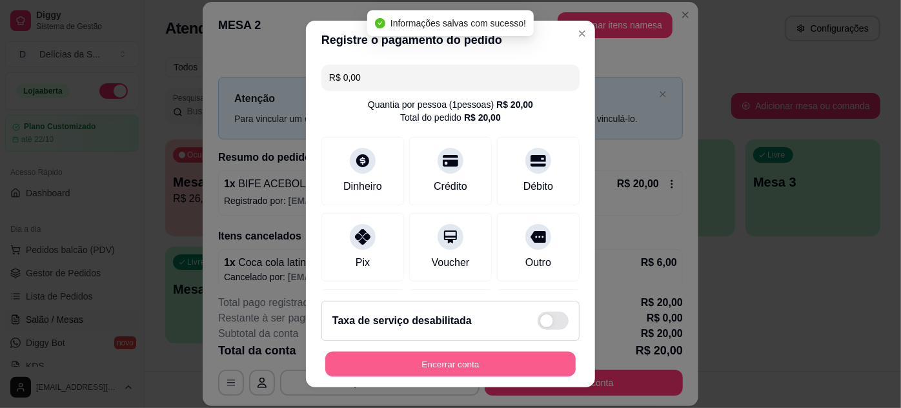
click at [481, 363] on button "Encerrar conta" at bounding box center [450, 364] width 250 height 25
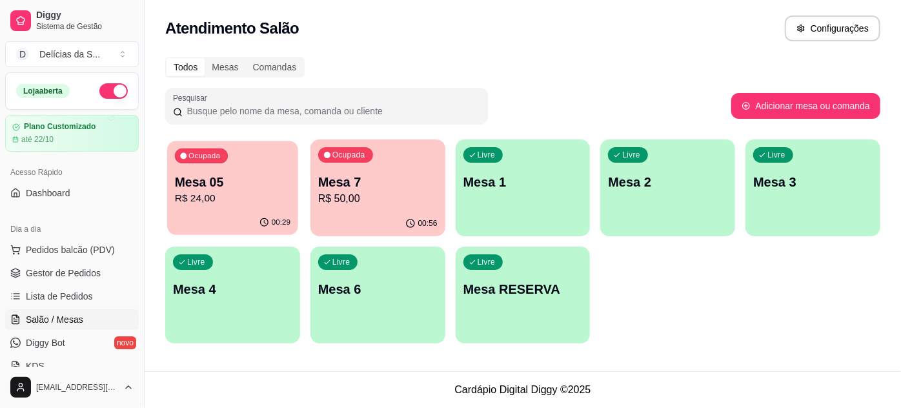
click at [215, 183] on p "Mesa 05" at bounding box center [232, 182] width 115 height 17
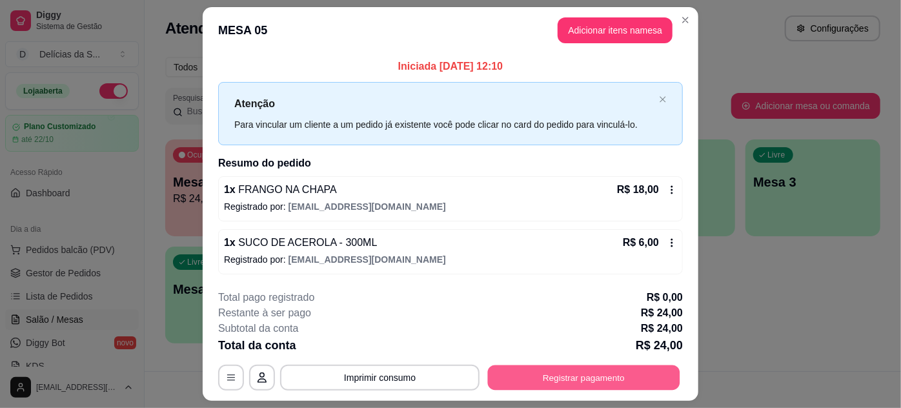
click at [586, 378] on button "Registrar pagamento" at bounding box center [584, 377] width 192 height 25
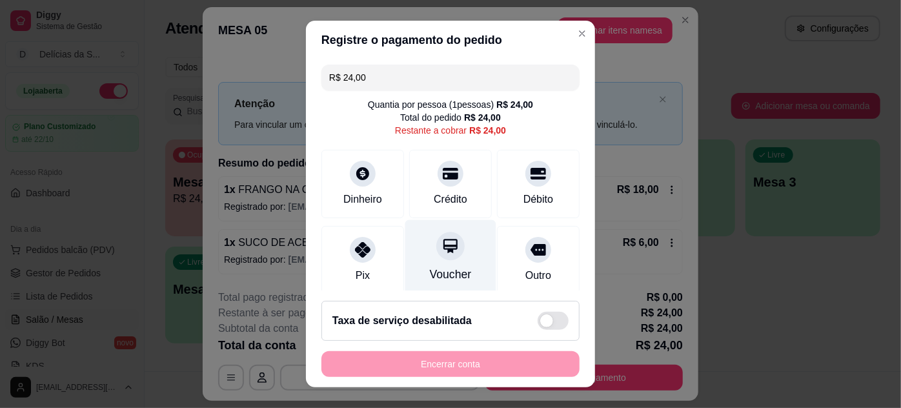
drag, startPoint x: 372, startPoint y: 263, endPoint x: 423, endPoint y: 268, distance: 51.9
click at [375, 263] on div "Pix" at bounding box center [362, 260] width 83 height 68
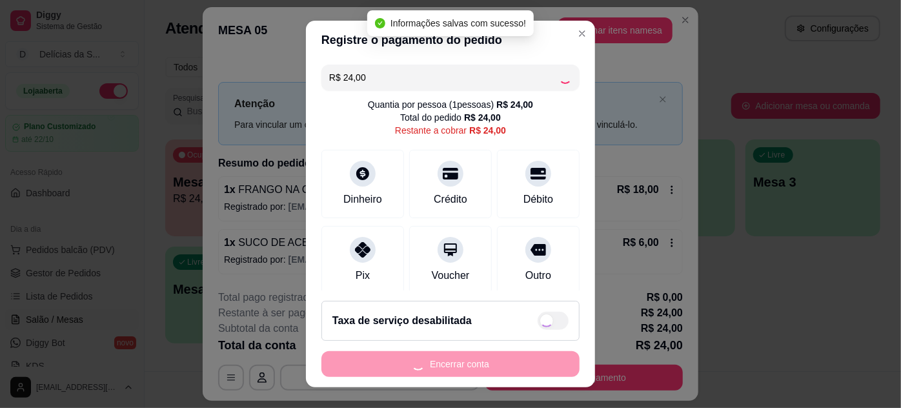
type input "R$ 0,00"
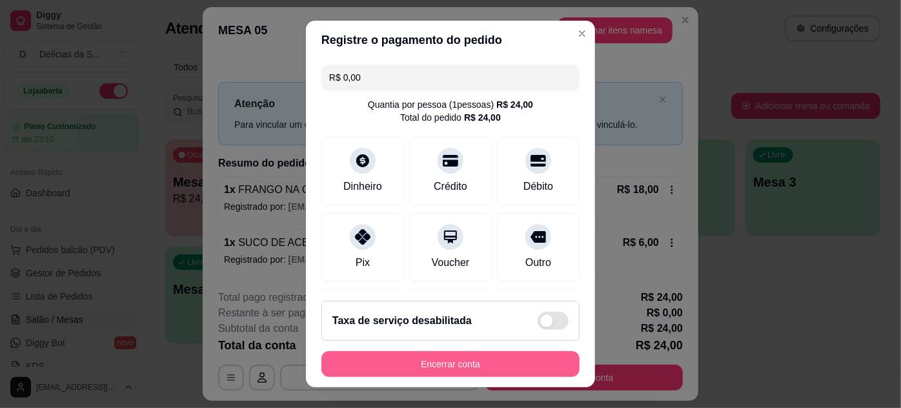
click at [483, 366] on button "Encerrar conta" at bounding box center [450, 364] width 258 height 26
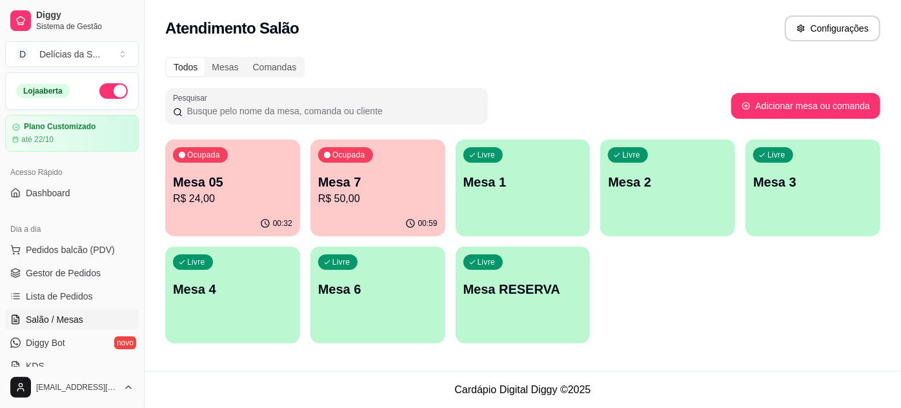
click at [249, 206] on div "Ocupada Mesa 05 R$ 24,00" at bounding box center [232, 175] width 135 height 72
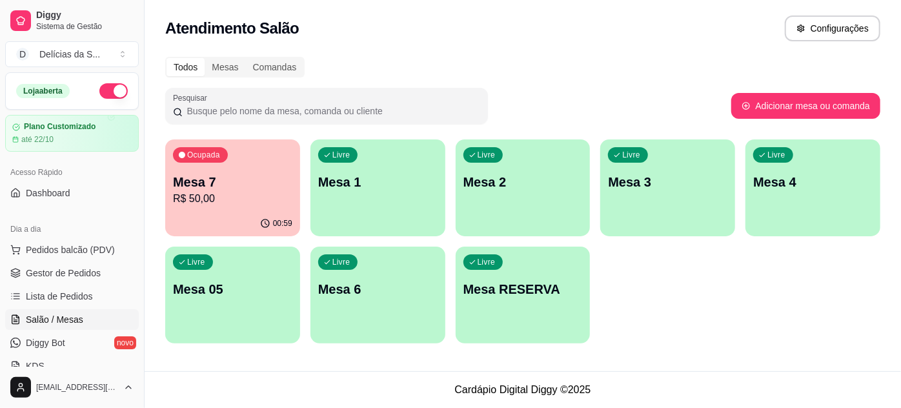
click at [626, 186] on p "Mesa 3" at bounding box center [667, 182] width 119 height 18
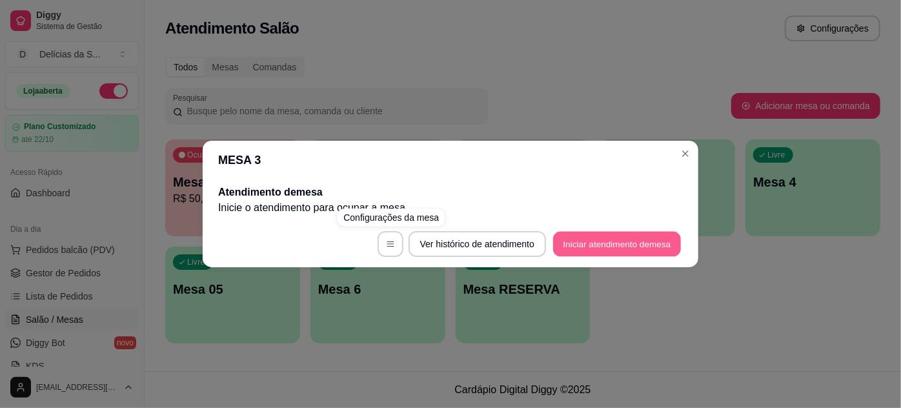
click at [575, 241] on button "Iniciar atendimento de mesa" at bounding box center [617, 244] width 128 height 25
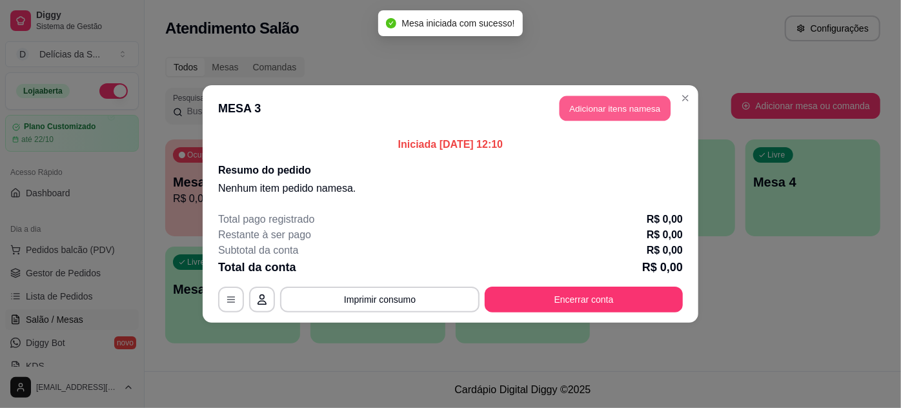
click at [621, 112] on button "Adicionar itens na mesa" at bounding box center [614, 108] width 111 height 25
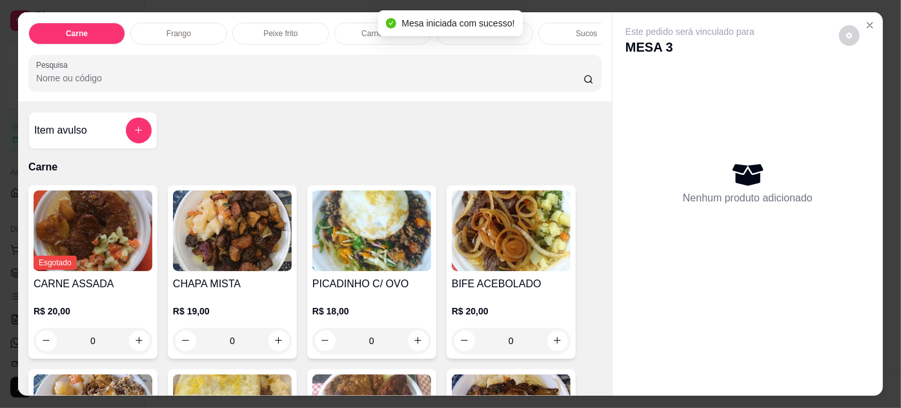
scroll to position [234, 0]
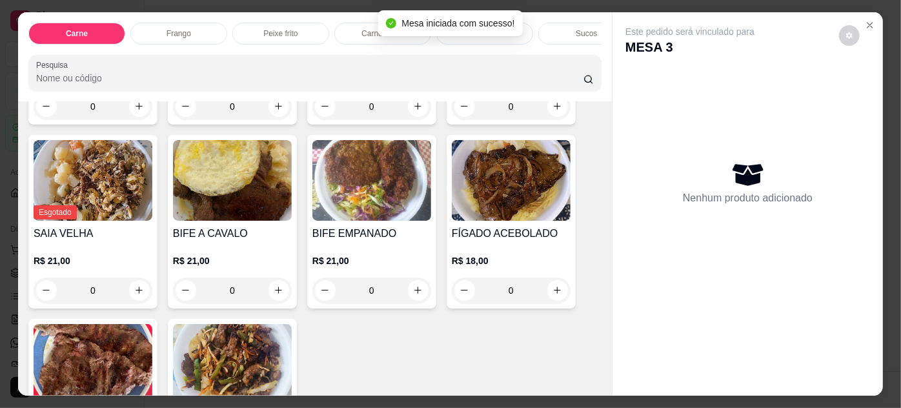
click at [256, 190] on img at bounding box center [232, 180] width 119 height 81
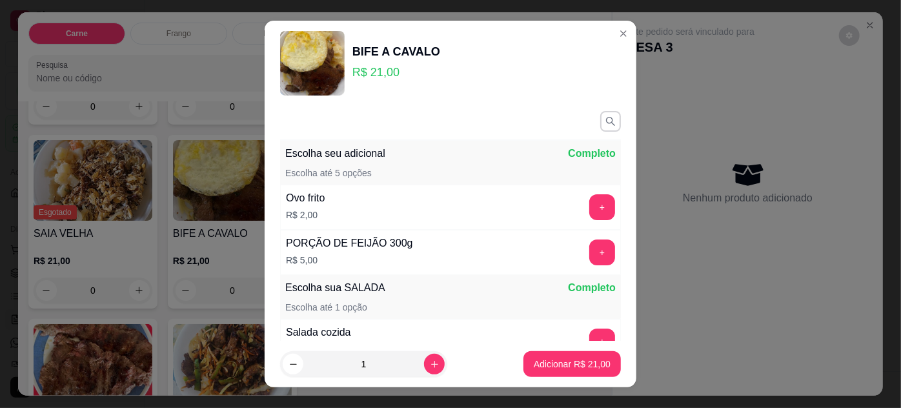
scroll to position [149, 0]
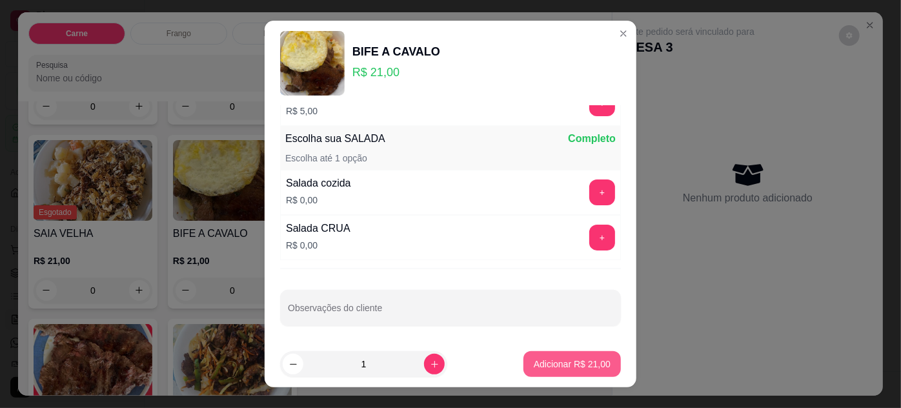
click at [544, 362] on p "Adicionar R$ 21,00" at bounding box center [572, 363] width 77 height 13
type input "1"
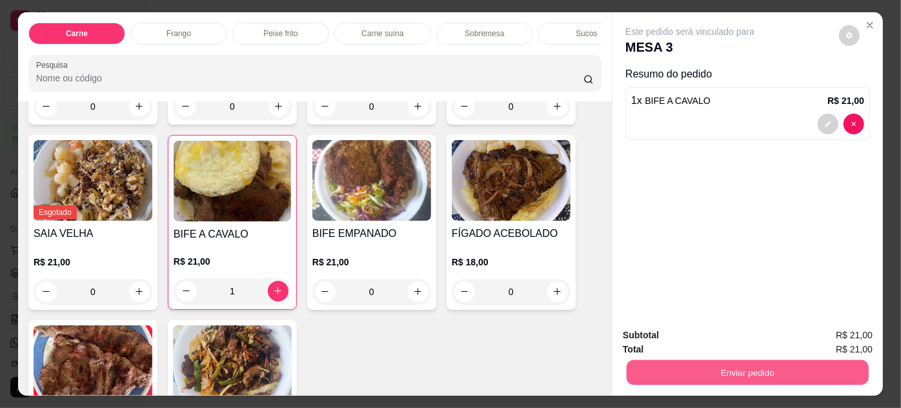
click at [700, 376] on button "Enviar pedido" at bounding box center [747, 372] width 242 height 25
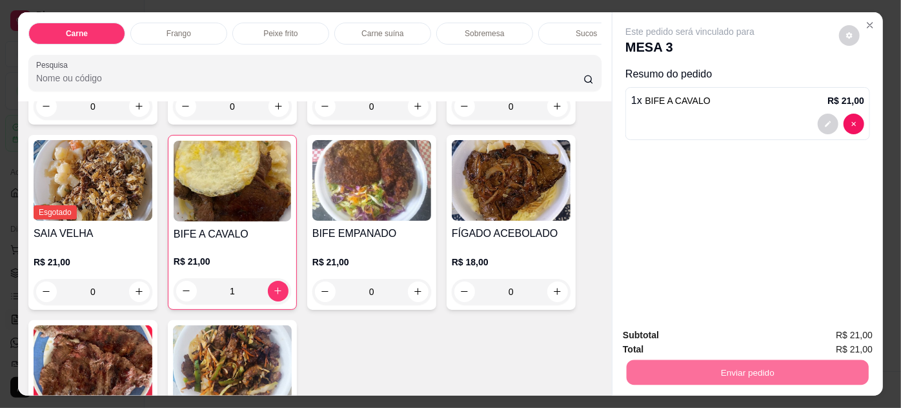
click at [824, 338] on button "Enviar pedido" at bounding box center [839, 336] width 73 height 25
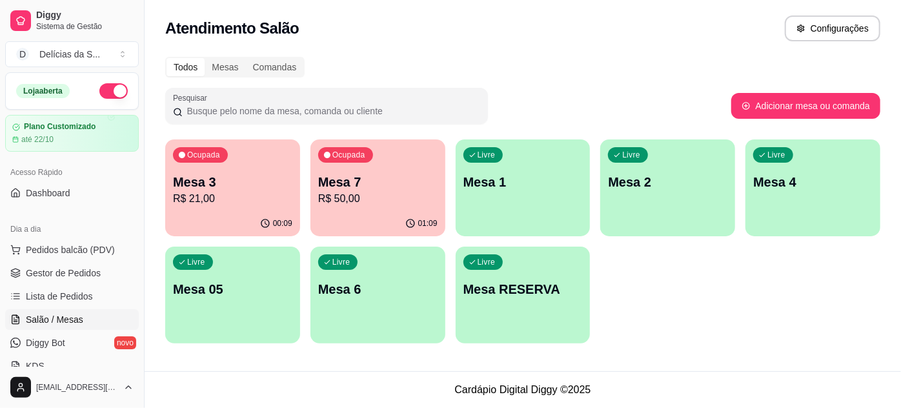
click at [337, 222] on div "01:09" at bounding box center [377, 223] width 135 height 25
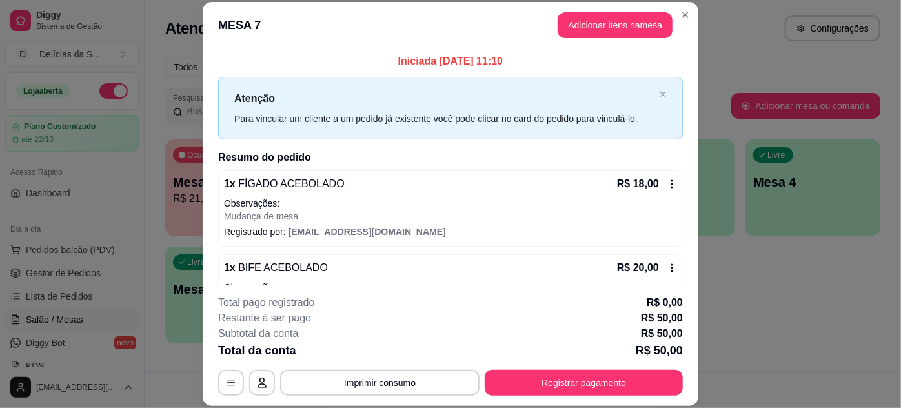
scroll to position [103, 0]
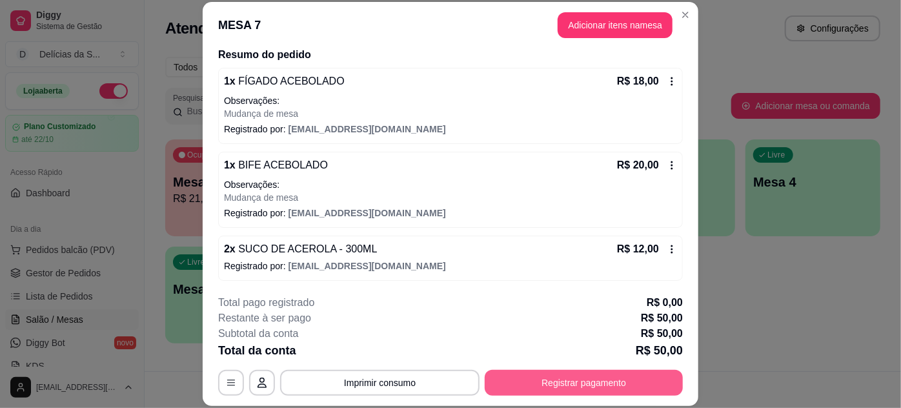
click at [606, 389] on button "Registrar pagamento" at bounding box center [584, 383] width 198 height 26
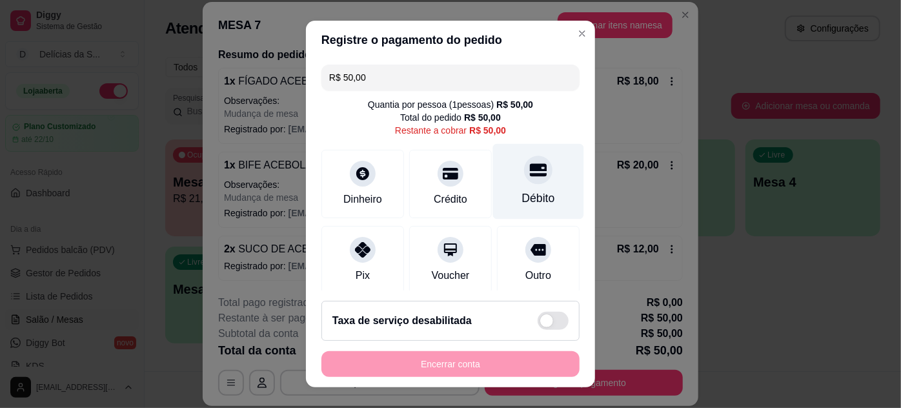
click at [524, 177] on div at bounding box center [538, 169] width 28 height 28
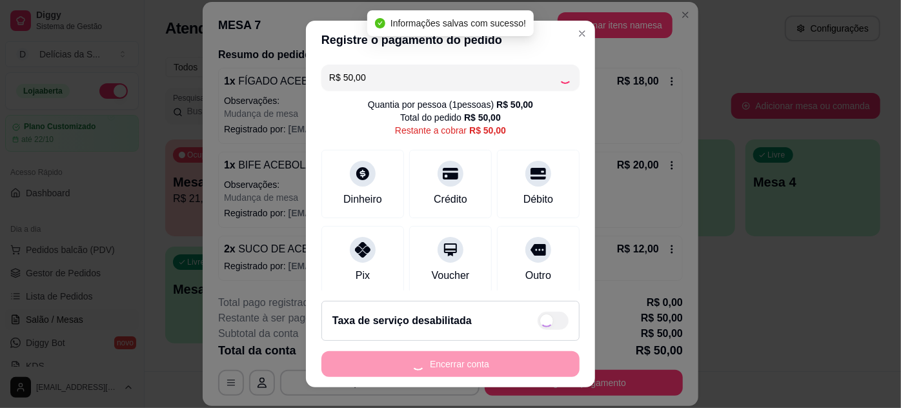
type input "R$ 0,00"
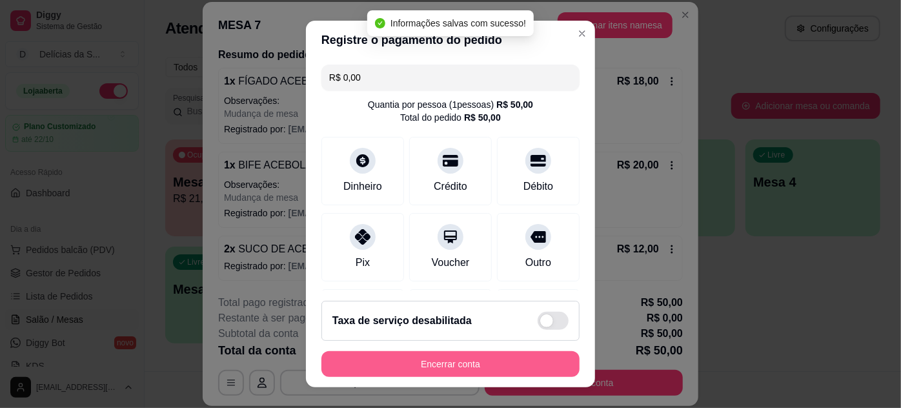
click at [473, 363] on button "Encerrar conta" at bounding box center [450, 364] width 258 height 26
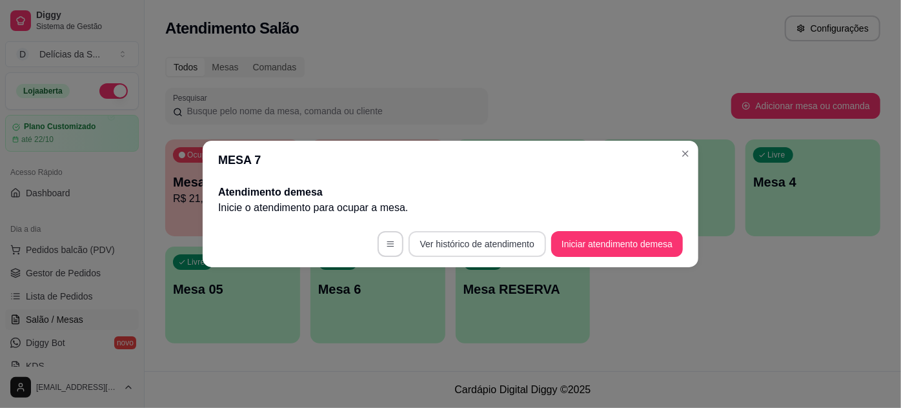
scroll to position [0, 0]
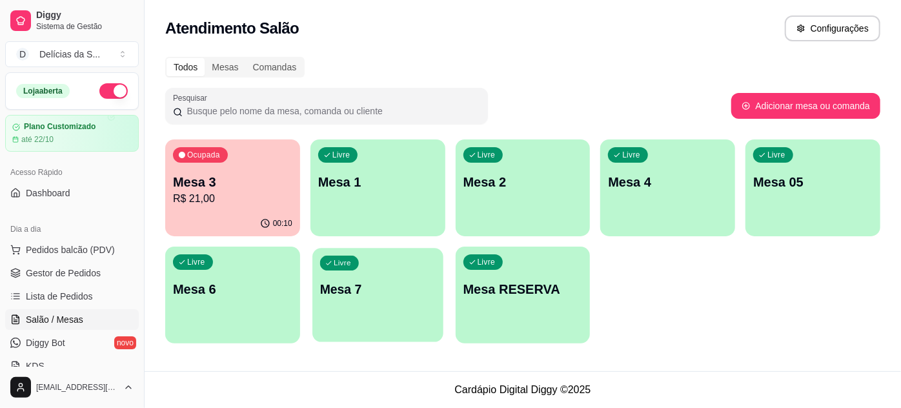
click at [354, 271] on div "Livre Mesa 7" at bounding box center [377, 287] width 131 height 79
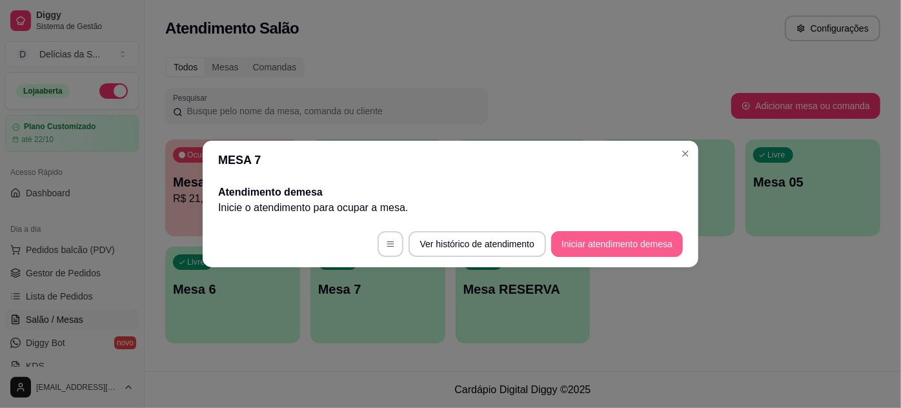
click at [654, 236] on button "Iniciar atendimento de mesa" at bounding box center [617, 244] width 132 height 26
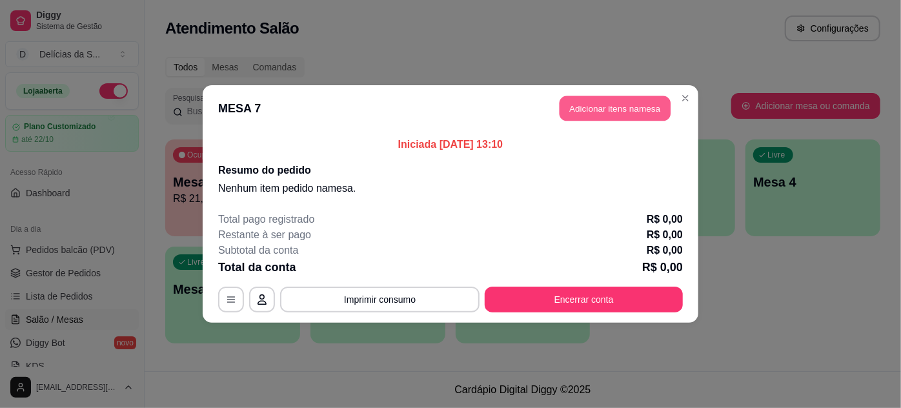
click at [603, 105] on button "Adicionar itens na mesa" at bounding box center [614, 108] width 111 height 25
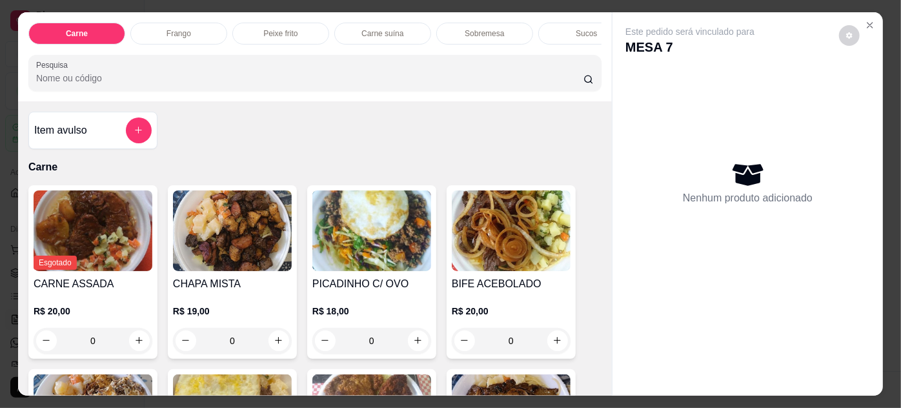
click at [502, 239] on img at bounding box center [511, 230] width 119 height 81
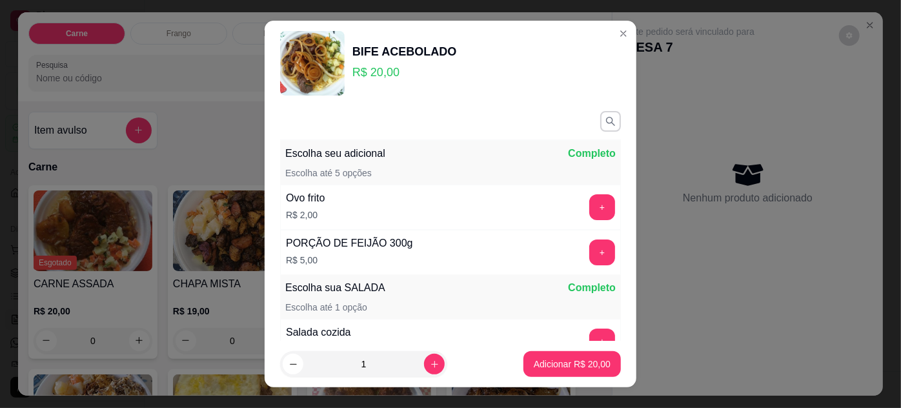
scroll to position [149, 0]
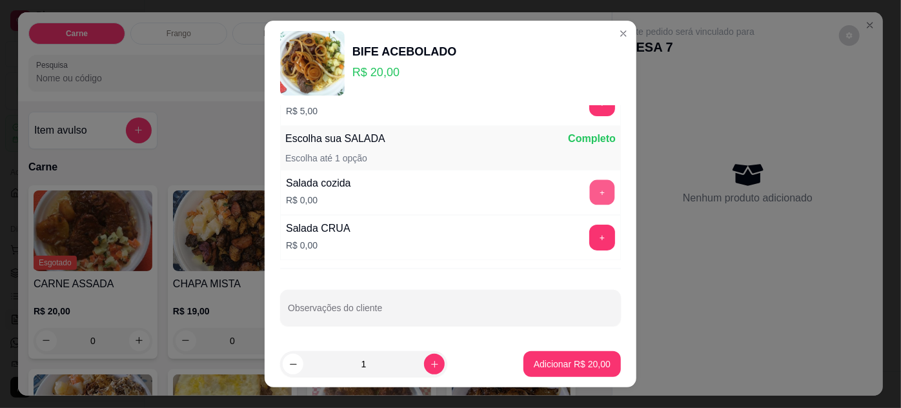
click at [590, 185] on button "+" at bounding box center [602, 191] width 25 height 25
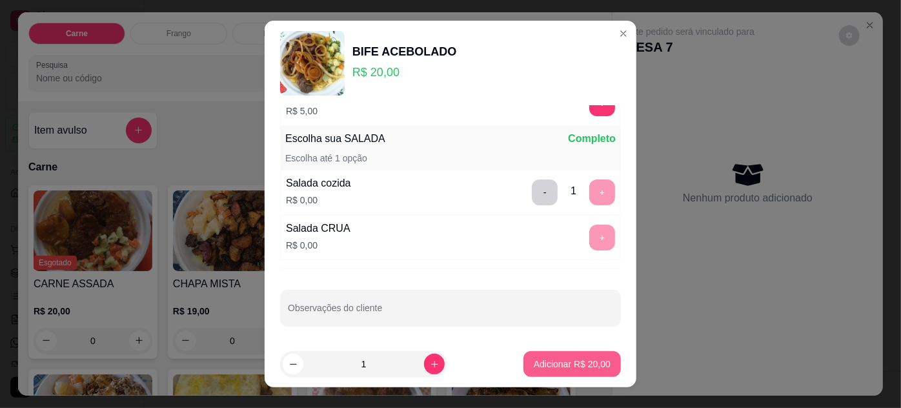
click at [563, 358] on p "Adicionar R$ 20,00" at bounding box center [572, 363] width 77 height 13
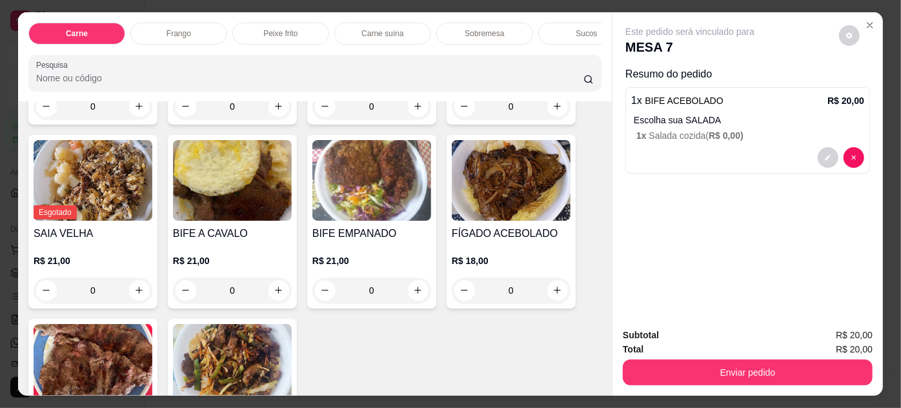
scroll to position [352, 0]
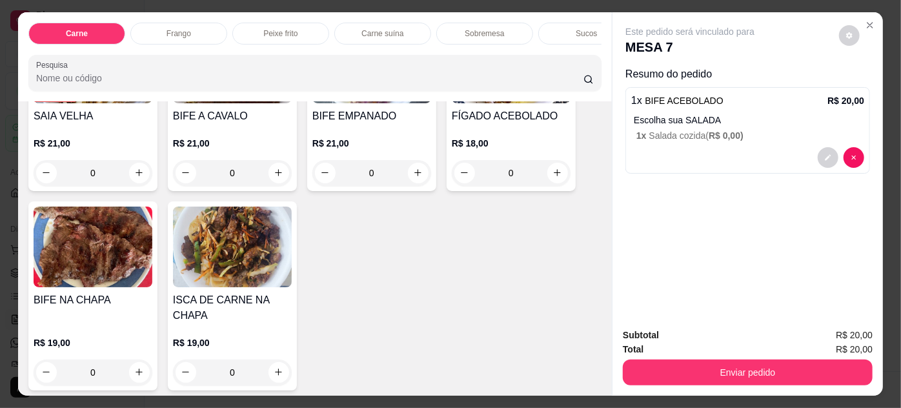
click at [226, 123] on h4 "BIFE A CAVALO" at bounding box center [232, 115] width 119 height 15
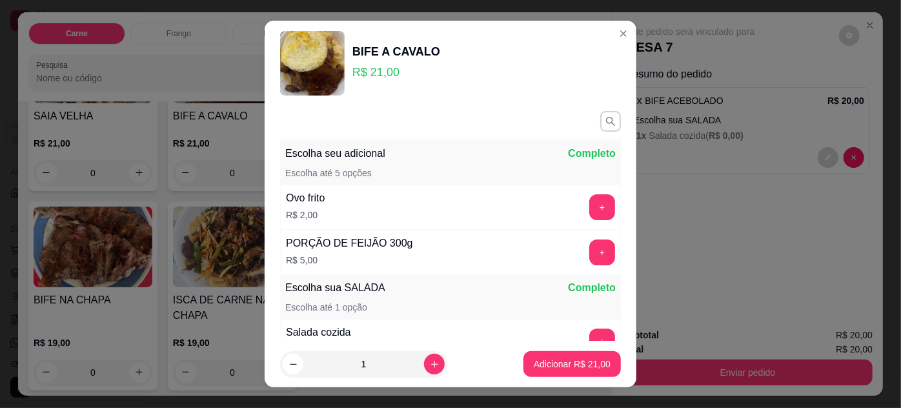
scroll to position [149, 0]
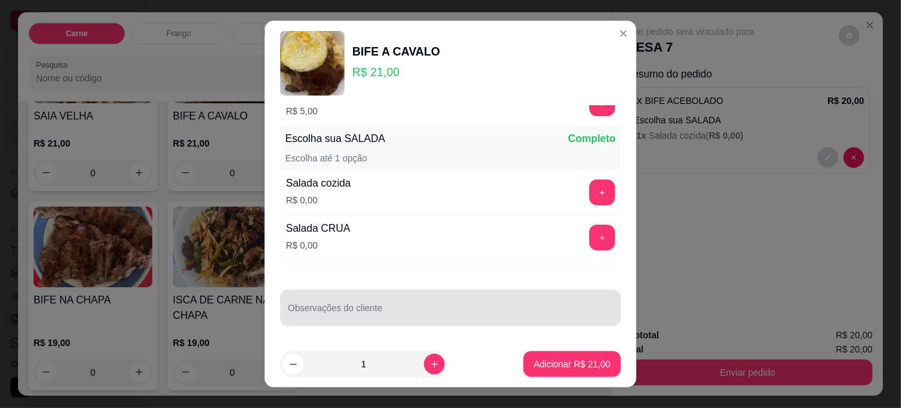
click at [419, 314] on input "Observações do cliente" at bounding box center [450, 312] width 325 height 13
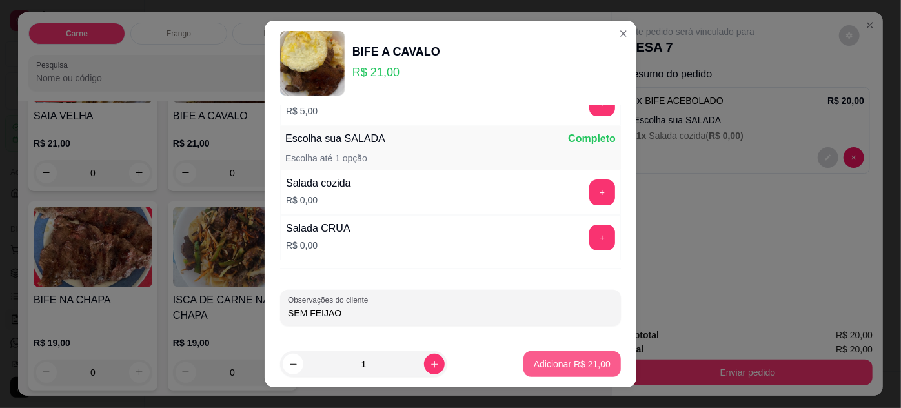
type input "SEM FEIJAO"
click at [592, 363] on p "Adicionar R$ 21,00" at bounding box center [572, 363] width 77 height 13
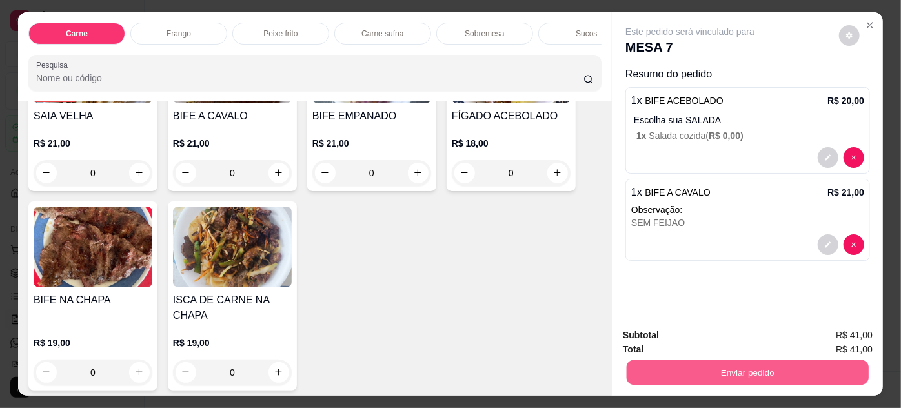
click at [732, 366] on button "Enviar pedido" at bounding box center [747, 372] width 242 height 25
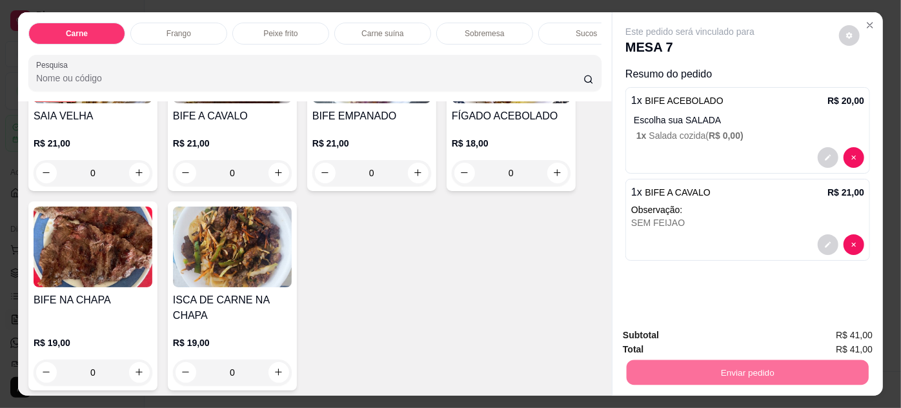
click at [821, 338] on button "Enviar pedido" at bounding box center [839, 336] width 73 height 25
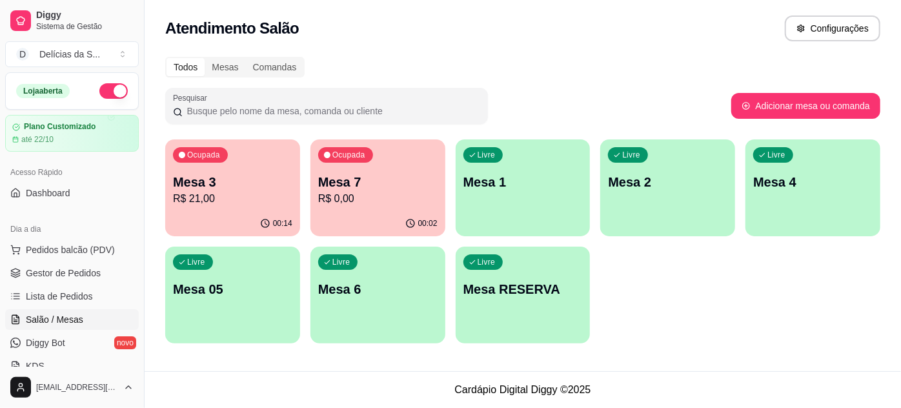
click at [647, 182] on p "Mesa 2" at bounding box center [667, 182] width 119 height 18
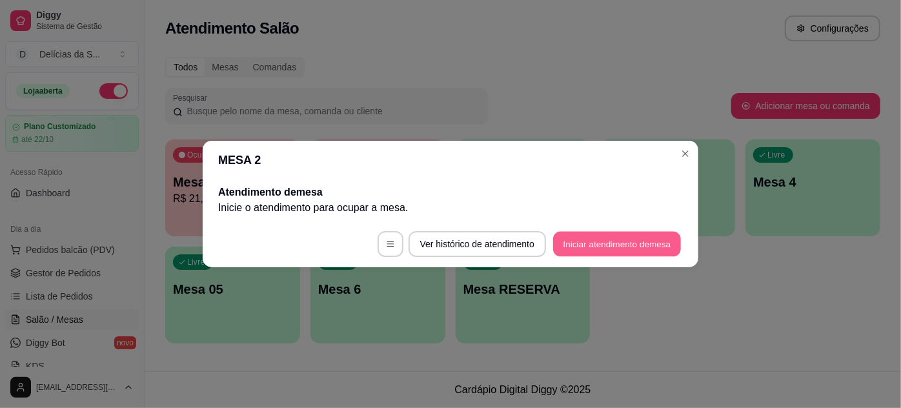
click at [599, 246] on button "Iniciar atendimento de mesa" at bounding box center [617, 244] width 128 height 25
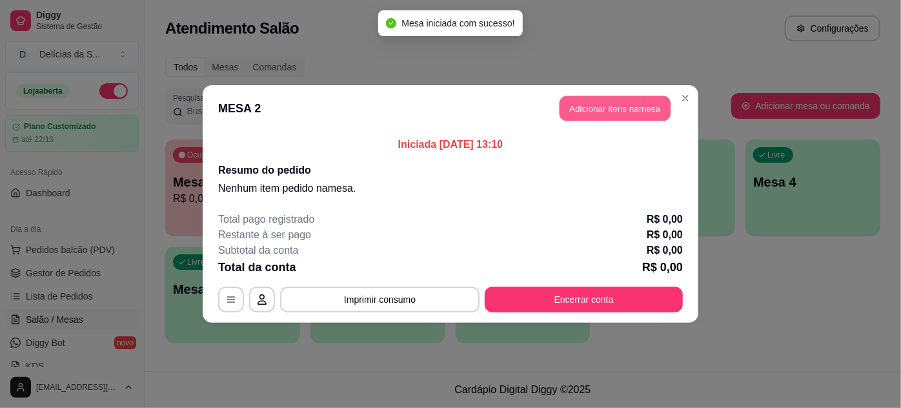
click at [605, 108] on button "Adicionar itens na mesa" at bounding box center [614, 108] width 111 height 25
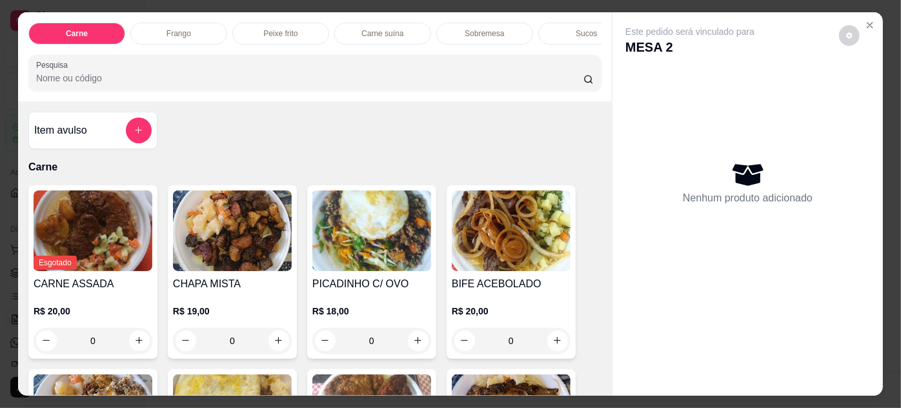
click at [356, 239] on img at bounding box center [371, 230] width 119 height 81
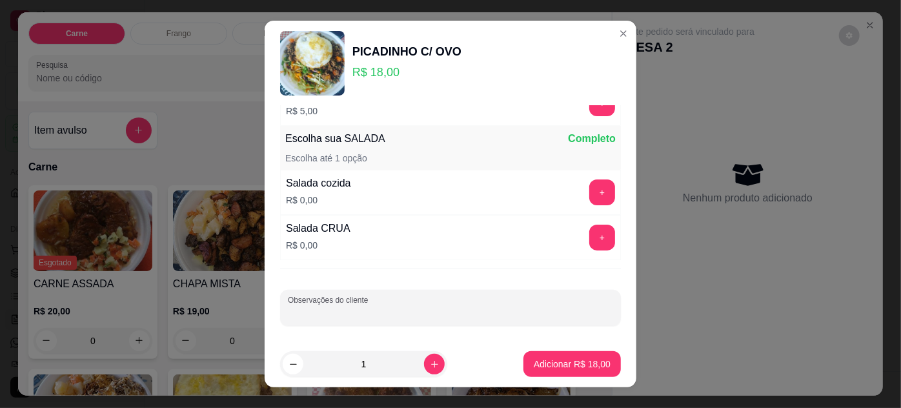
click at [347, 306] on input "Observações do cliente" at bounding box center [450, 312] width 325 height 13
type input "LEVAR MAIS UM PRATO"
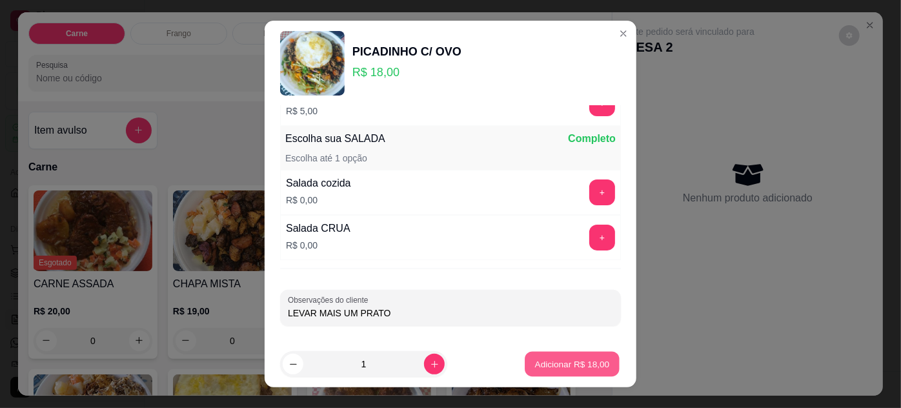
click at [548, 356] on button "Adicionar R$ 18,00" at bounding box center [572, 364] width 95 height 25
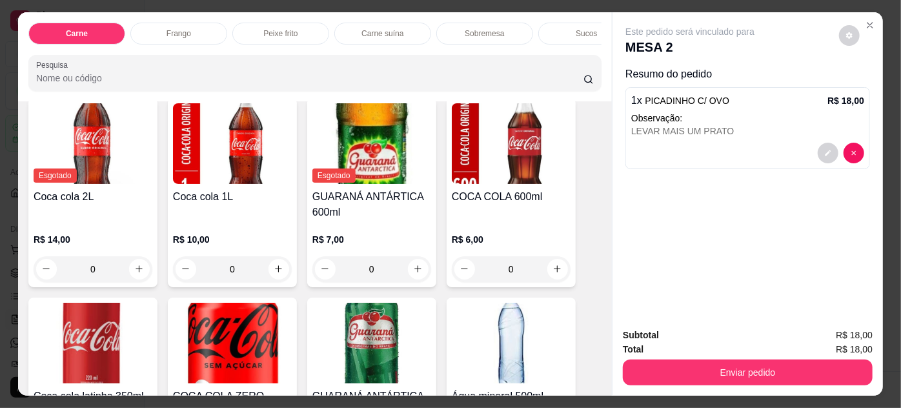
scroll to position [1853, 0]
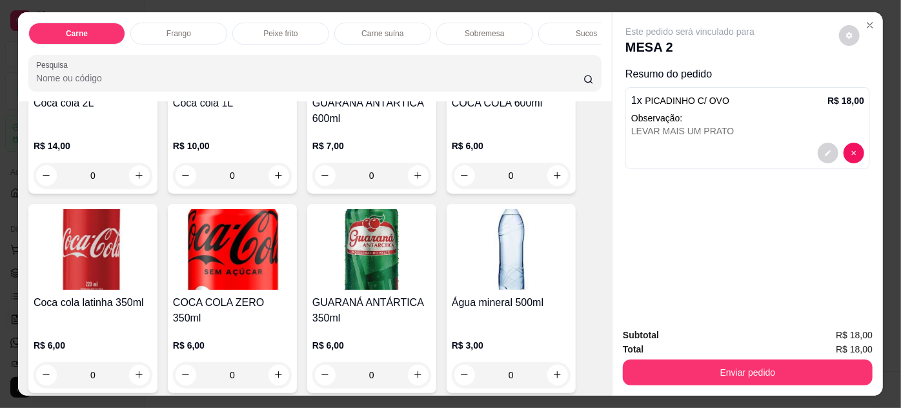
click at [259, 255] on img at bounding box center [232, 249] width 119 height 81
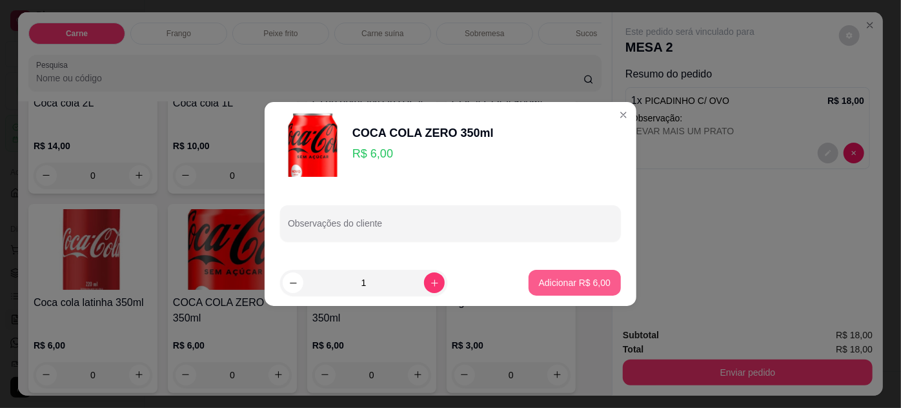
click at [554, 278] on p "Adicionar R$ 6,00" at bounding box center [575, 282] width 72 height 13
type input "1"
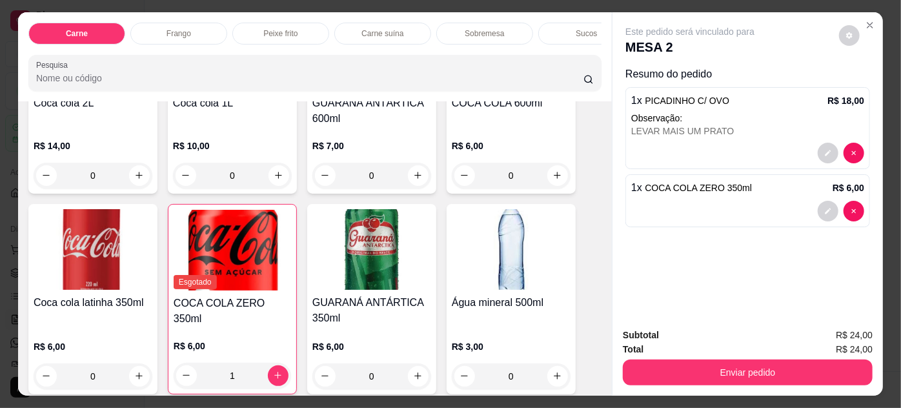
scroll to position [33, 0]
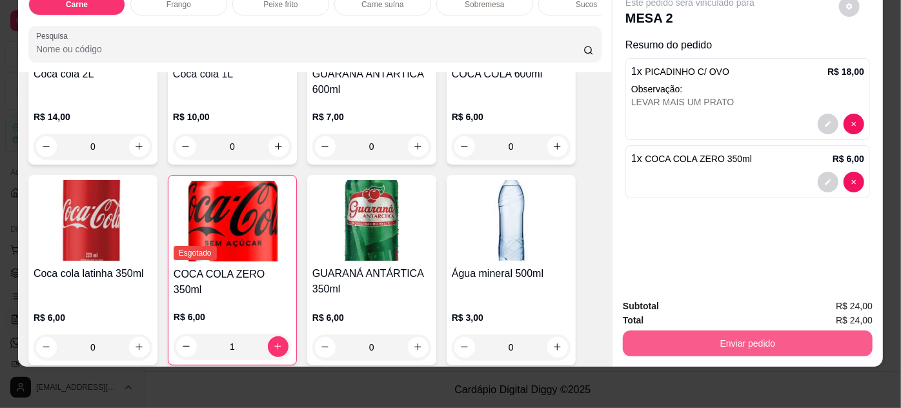
click at [754, 340] on button "Enviar pedido" at bounding box center [748, 343] width 250 height 26
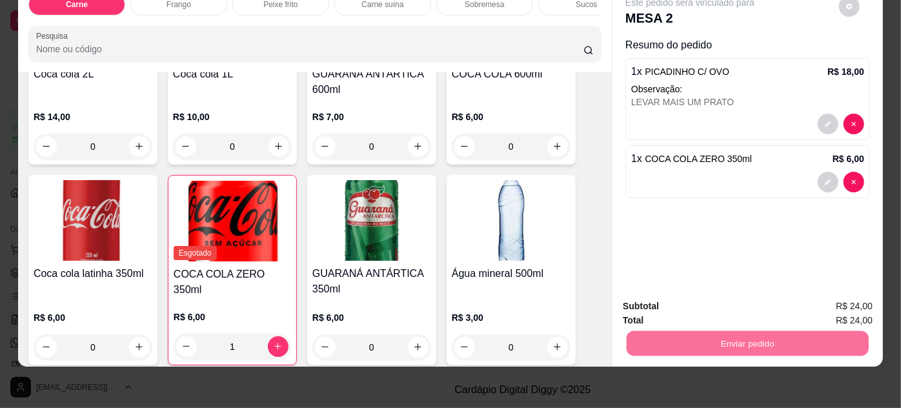
click at [829, 305] on button "Enviar pedido" at bounding box center [839, 303] width 71 height 24
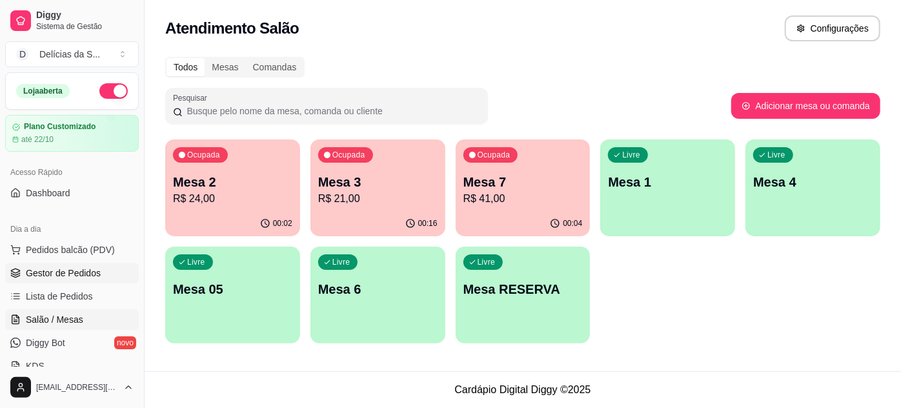
click at [71, 269] on span "Gestor de Pedidos" at bounding box center [63, 272] width 75 height 13
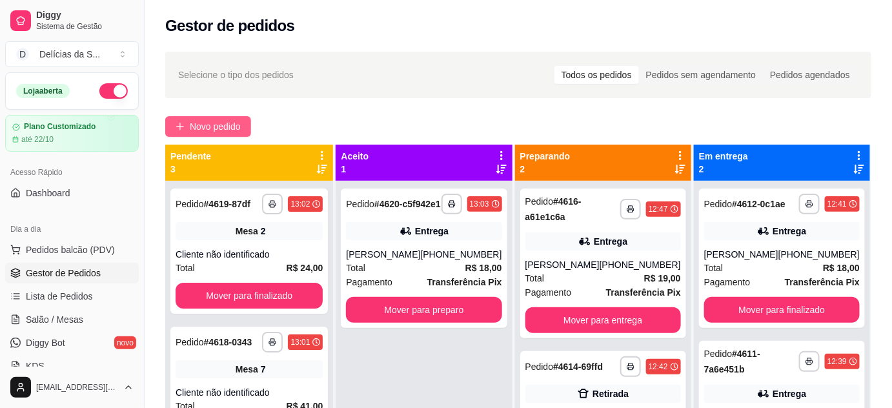
click at [219, 121] on span "Novo pedido" at bounding box center [215, 126] width 51 height 14
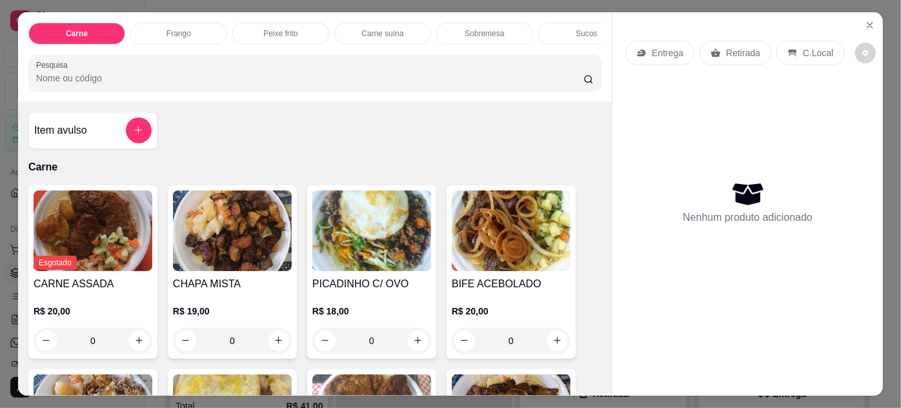
scroll to position [117, 0]
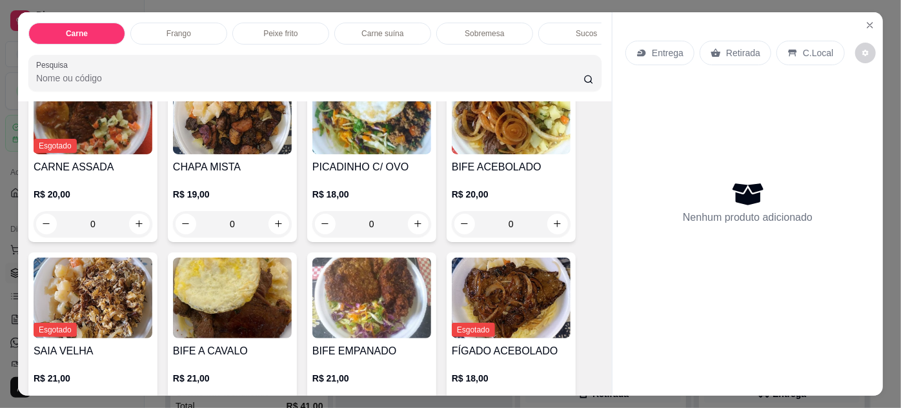
click at [370, 144] on img at bounding box center [371, 114] width 119 height 81
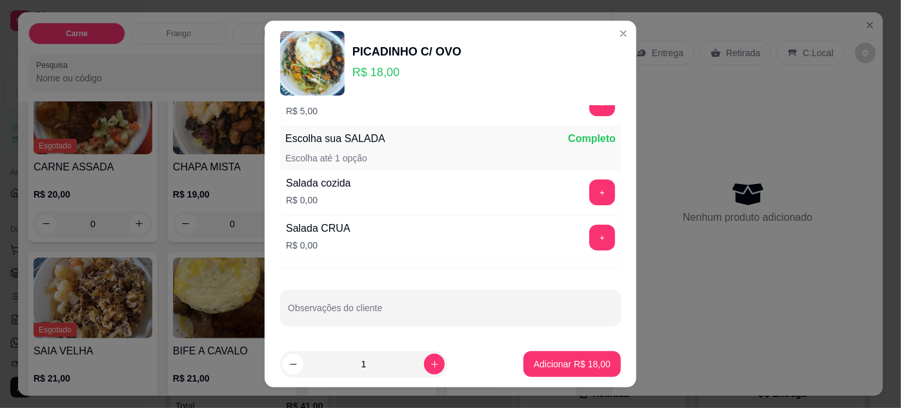
scroll to position [21, 0]
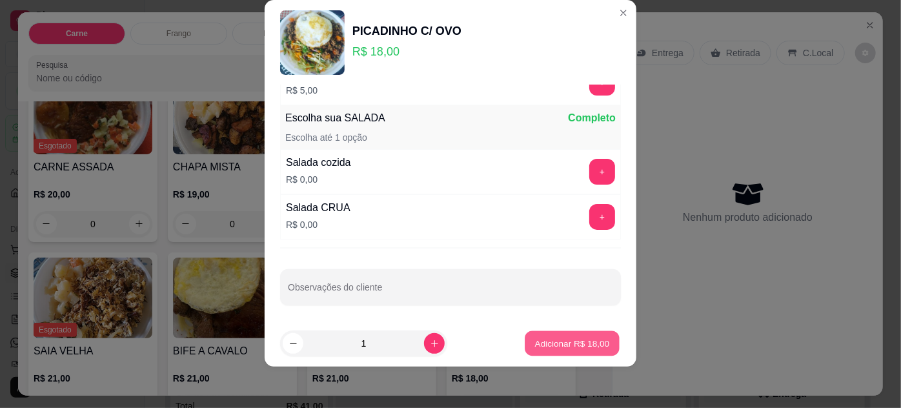
click at [562, 339] on p "Adicionar R$ 18,00" at bounding box center [572, 343] width 75 height 12
type input "1"
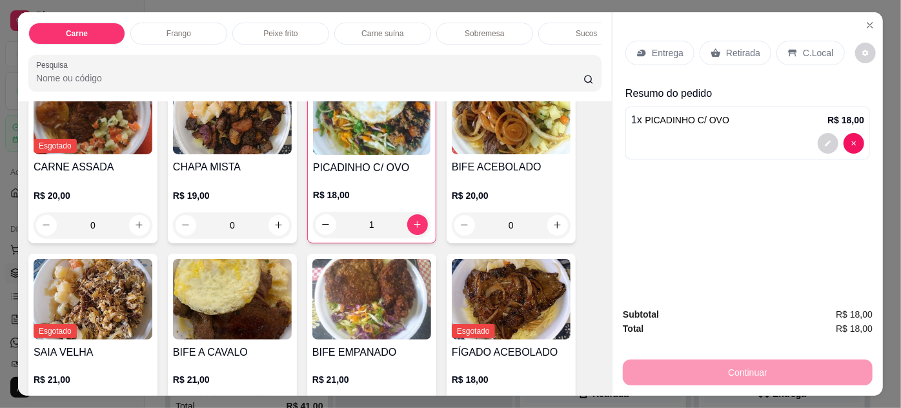
click at [658, 47] on p "Entrega" at bounding box center [668, 52] width 32 height 13
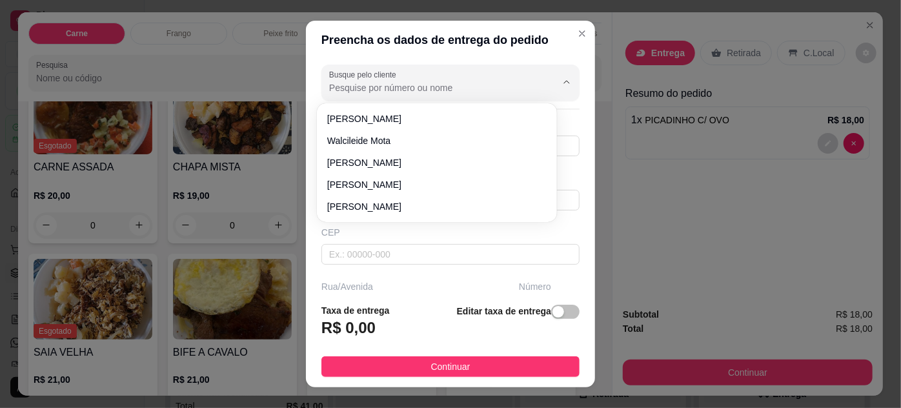
click at [384, 89] on input "Busque pelo cliente" at bounding box center [432, 87] width 206 height 13
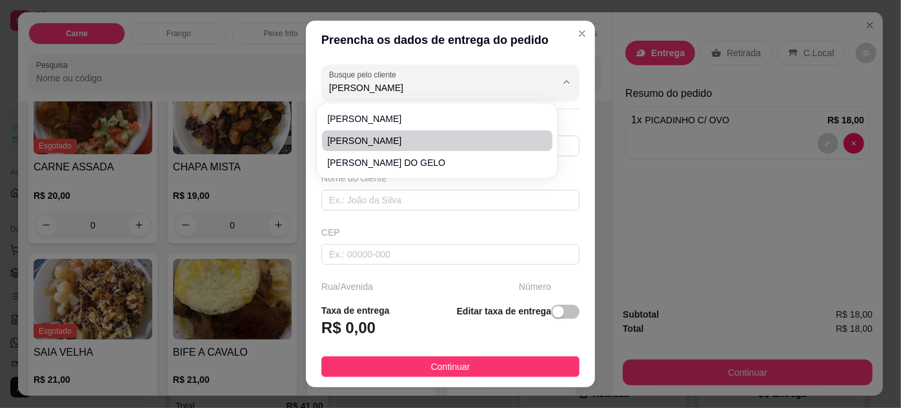
click at [402, 139] on span "[PERSON_NAME]" at bounding box center [430, 140] width 206 height 13
type input "[PERSON_NAME]"
type input "91988666169"
type input "[PERSON_NAME]"
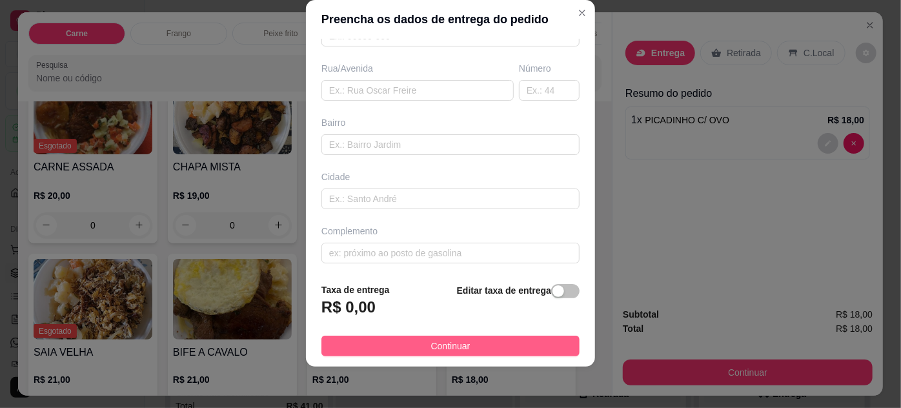
type input "[PERSON_NAME]"
drag, startPoint x: 433, startPoint y: 345, endPoint x: 608, endPoint y: 293, distance: 182.5
click at [434, 345] on span "Continuar" at bounding box center [450, 346] width 39 height 14
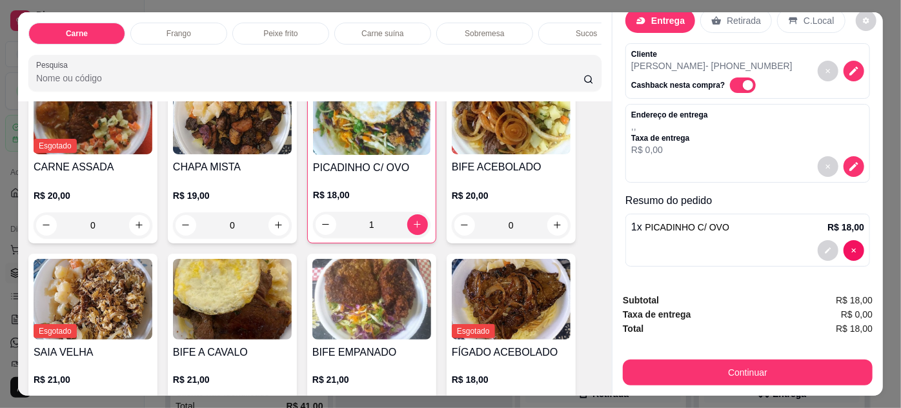
scroll to position [33, 0]
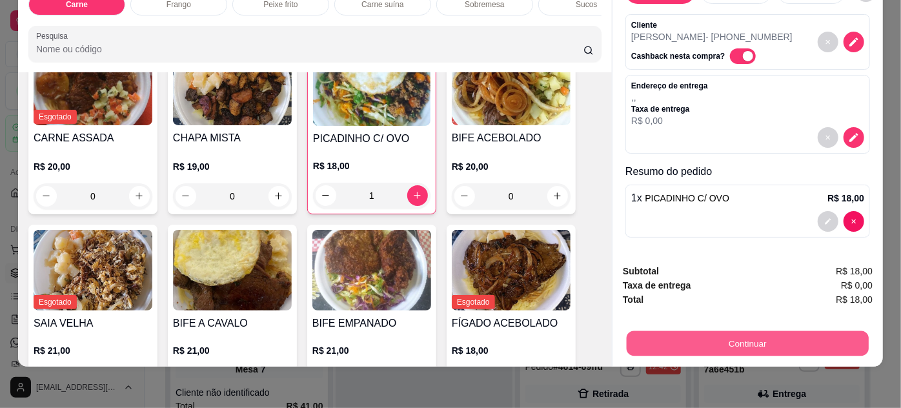
click at [755, 333] on button "Continuar" at bounding box center [747, 343] width 242 height 25
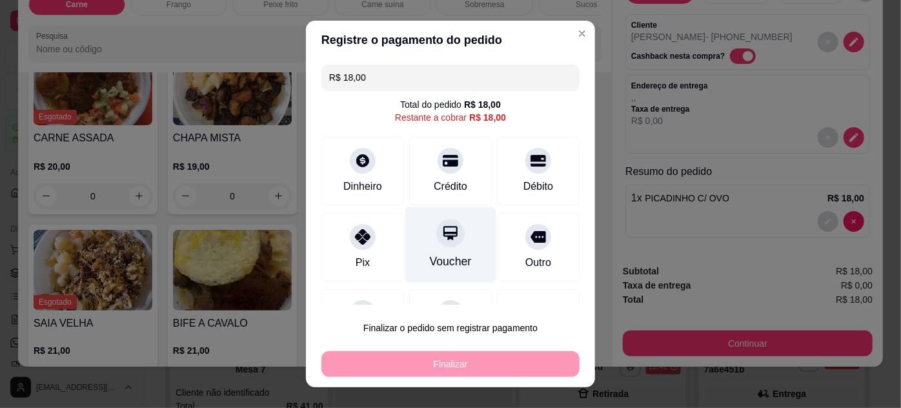
scroll to position [56, 0]
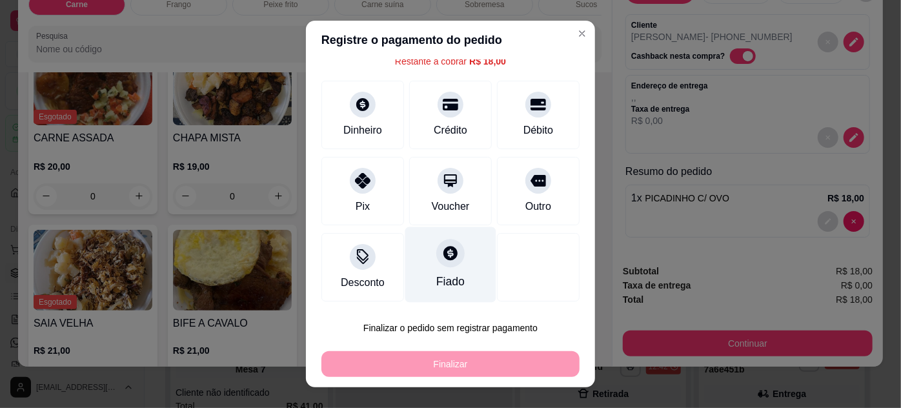
click at [452, 265] on div "Fiado" at bounding box center [450, 263] width 91 height 75
type input "R$ 0,00"
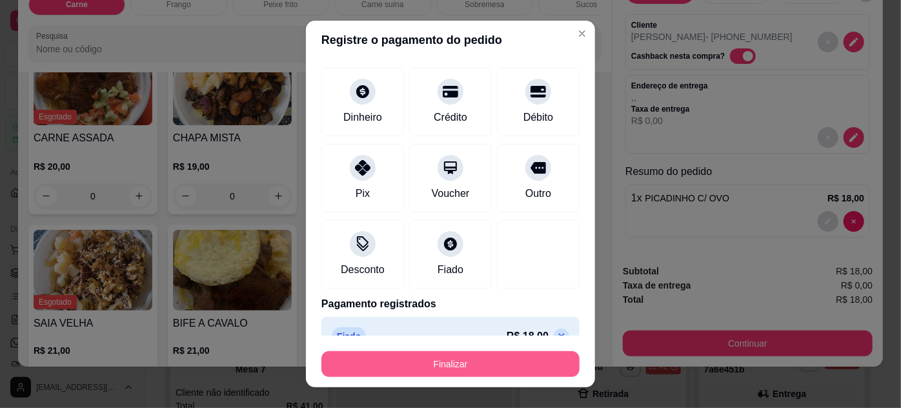
click at [469, 363] on button "Finalizar" at bounding box center [450, 364] width 258 height 26
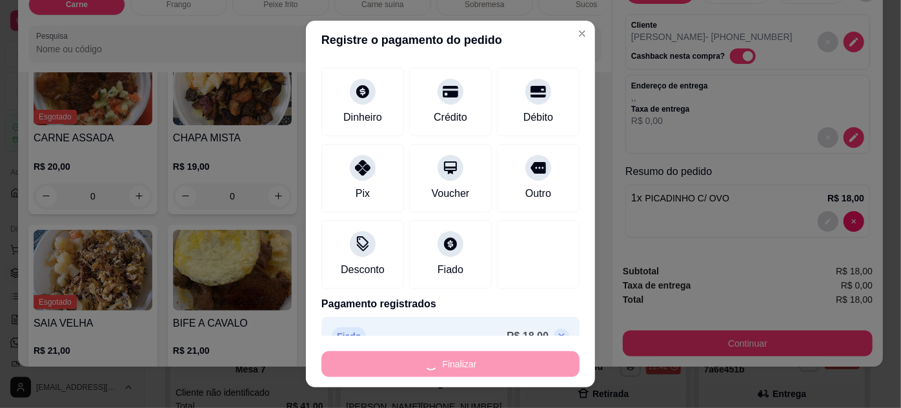
type input "0"
type input "-R$ 18,00"
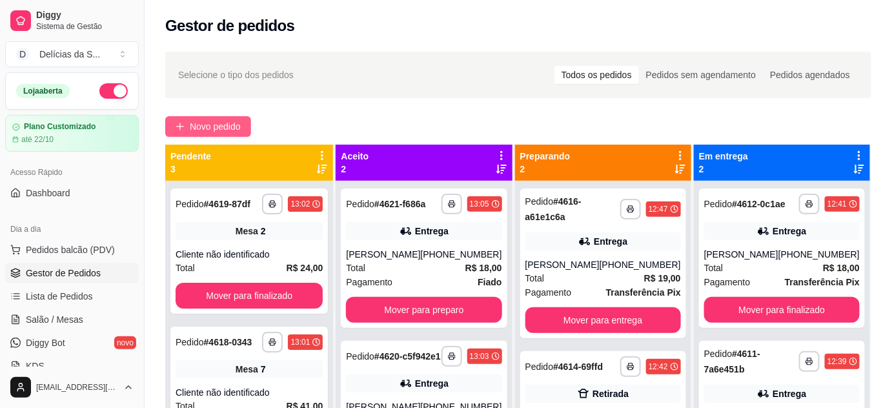
click at [206, 120] on span "Novo pedido" at bounding box center [215, 126] width 51 height 14
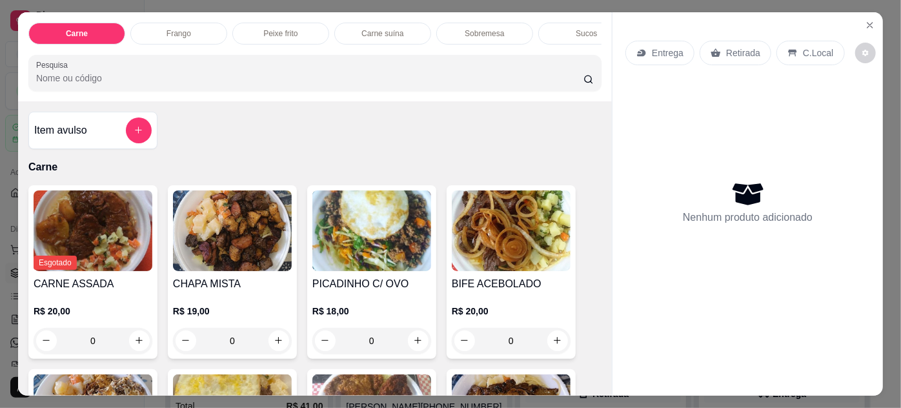
click at [496, 252] on img at bounding box center [511, 230] width 119 height 81
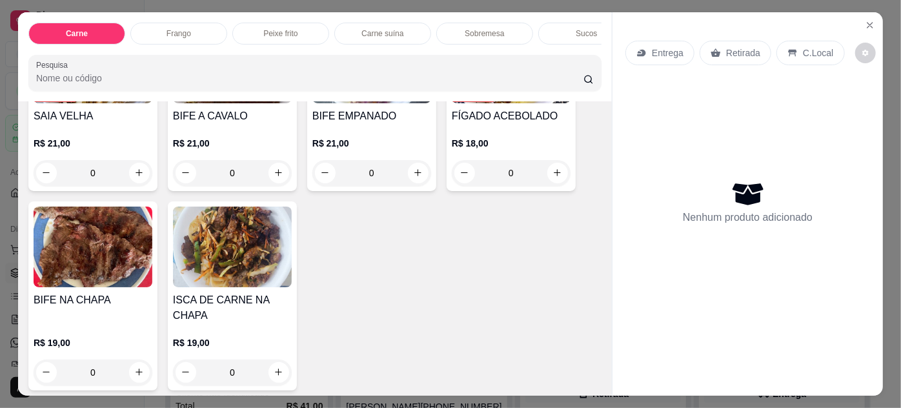
scroll to position [234, 0]
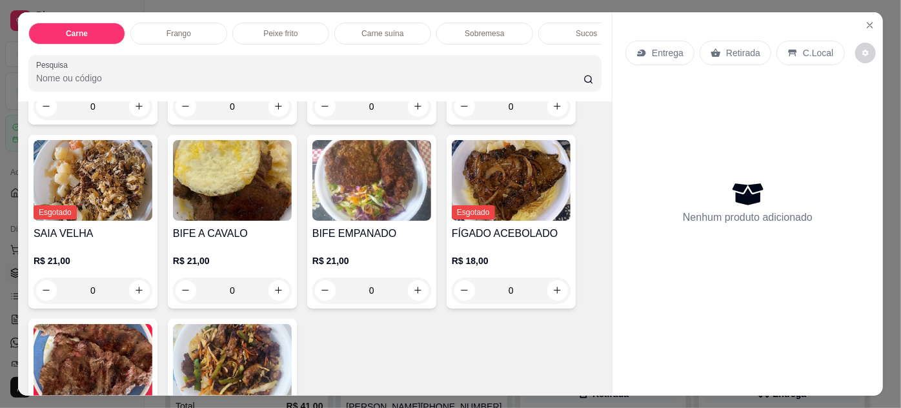
click at [503, 180] on img at bounding box center [511, 180] width 119 height 81
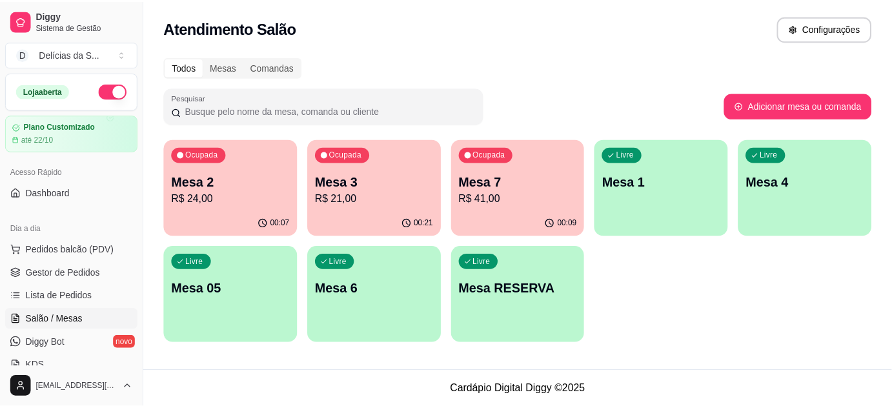
scroll to position [117, 0]
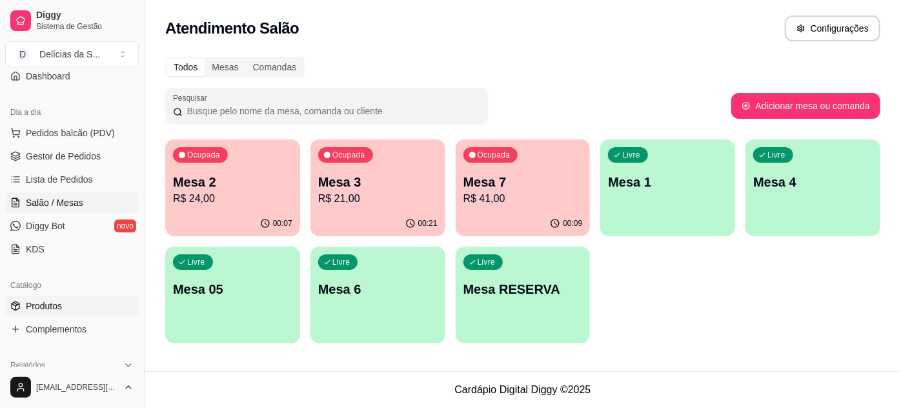
drag, startPoint x: 67, startPoint y: 311, endPoint x: 74, endPoint y: 304, distance: 10.0
click at [68, 311] on link "Produtos" at bounding box center [72, 305] width 134 height 21
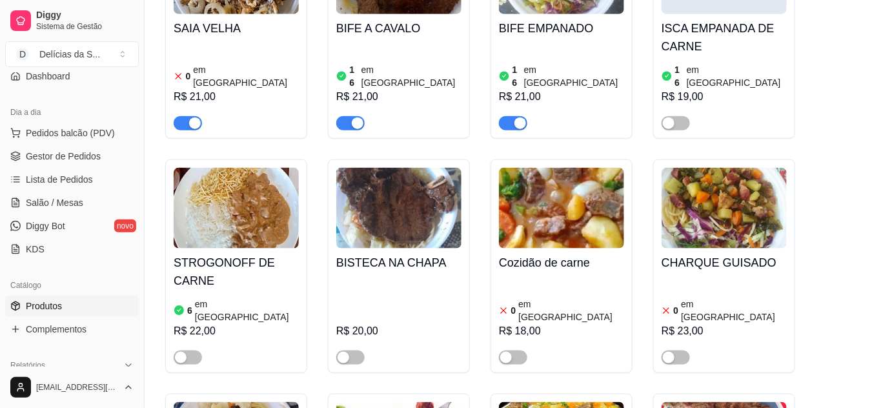
scroll to position [586, 0]
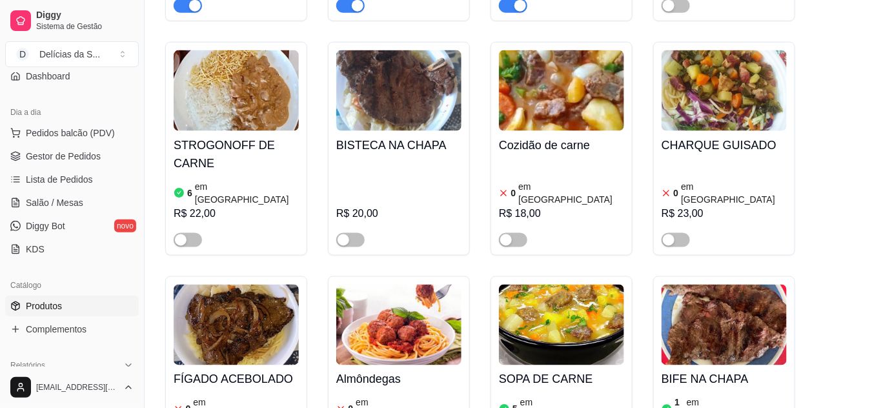
click at [212, 285] on img at bounding box center [236, 325] width 125 height 81
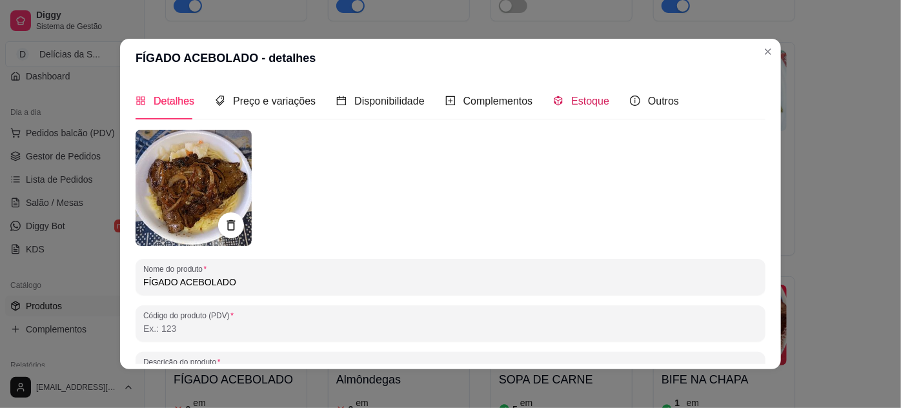
click at [575, 101] on span "Estoque" at bounding box center [590, 100] width 38 height 11
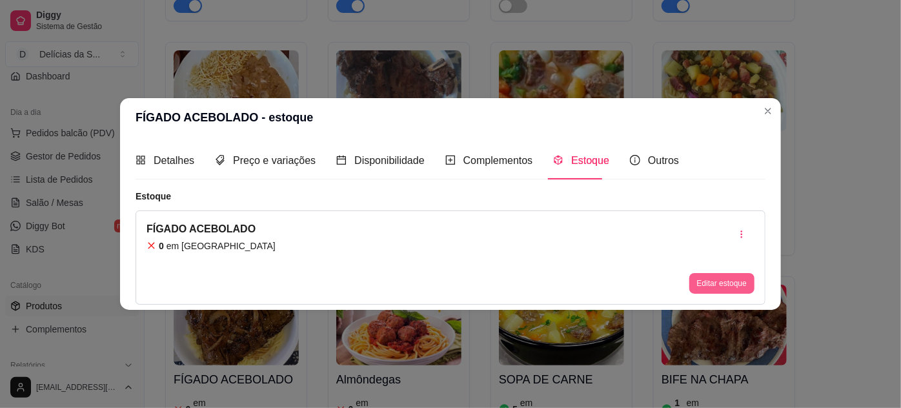
click at [728, 283] on button "Editar estoque" at bounding box center [721, 283] width 65 height 21
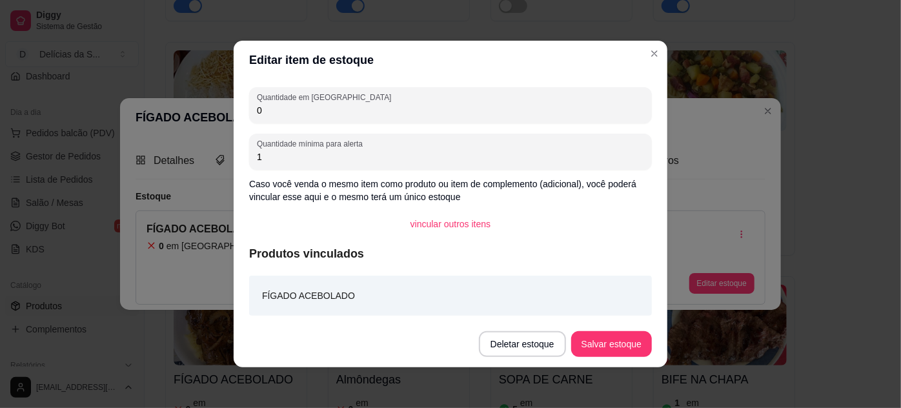
drag, startPoint x: 287, startPoint y: 114, endPoint x: 190, endPoint y: 107, distance: 97.0
click at [190, 106] on div "Editar item de estoque Quantidade em estoque 0 Quantidade mínima para alerta 1 …" at bounding box center [450, 204] width 901 height 408
type input "2"
click at [619, 338] on button "Salvar estoque" at bounding box center [611, 344] width 79 height 25
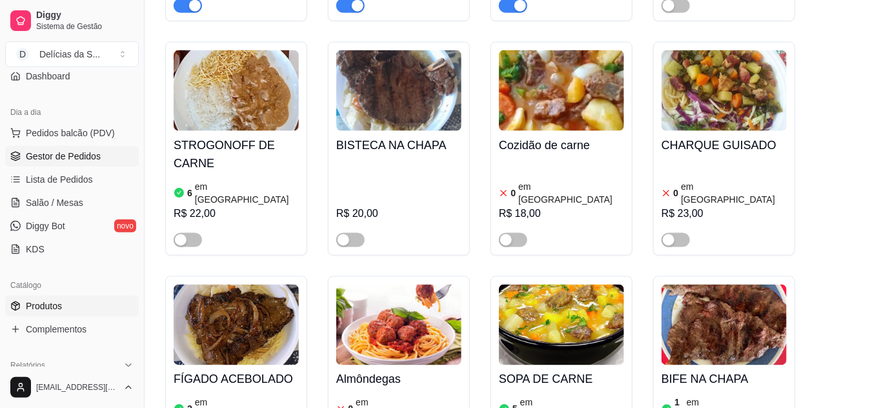
click at [38, 161] on link "Gestor de Pedidos" at bounding box center [72, 156] width 134 height 21
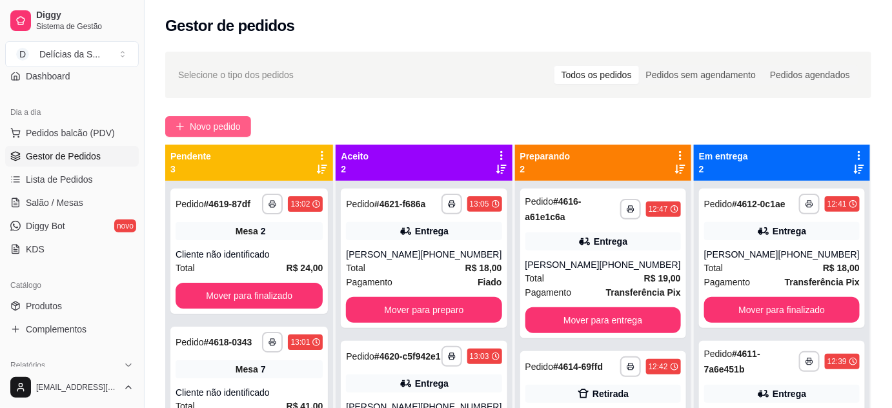
click at [212, 124] on span "Novo pedido" at bounding box center [215, 126] width 51 height 14
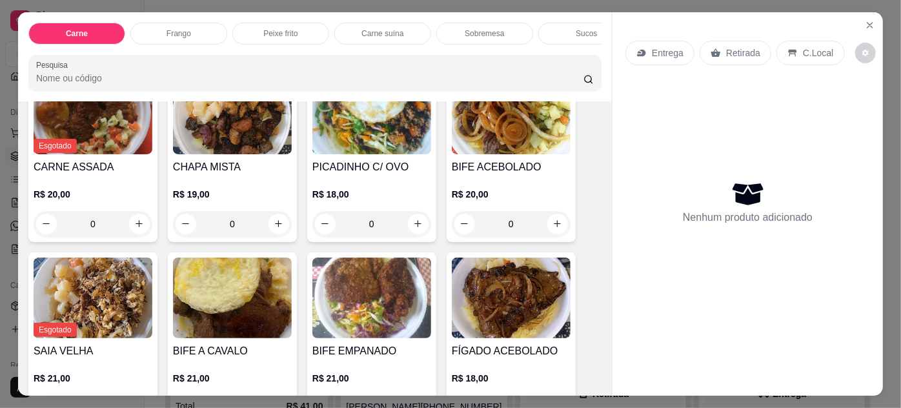
scroll to position [234, 0]
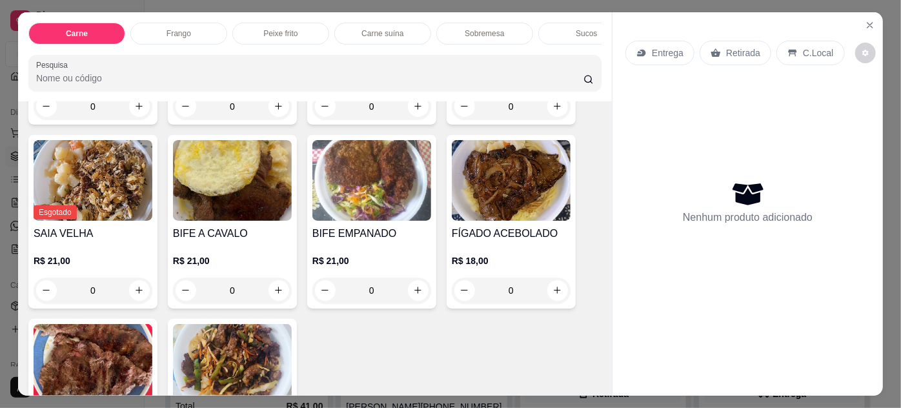
click at [495, 221] on img at bounding box center [511, 180] width 119 height 81
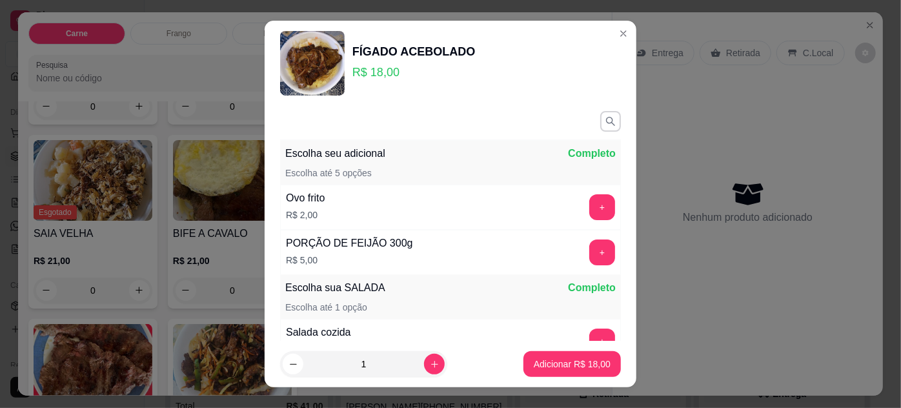
scroll to position [149, 0]
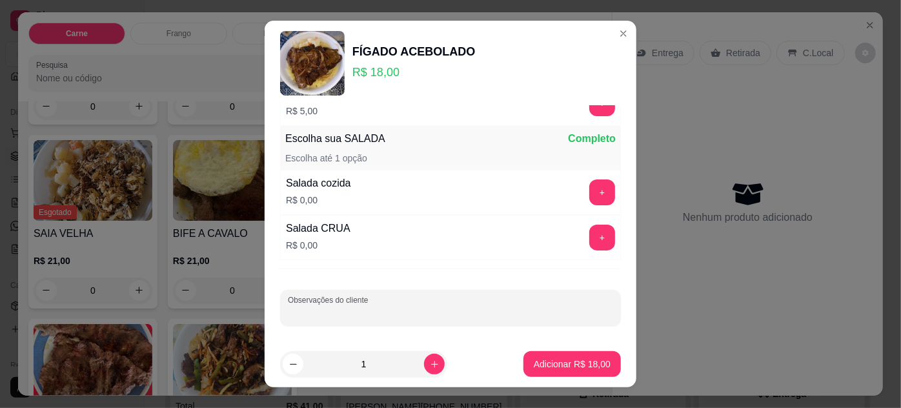
click at [325, 312] on input "Observações do cliente" at bounding box center [450, 312] width 325 height 13
type input "MESA 01"
click at [580, 364] on p "Adicionar R$ 18,00" at bounding box center [572, 363] width 77 height 13
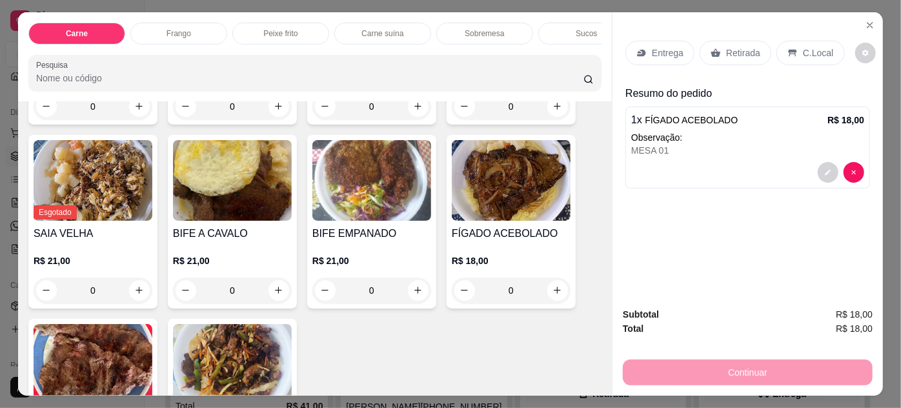
click at [803, 52] on p "C.Local" at bounding box center [818, 52] width 30 height 13
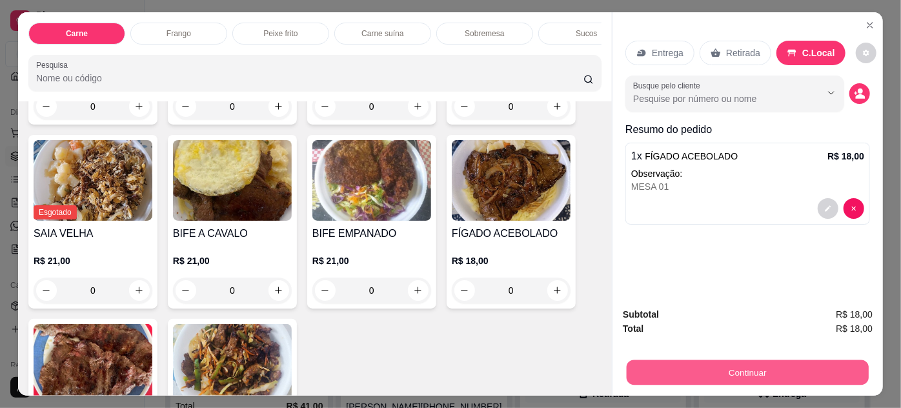
click at [729, 365] on button "Continuar" at bounding box center [747, 372] width 242 height 25
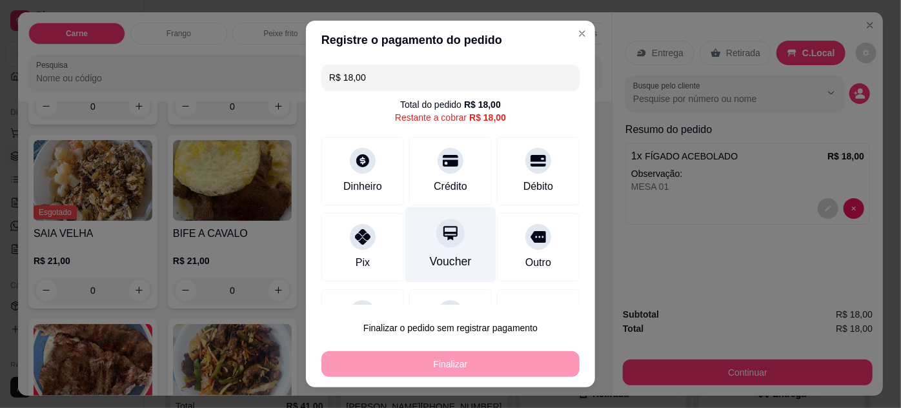
scroll to position [56, 0]
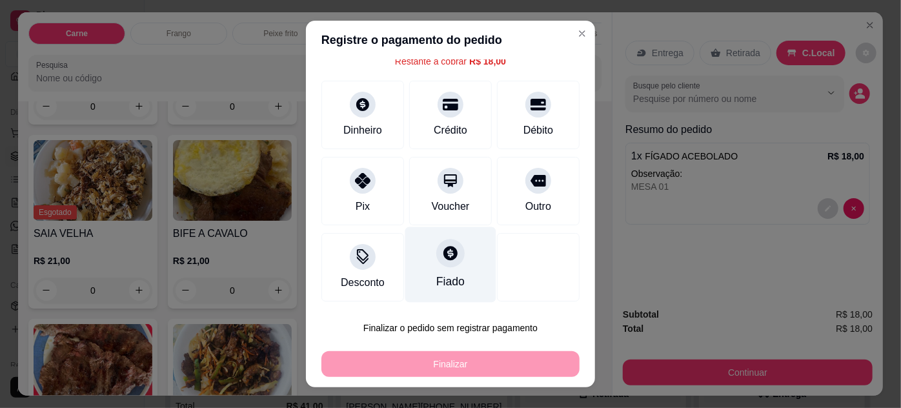
click at [436, 273] on div "Fiado" at bounding box center [450, 281] width 28 height 17
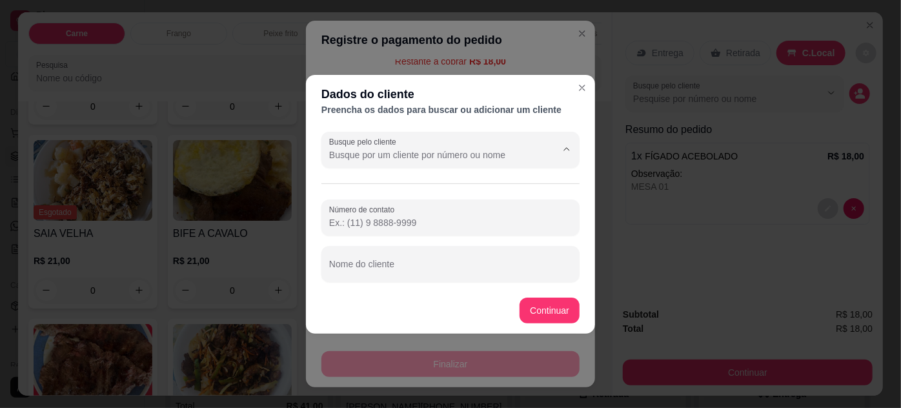
click at [356, 151] on input "Busque pelo cliente" at bounding box center [432, 154] width 206 height 13
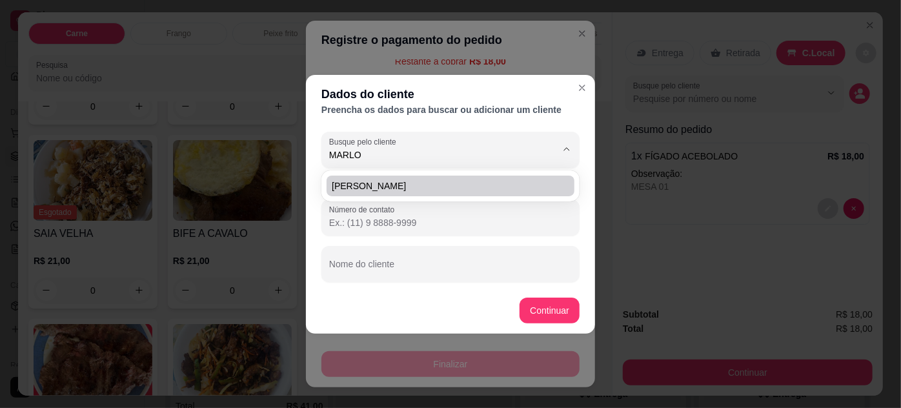
click at [378, 186] on span "[PERSON_NAME]" at bounding box center [444, 185] width 225 height 13
type input "[PERSON_NAME]"
type input "[PHONE_NUMBER]"
type input "[PERSON_NAME]"
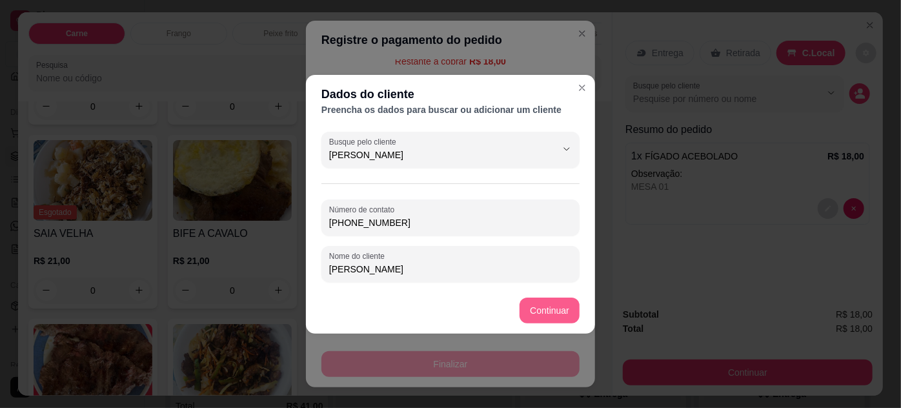
type input "[PERSON_NAME]"
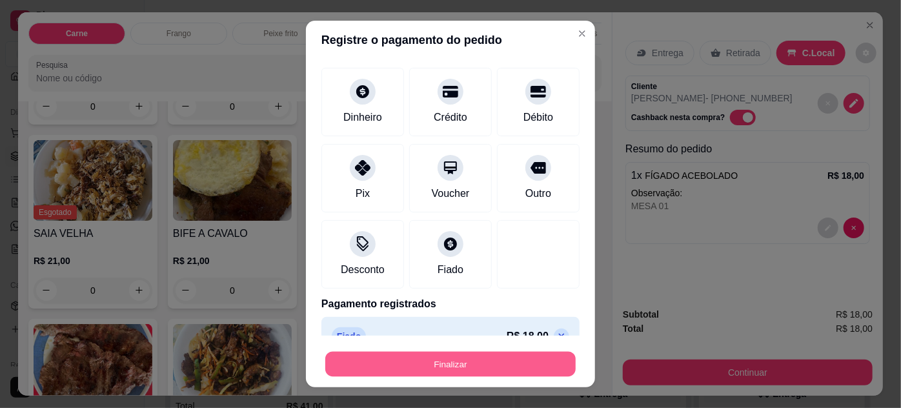
click at [481, 366] on button "Finalizar" at bounding box center [450, 364] width 250 height 25
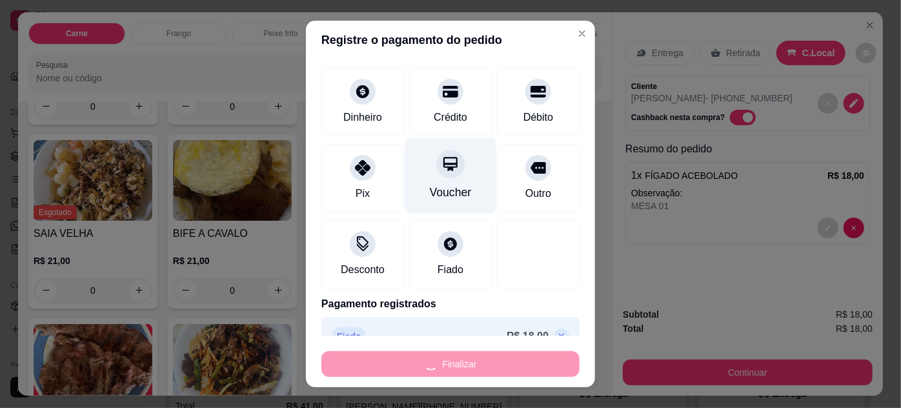
type input "-R$ 18,00"
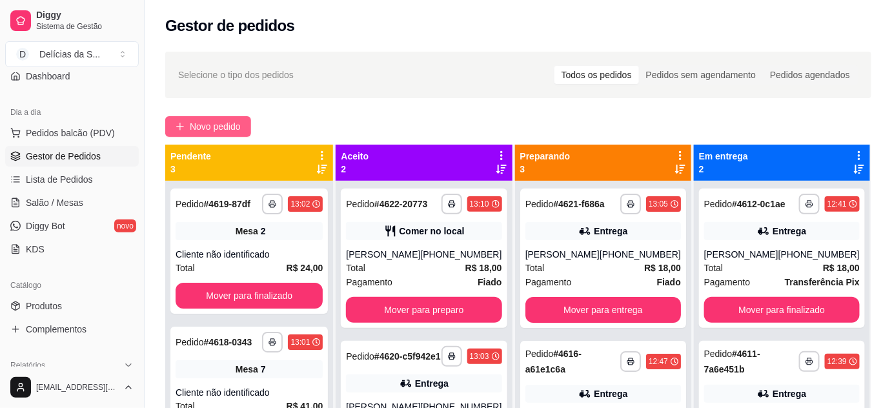
click at [207, 127] on span "Novo pedido" at bounding box center [215, 126] width 51 height 14
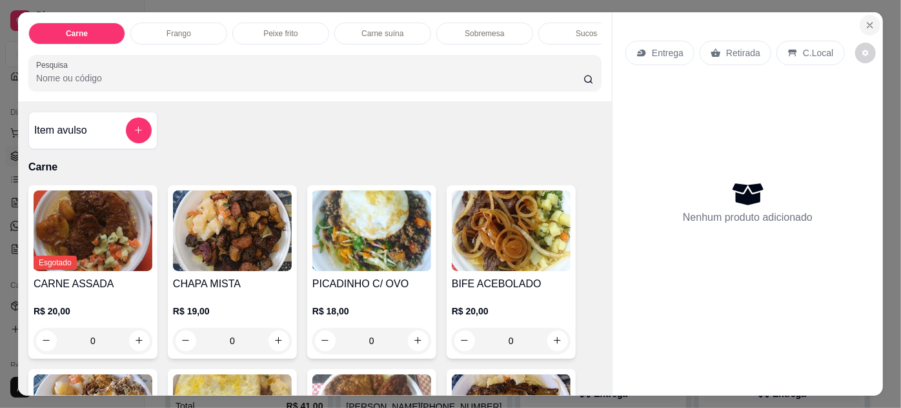
click at [865, 20] on icon "Close" at bounding box center [870, 25] width 10 height 10
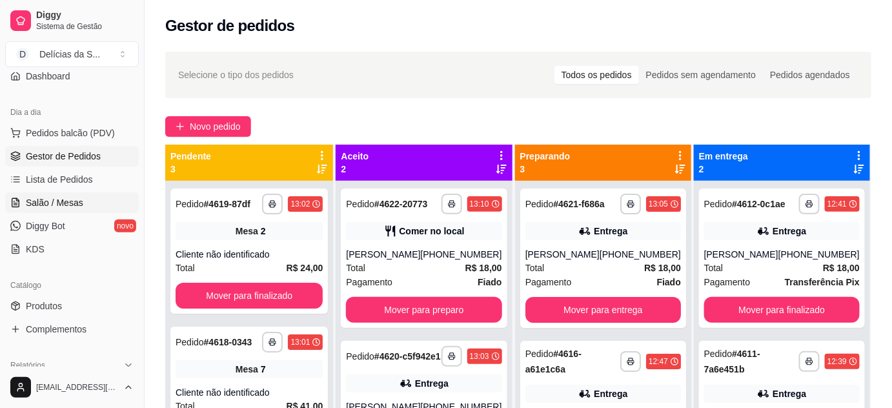
click at [87, 193] on link "Salão / Mesas" at bounding box center [72, 202] width 134 height 21
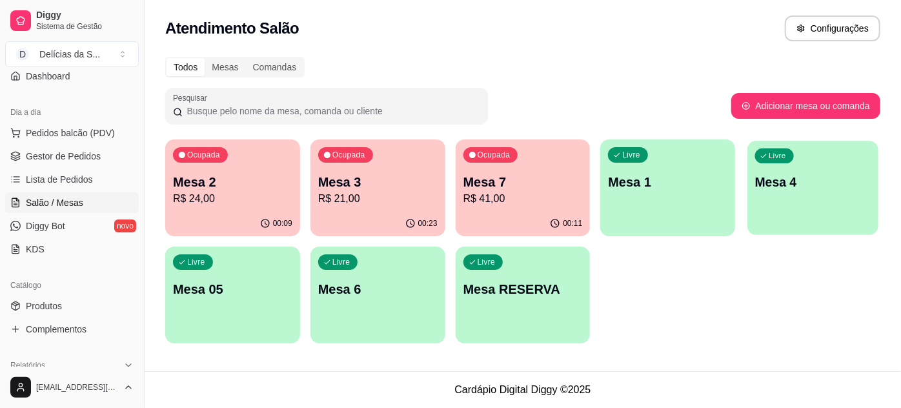
click at [798, 183] on p "Mesa 4" at bounding box center [812, 182] width 115 height 17
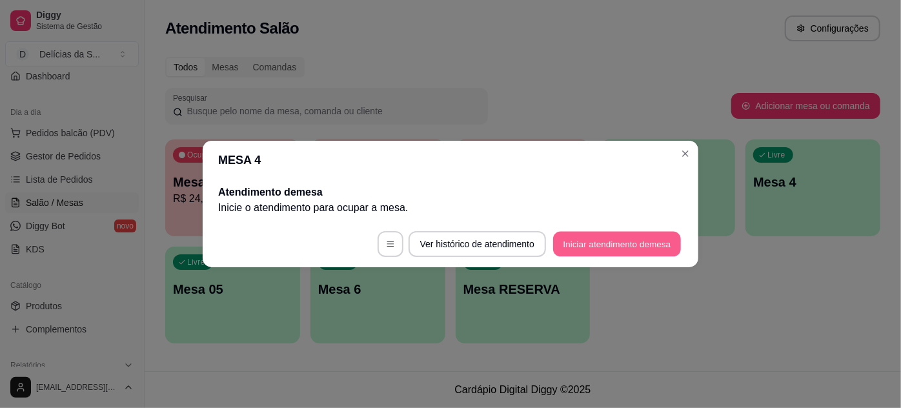
click at [617, 246] on button "Iniciar atendimento de mesa" at bounding box center [617, 244] width 128 height 25
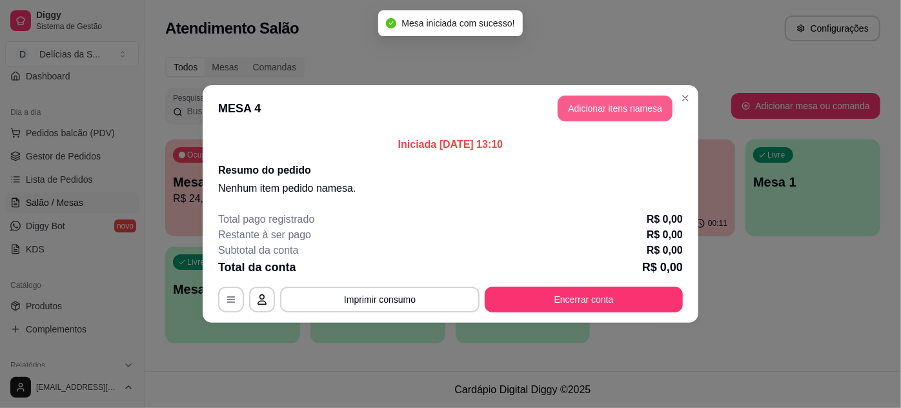
click at [597, 100] on button "Adicionar itens na mesa" at bounding box center [614, 108] width 115 height 26
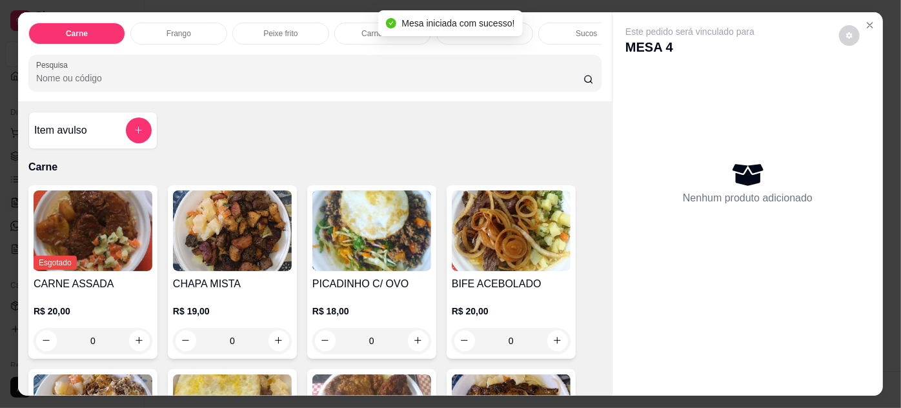
click at [382, 230] on img at bounding box center [371, 230] width 119 height 81
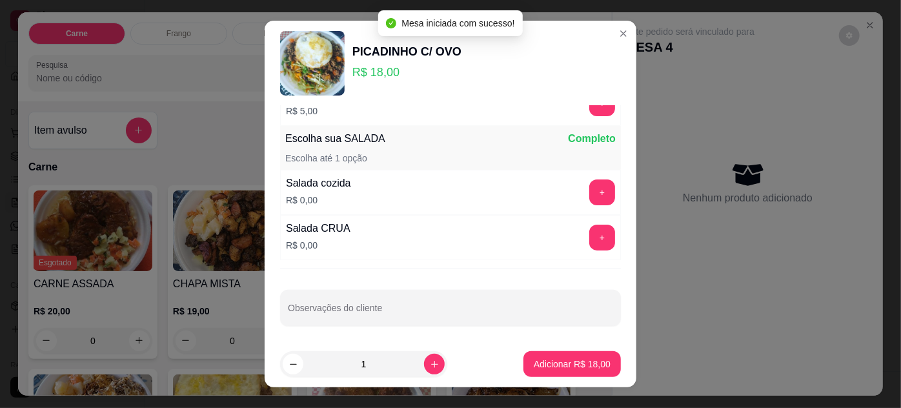
scroll to position [21, 0]
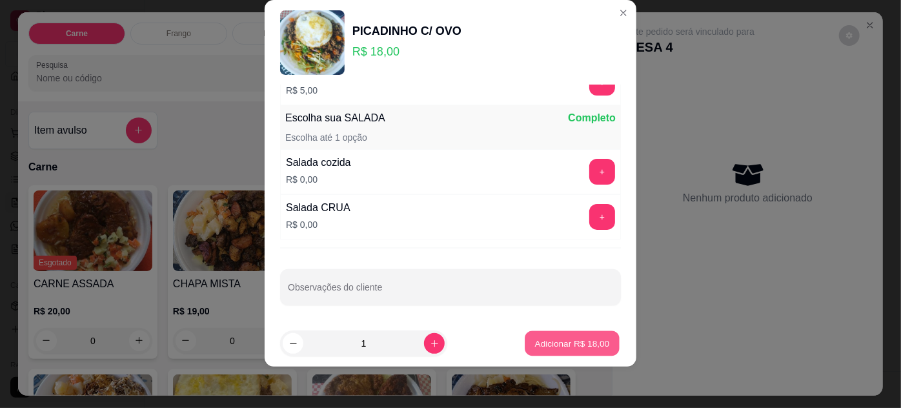
click at [555, 343] on p "Adicionar R$ 18,00" at bounding box center [572, 343] width 75 height 12
type input "1"
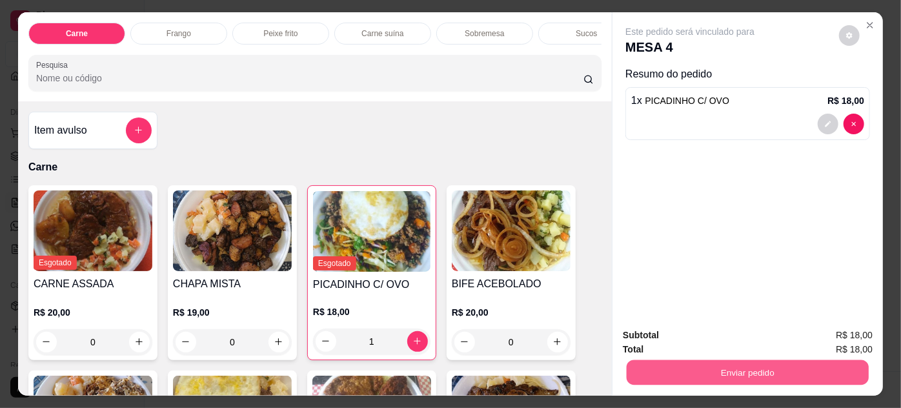
click at [735, 361] on button "Enviar pedido" at bounding box center [747, 372] width 242 height 25
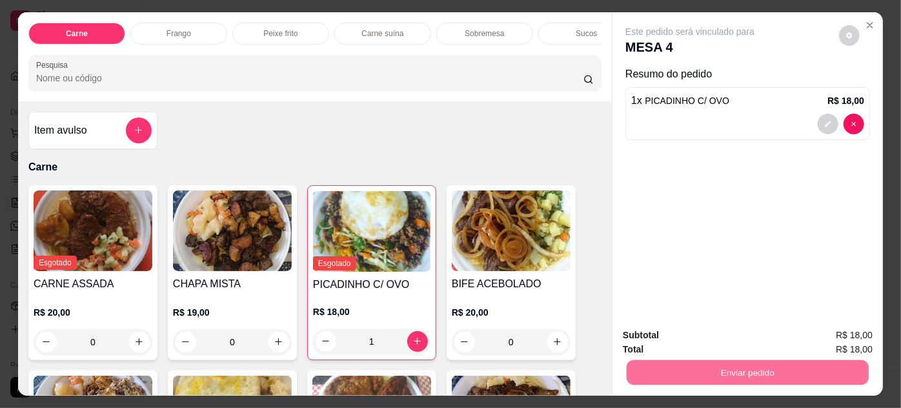
click at [824, 334] on button "Enviar pedido" at bounding box center [839, 336] width 73 height 25
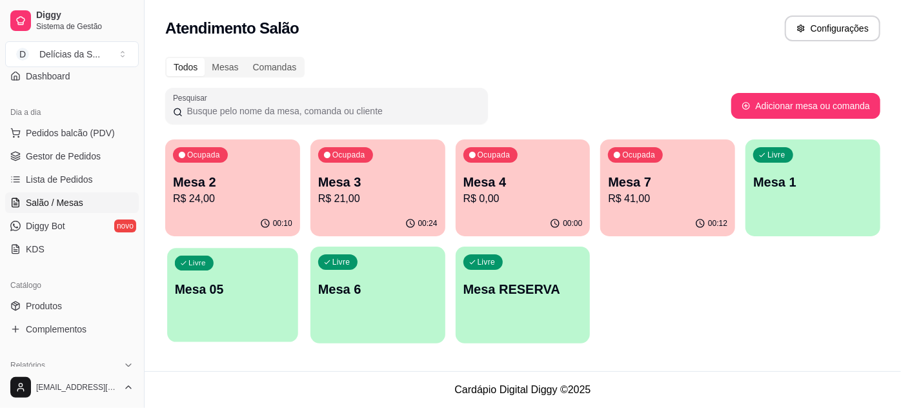
click at [245, 301] on div "Livre Mesa 05" at bounding box center [232, 287] width 131 height 79
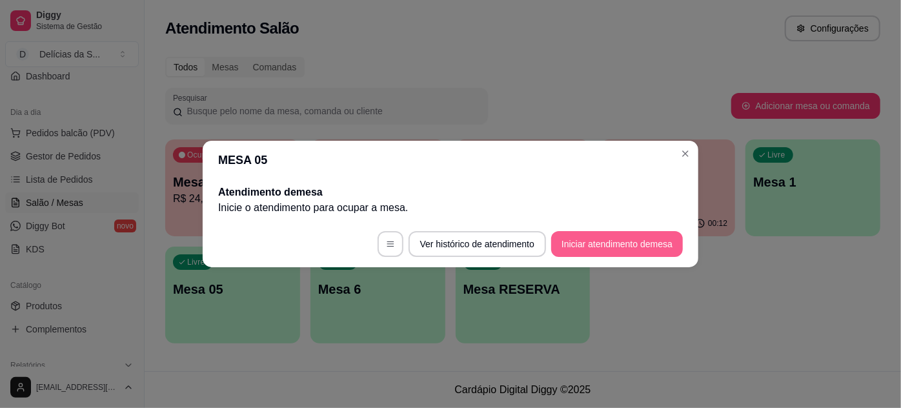
click at [628, 242] on button "Iniciar atendimento de mesa" at bounding box center [617, 244] width 132 height 26
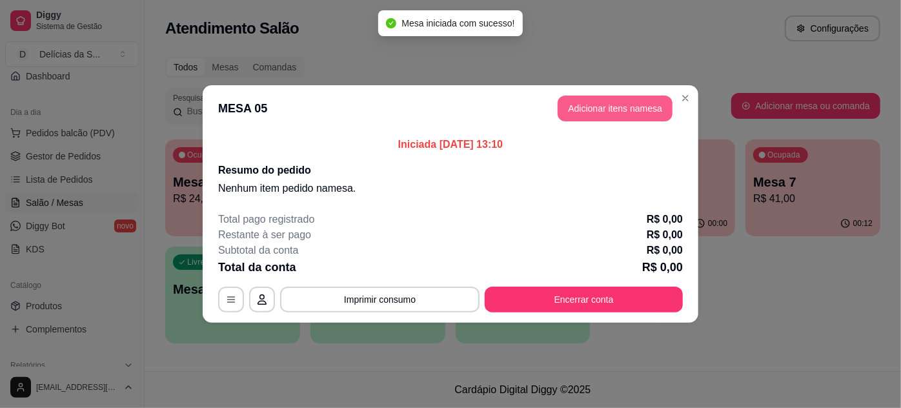
click at [633, 105] on button "Adicionar itens na mesa" at bounding box center [614, 108] width 115 height 26
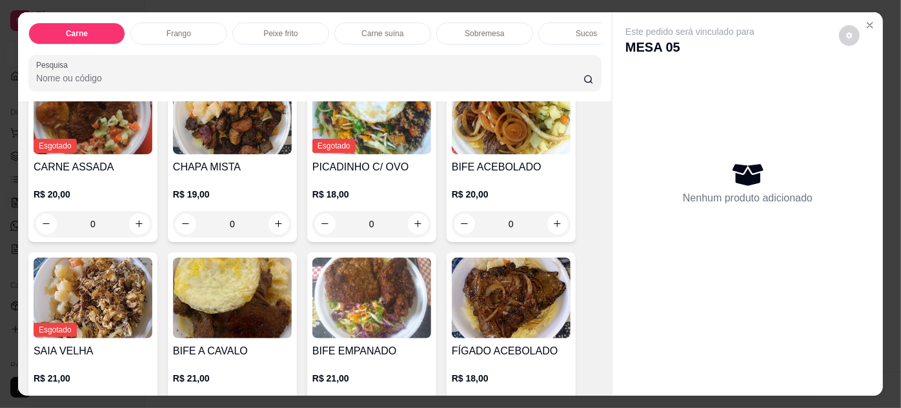
scroll to position [234, 0]
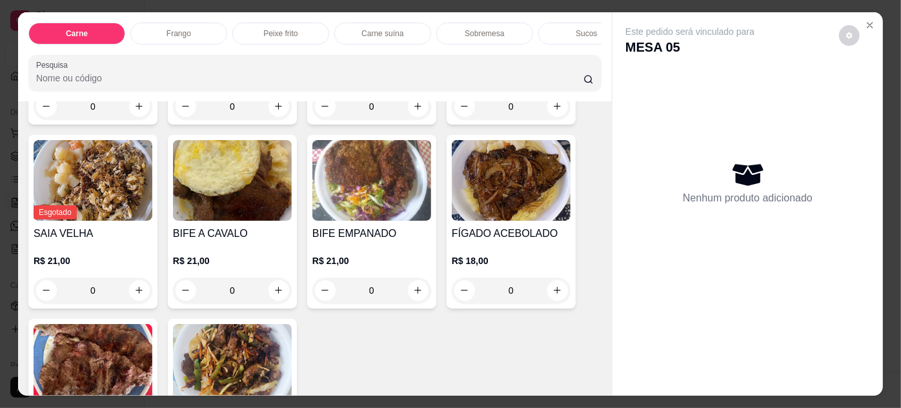
click at [512, 194] on img at bounding box center [511, 180] width 119 height 81
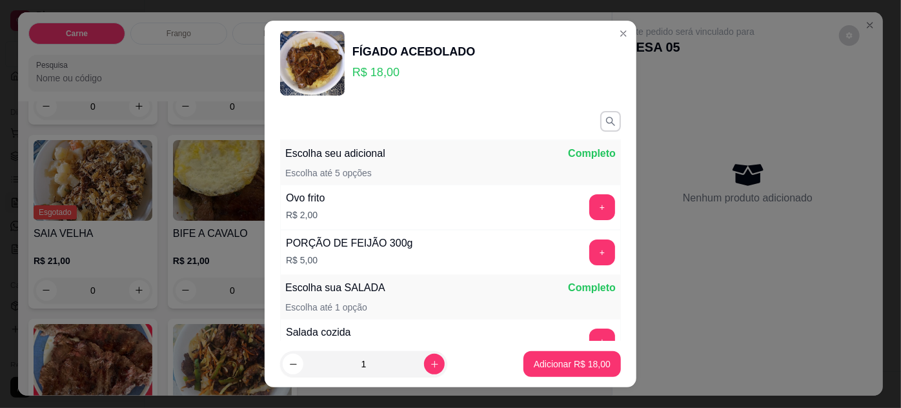
scroll to position [149, 0]
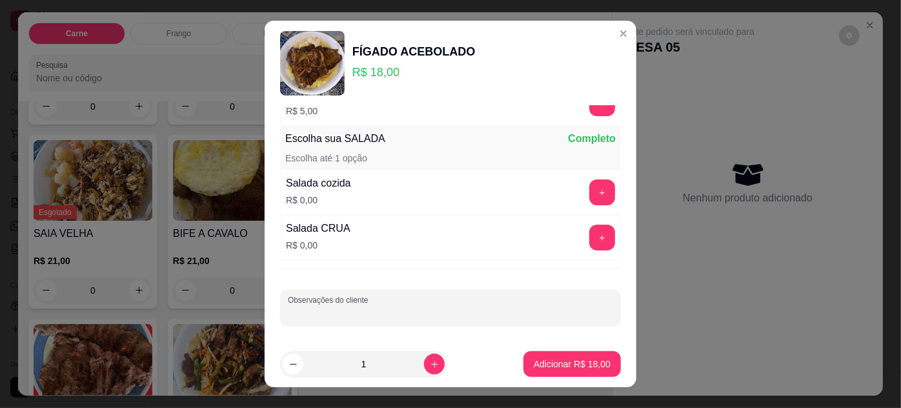
click at [428, 311] on input "Observações do cliente" at bounding box center [450, 312] width 325 height 13
type input "SEM MACARRÃO"
click at [573, 355] on button "Adicionar R$ 18,00" at bounding box center [571, 364] width 97 height 26
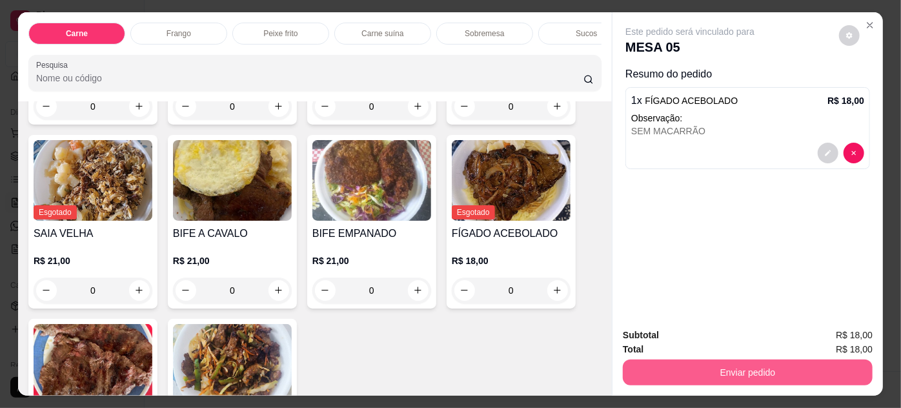
click at [714, 362] on button "Enviar pedido" at bounding box center [748, 372] width 250 height 26
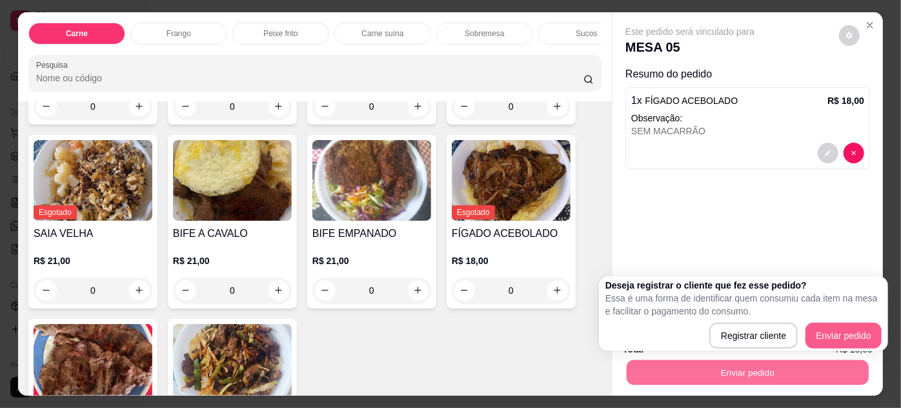
click at [842, 330] on button "Enviar pedido" at bounding box center [843, 336] width 76 height 26
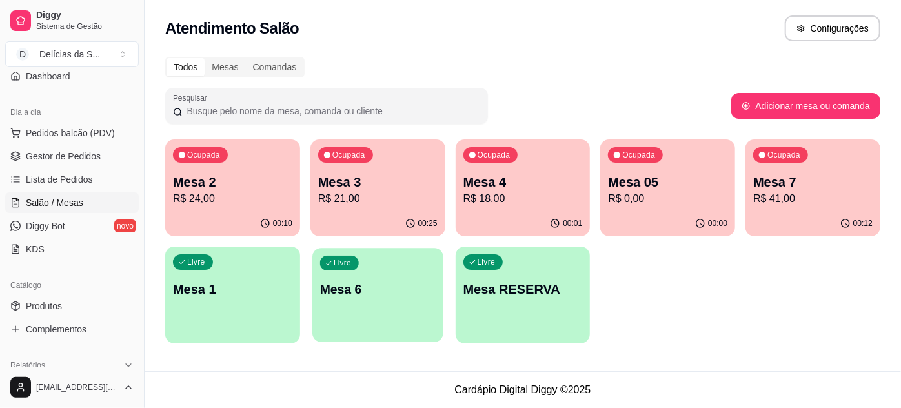
click at [391, 270] on div "Livre Mesa 6" at bounding box center [377, 287] width 131 height 79
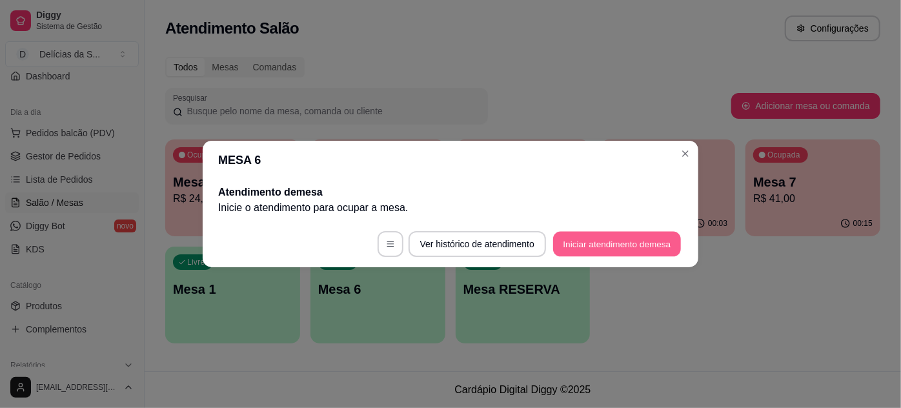
click at [586, 244] on button "Iniciar atendimento de mesa" at bounding box center [617, 244] width 128 height 25
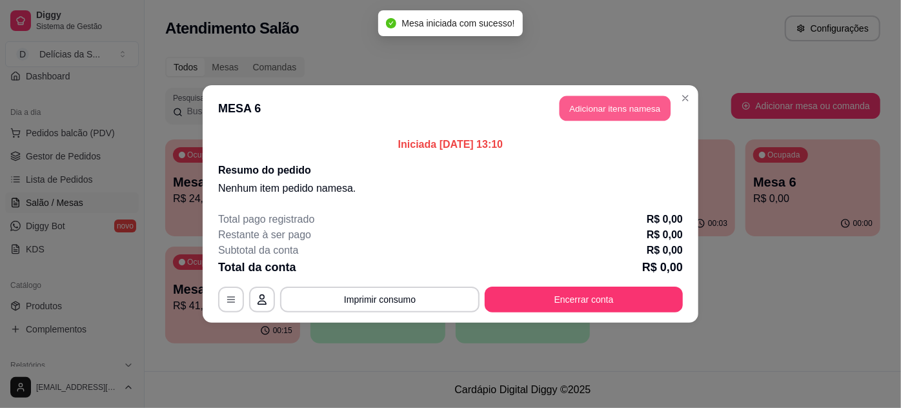
click at [621, 105] on button "Adicionar itens na mesa" at bounding box center [614, 108] width 111 height 25
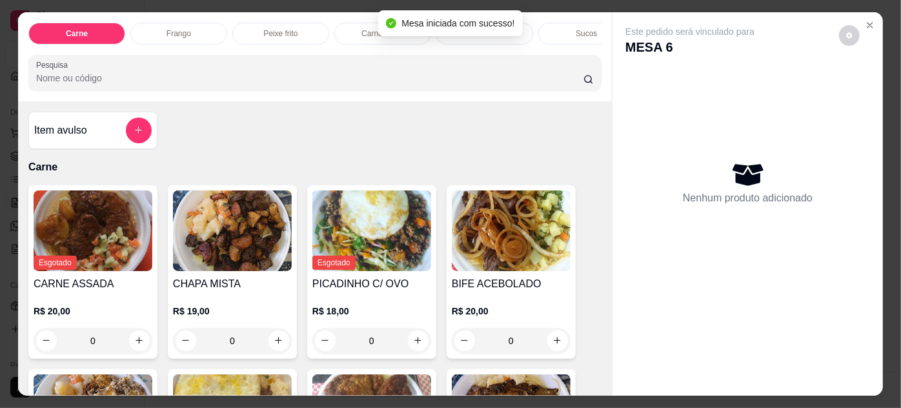
click at [507, 237] on img at bounding box center [511, 230] width 119 height 81
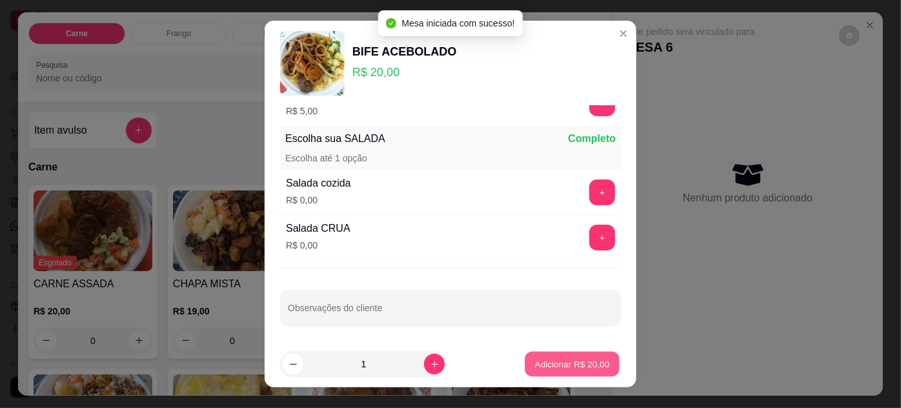
click at [572, 359] on p "Adicionar R$ 20,00" at bounding box center [572, 364] width 75 height 12
type input "1"
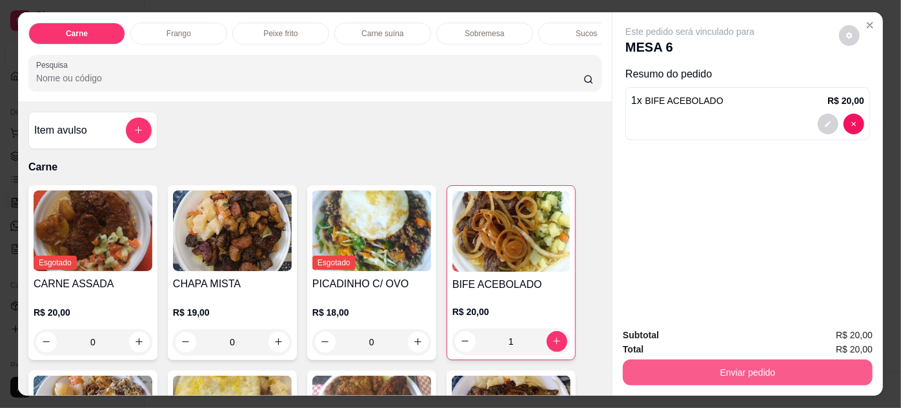
click at [763, 369] on button "Enviar pedido" at bounding box center [748, 372] width 250 height 26
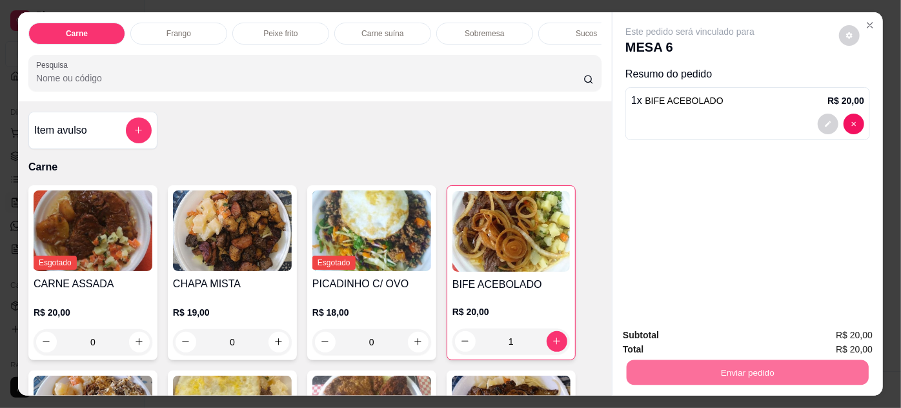
click at [831, 334] on button "Enviar pedido" at bounding box center [839, 336] width 73 height 25
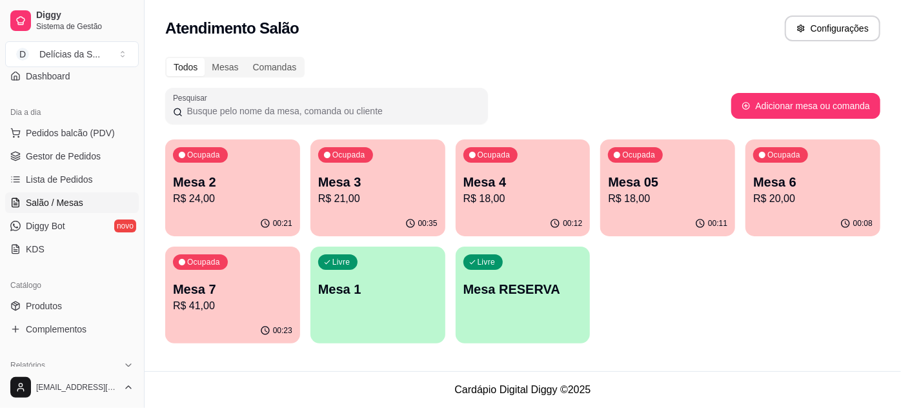
click at [407, 186] on p "Mesa 3" at bounding box center [377, 182] width 119 height 18
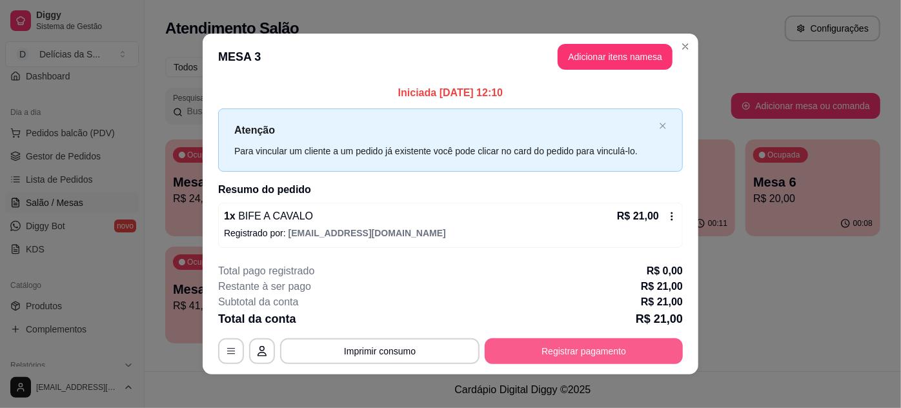
click at [566, 343] on button "Registrar pagamento" at bounding box center [584, 351] width 198 height 26
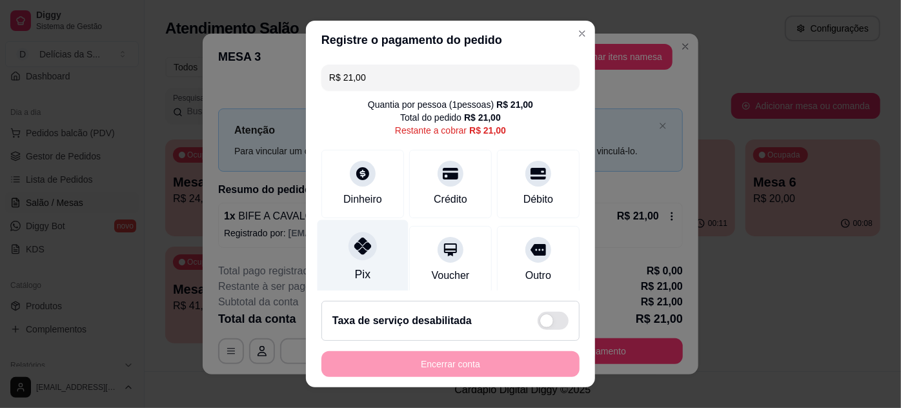
click at [368, 255] on div "Pix" at bounding box center [362, 256] width 91 height 75
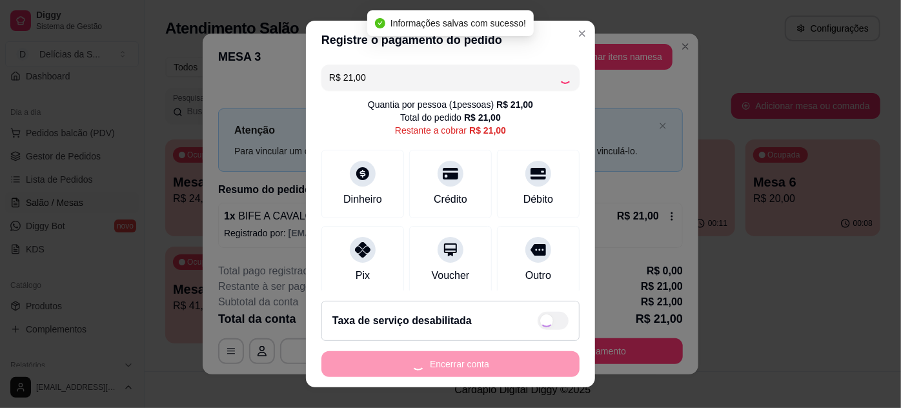
type input "R$ 0,00"
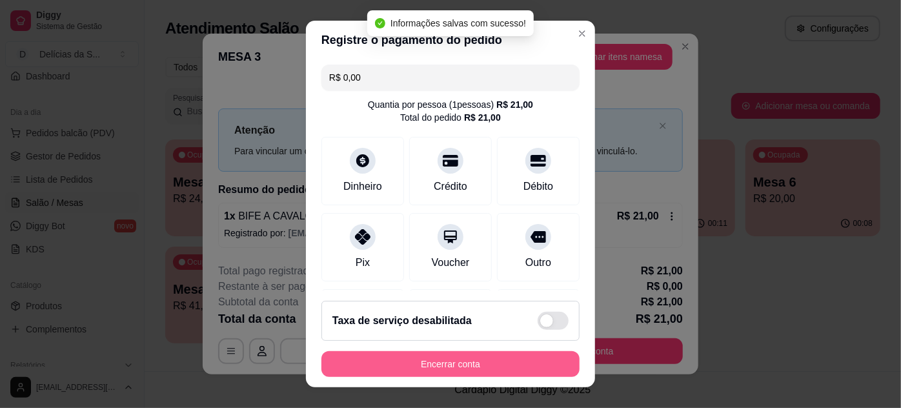
click at [468, 373] on button "Encerrar conta" at bounding box center [450, 364] width 258 height 26
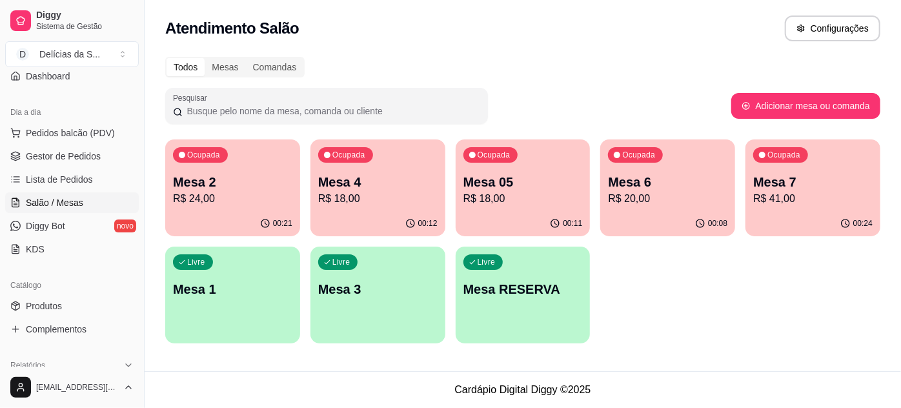
click at [375, 274] on div "Livre Mesa 3" at bounding box center [377, 286] width 135 height 81
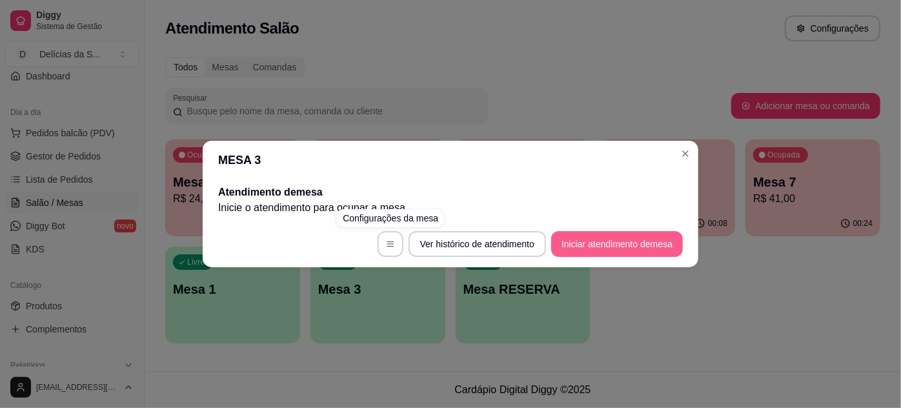
click at [588, 242] on button "Iniciar atendimento de mesa" at bounding box center [617, 244] width 132 height 26
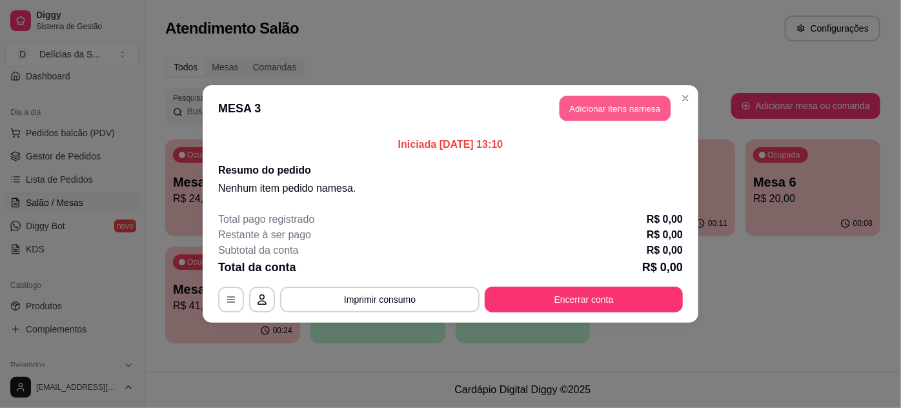
click at [610, 101] on button "Adicionar itens na mesa" at bounding box center [614, 108] width 111 height 25
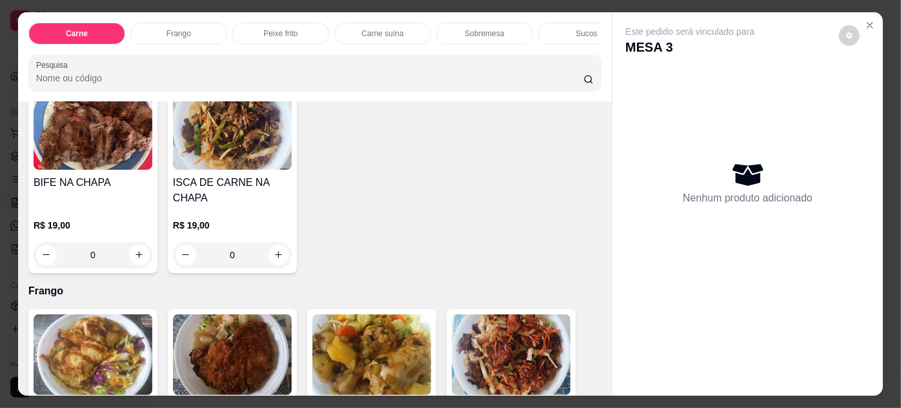
scroll to position [586, 0]
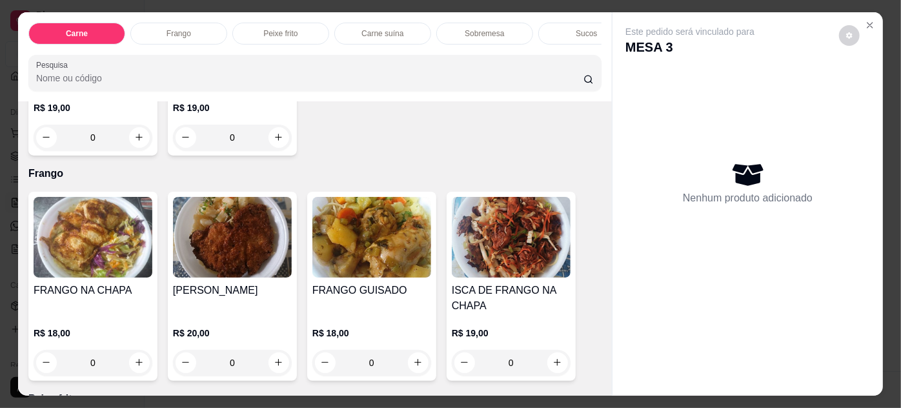
click at [207, 254] on img at bounding box center [232, 237] width 119 height 81
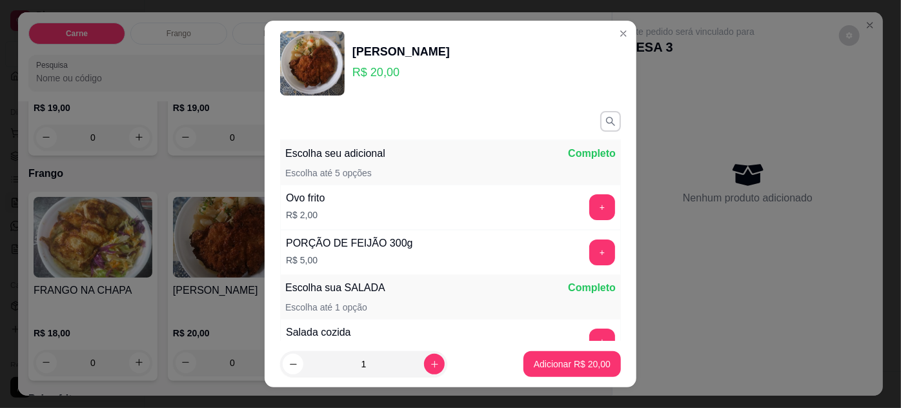
scroll to position [149, 0]
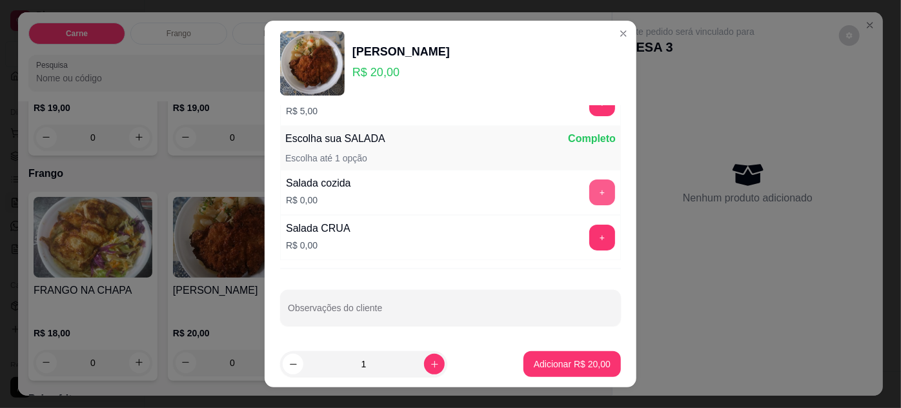
click at [589, 185] on button "+" at bounding box center [602, 192] width 26 height 26
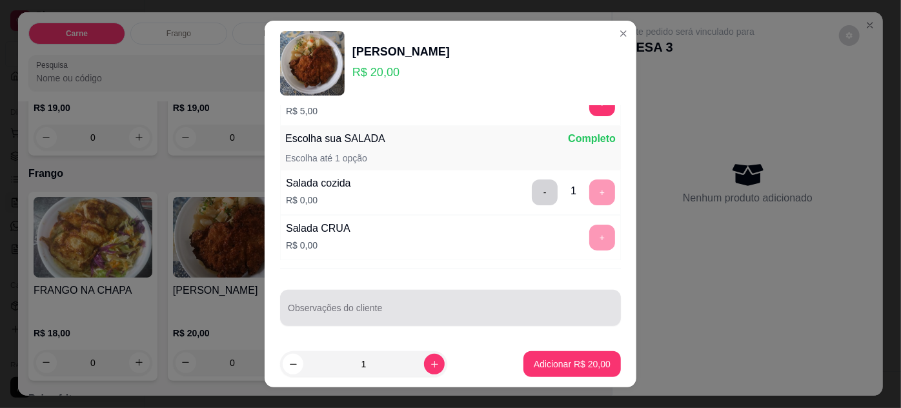
click at [335, 306] on input "Observações do cliente" at bounding box center [450, 312] width 325 height 13
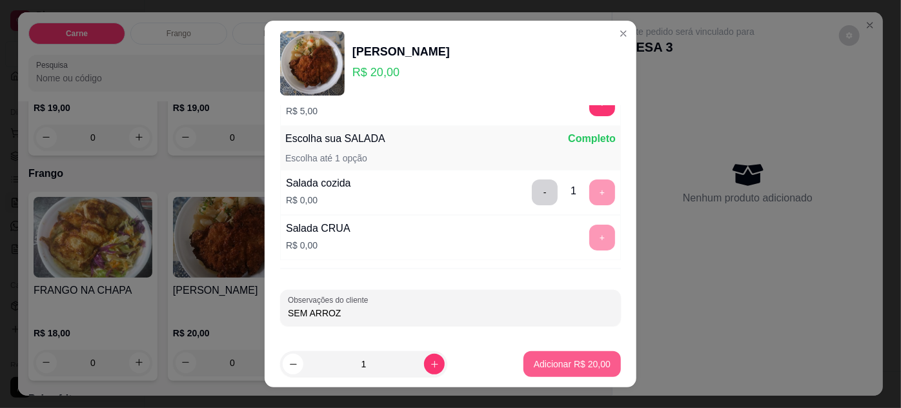
type input "SEM ARROZ"
click at [593, 368] on p "Adicionar R$ 20,00" at bounding box center [572, 364] width 75 height 12
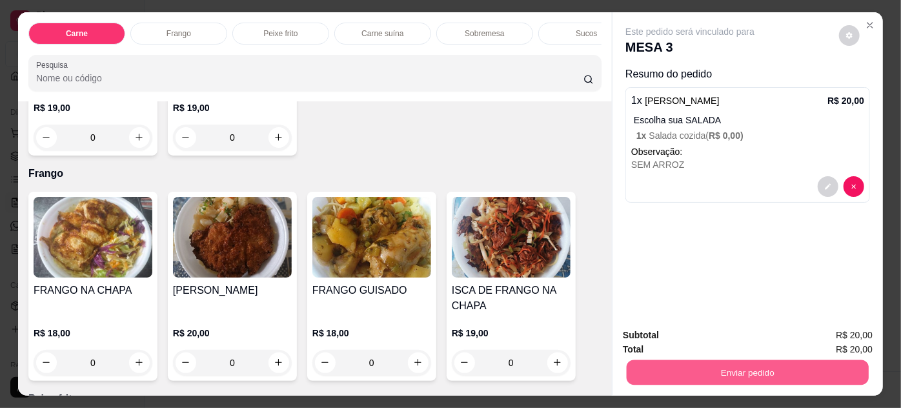
click at [726, 367] on button "Enviar pedido" at bounding box center [747, 372] width 242 height 25
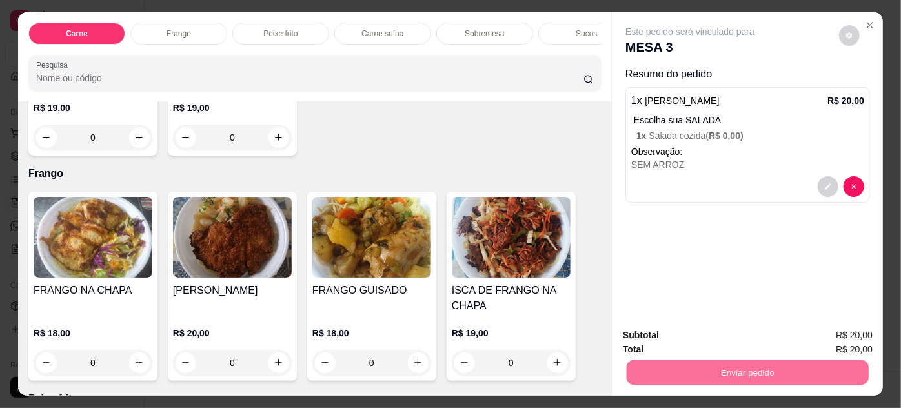
click at [852, 334] on button "Enviar pedido" at bounding box center [839, 336] width 71 height 24
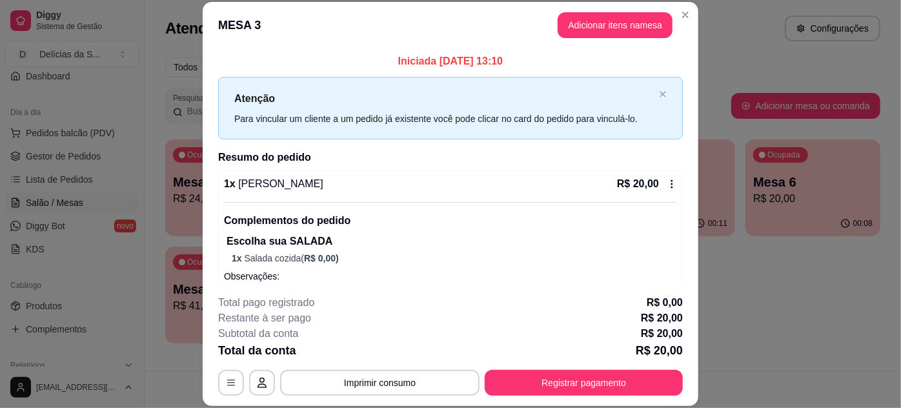
scroll to position [39, 0]
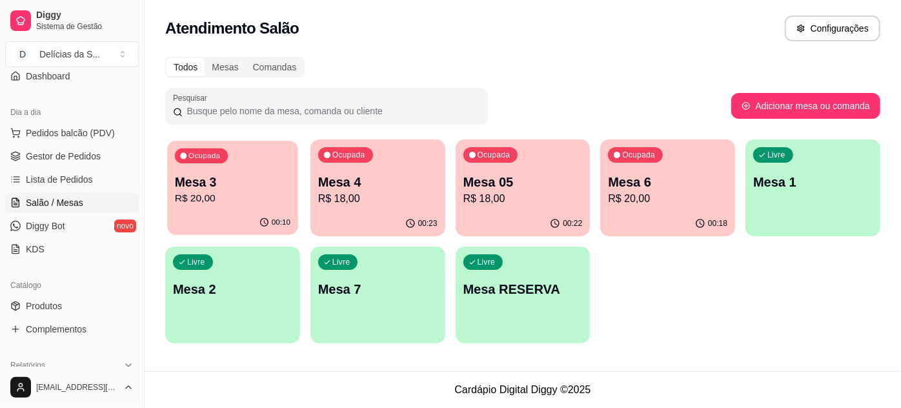
click at [241, 185] on p "Mesa 3" at bounding box center [232, 182] width 115 height 17
click at [230, 171] on div "Ocupada Mesa 3 R$ 20,00" at bounding box center [232, 175] width 135 height 72
click at [258, 188] on p "Mesa 3" at bounding box center [232, 182] width 119 height 18
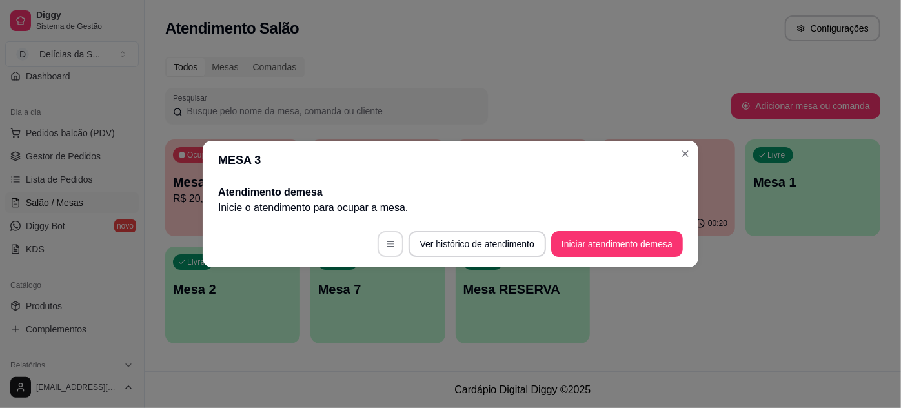
click at [393, 237] on button "button" at bounding box center [390, 244] width 26 height 26
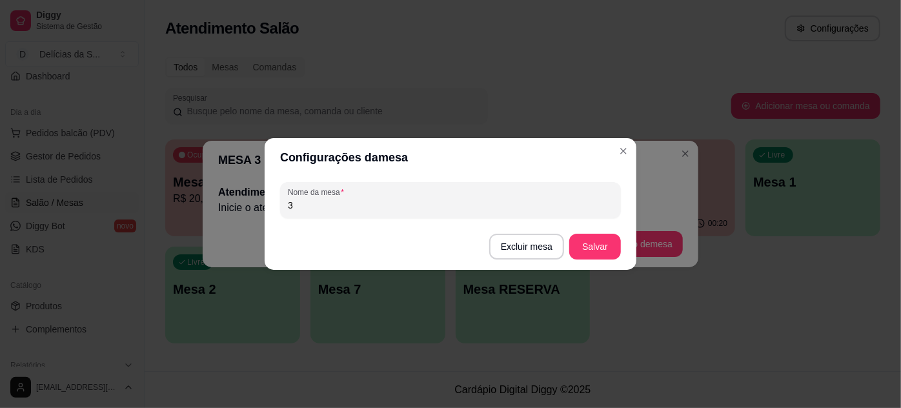
click at [399, 243] on footer "Excluir mesa Salvar" at bounding box center [451, 246] width 372 height 46
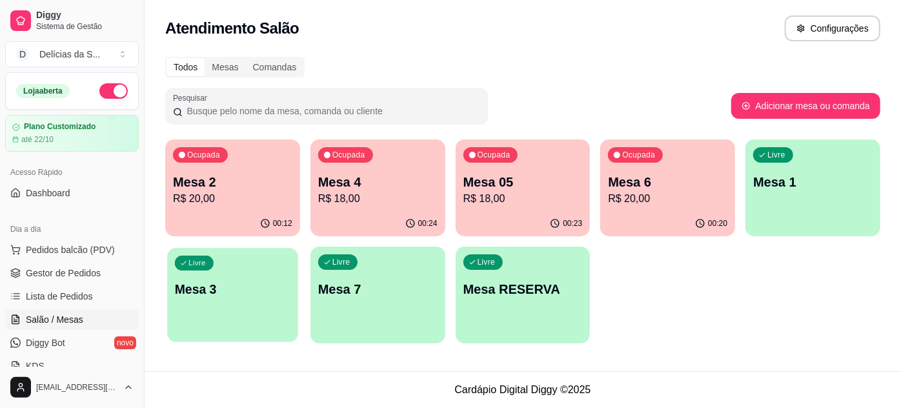
click at [235, 283] on p "Mesa 3" at bounding box center [232, 289] width 115 height 17
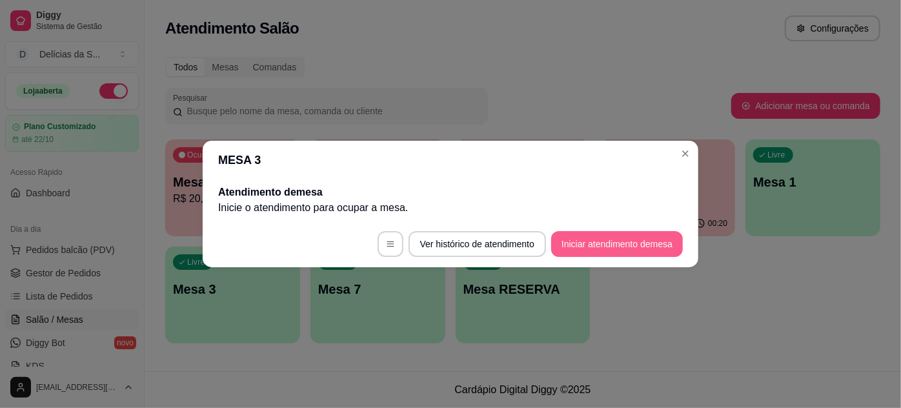
click at [615, 238] on button "Iniciar atendimento de mesa" at bounding box center [617, 244] width 132 height 26
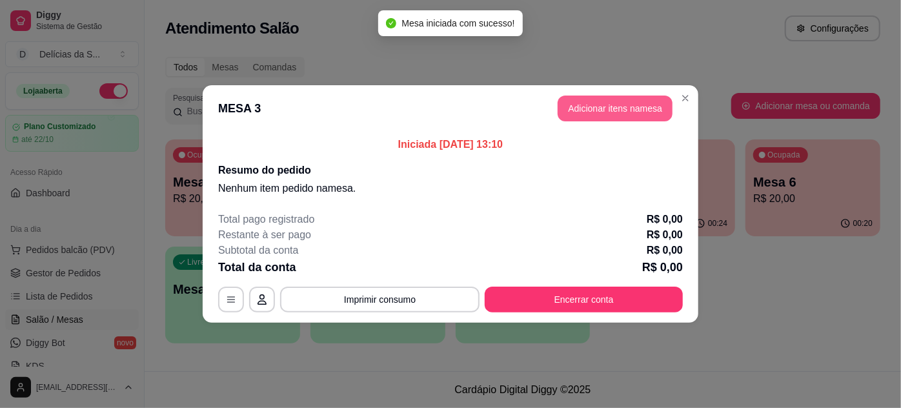
click at [585, 115] on button "Adicionar itens na mesa" at bounding box center [614, 108] width 115 height 26
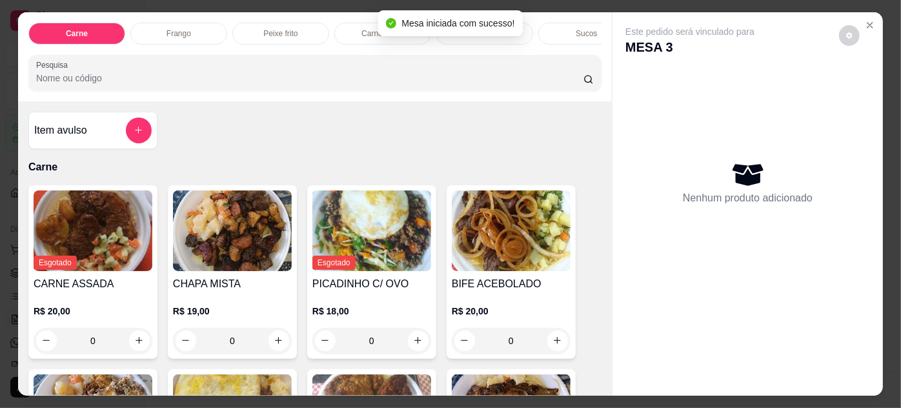
click at [493, 246] on img at bounding box center [511, 230] width 119 height 81
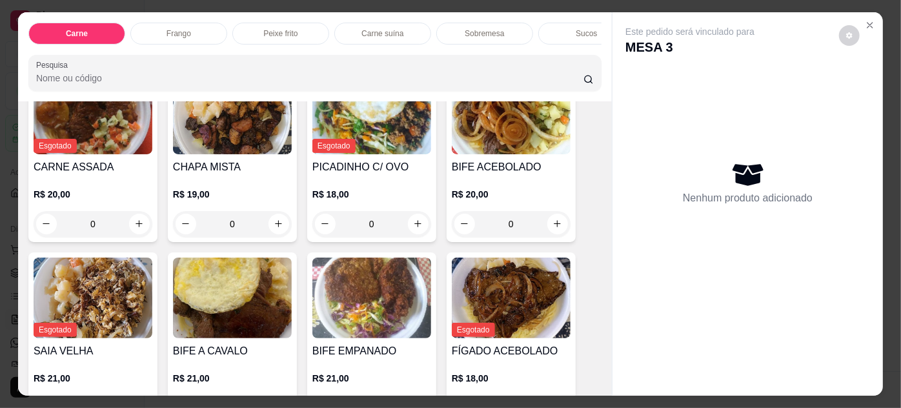
scroll to position [234, 0]
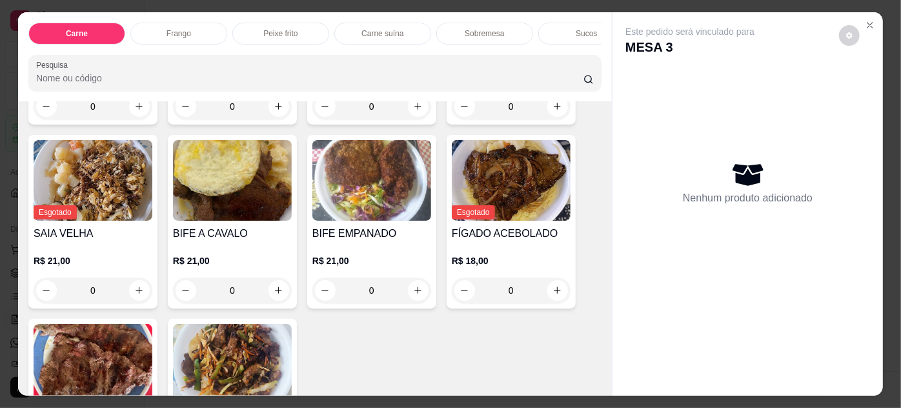
click at [252, 194] on img at bounding box center [232, 180] width 119 height 81
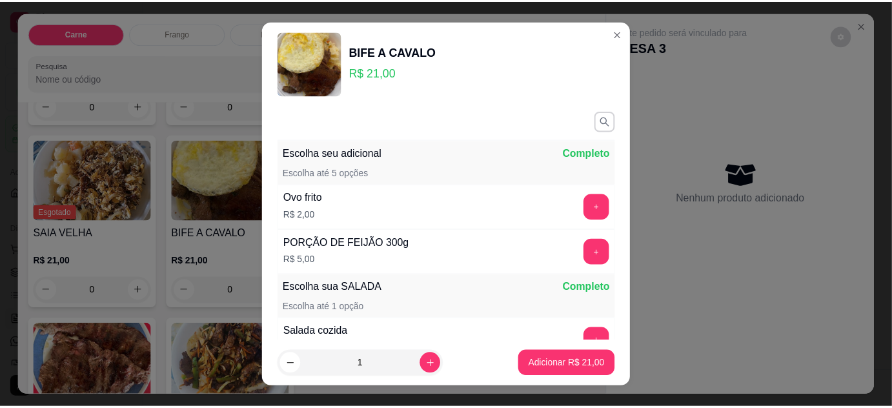
scroll to position [149, 0]
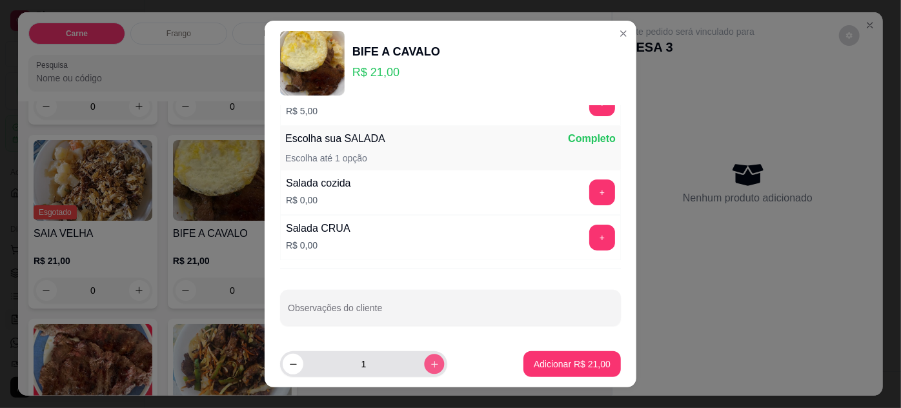
click at [424, 354] on button "increase-product-quantity" at bounding box center [434, 364] width 20 height 20
type input "2"
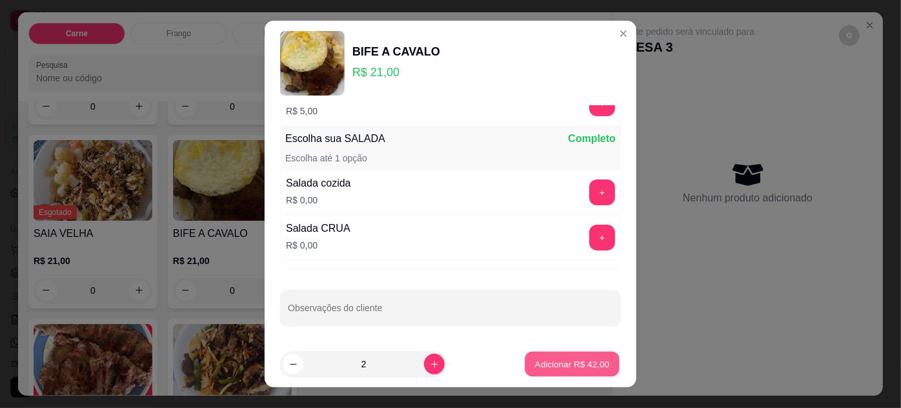
click at [547, 364] on p "Adicionar R$ 42,00" at bounding box center [572, 364] width 75 height 12
type input "2"
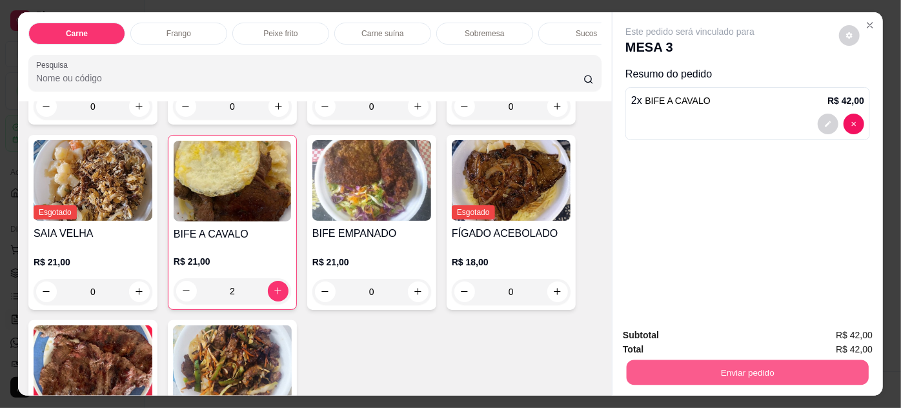
click at [728, 366] on button "Enviar pedido" at bounding box center [747, 372] width 242 height 25
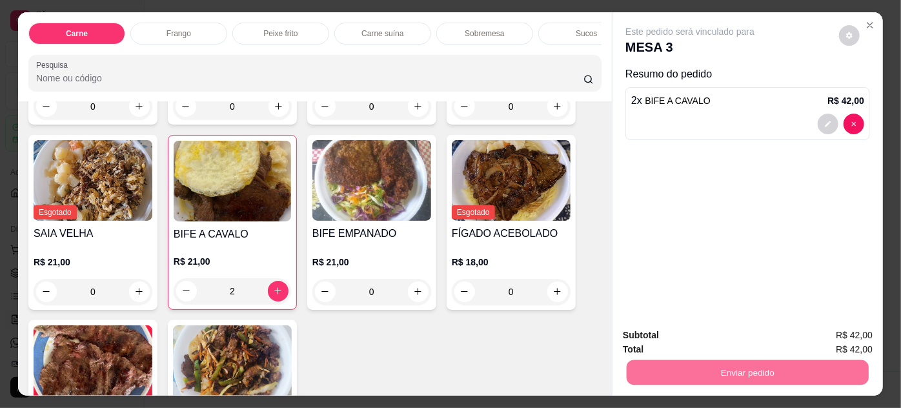
click at [830, 333] on button "Enviar pedido" at bounding box center [839, 336] width 71 height 24
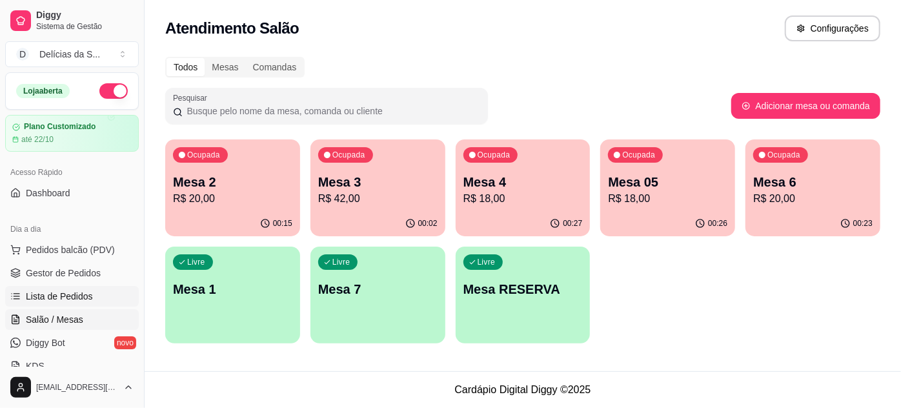
click at [75, 301] on span "Lista de Pedidos" at bounding box center [59, 296] width 67 height 13
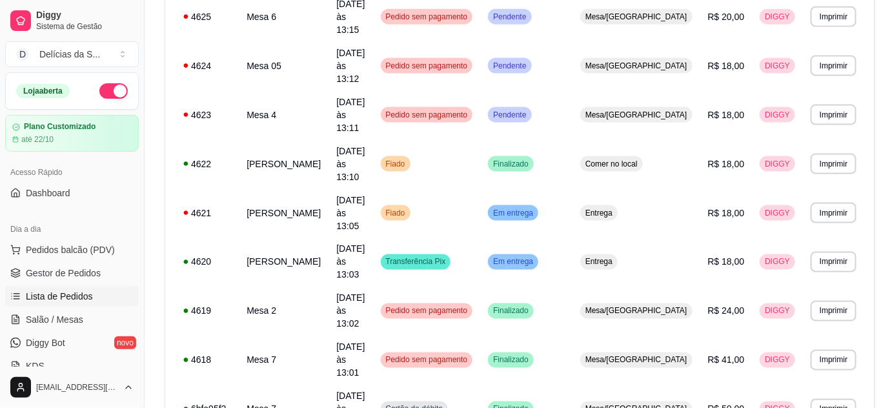
scroll to position [955, 0]
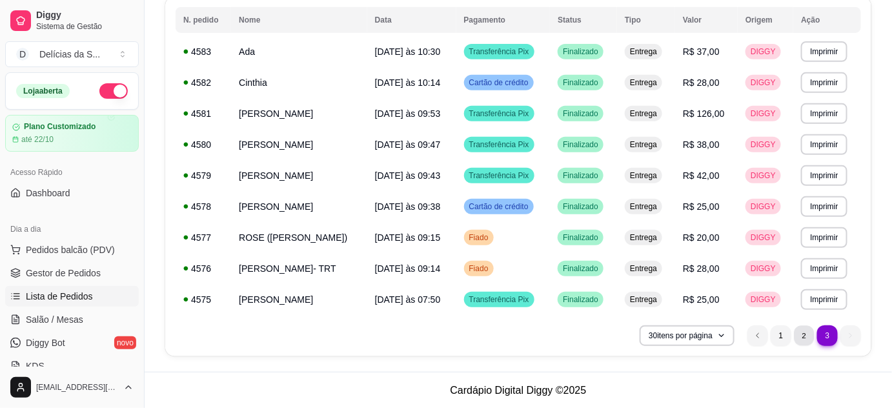
click at [803, 332] on li "2" at bounding box center [804, 335] width 20 height 20
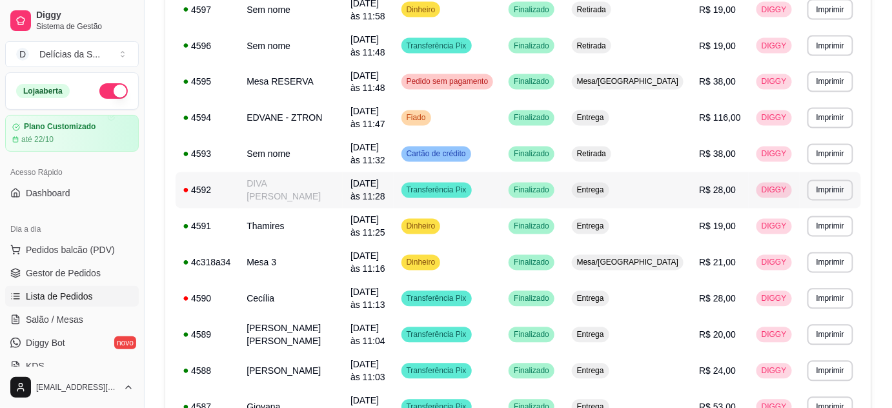
scroll to position [801, 0]
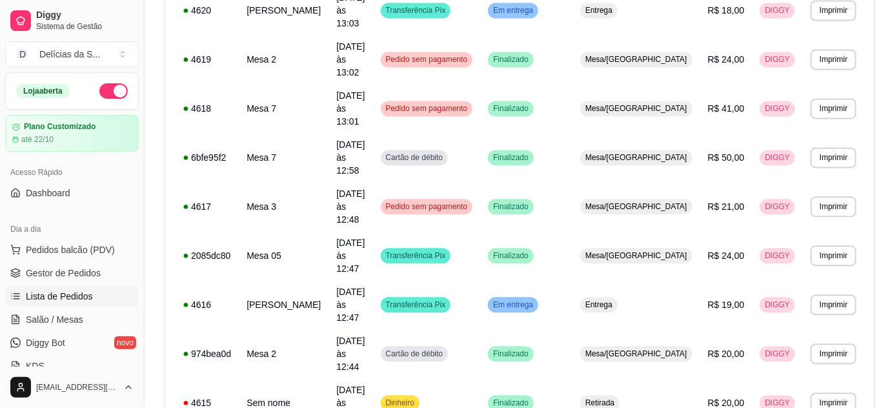
scroll to position [955, 0]
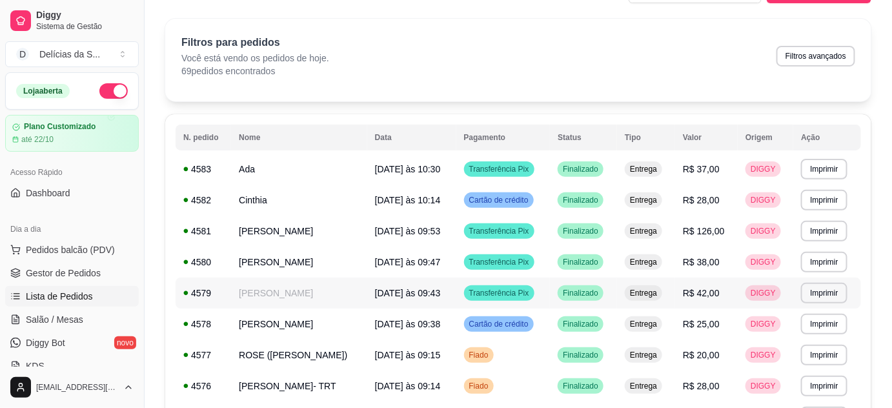
scroll to position [150, 0]
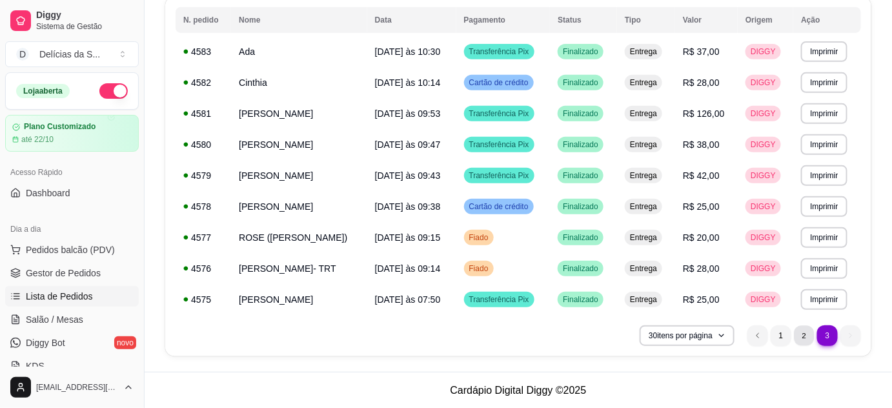
click at [803, 330] on li "2" at bounding box center [804, 335] width 20 height 20
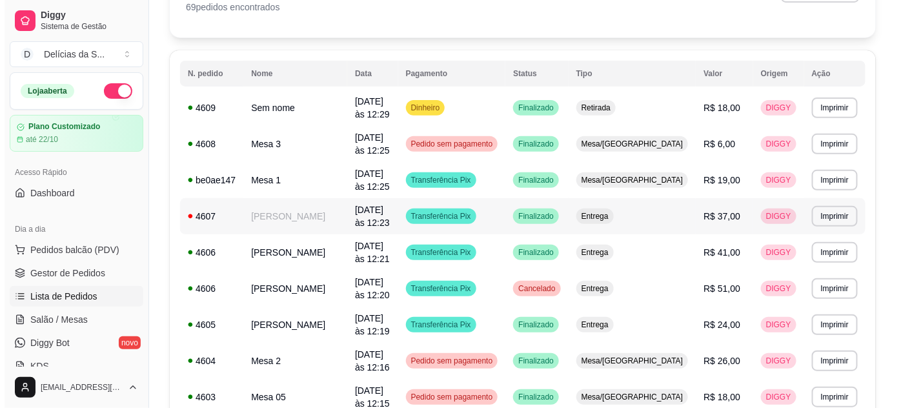
scroll to position [0, 0]
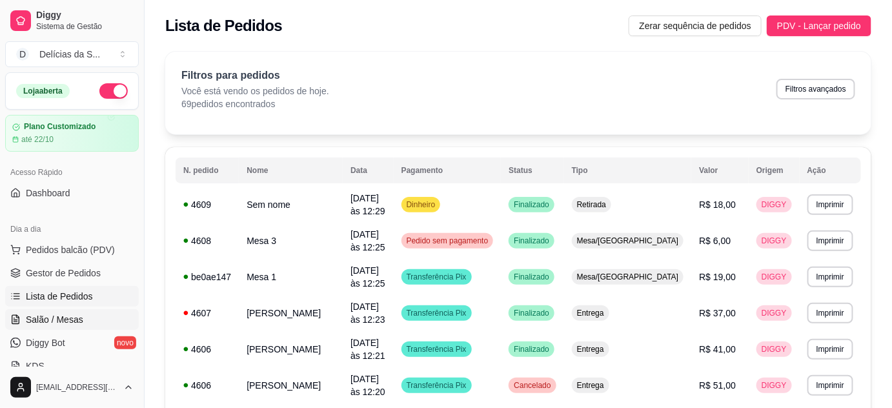
drag, startPoint x: 55, startPoint y: 323, endPoint x: 65, endPoint y: 315, distance: 12.9
click at [55, 321] on span "Salão / Mesas" at bounding box center [54, 319] width 57 height 13
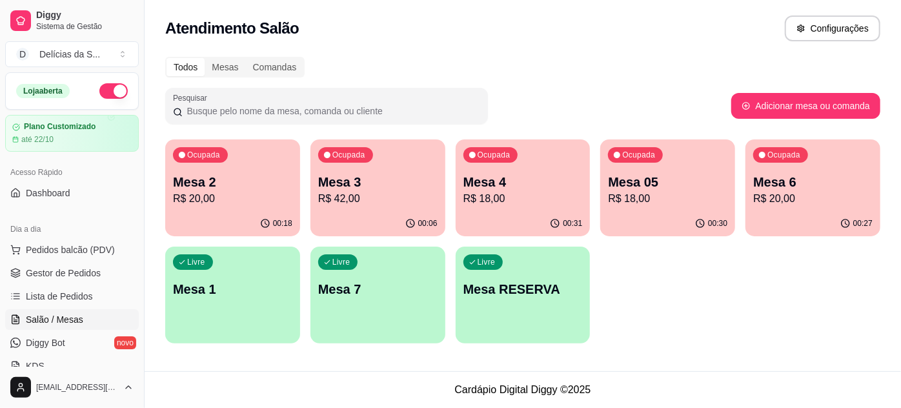
click at [513, 191] on p "R$ 18,00" at bounding box center [522, 198] width 119 height 15
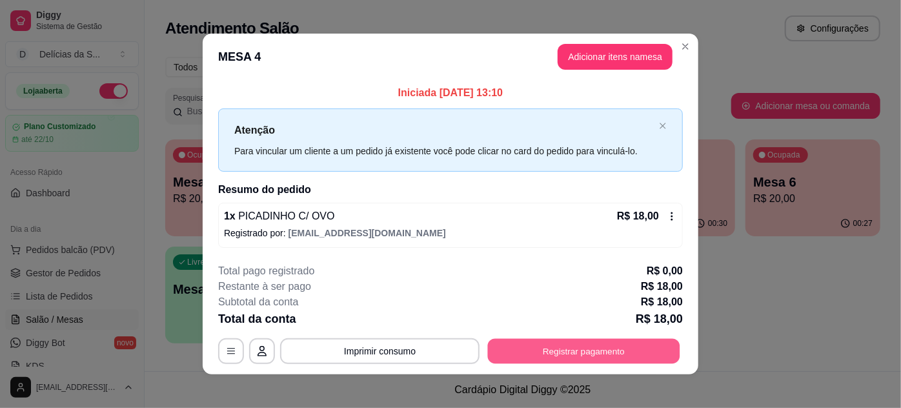
click at [570, 359] on button "Registrar pagamento" at bounding box center [584, 350] width 192 height 25
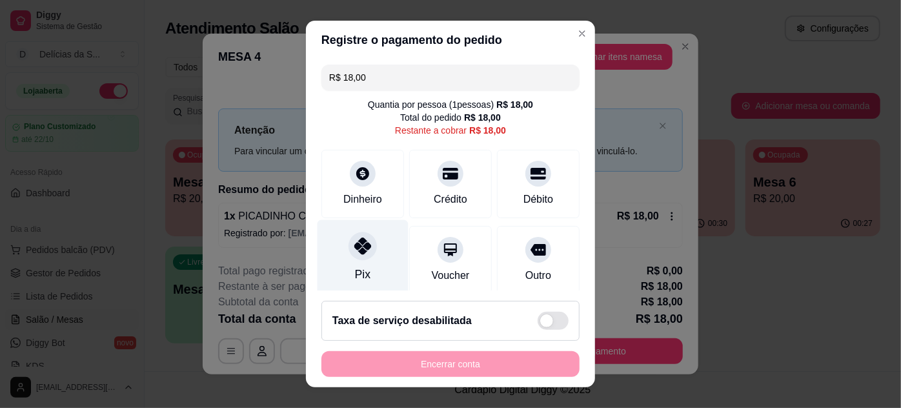
click at [359, 254] on div at bounding box center [362, 246] width 28 height 28
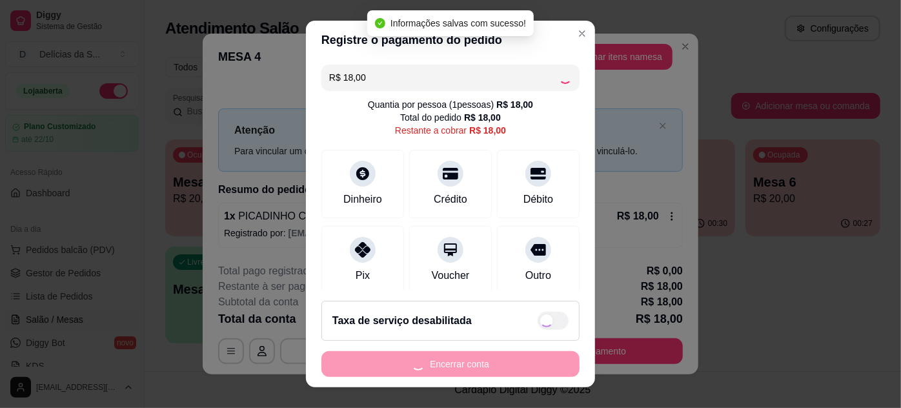
type input "R$ 0,00"
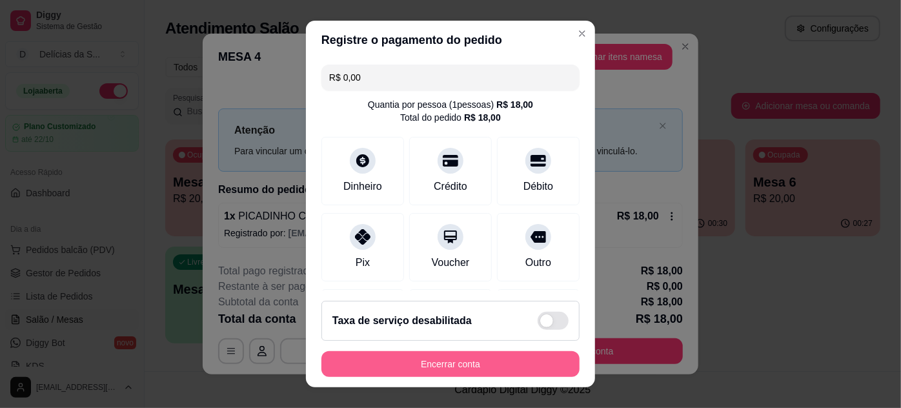
click at [410, 366] on button "Encerrar conta" at bounding box center [450, 364] width 258 height 26
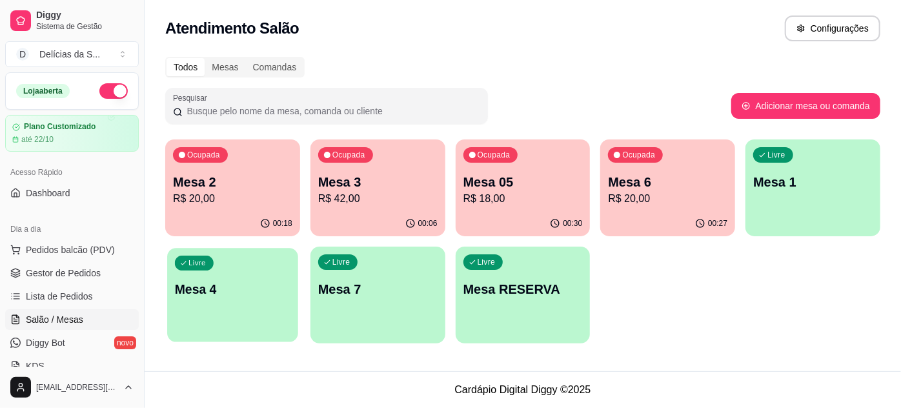
click at [234, 294] on p "Mesa 4" at bounding box center [232, 289] width 115 height 17
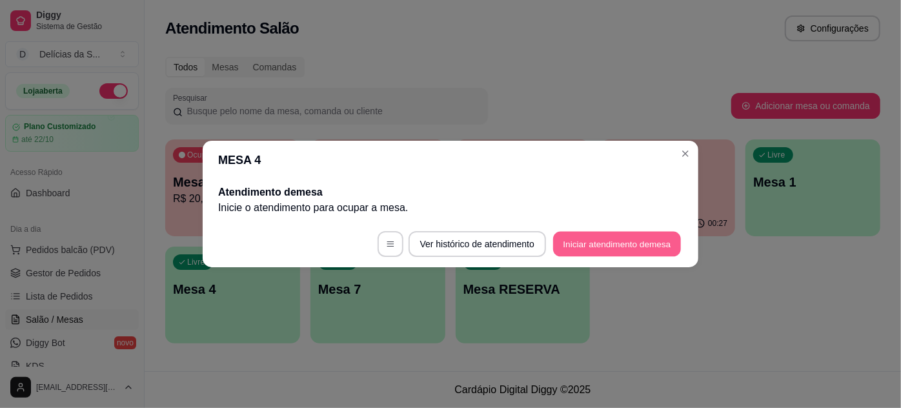
click at [578, 244] on button "Iniciar atendimento de mesa" at bounding box center [617, 244] width 128 height 25
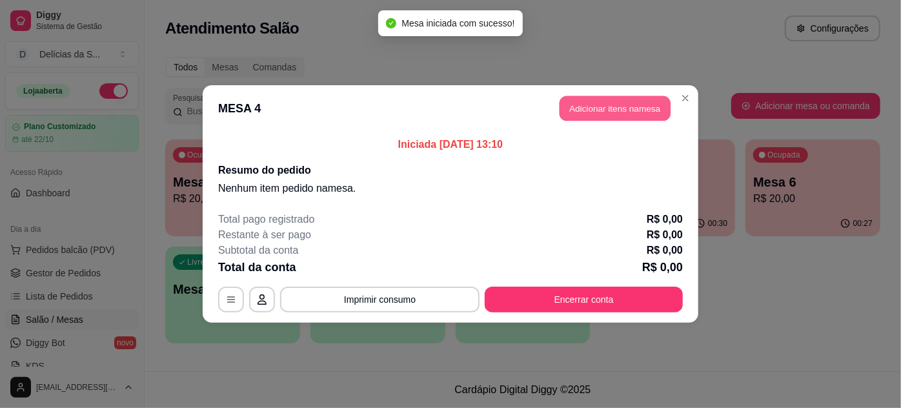
click at [621, 112] on button "Adicionar itens na mesa" at bounding box center [614, 108] width 111 height 25
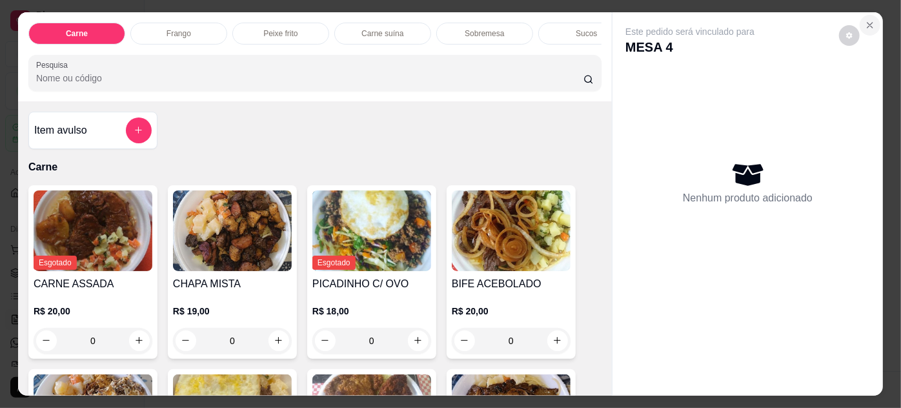
click at [868, 20] on icon "Close" at bounding box center [870, 25] width 10 height 10
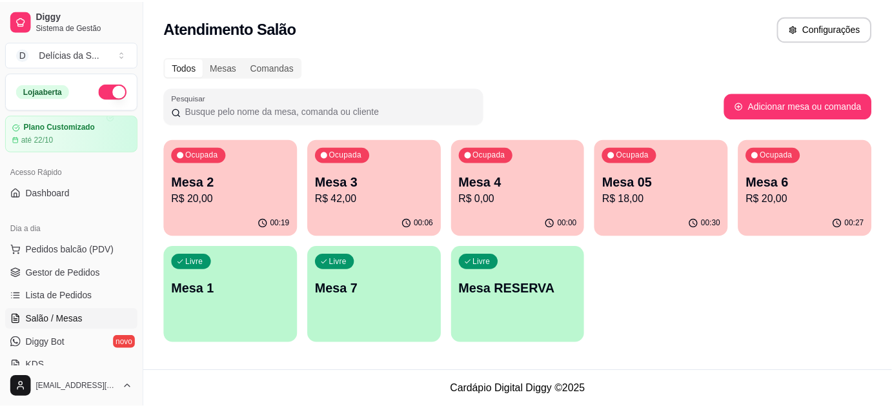
scroll to position [117, 0]
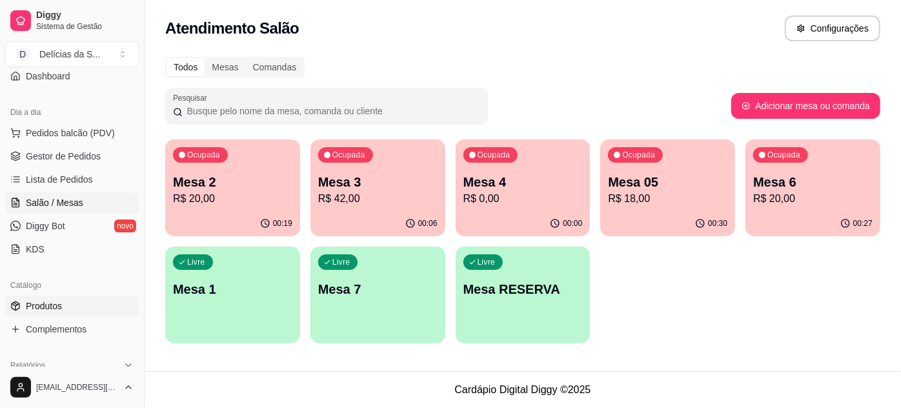
click at [70, 307] on link "Produtos" at bounding box center [72, 305] width 134 height 21
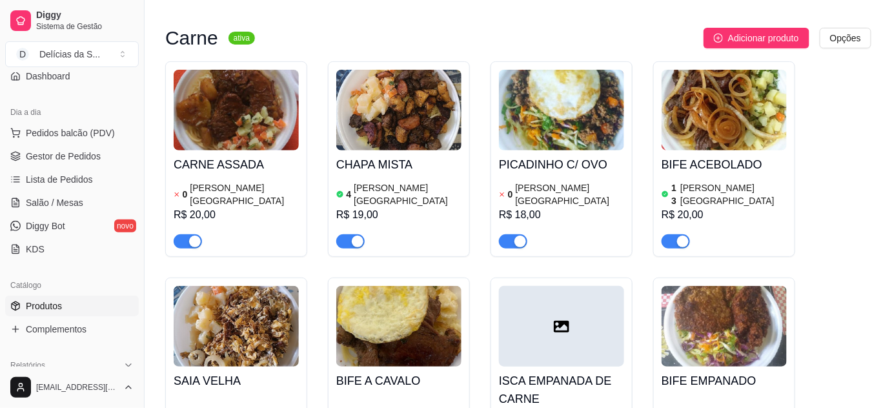
scroll to position [234, 0]
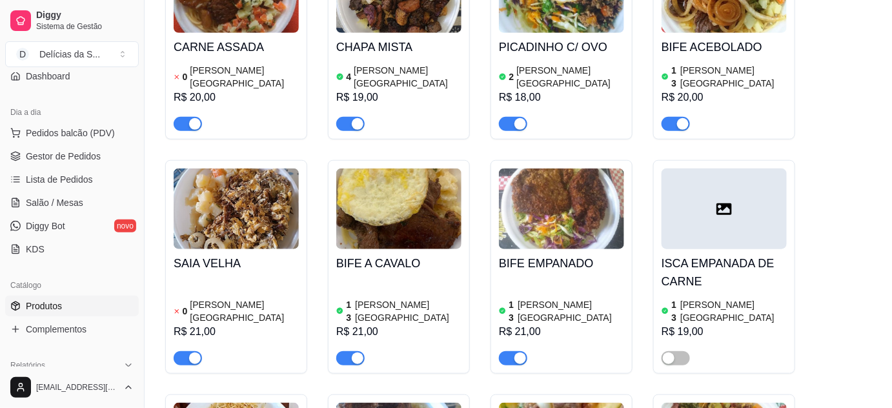
click at [265, 206] on img at bounding box center [236, 208] width 125 height 81
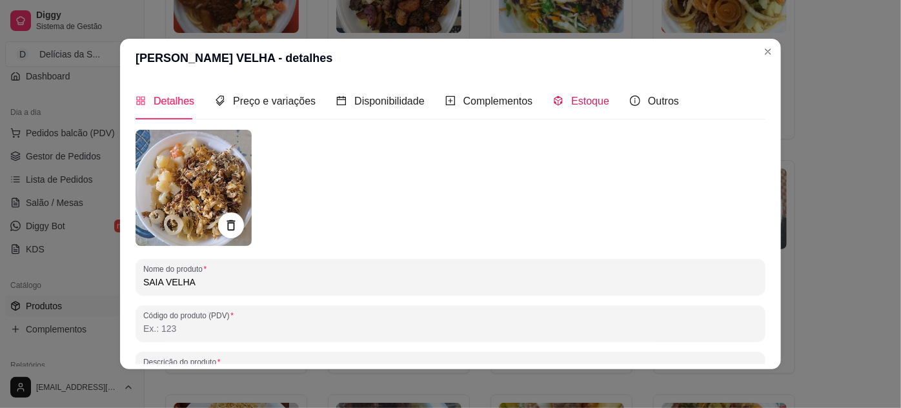
click at [574, 96] on span "Estoque" at bounding box center [590, 100] width 38 height 11
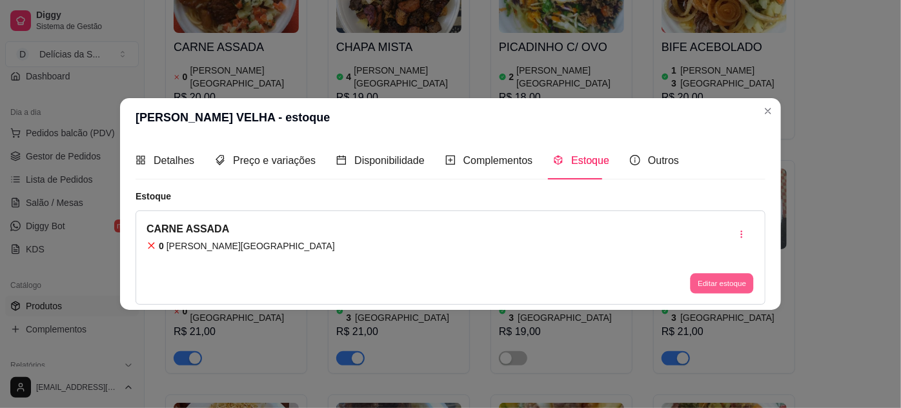
click at [710, 279] on button "Editar estoque" at bounding box center [721, 283] width 63 height 20
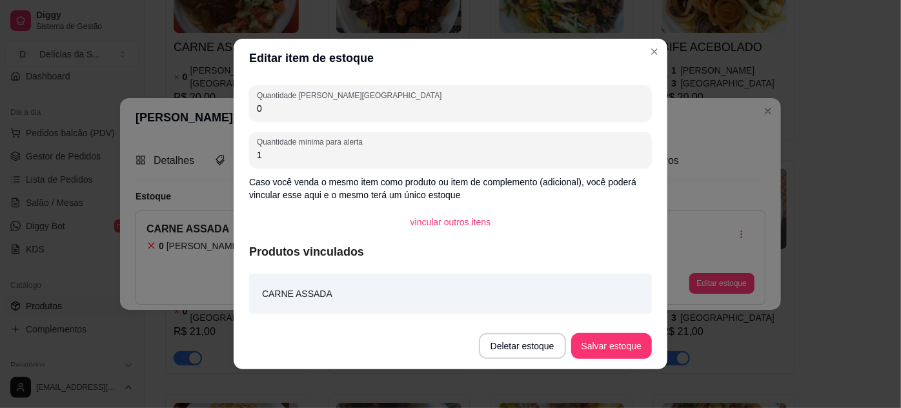
drag, startPoint x: 239, startPoint y: 108, endPoint x: 155, endPoint y: 110, distance: 83.9
click at [155, 110] on div "Editar item de estoque Quantidade em estoque 0 Quantidade mínima para alerta 1 …" at bounding box center [450, 204] width 901 height 408
type input "1"
click at [618, 333] on div "Deletar estoque Salvar estoque" at bounding box center [565, 346] width 173 height 26
click at [663, 48] on div "Editar item de estoque Quantidade em estoque 1 Quantidade mínima para alerta 1 …" at bounding box center [450, 204] width 901 height 408
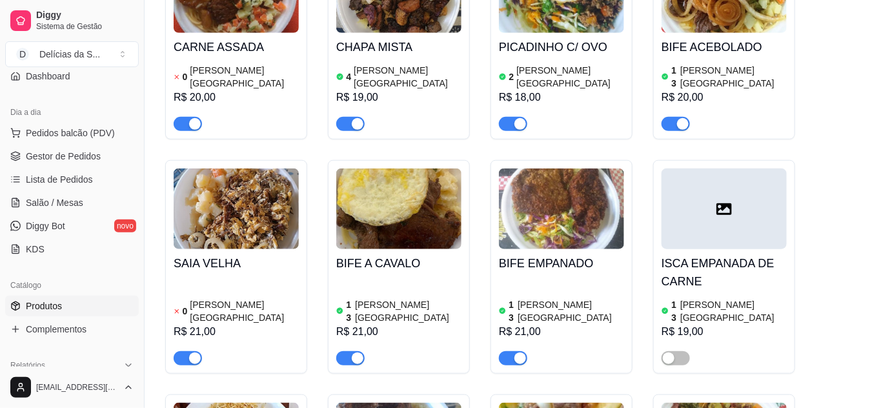
click at [183, 170] on img at bounding box center [236, 208] width 125 height 81
click at [50, 146] on link "Gestor de Pedidos" at bounding box center [72, 156] width 134 height 21
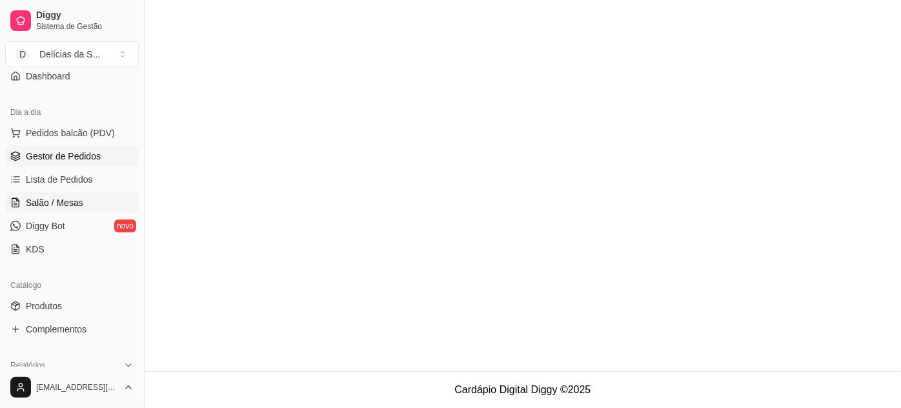
click at [35, 197] on span "Salão / Mesas" at bounding box center [54, 202] width 57 height 13
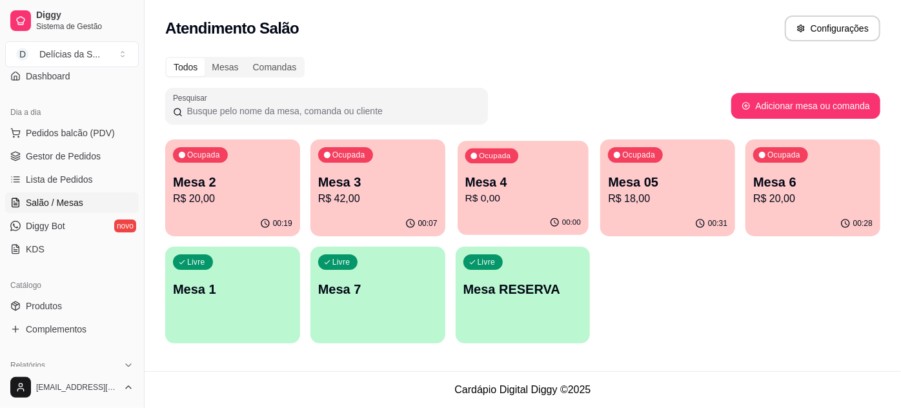
click at [512, 194] on p "R$ 0,00" at bounding box center [522, 198] width 115 height 15
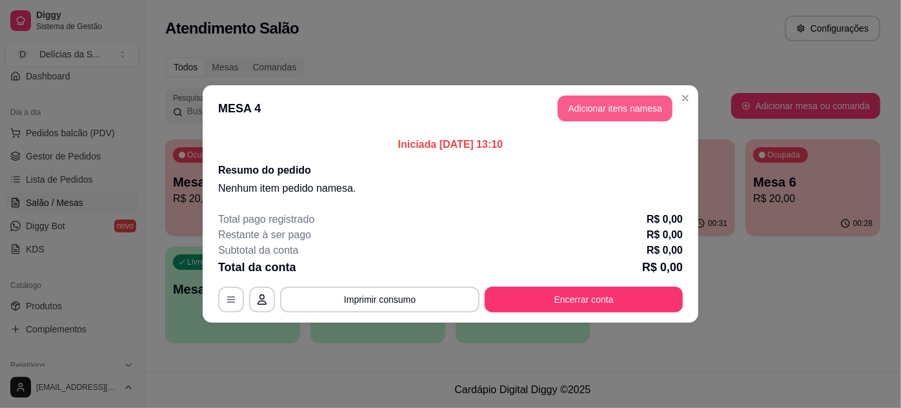
click at [636, 111] on button "Adicionar itens na mesa" at bounding box center [614, 108] width 115 height 26
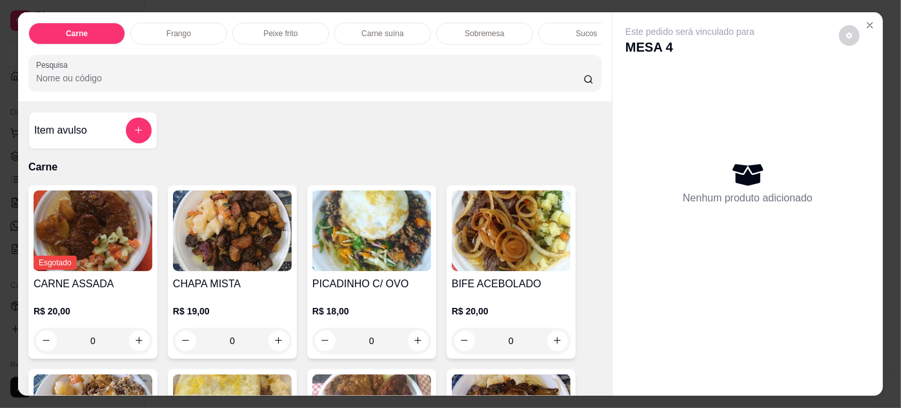
scroll to position [234, 0]
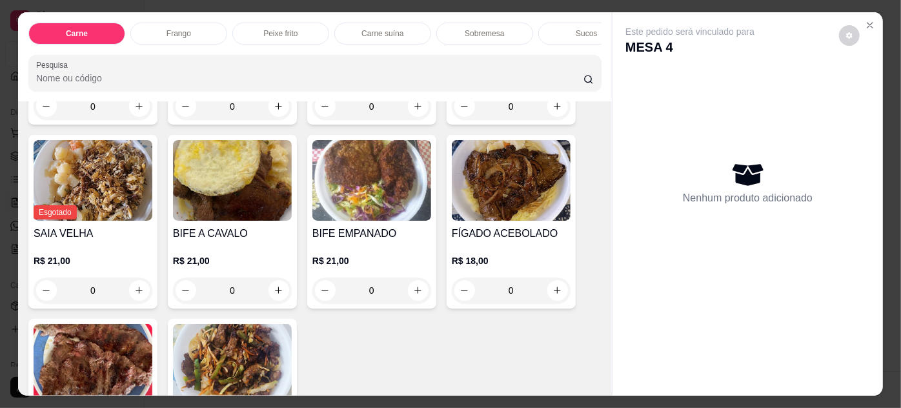
click at [85, 199] on img at bounding box center [93, 180] width 119 height 81
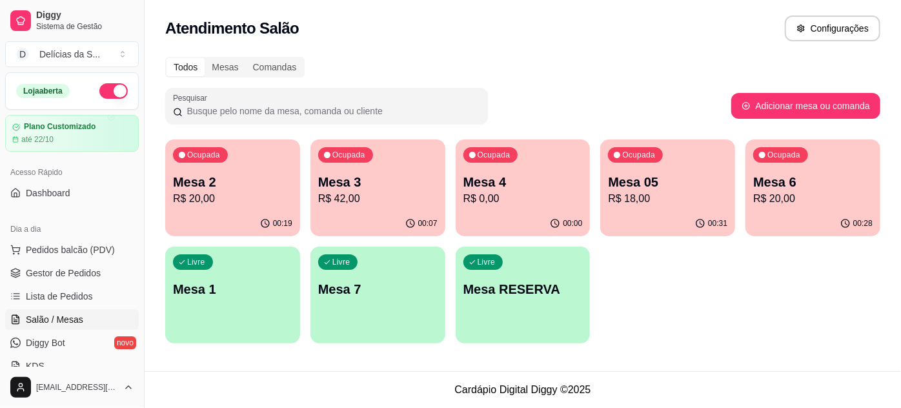
click at [511, 185] on p "Mesa 4" at bounding box center [522, 182] width 119 height 18
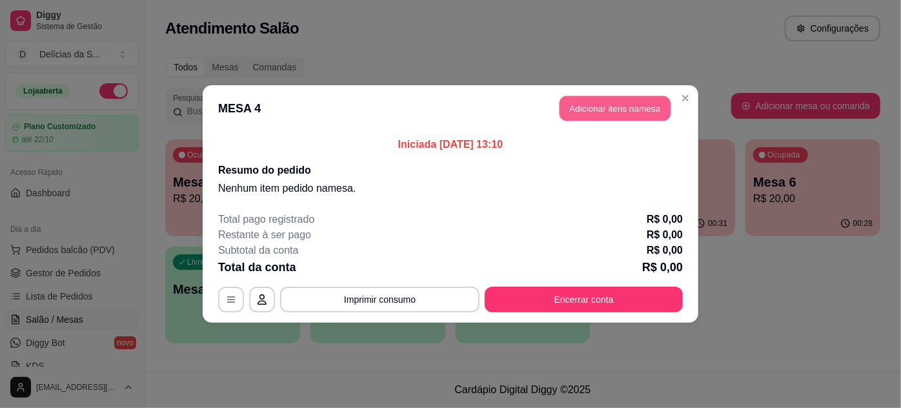
click at [599, 107] on button "Adicionar itens na mesa" at bounding box center [614, 108] width 111 height 25
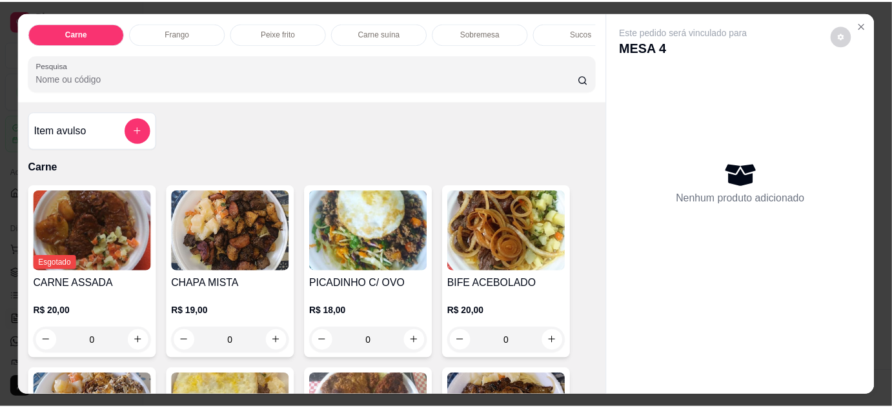
scroll to position [234, 0]
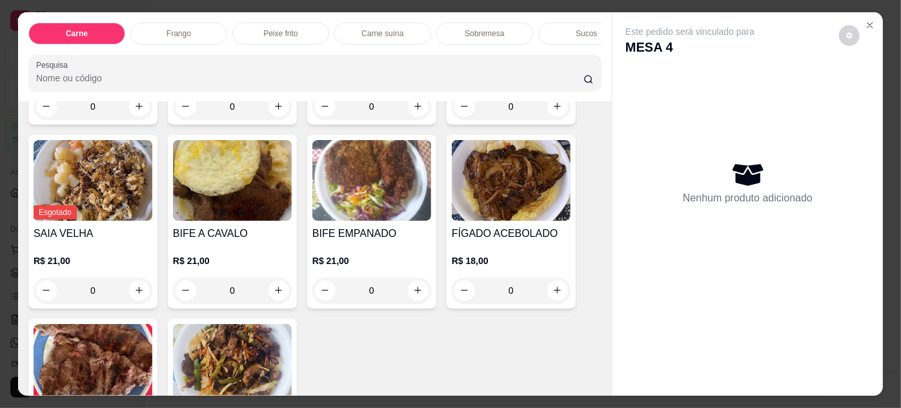
click at [90, 182] on img at bounding box center [93, 180] width 119 height 81
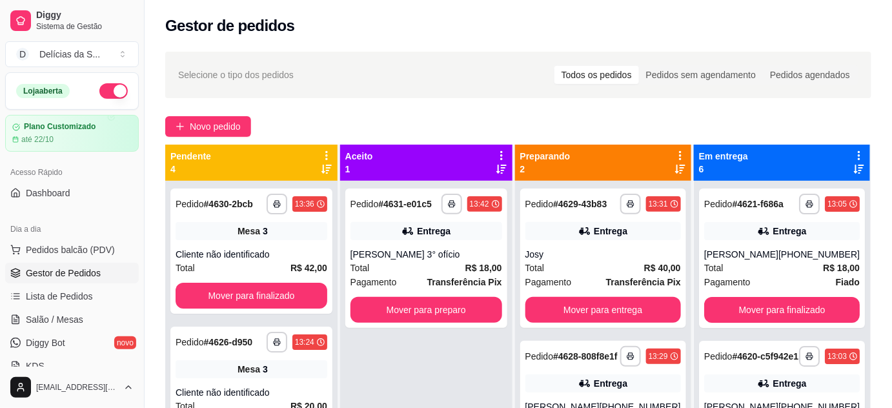
scroll to position [117, 0]
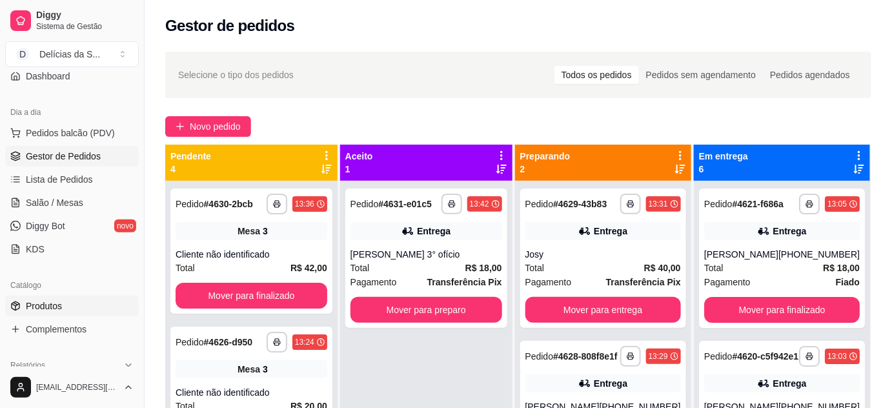
click at [55, 299] on span "Produtos" at bounding box center [44, 305] width 36 height 13
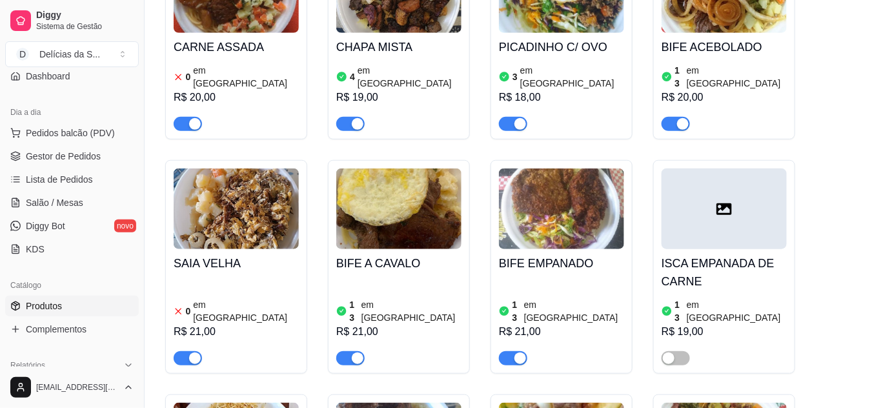
scroll to position [117, 0]
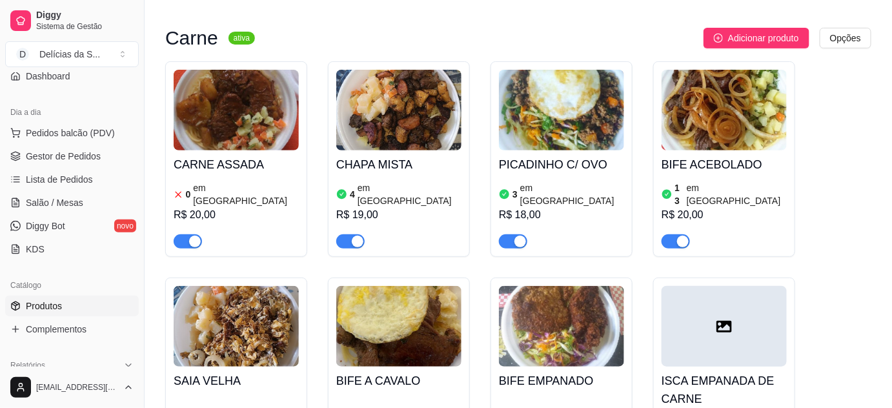
click at [258, 307] on img at bounding box center [236, 326] width 125 height 81
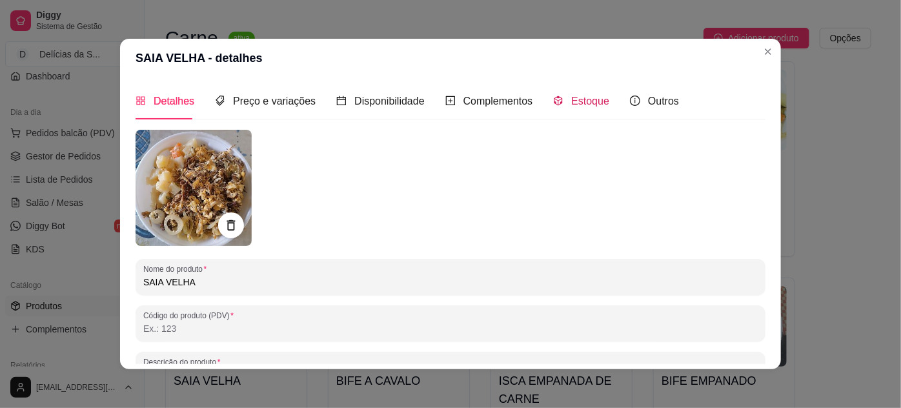
click at [589, 103] on span "Estoque" at bounding box center [590, 100] width 38 height 11
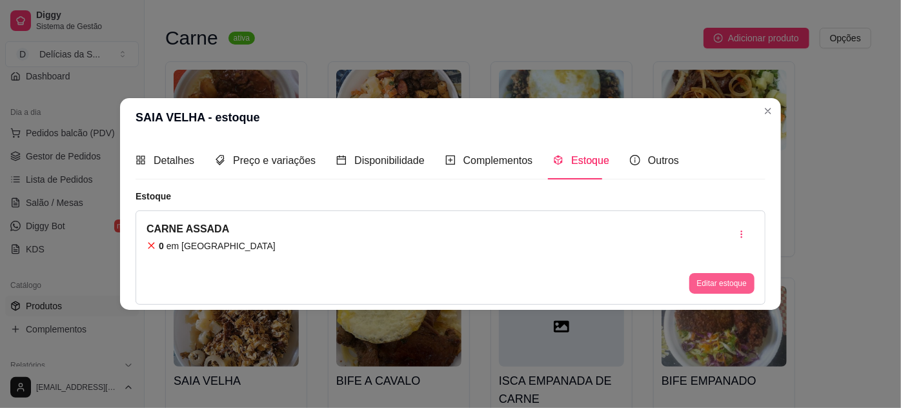
click at [719, 281] on button "Editar estoque" at bounding box center [721, 283] width 65 height 21
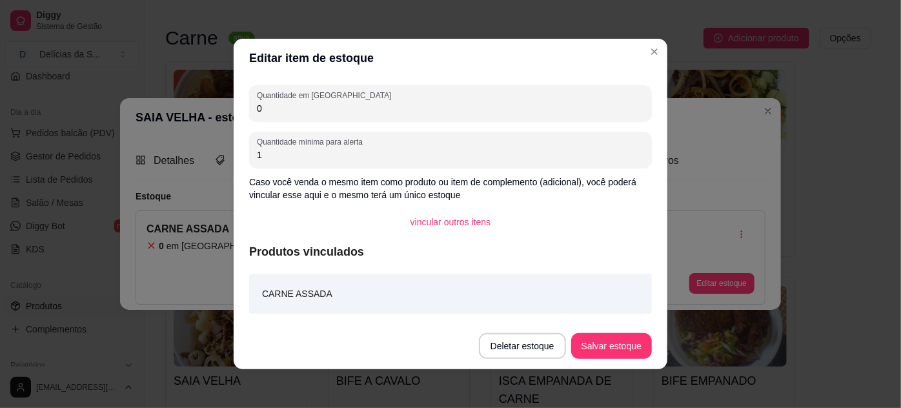
click at [268, 112] on input "0" at bounding box center [450, 108] width 387 height 13
type input "1"
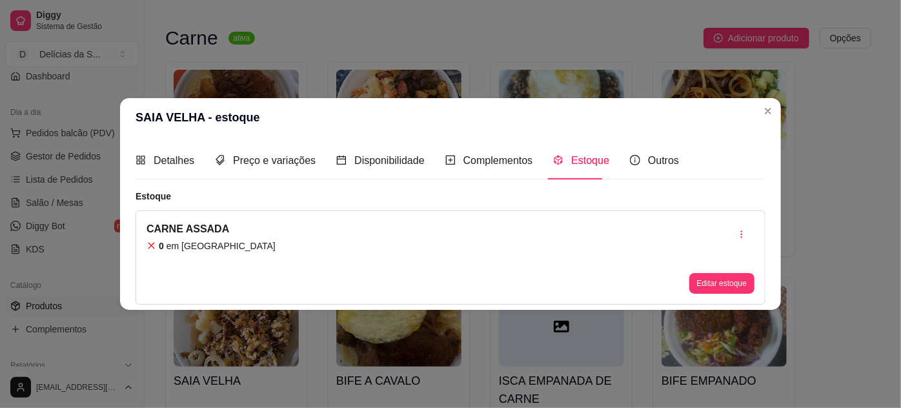
click at [780, 115] on div "SAIA VELHA - estoque Detalhes Preço e variações Disponibilidade Complementos Es…" at bounding box center [450, 204] width 901 height 408
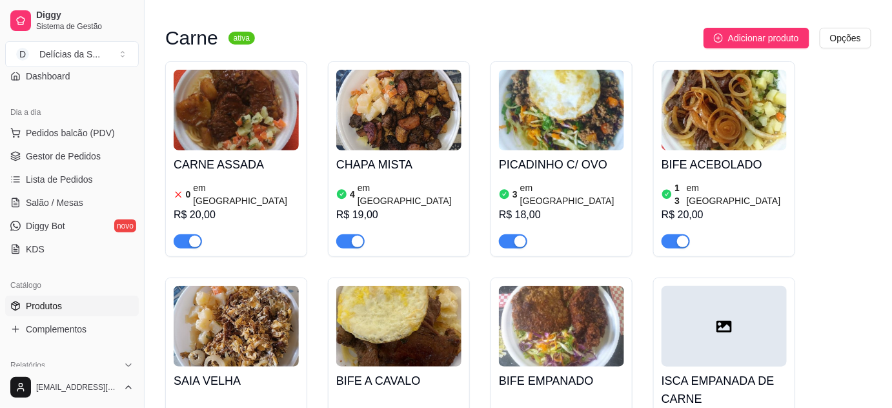
click at [41, 165] on ul "Pedidos balcão (PDV) Gestor de Pedidos Lista de Pedidos Salão / Mesas Diggy Bot…" at bounding box center [72, 191] width 134 height 137
click at [29, 160] on span "Gestor de Pedidos" at bounding box center [63, 156] width 75 height 13
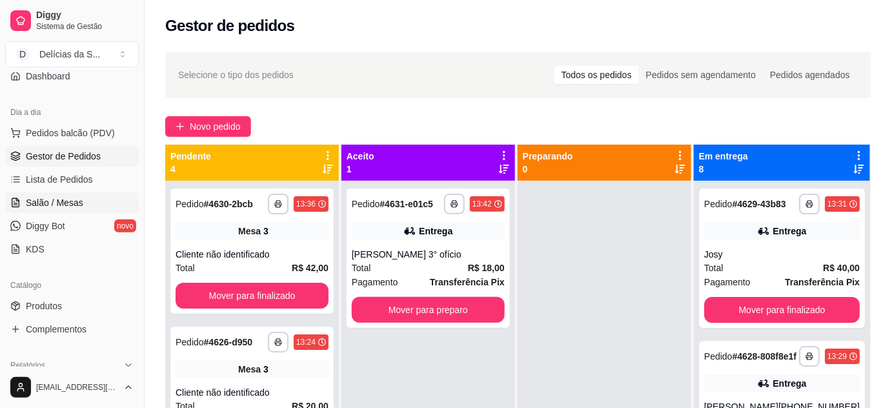
click at [67, 196] on span "Salão / Mesas" at bounding box center [54, 202] width 57 height 13
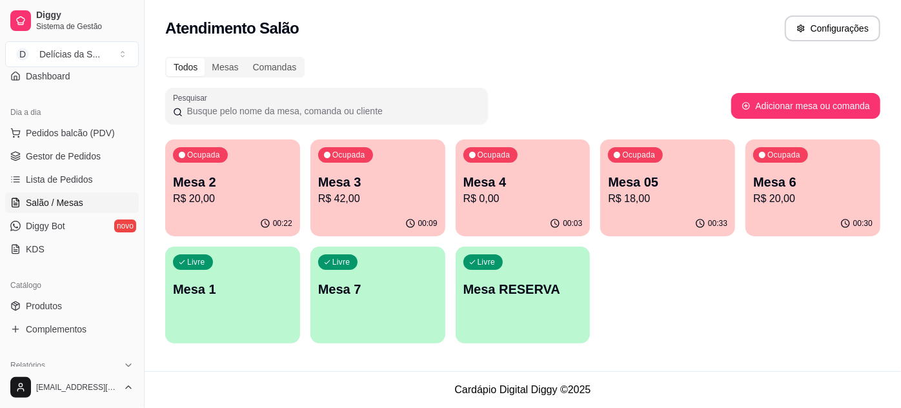
click at [345, 179] on p "Mesa 3" at bounding box center [377, 182] width 119 height 18
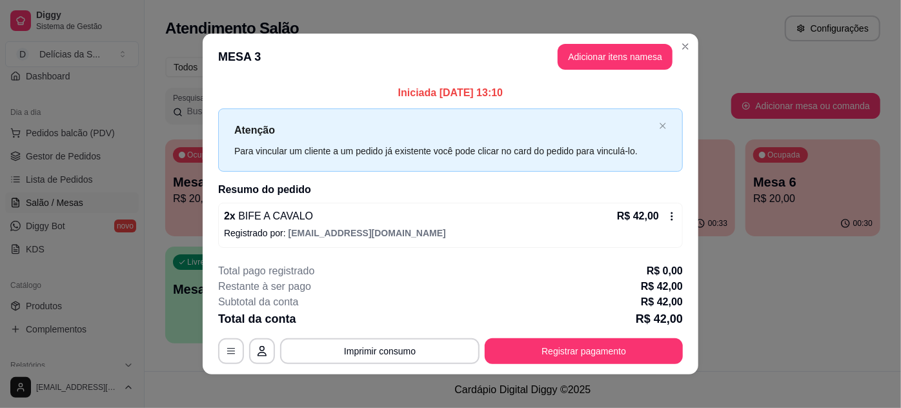
scroll to position [6, 0]
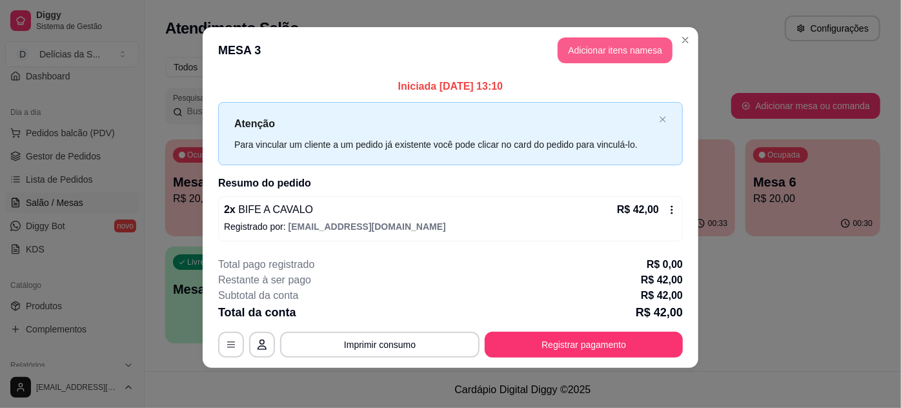
click at [616, 53] on button "Adicionar itens na mesa" at bounding box center [614, 50] width 115 height 26
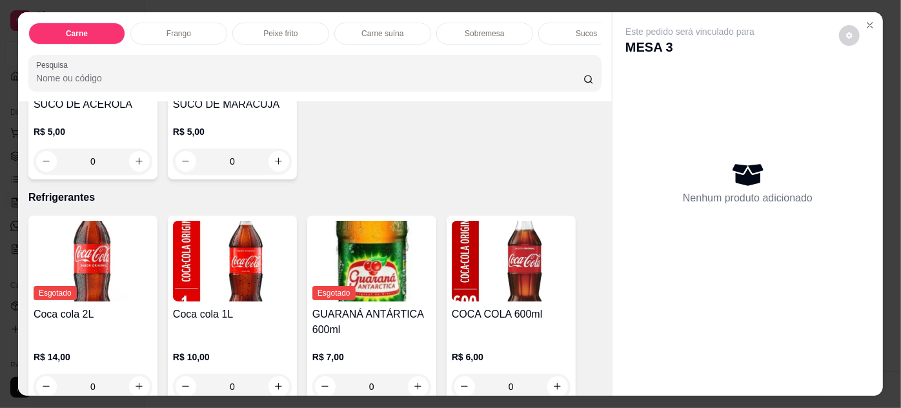
scroll to position [1759, 0]
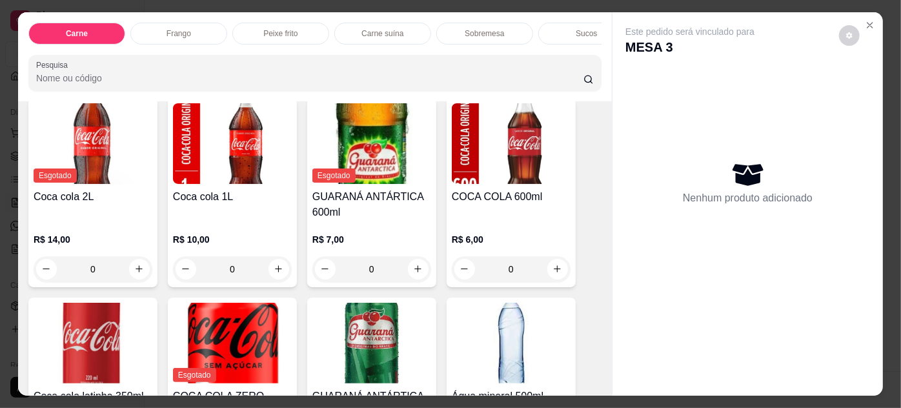
click at [521, 150] on img at bounding box center [511, 143] width 119 height 81
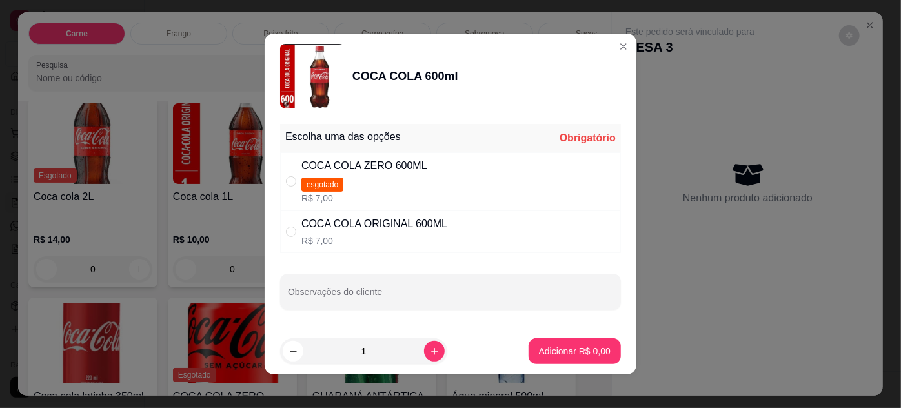
click at [295, 226] on div "" at bounding box center [293, 232] width 15 height 14
radio input "true"
click at [566, 342] on button "Adicionar R$ 7,00" at bounding box center [575, 351] width 90 height 25
type input "1"
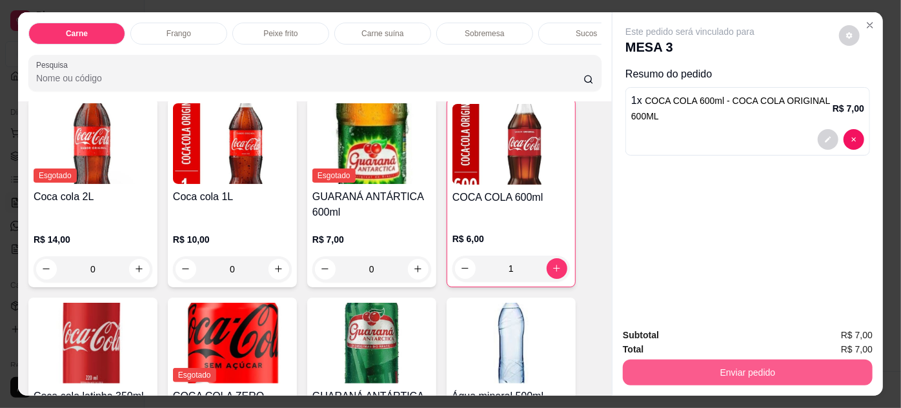
click at [713, 367] on button "Enviar pedido" at bounding box center [748, 372] width 250 height 26
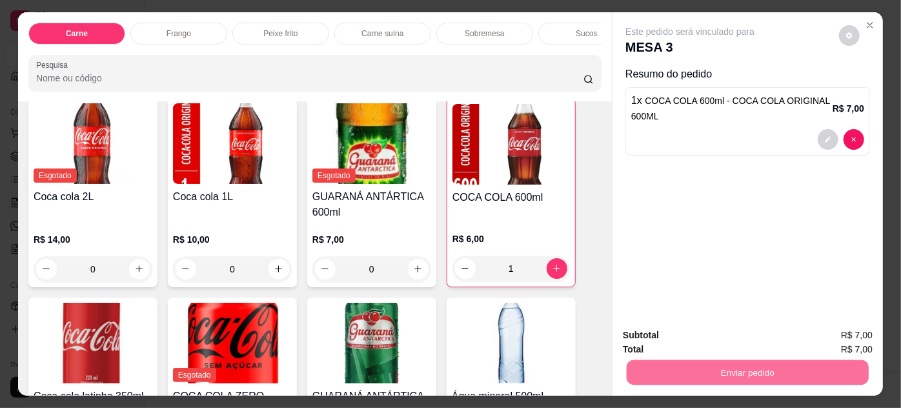
click at [829, 335] on button "Enviar pedido" at bounding box center [839, 336] width 73 height 25
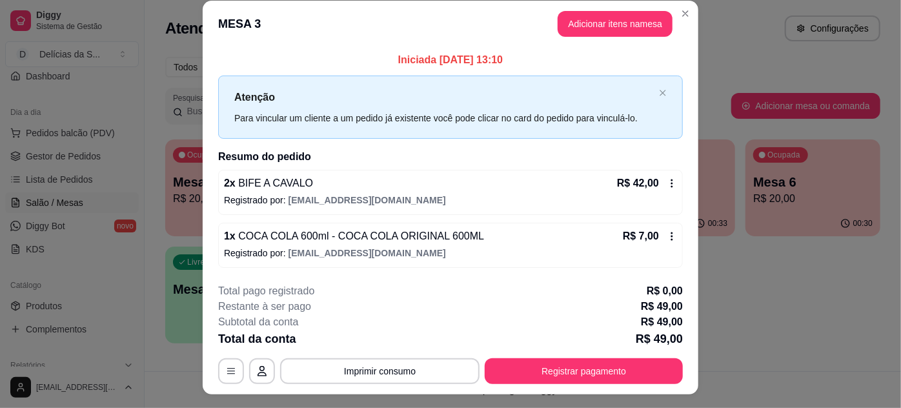
scroll to position [0, 0]
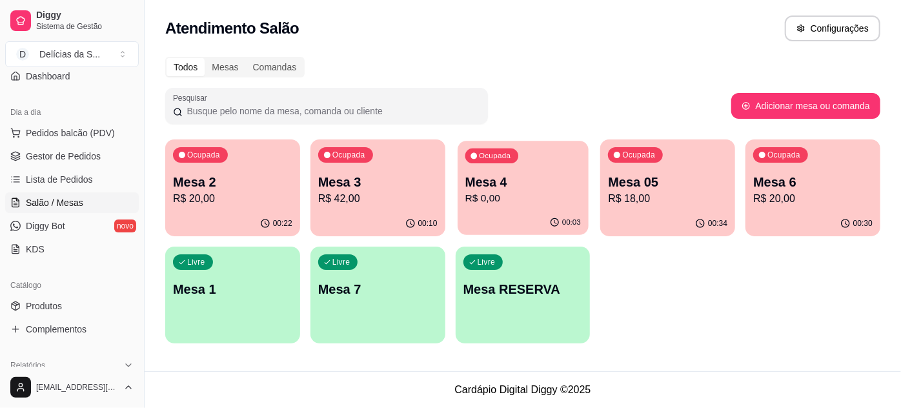
click at [517, 194] on p "R$ 0,00" at bounding box center [522, 198] width 115 height 15
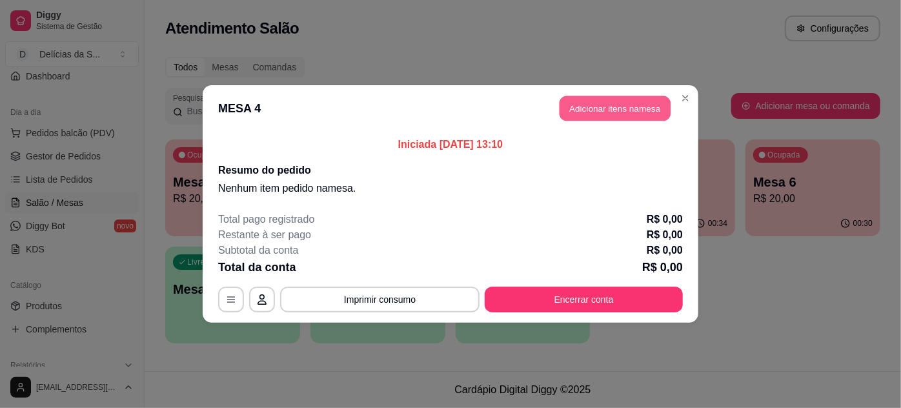
click at [577, 105] on button "Adicionar itens na mesa" at bounding box center [614, 108] width 111 height 25
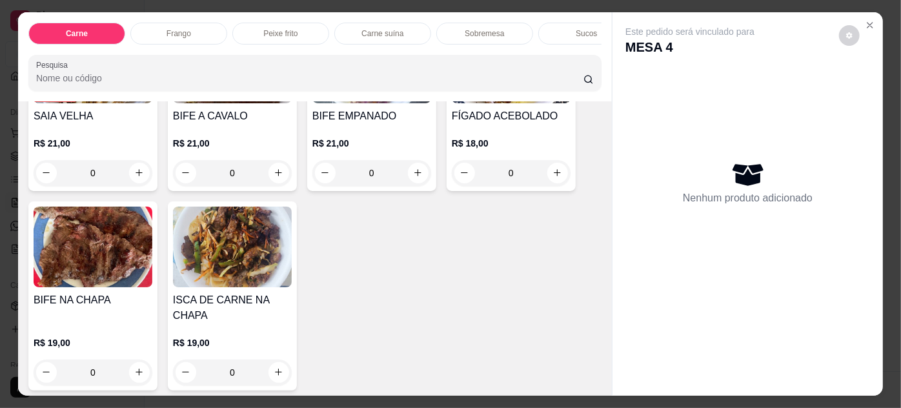
scroll to position [586, 0]
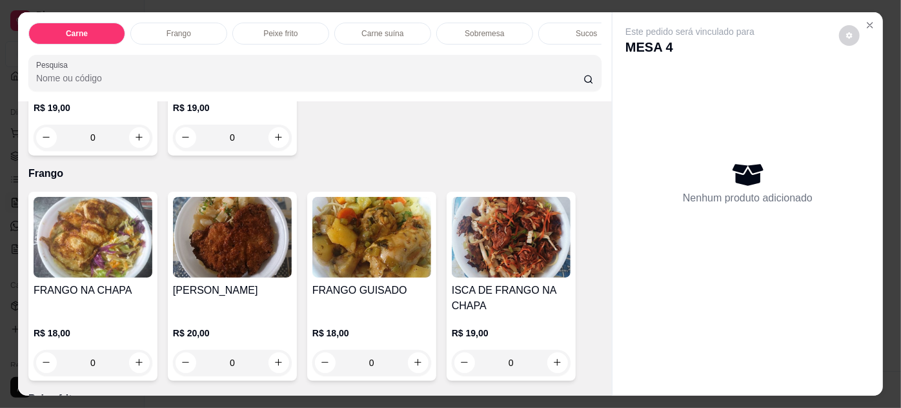
click at [344, 239] on img at bounding box center [371, 237] width 119 height 81
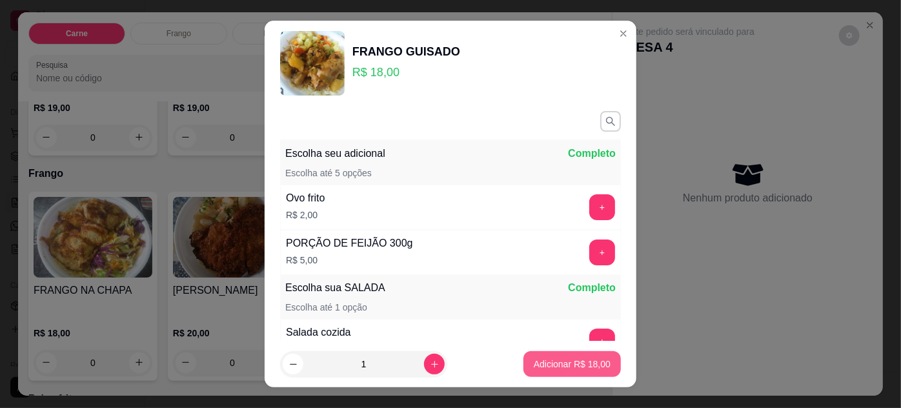
click at [568, 355] on button "Adicionar R$ 18,00" at bounding box center [571, 364] width 97 height 26
type input "1"
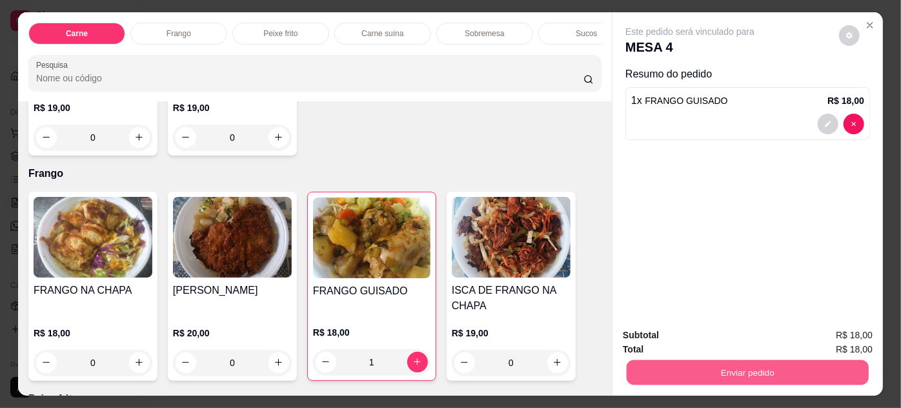
click at [689, 363] on button "Enviar pedido" at bounding box center [747, 372] width 242 height 25
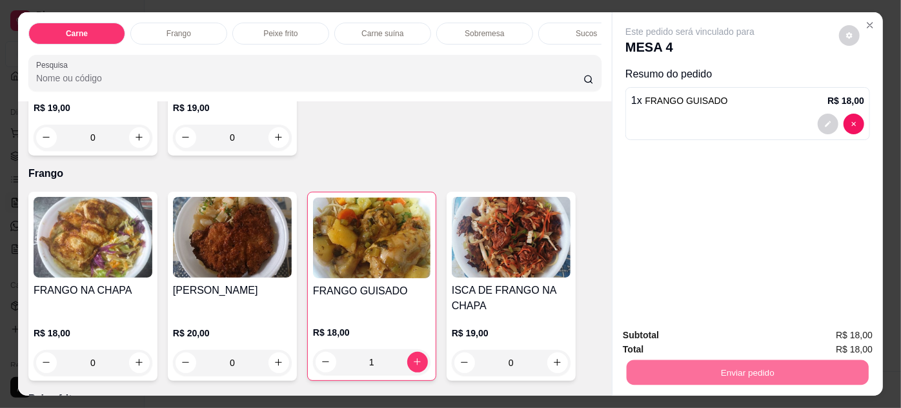
click at [837, 332] on button "Enviar pedido" at bounding box center [839, 336] width 71 height 24
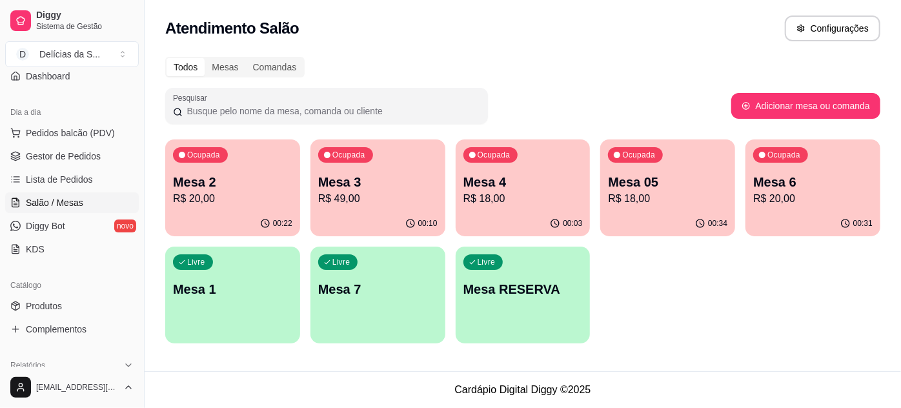
click at [662, 209] on div "Ocupada Mesa 05 R$ 18,00" at bounding box center [667, 175] width 135 height 72
click at [215, 184] on p "Mesa 2" at bounding box center [232, 182] width 115 height 17
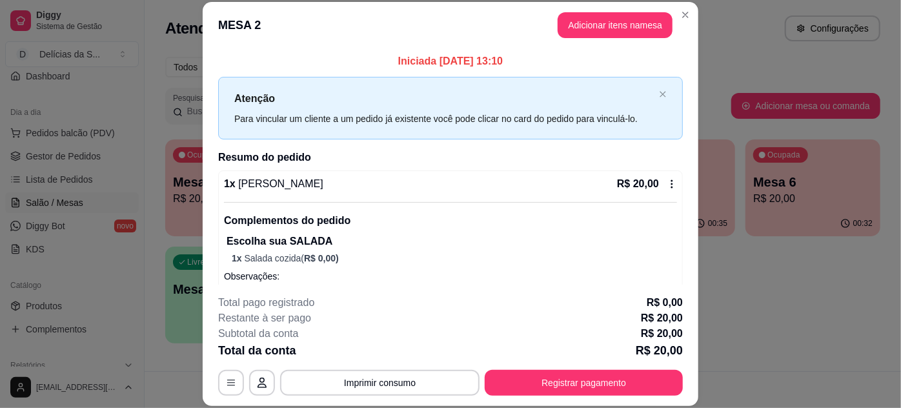
scroll to position [52, 0]
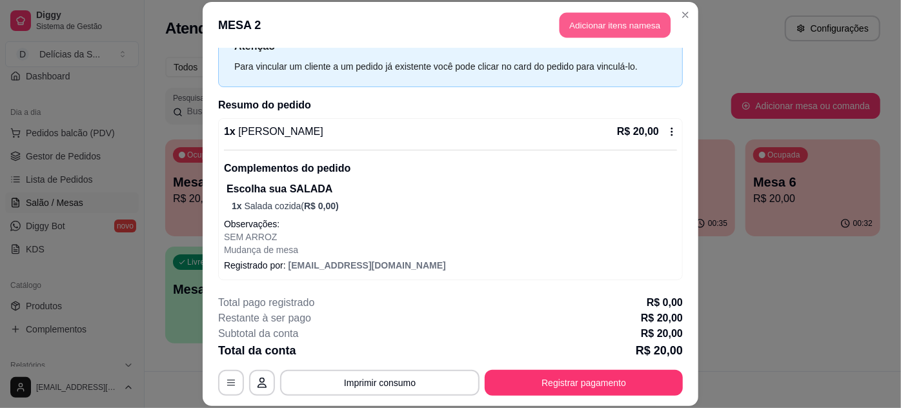
click at [610, 19] on button "Adicionar itens na mesa" at bounding box center [614, 25] width 111 height 25
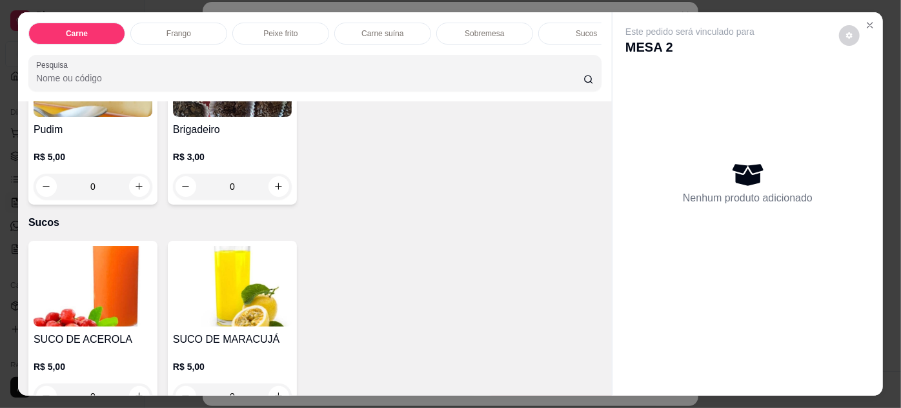
scroll to position [1525, 0]
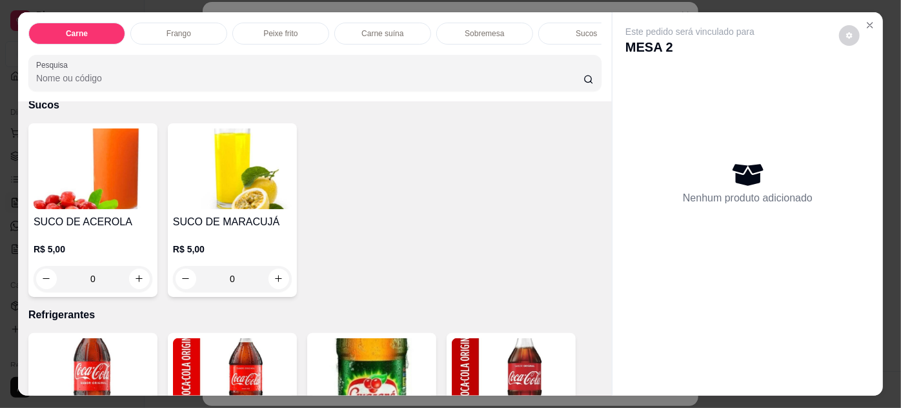
click at [235, 177] on img at bounding box center [232, 168] width 119 height 81
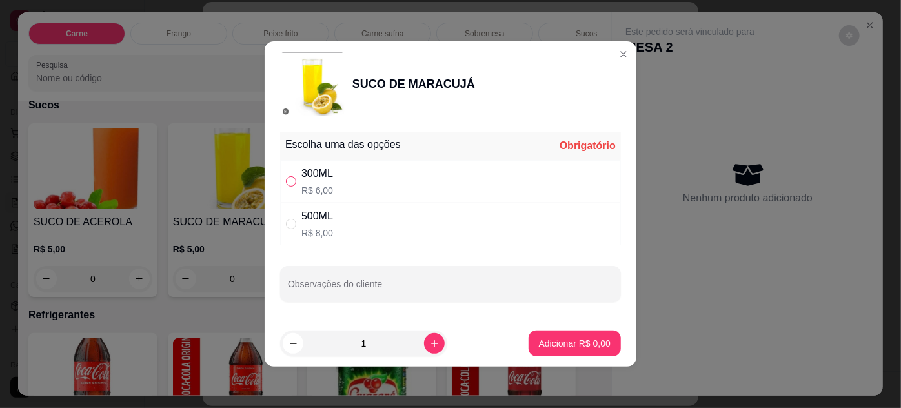
click at [287, 177] on input "" at bounding box center [291, 181] width 10 height 10
radio input "true"
click at [542, 340] on p "Adicionar R$ 6,00" at bounding box center [574, 343] width 70 height 12
type input "1"
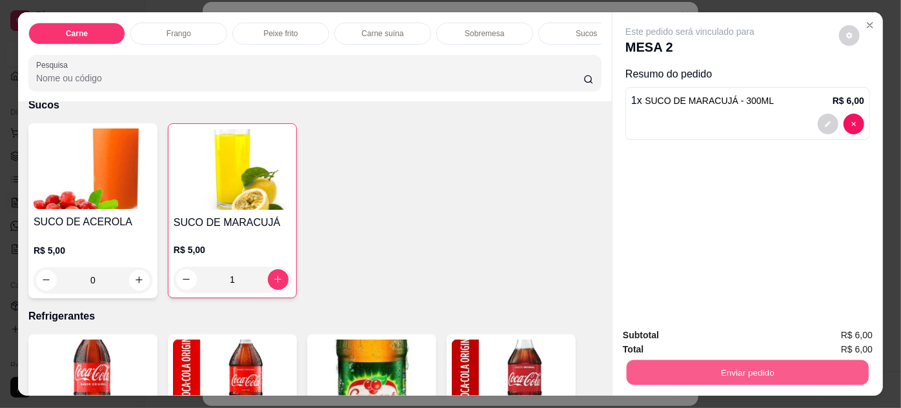
click at [769, 365] on button "Enviar pedido" at bounding box center [747, 372] width 242 height 25
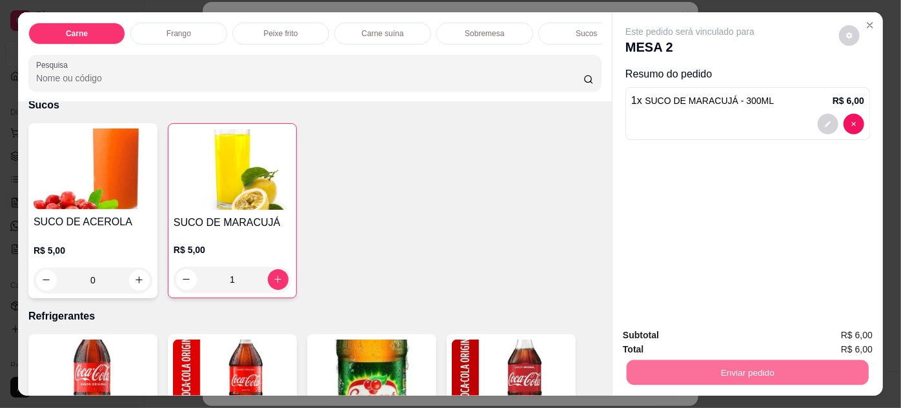
click at [855, 344] on button "Enviar pedido" at bounding box center [839, 336] width 73 height 25
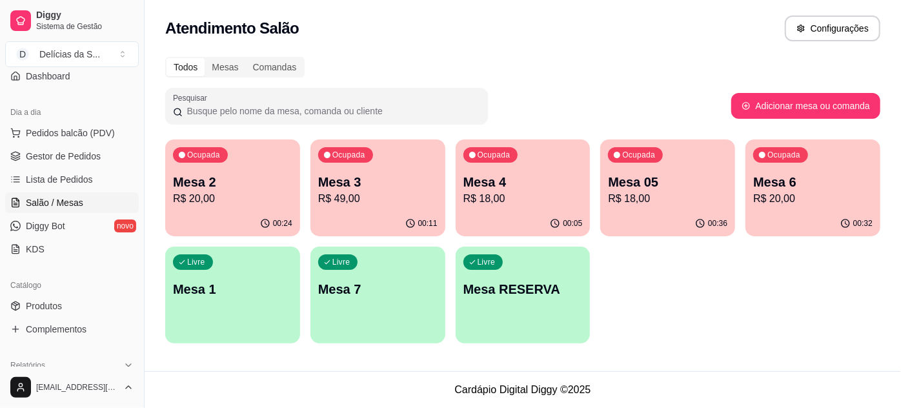
click at [682, 188] on p "Mesa 05" at bounding box center [667, 182] width 119 height 18
click at [653, 189] on p "Mesa 05" at bounding box center [667, 182] width 119 height 18
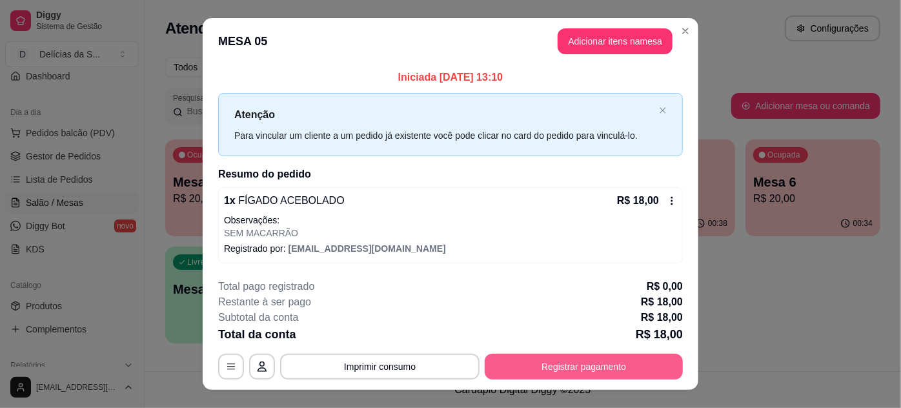
click at [605, 365] on button "Registrar pagamento" at bounding box center [584, 367] width 198 height 26
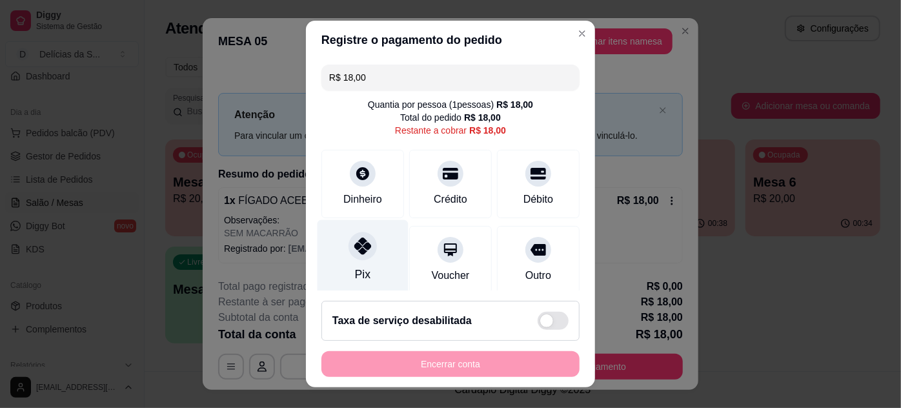
click at [354, 252] on icon at bounding box center [362, 245] width 17 height 17
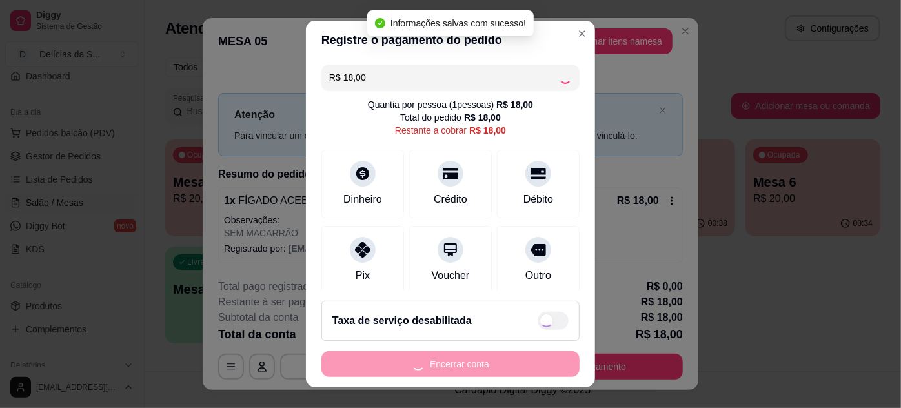
type input "R$ 0,00"
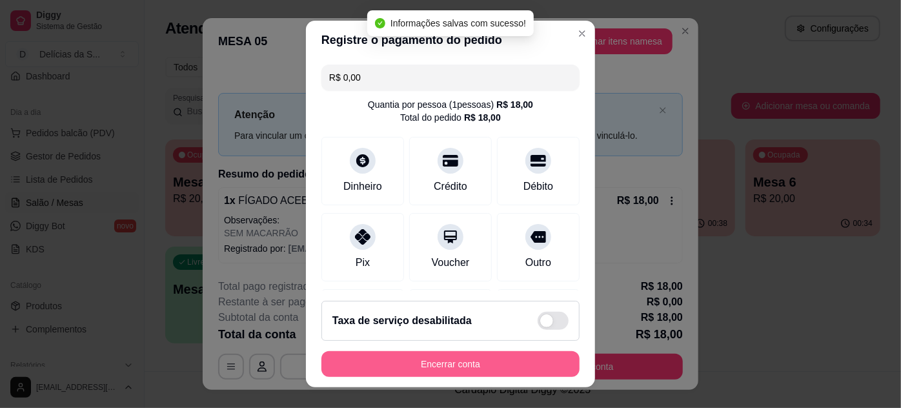
click at [440, 366] on button "Encerrar conta" at bounding box center [450, 364] width 258 height 26
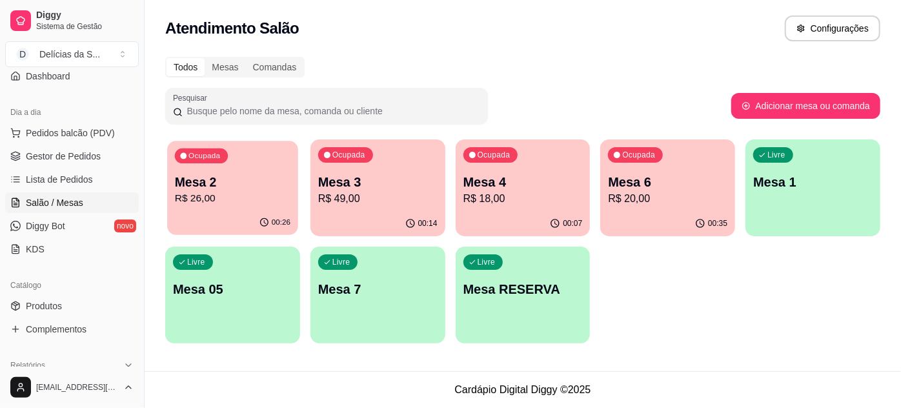
click at [263, 185] on p "Mesa 2" at bounding box center [232, 182] width 115 height 17
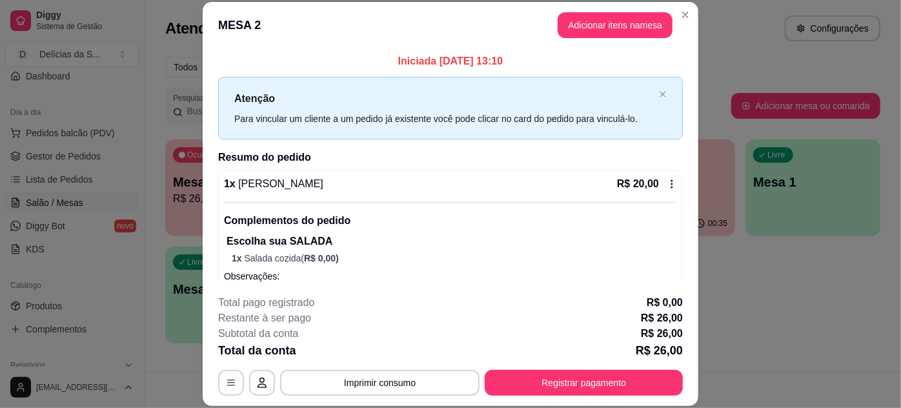
scroll to position [105, 0]
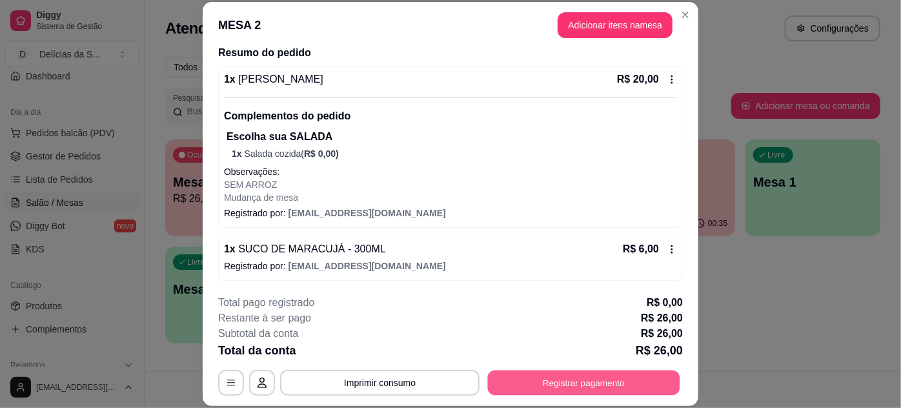
click at [606, 383] on button "Registrar pagamento" at bounding box center [584, 382] width 192 height 25
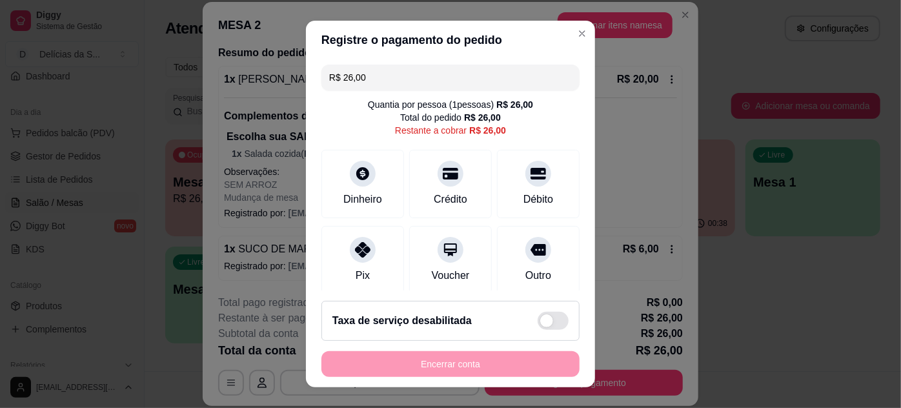
click at [569, 44] on header "Registre o pagamento do pedido" at bounding box center [450, 40] width 289 height 39
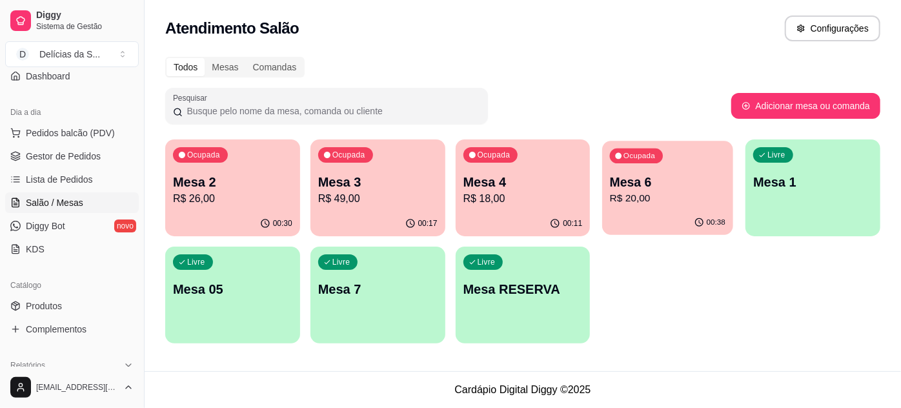
click at [692, 196] on p "R$ 20,00" at bounding box center [667, 198] width 115 height 15
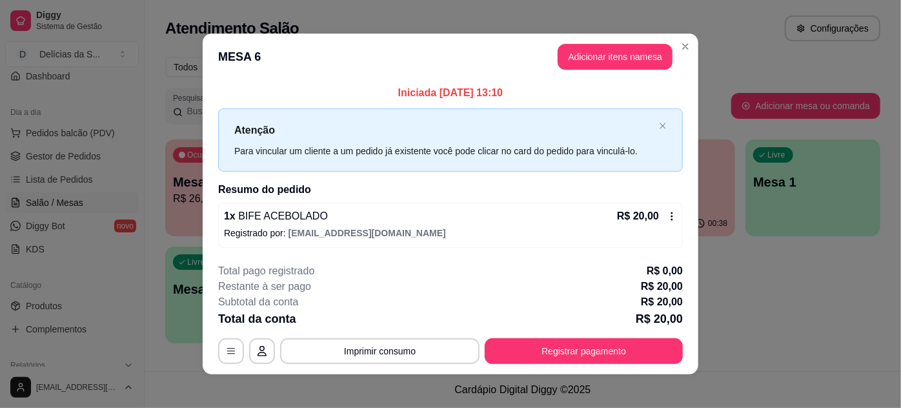
scroll to position [6, 0]
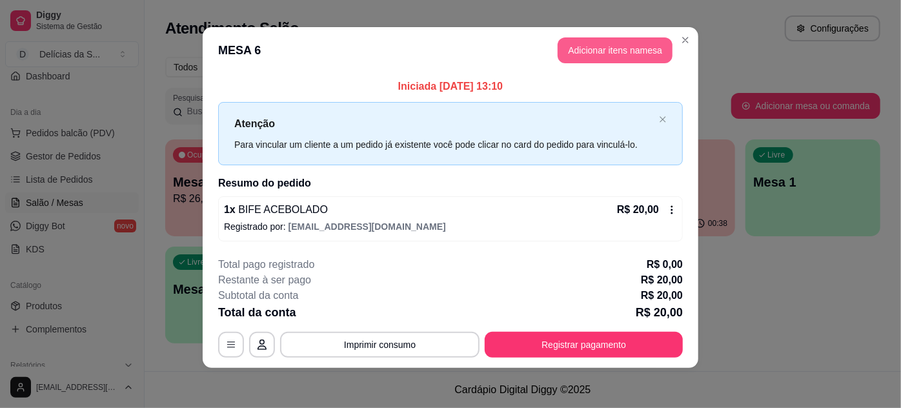
click at [617, 51] on button "Adicionar itens na mesa" at bounding box center [614, 50] width 115 height 26
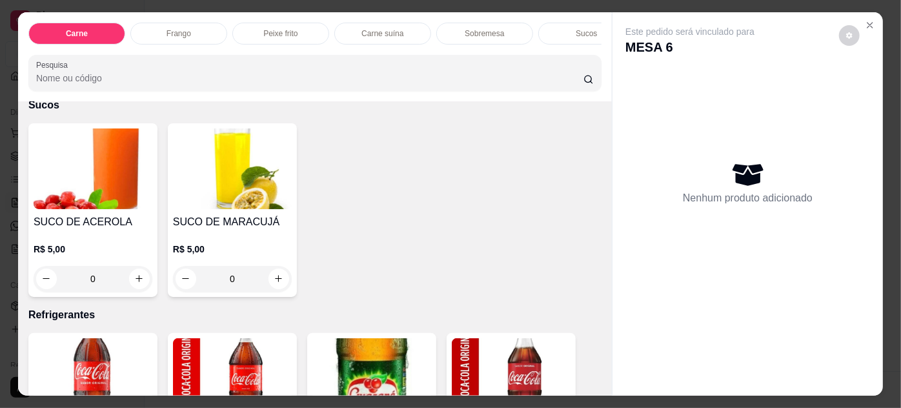
scroll to position [1642, 0]
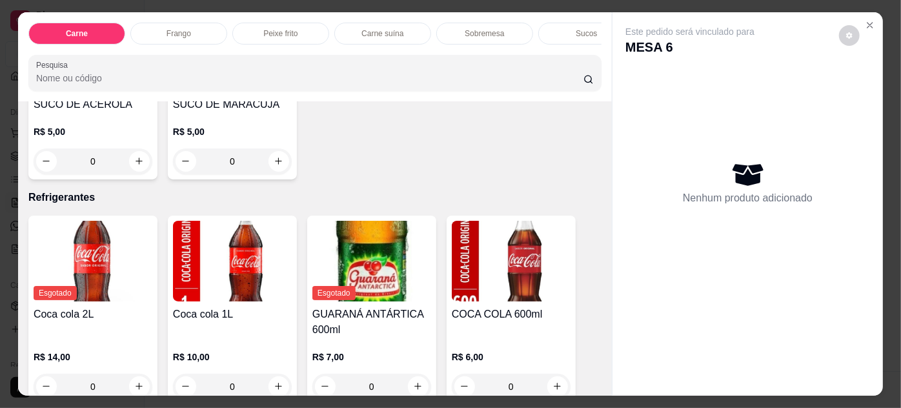
click at [502, 237] on img at bounding box center [511, 261] width 119 height 81
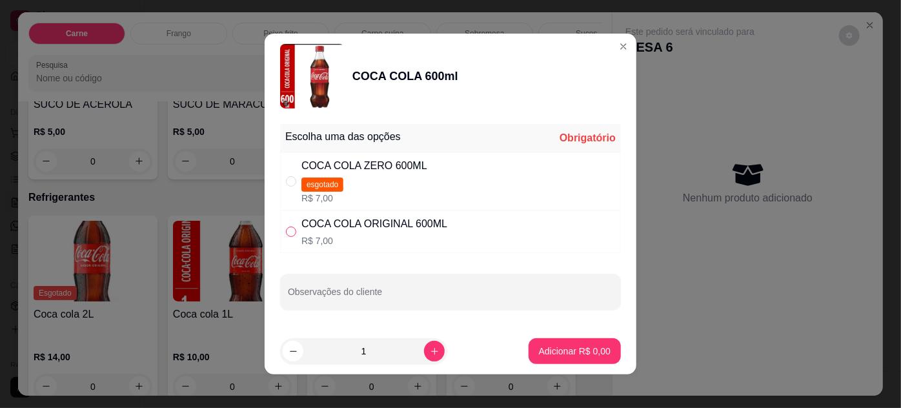
click at [289, 230] on input "" at bounding box center [291, 231] width 10 height 10
radio input "true"
click at [567, 355] on p "Adicionar R$ 7,00" at bounding box center [575, 351] width 72 height 13
type input "1"
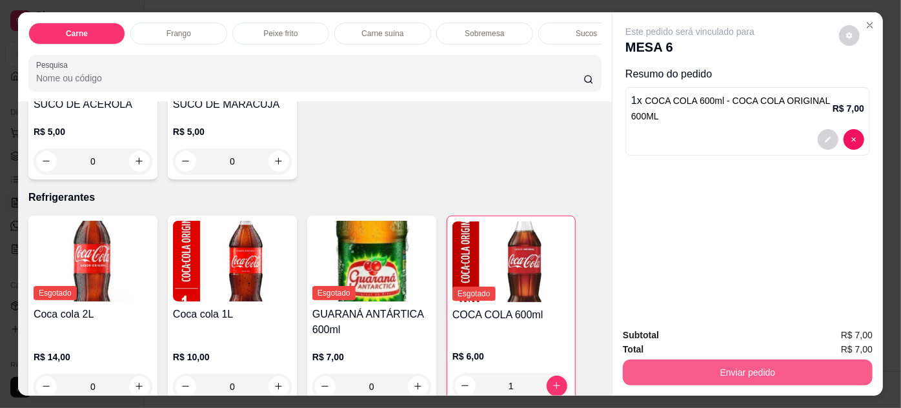
click at [769, 367] on button "Enviar pedido" at bounding box center [748, 372] width 250 height 26
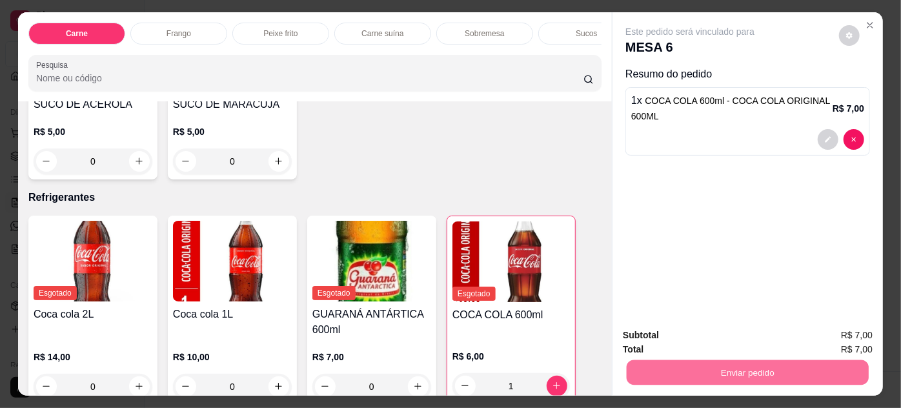
click at [832, 330] on button "Enviar pedido" at bounding box center [839, 336] width 71 height 24
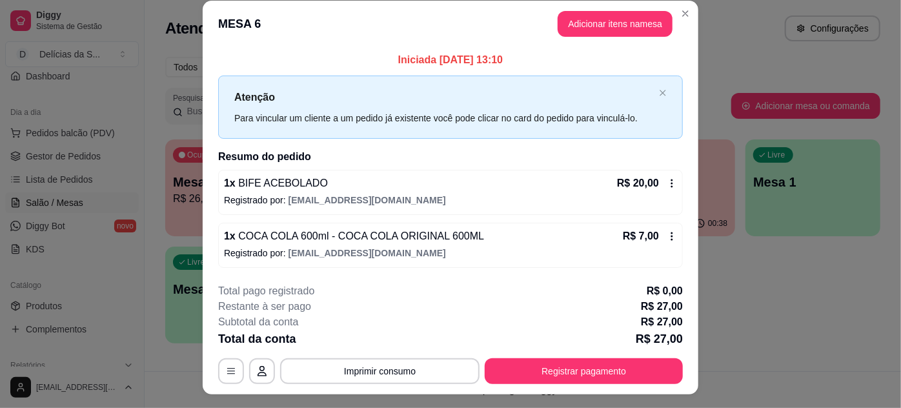
scroll to position [0, 0]
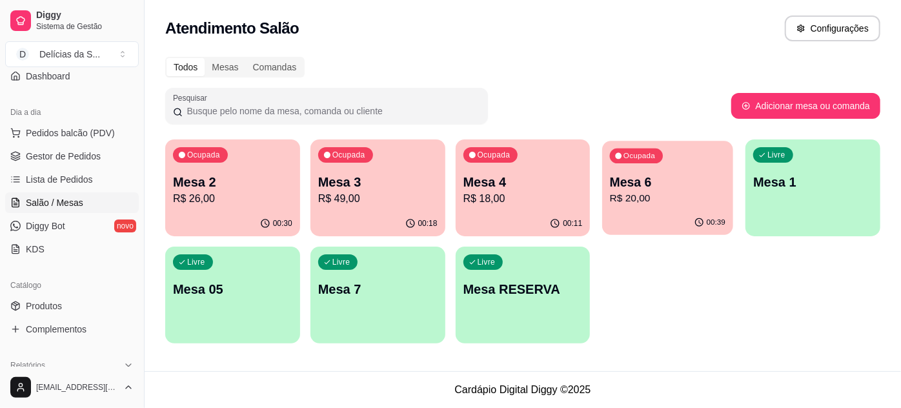
click at [652, 182] on p "Mesa 6" at bounding box center [667, 182] width 115 height 17
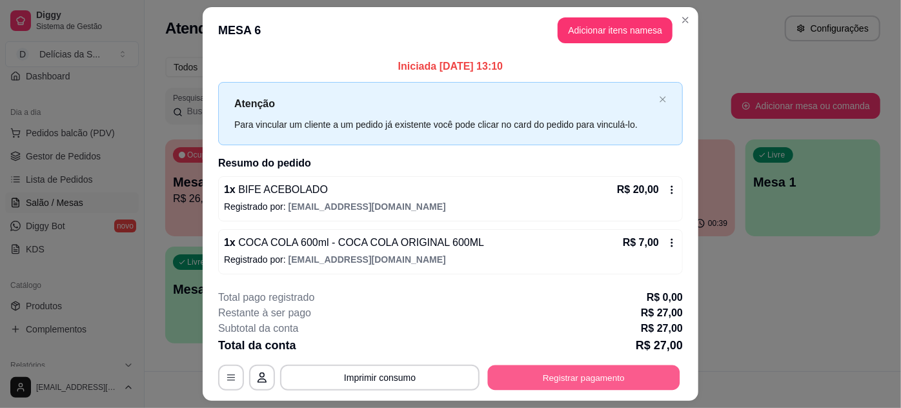
click at [571, 379] on button "Registrar pagamento" at bounding box center [584, 377] width 192 height 25
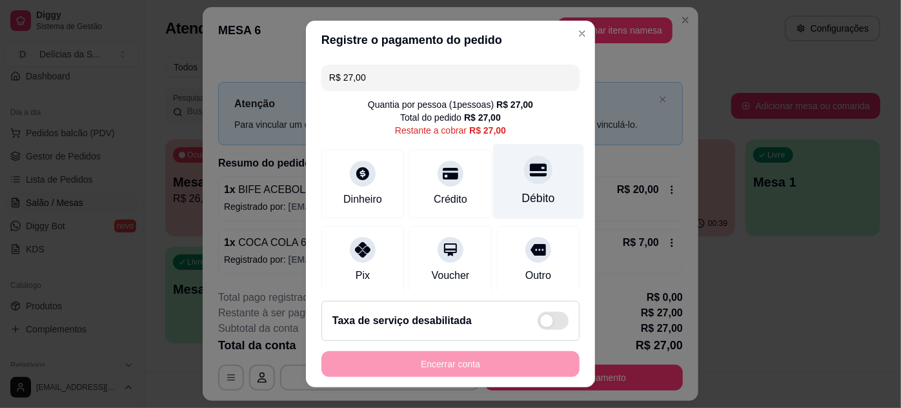
click at [499, 192] on div "Débito" at bounding box center [538, 180] width 91 height 75
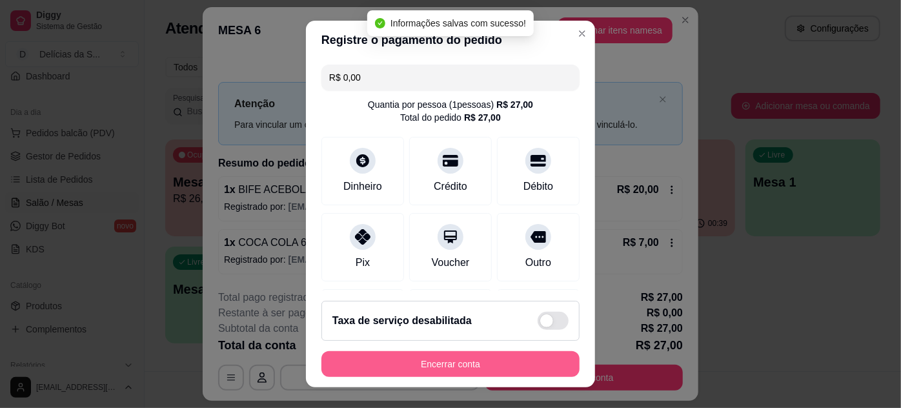
type input "R$ 0,00"
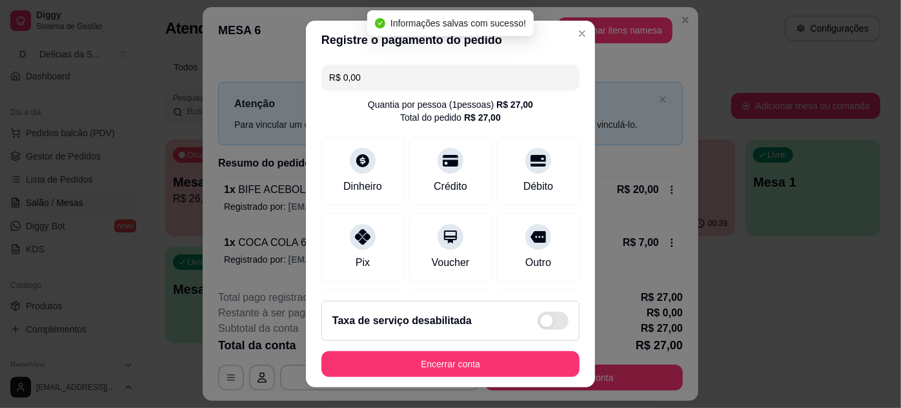
scroll to position [21, 0]
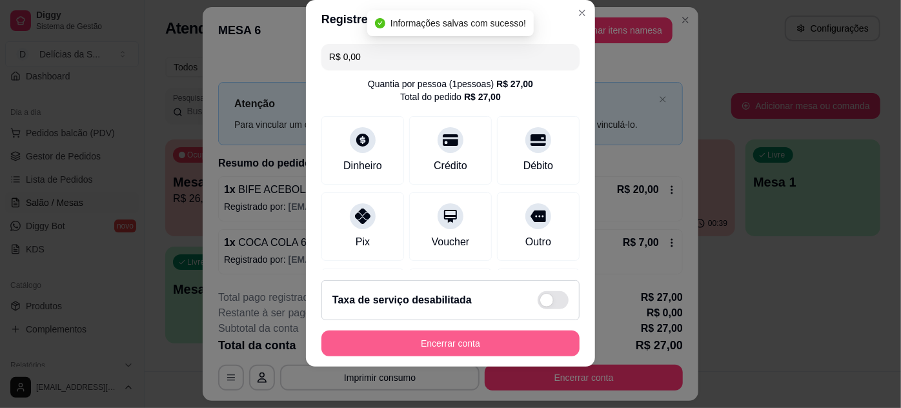
click at [458, 343] on button "Encerrar conta" at bounding box center [450, 343] width 258 height 26
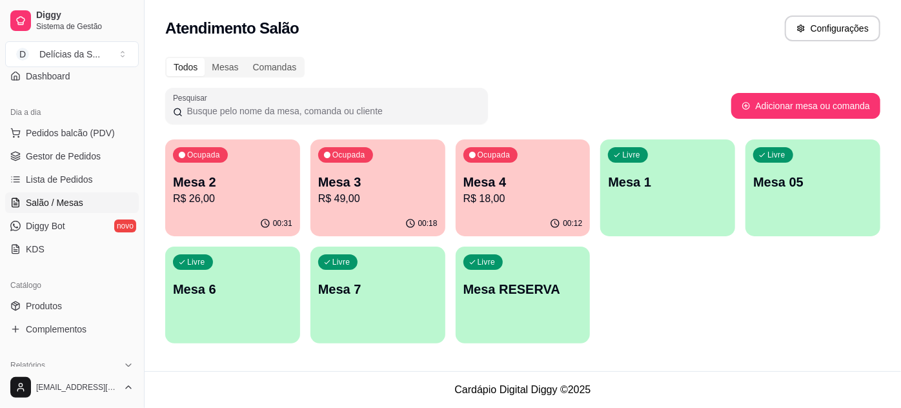
click at [236, 181] on p "Mesa 2" at bounding box center [232, 182] width 119 height 18
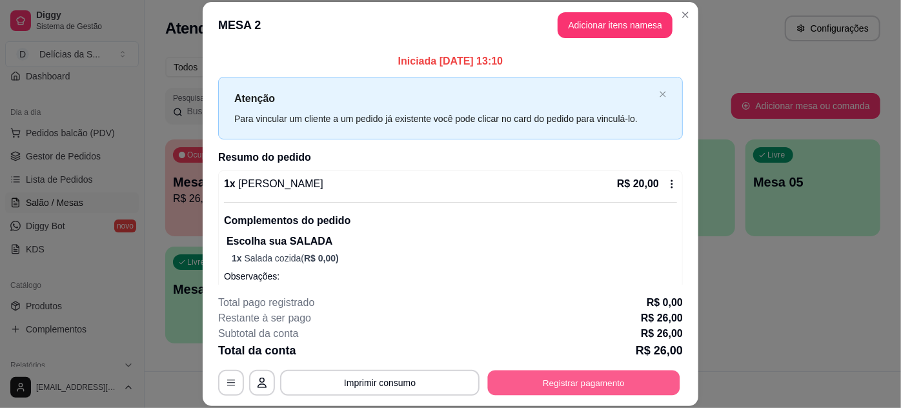
click at [576, 383] on button "Registrar pagamento" at bounding box center [584, 382] width 192 height 25
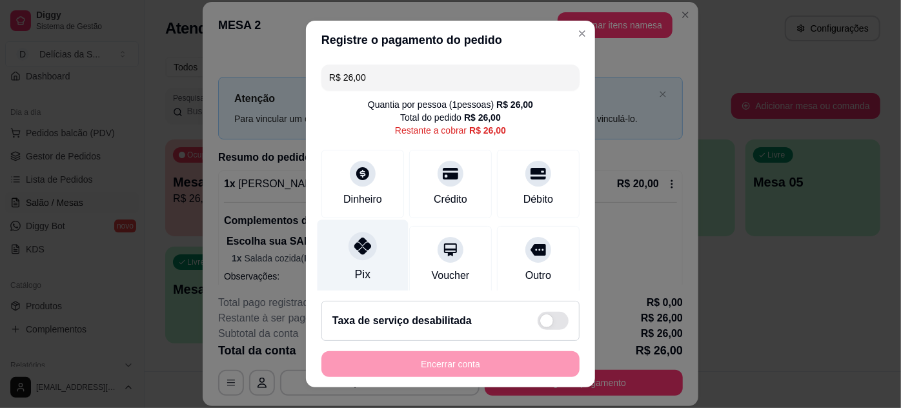
click at [356, 241] on icon at bounding box center [362, 245] width 17 height 17
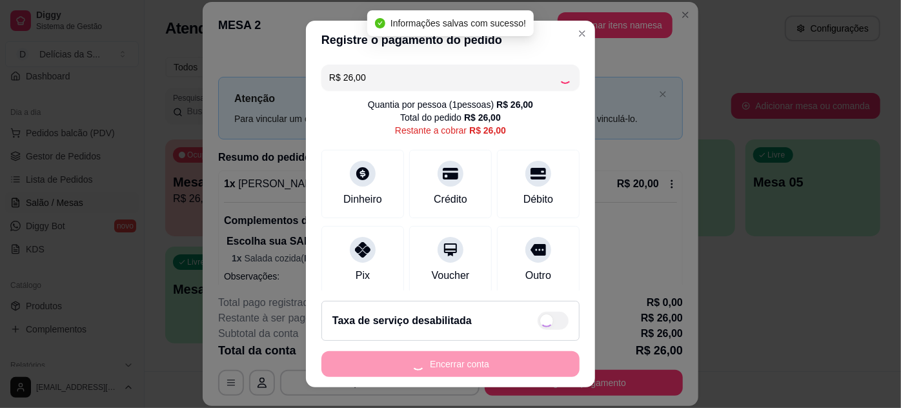
type input "R$ 0,00"
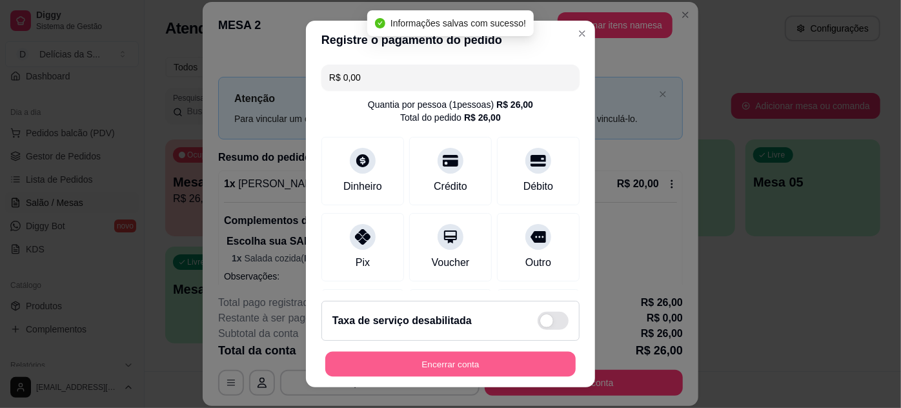
click at [463, 364] on button "Encerrar conta" at bounding box center [450, 364] width 250 height 25
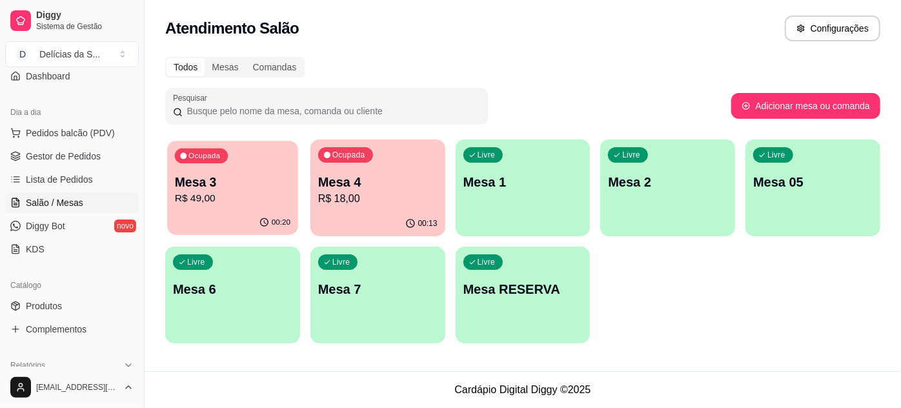
click at [244, 193] on p "R$ 49,00" at bounding box center [232, 198] width 115 height 15
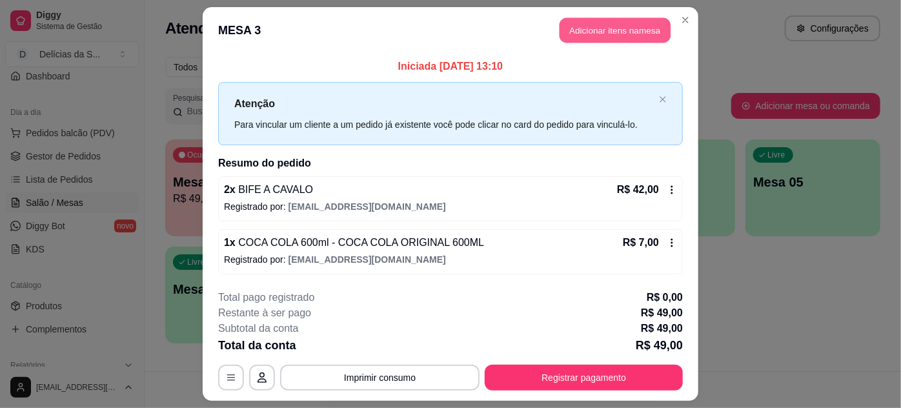
click at [621, 33] on button "Adicionar itens na mesa" at bounding box center [614, 30] width 111 height 25
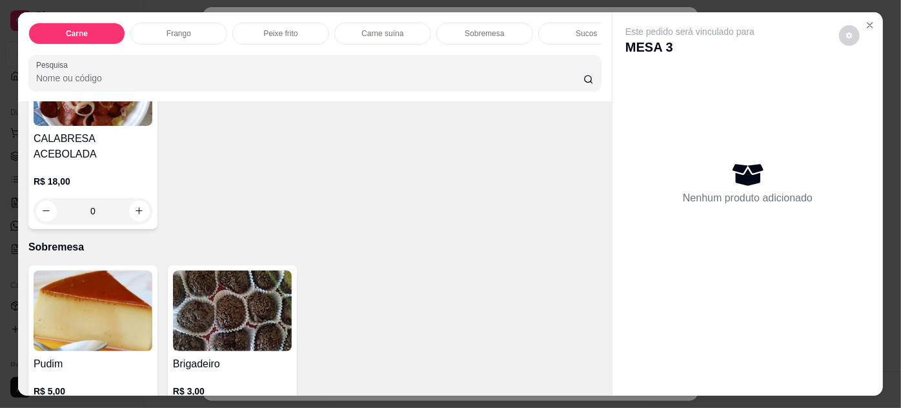
scroll to position [1290, 0]
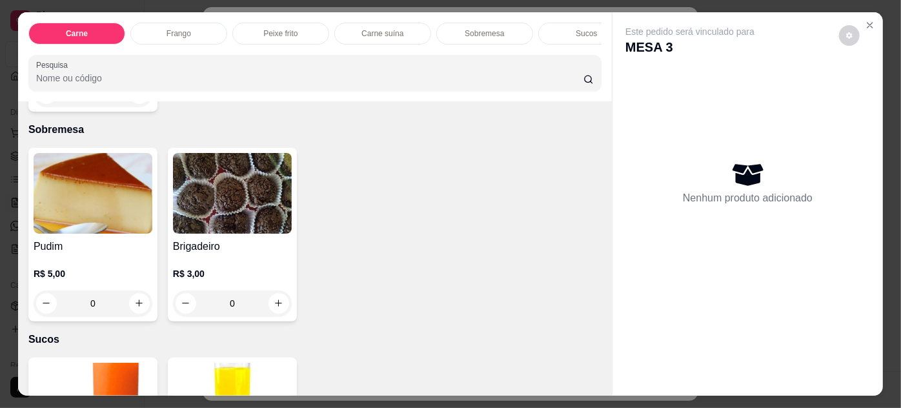
click at [246, 179] on img at bounding box center [232, 193] width 119 height 81
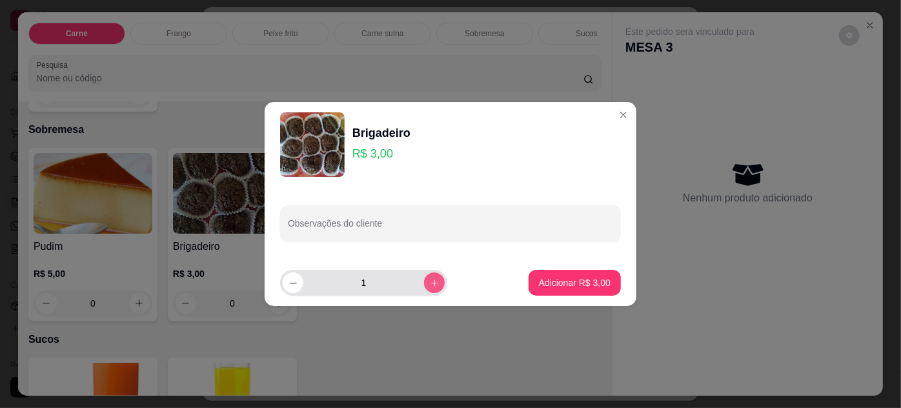
click at [424, 276] on button "increase-product-quantity" at bounding box center [434, 282] width 21 height 21
type input "2"
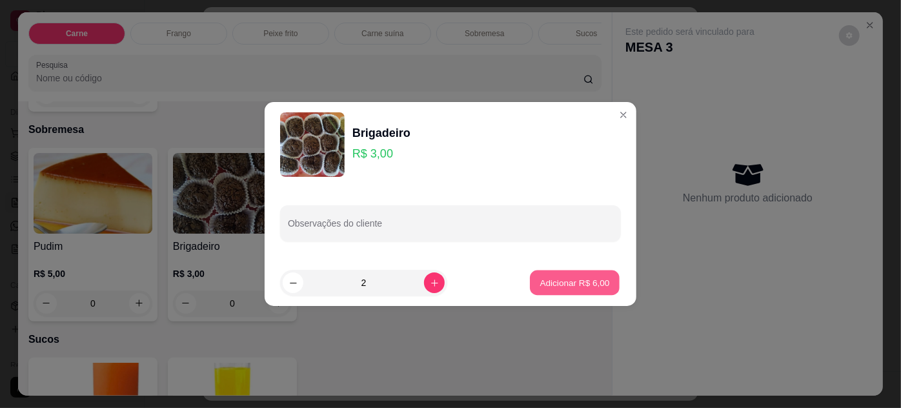
click at [543, 280] on p "Adicionar R$ 6,00" at bounding box center [574, 282] width 70 height 12
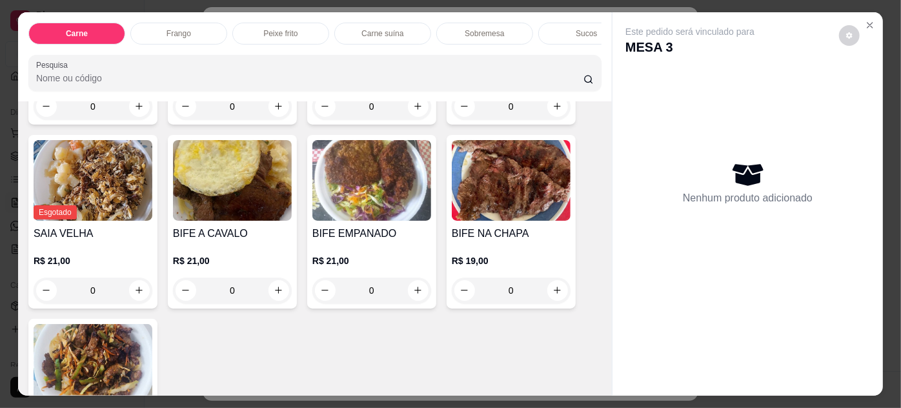
scroll to position [0, 0]
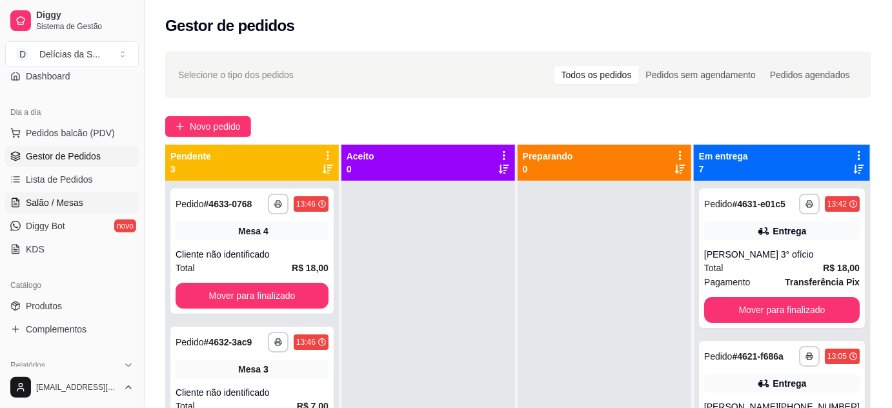
click at [43, 199] on span "Salão / Mesas" at bounding box center [54, 202] width 57 height 13
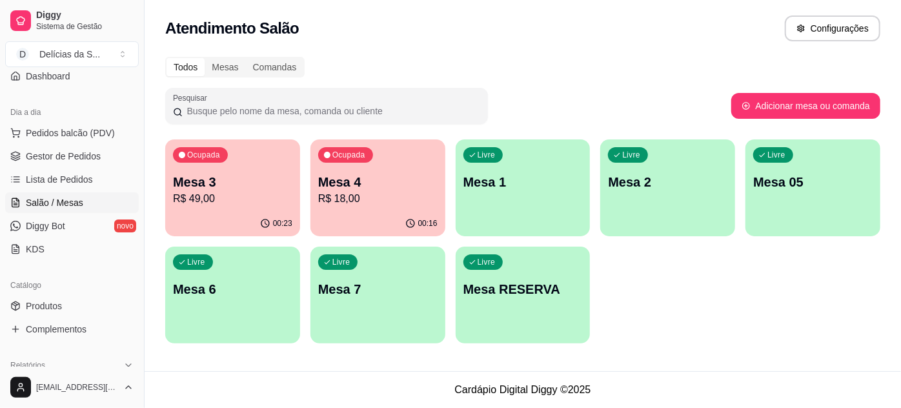
click at [372, 187] on p "Mesa 4" at bounding box center [377, 182] width 119 height 18
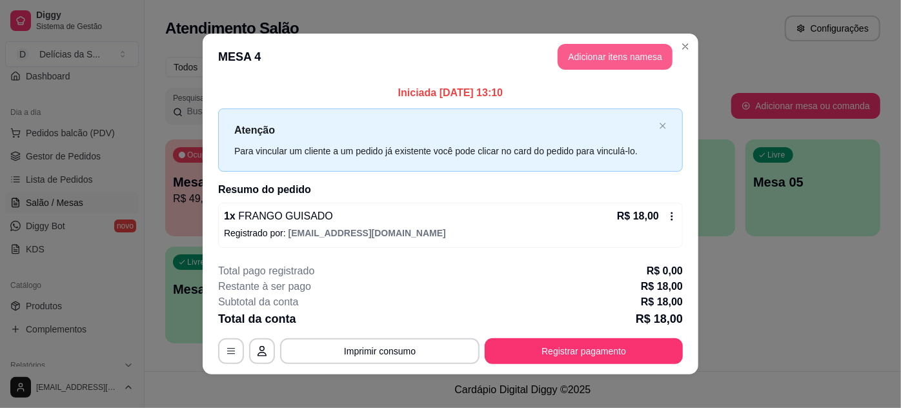
click at [586, 59] on button "Adicionar itens na mesa" at bounding box center [614, 57] width 115 height 26
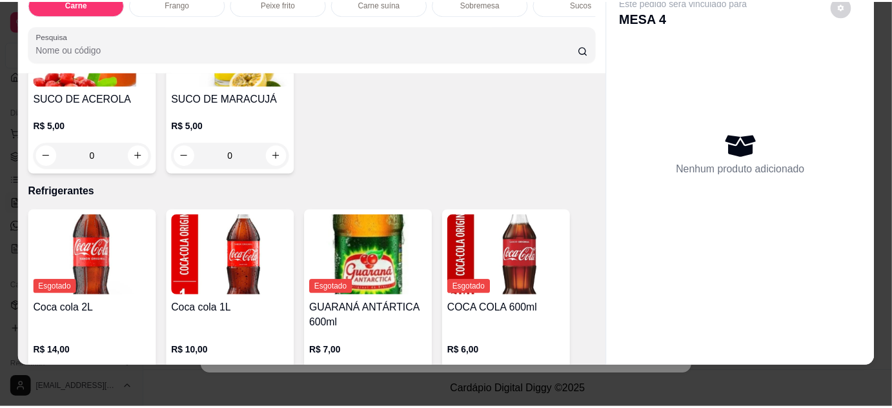
scroll to position [1501, 0]
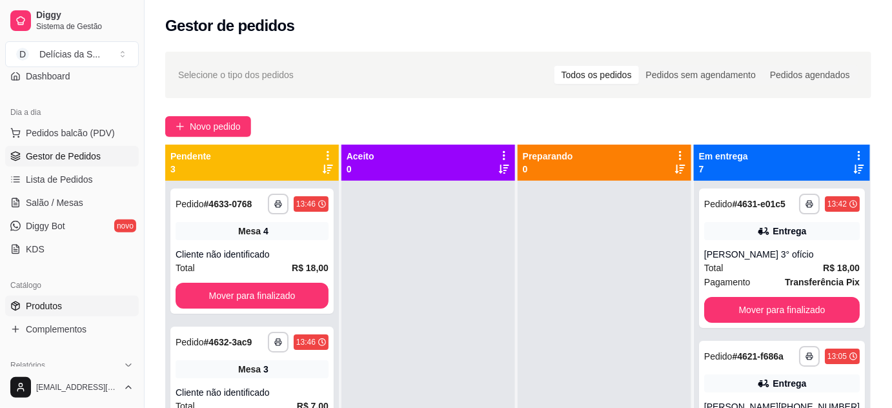
click at [35, 303] on span "Produtos" at bounding box center [44, 305] width 36 height 13
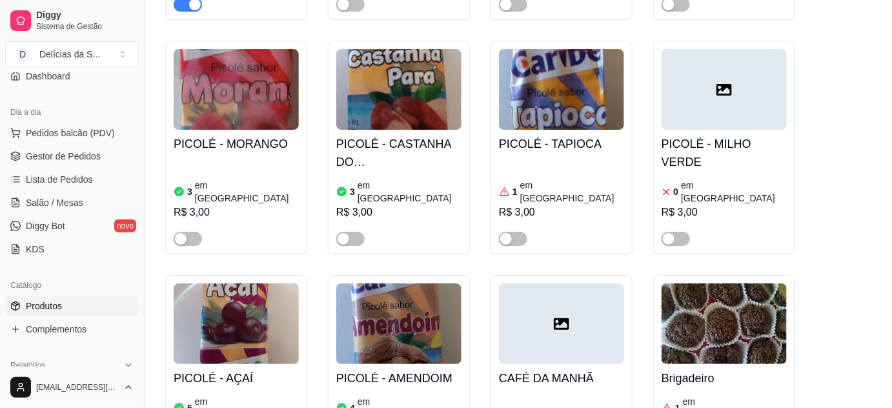
scroll to position [3284, 0]
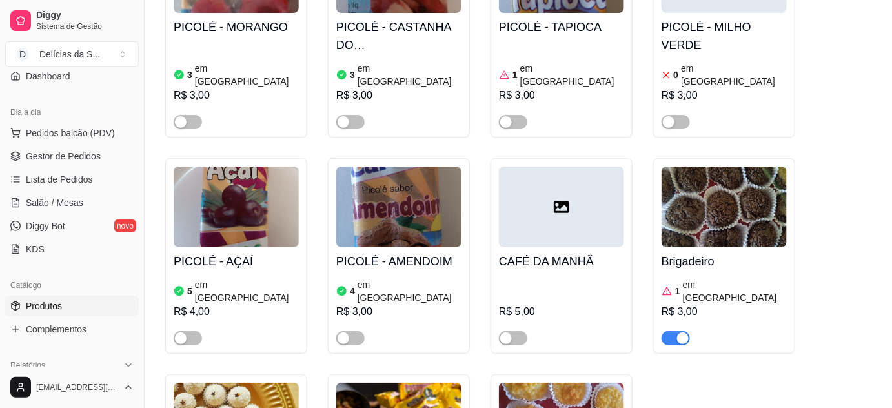
click at [698, 166] on img at bounding box center [723, 206] width 125 height 81
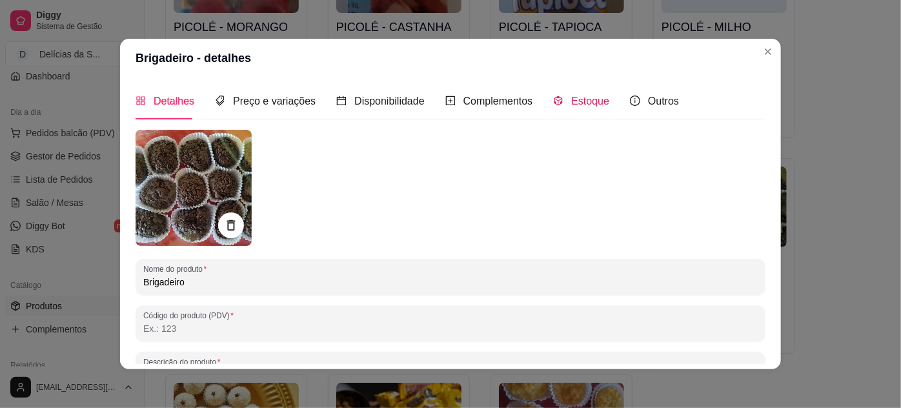
click at [587, 103] on span "Estoque" at bounding box center [590, 100] width 38 height 11
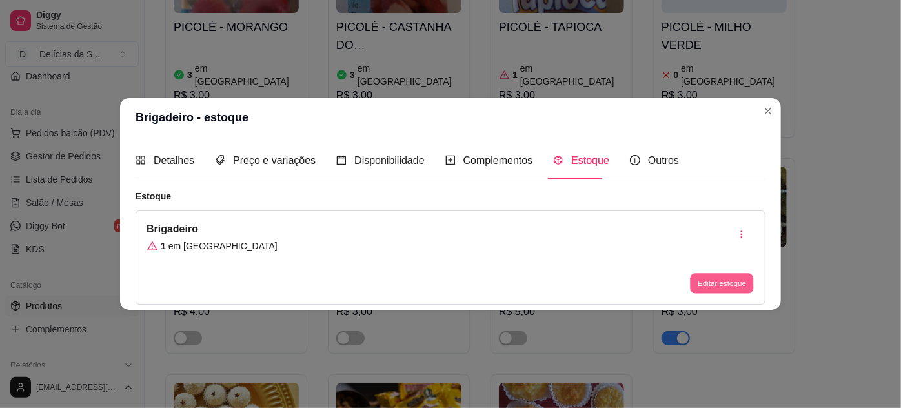
click at [708, 282] on button "Editar estoque" at bounding box center [721, 283] width 63 height 20
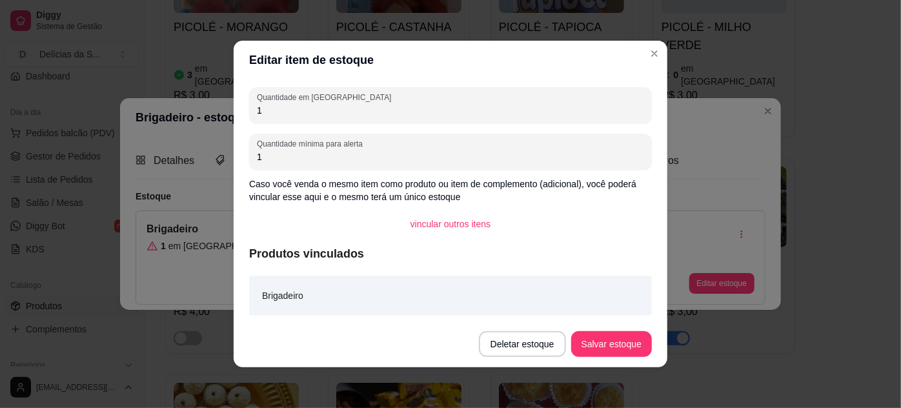
drag, startPoint x: 314, startPoint y: 126, endPoint x: 303, endPoint y: 117, distance: 15.1
click at [310, 123] on div "Quantidade em estoque 1 Quantidade mínima para alerta 1 Caso você venda o mesmo…" at bounding box center [451, 199] width 434 height 241
drag, startPoint x: 301, startPoint y: 112, endPoint x: 185, endPoint y: 115, distance: 116.2
click at [182, 116] on div "Editar item de estoque Quantidade em estoque 1 Quantidade mínima para alerta 1 …" at bounding box center [450, 204] width 901 height 408
type input "12"
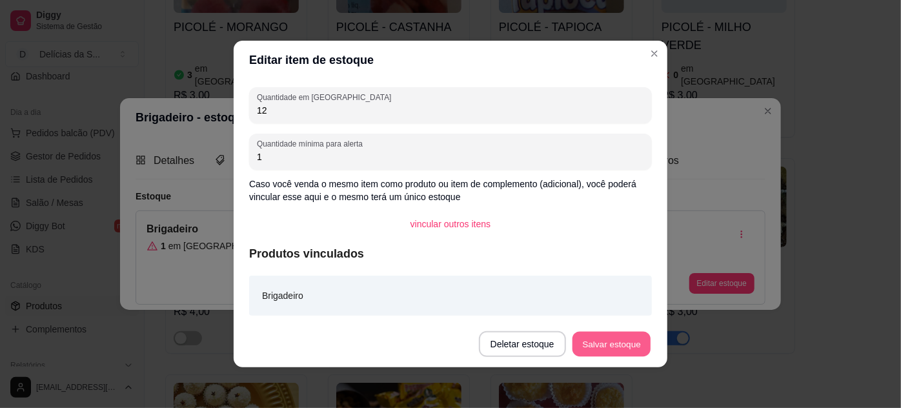
click at [612, 337] on button "Salvar estoque" at bounding box center [611, 344] width 79 height 25
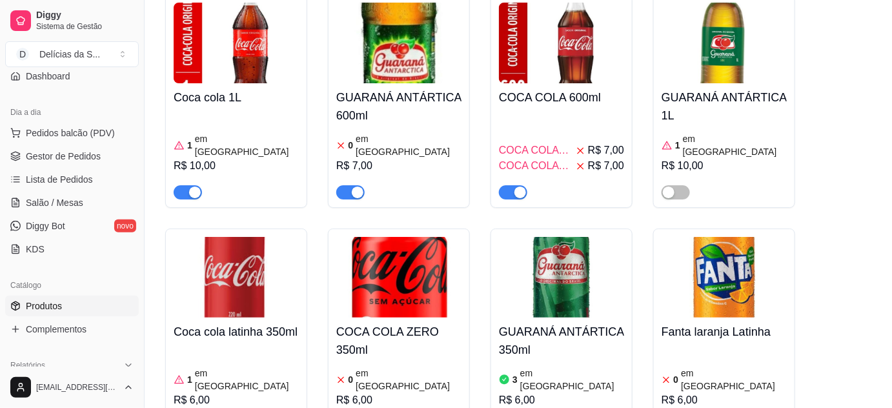
scroll to position [4888, 0]
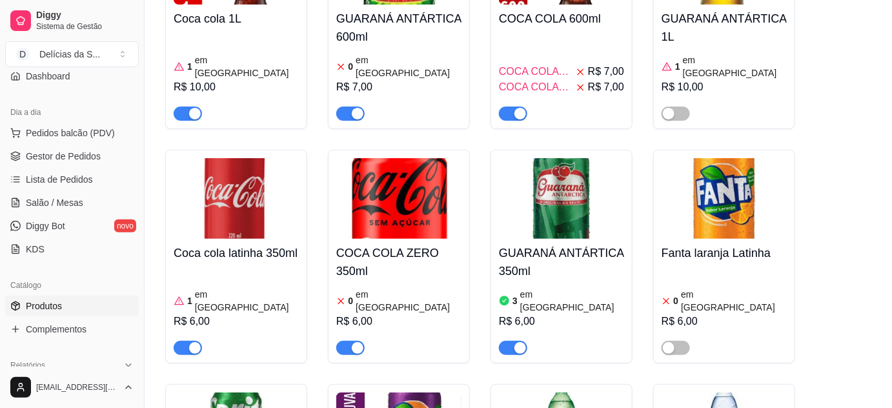
click at [40, 204] on span "Salão / Mesas" at bounding box center [54, 202] width 57 height 13
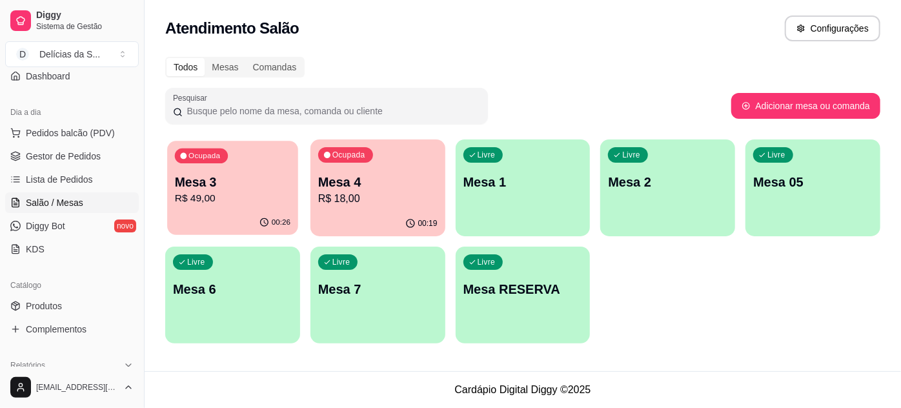
click at [237, 208] on div "Ocupada Mesa 3 R$ 49,00" at bounding box center [232, 176] width 131 height 70
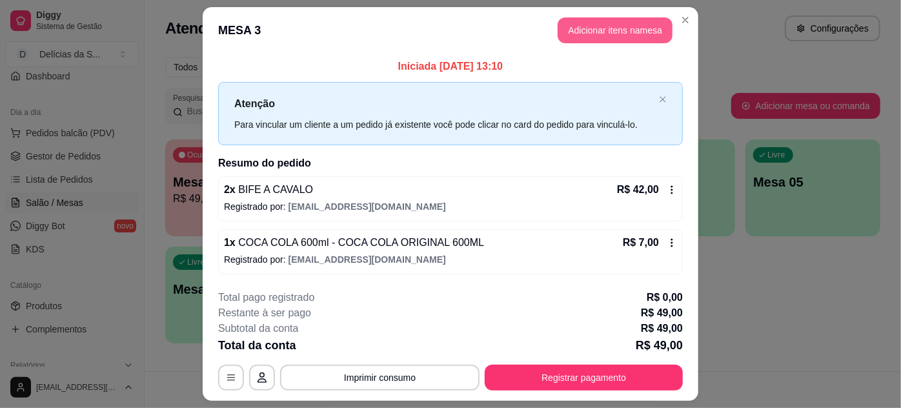
click at [626, 41] on button "Adicionar itens na mesa" at bounding box center [614, 30] width 115 height 26
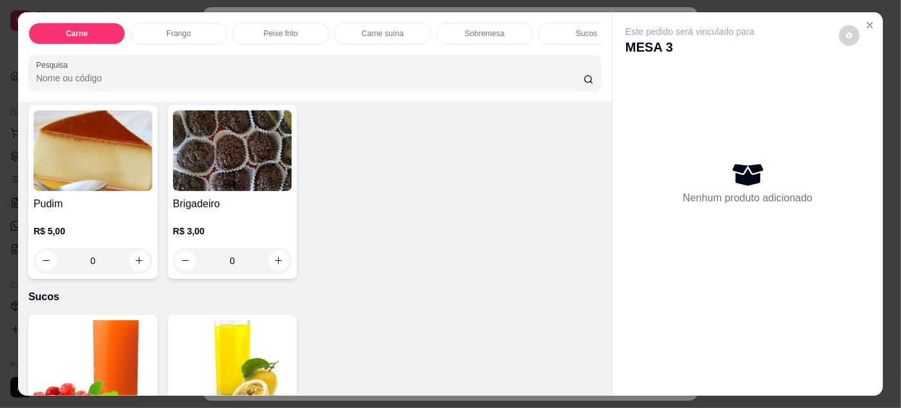
scroll to position [1216, 0]
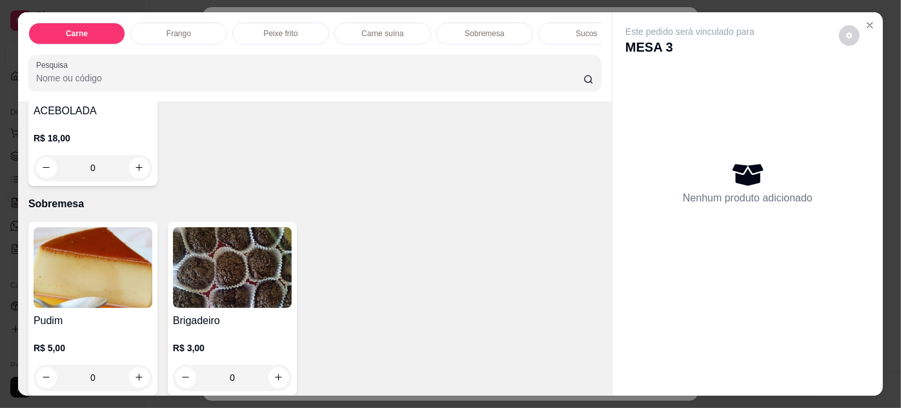
click at [246, 248] on img at bounding box center [232, 267] width 119 height 81
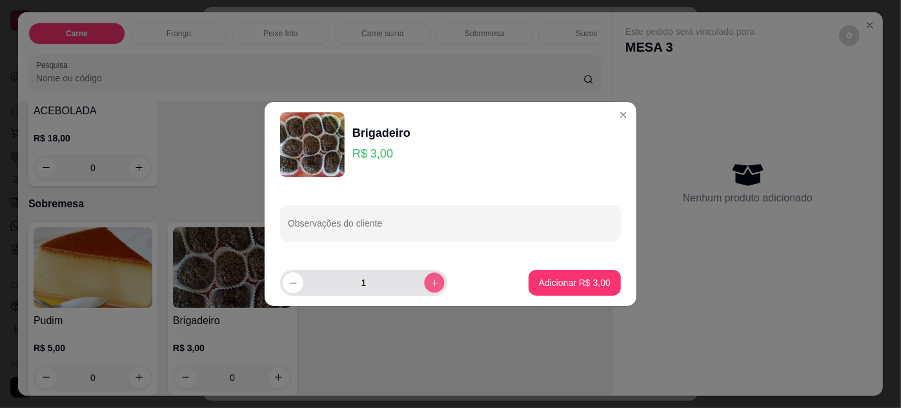
click at [430, 281] on icon "increase-product-quantity" at bounding box center [435, 283] width 10 height 10
type input "2"
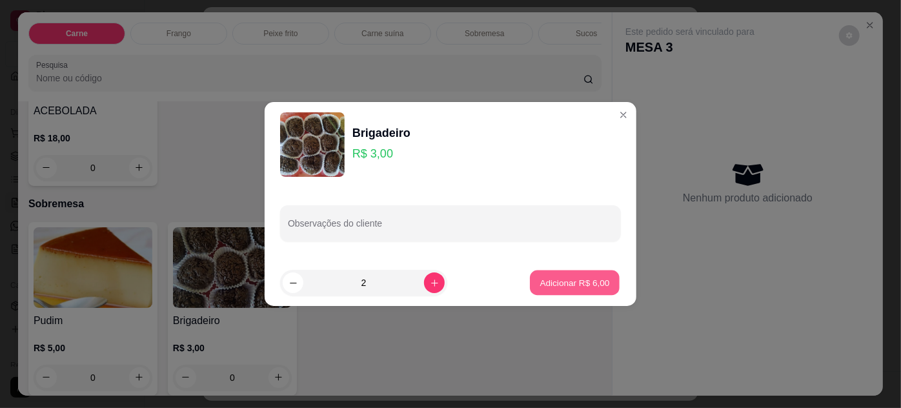
click at [570, 273] on button "Adicionar R$ 6,00" at bounding box center [575, 282] width 90 height 25
type input "2"
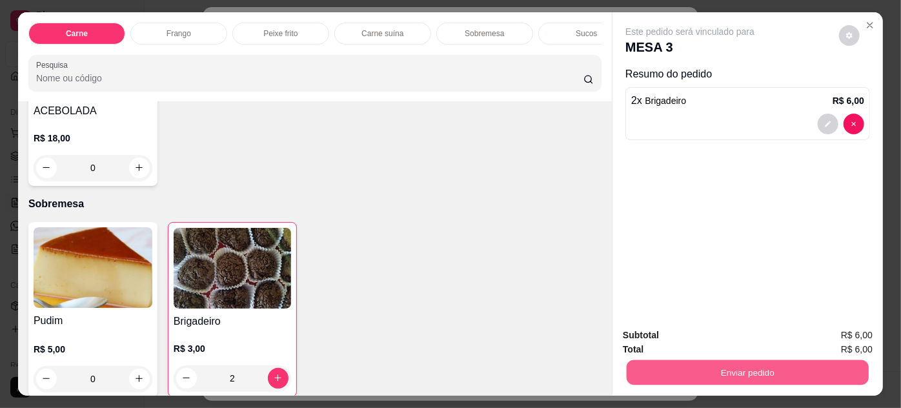
click at [717, 367] on button "Enviar pedido" at bounding box center [747, 372] width 242 height 25
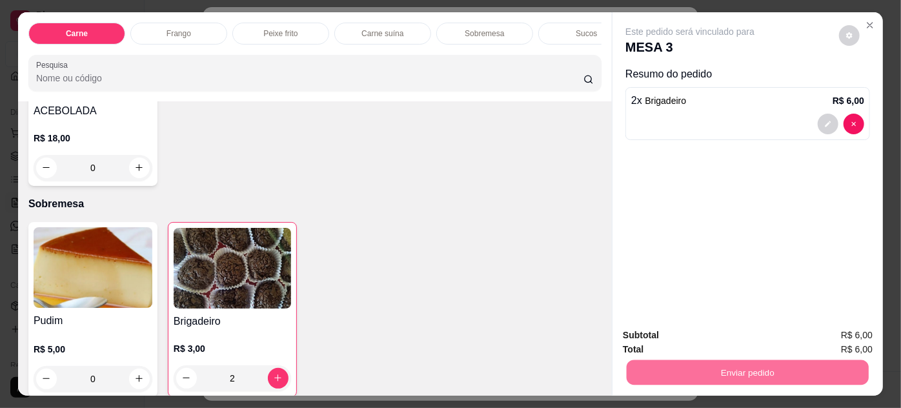
click at [852, 329] on button "Enviar pedido" at bounding box center [839, 336] width 73 height 25
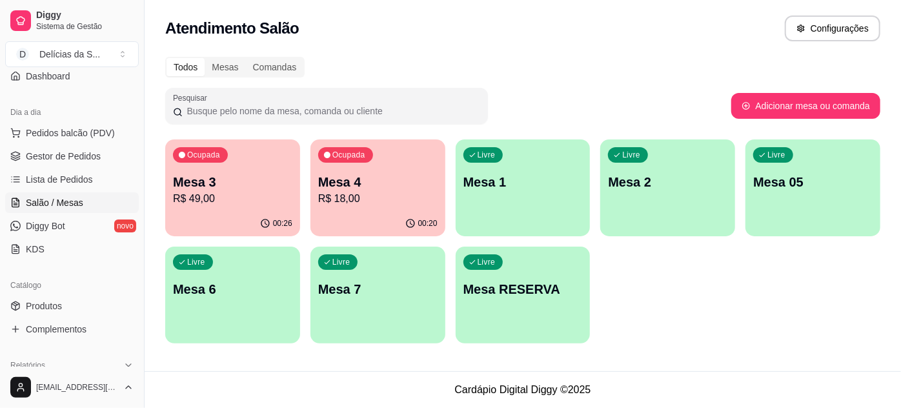
click at [411, 188] on p "Mesa 4" at bounding box center [377, 182] width 119 height 18
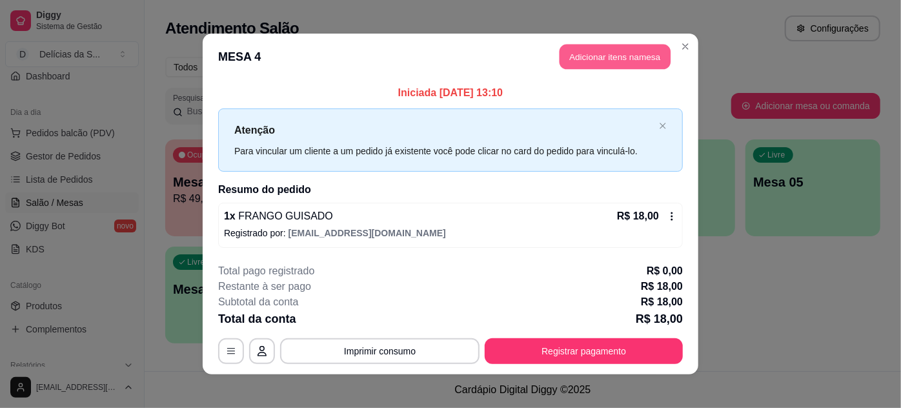
click at [617, 61] on button "Adicionar itens na mesa" at bounding box center [614, 57] width 111 height 25
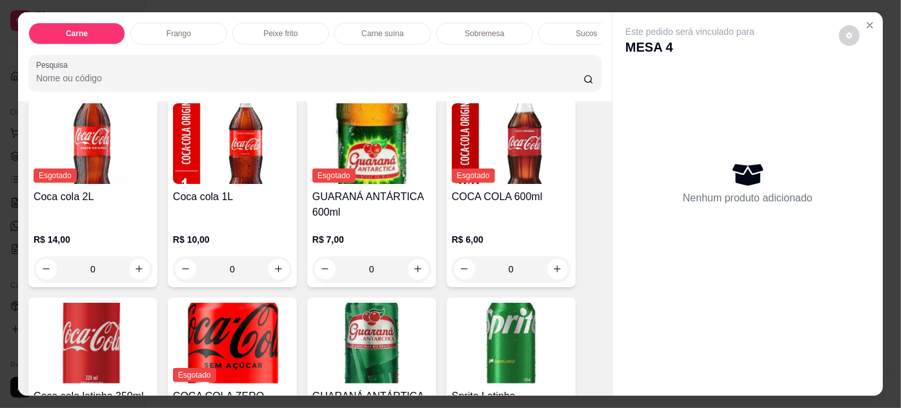
scroll to position [1994, 0]
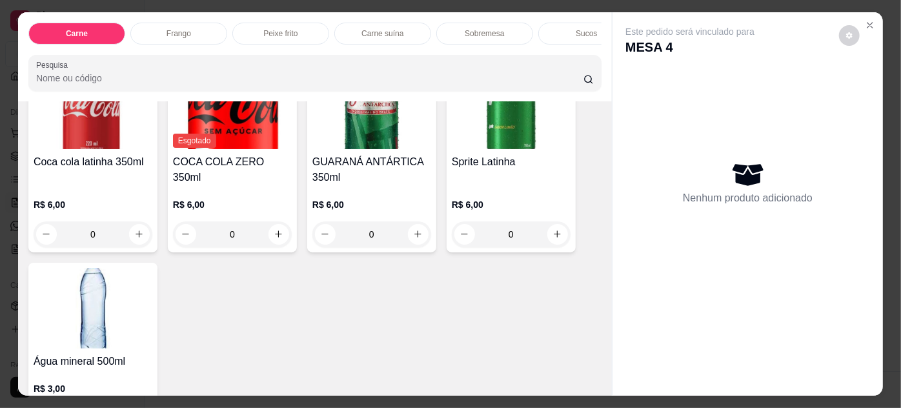
click at [522, 123] on img at bounding box center [511, 108] width 119 height 81
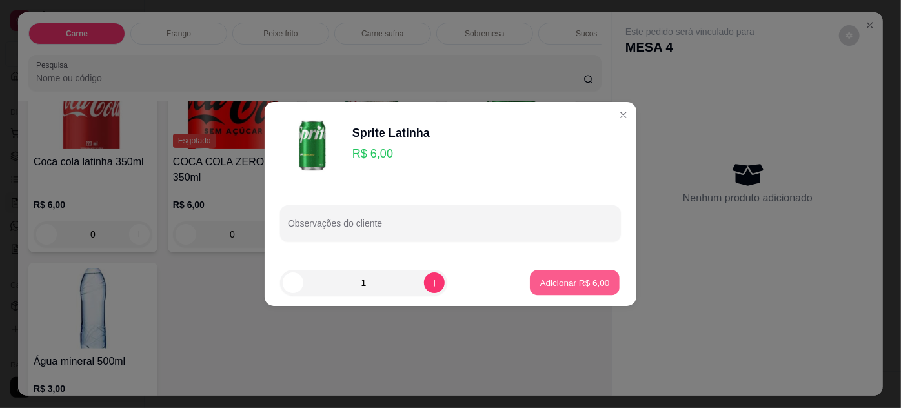
click at [570, 278] on p "Adicionar R$ 6,00" at bounding box center [574, 282] width 70 height 12
type input "1"
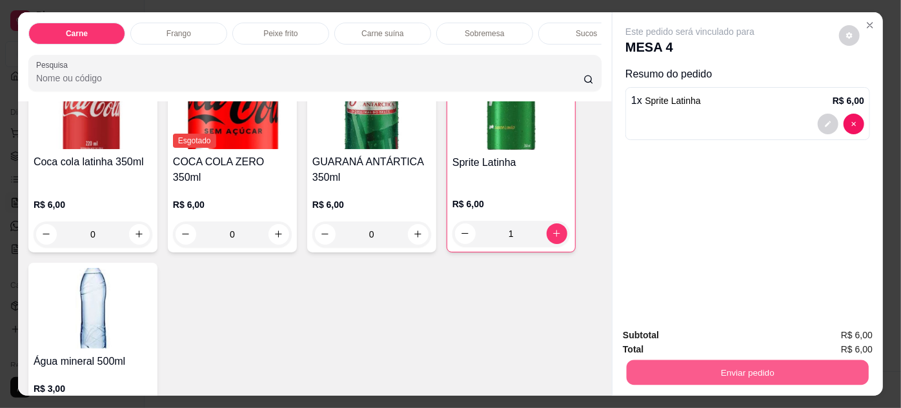
click at [699, 364] on button "Enviar pedido" at bounding box center [747, 372] width 242 height 25
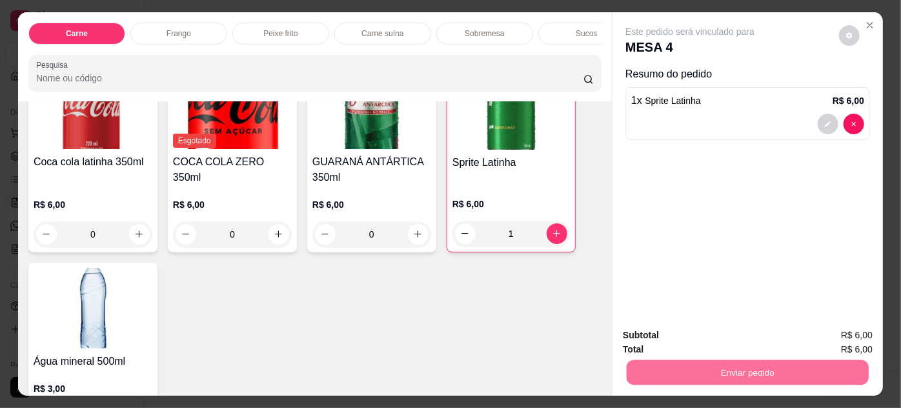
click at [859, 343] on button "Enviar pedido" at bounding box center [839, 336] width 73 height 25
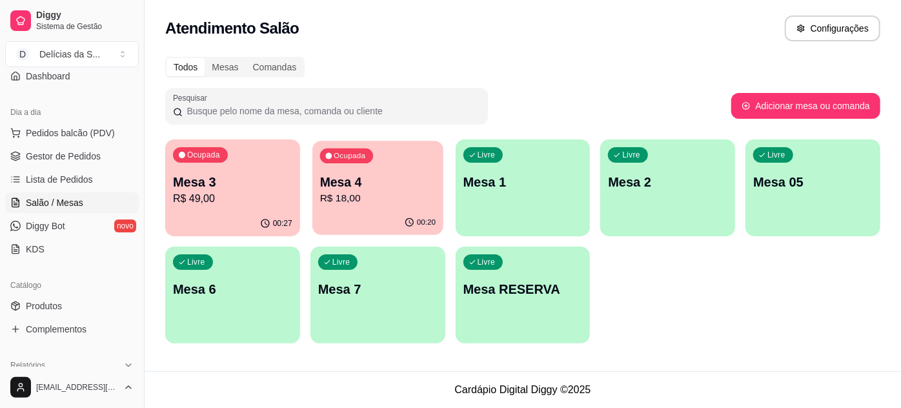
click at [365, 208] on div "Ocupada Mesa 4 R$ 18,00" at bounding box center [377, 176] width 131 height 70
click at [222, 189] on p "Mesa 3" at bounding box center [232, 182] width 115 height 17
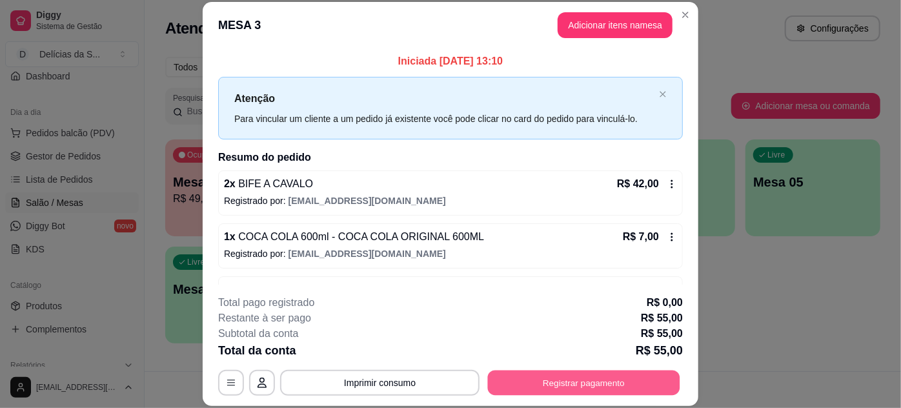
click at [585, 381] on button "Registrar pagamento" at bounding box center [584, 382] width 192 height 25
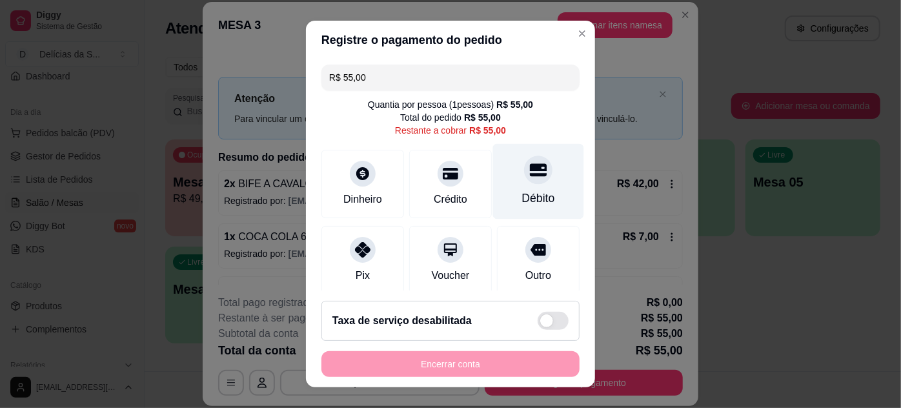
click at [524, 178] on div at bounding box center [538, 169] width 28 height 28
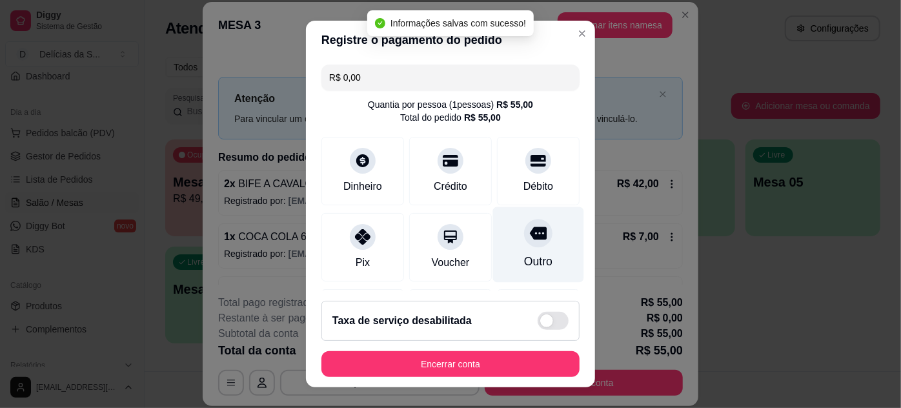
type input "R$ 0,00"
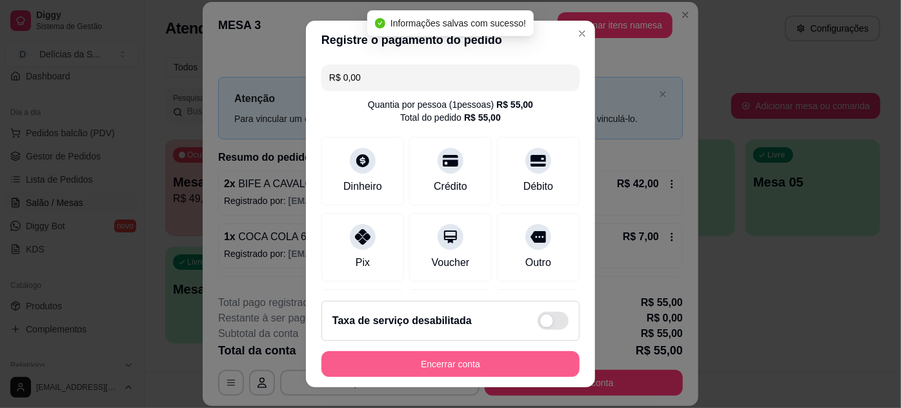
click at [444, 367] on button "Encerrar conta" at bounding box center [450, 364] width 258 height 26
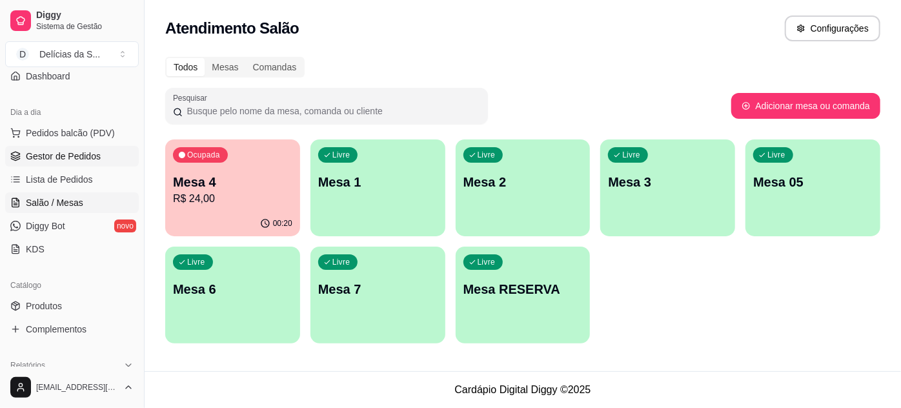
click at [100, 154] on link "Gestor de Pedidos" at bounding box center [72, 156] width 134 height 21
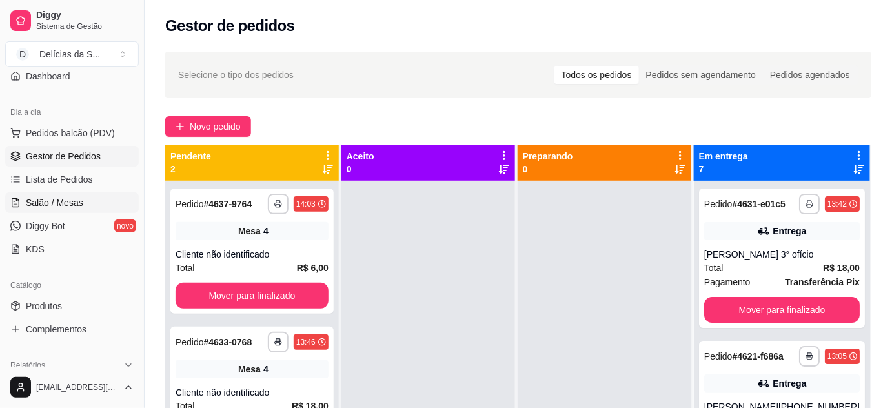
click at [61, 196] on span "Salão / Mesas" at bounding box center [54, 202] width 57 height 13
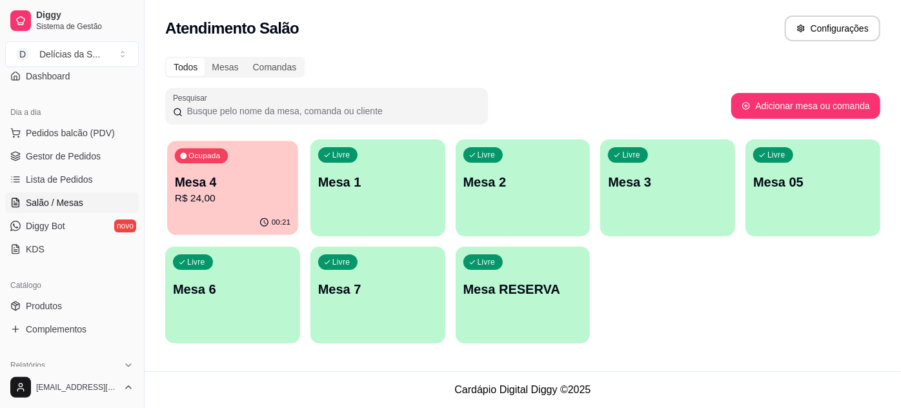
click at [203, 205] on p "R$ 24,00" at bounding box center [232, 198] width 115 height 15
